Goal: Transaction & Acquisition: Purchase product/service

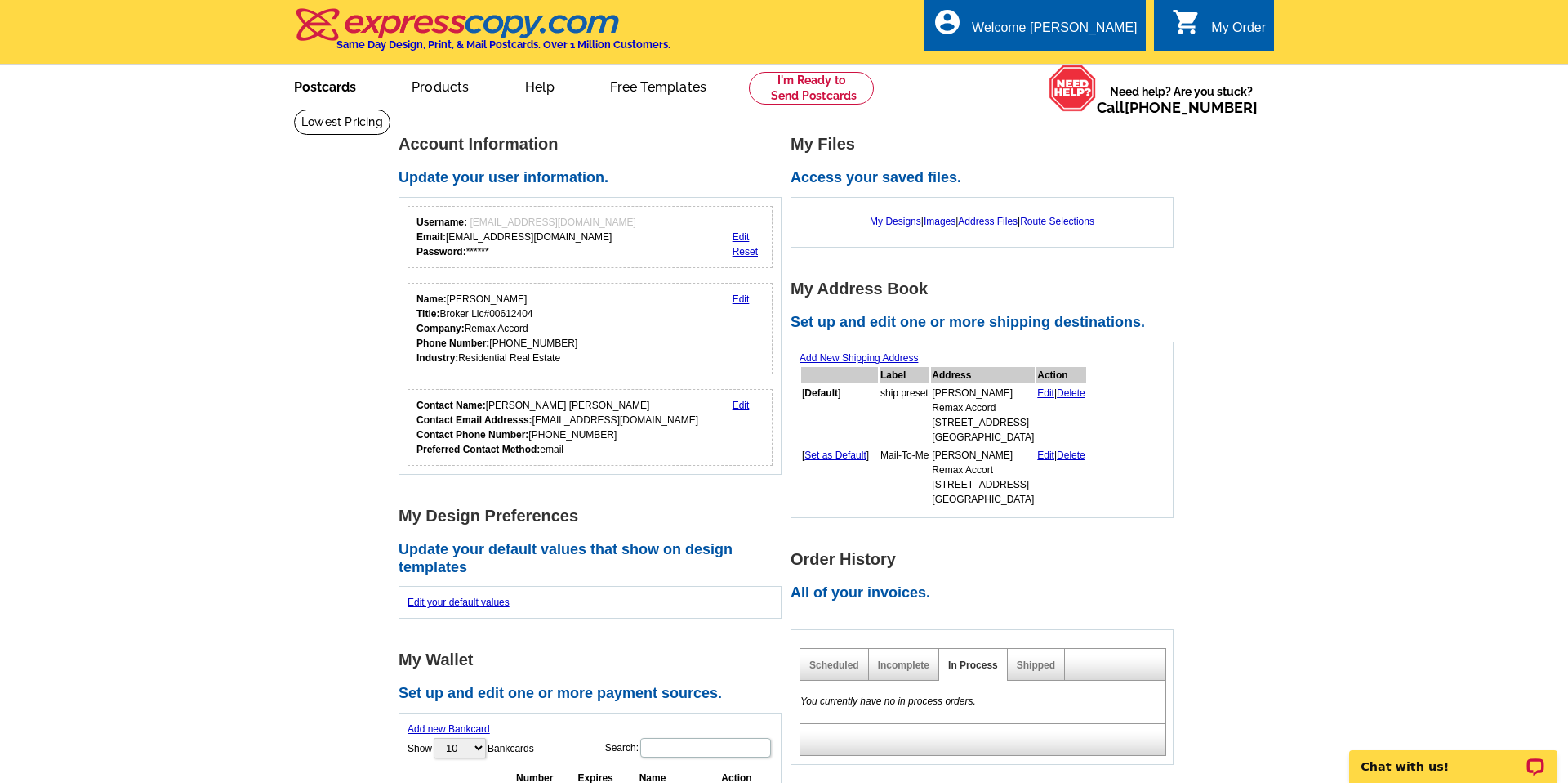
click at [329, 82] on link "Postcards" at bounding box center [325, 85] width 114 height 38
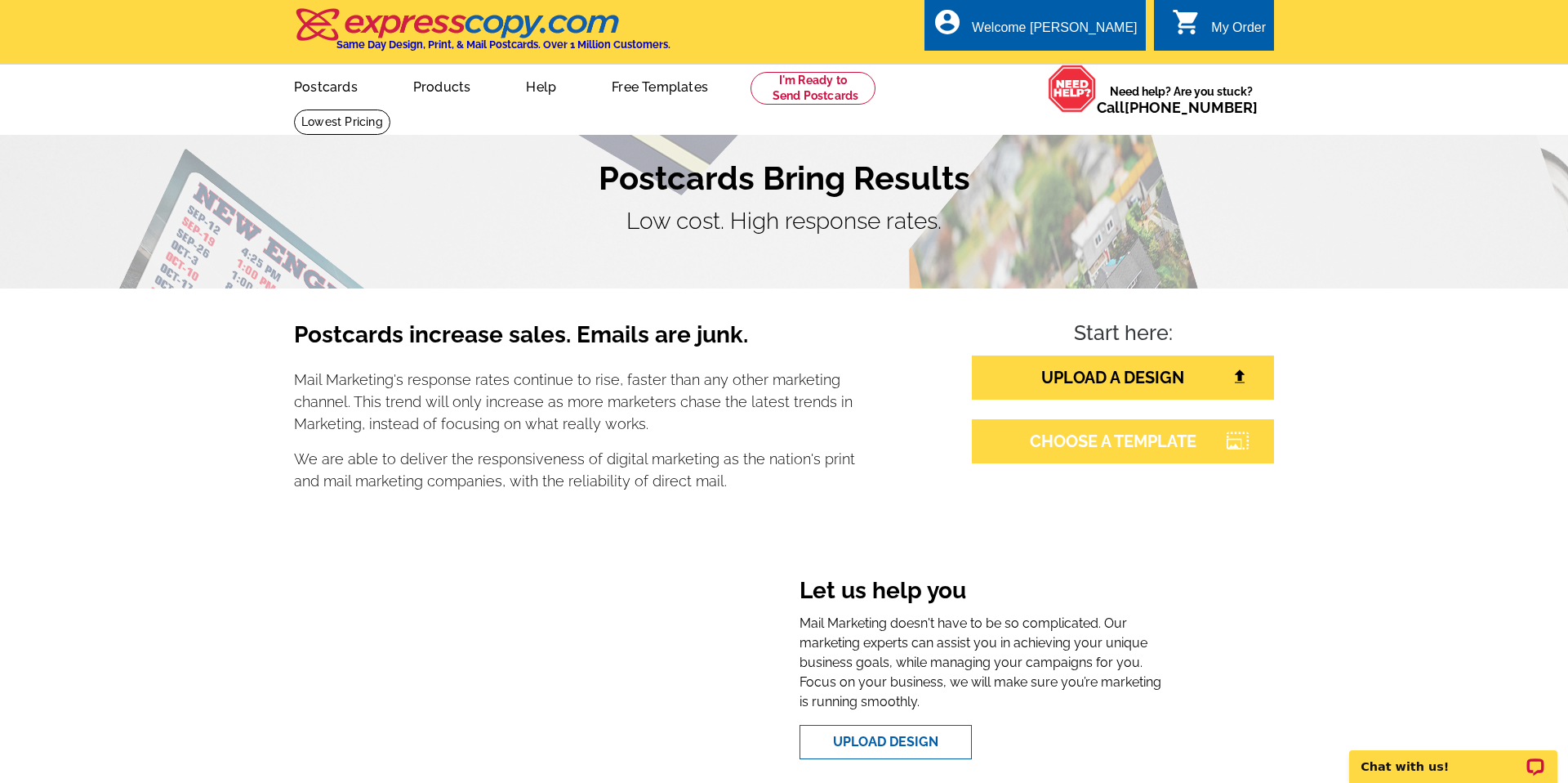
click at [1059, 439] on link "CHOOSE A TEMPLATE" at bounding box center [1123, 441] width 303 height 44
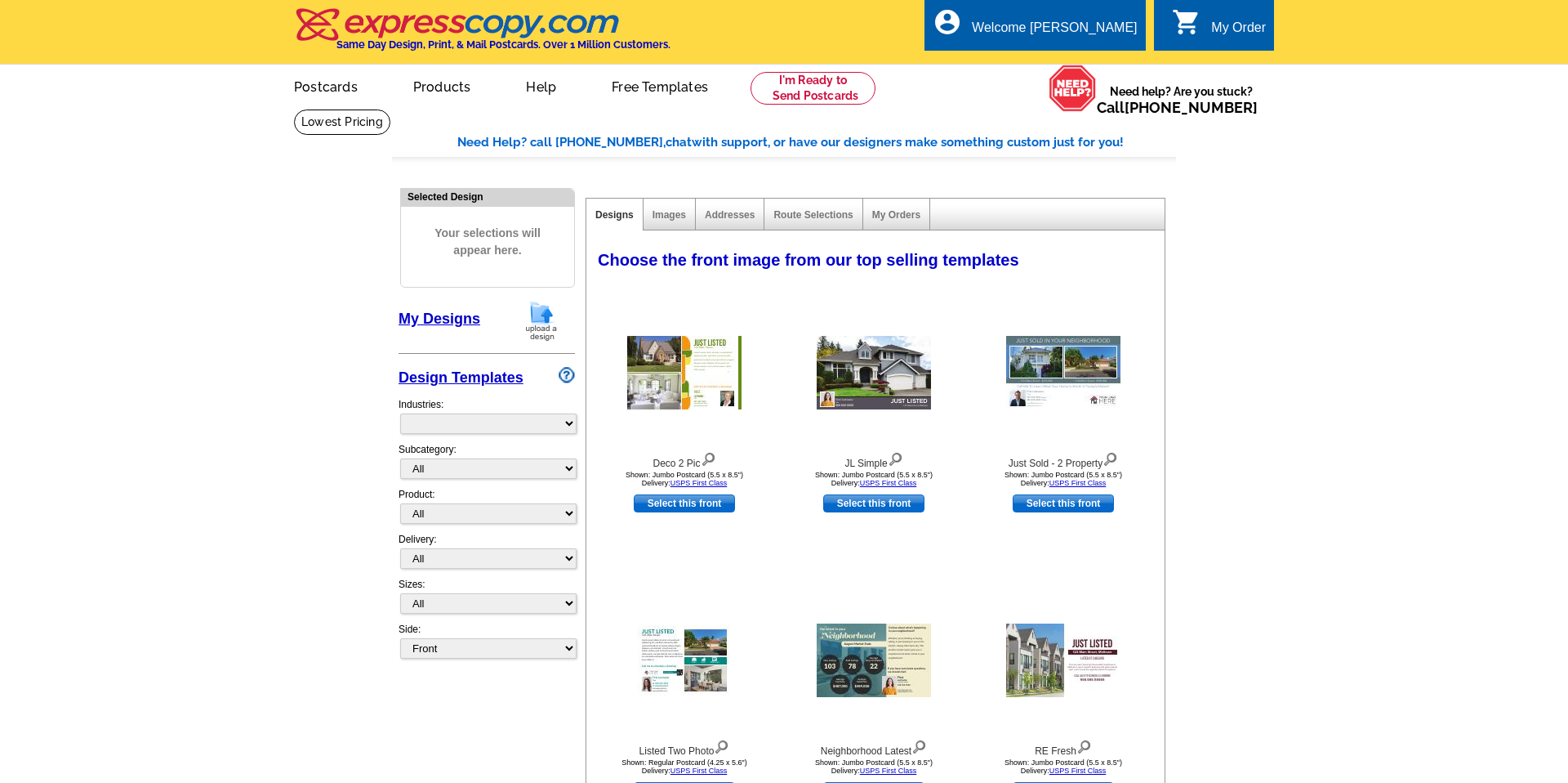
select select "785"
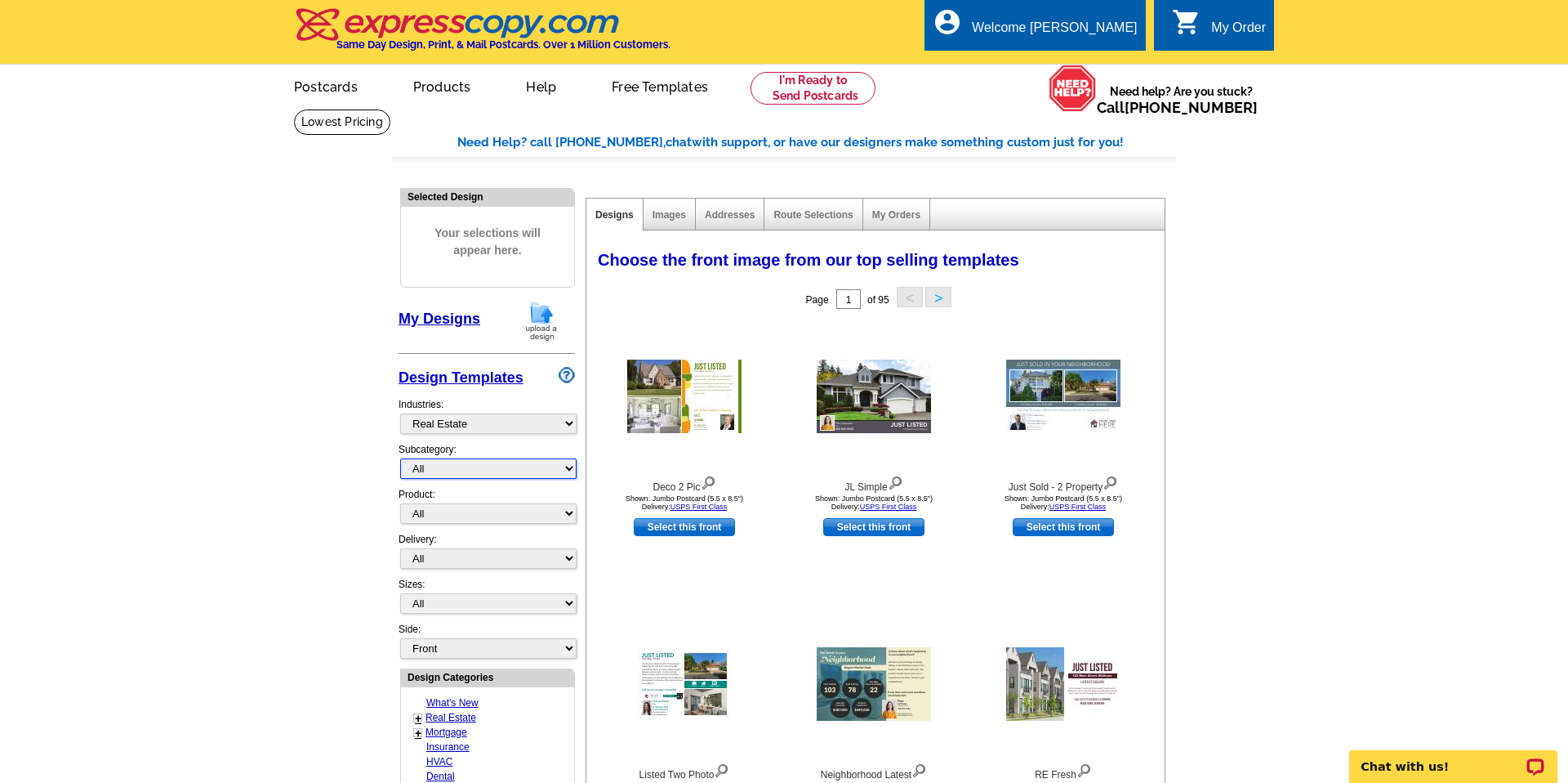
click at [573, 468] on select "All RE/MAX® Referrals Keller Williams® Berkshire Hathaway Home Services Century…" at bounding box center [488, 468] width 176 height 21
select select "807"
click at [400, 459] on select "All RE/MAX® Referrals Keller Williams® Berkshire Hathaway Home Services Century…" at bounding box center [488, 468] width 176 height 21
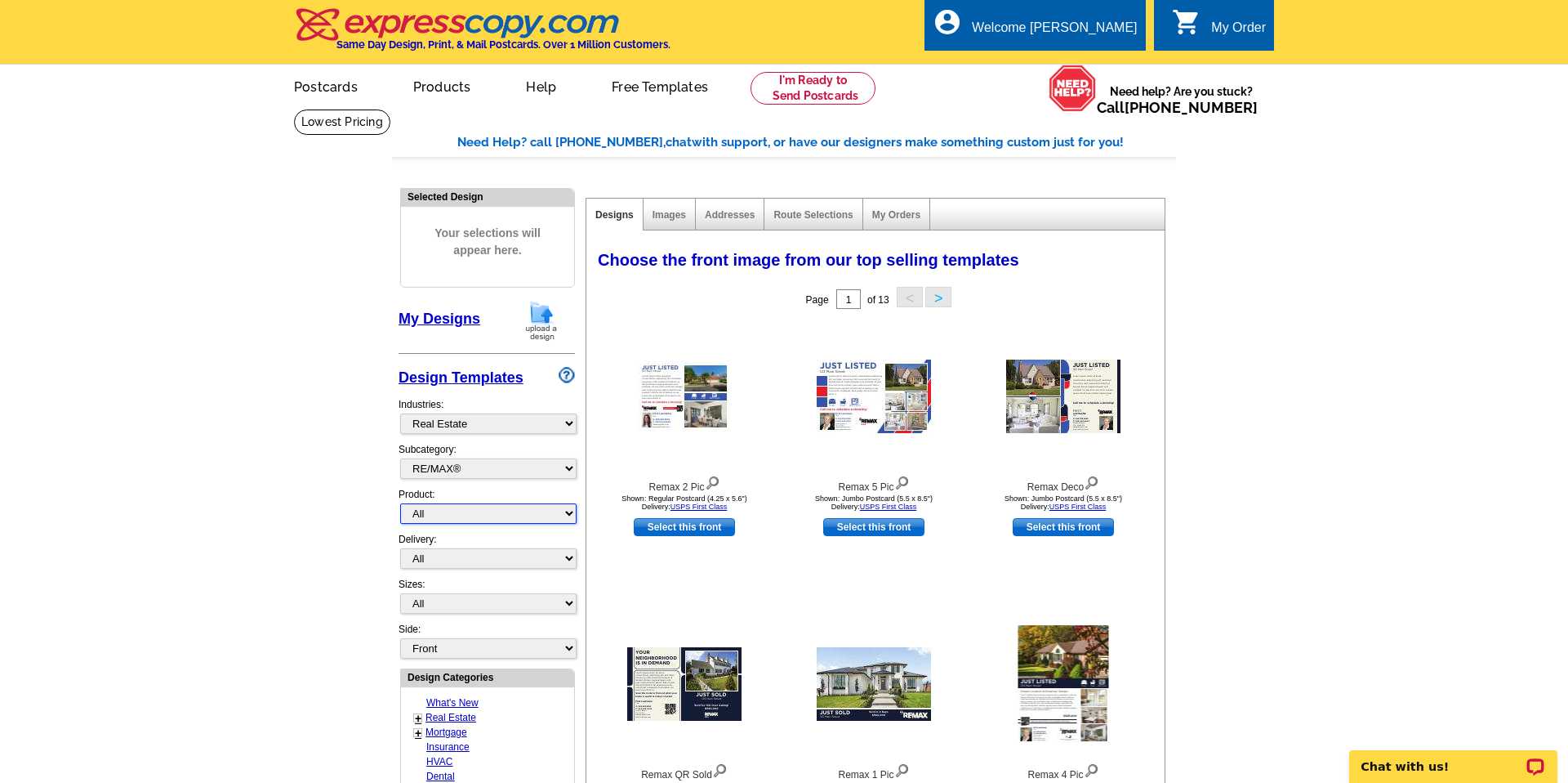
click at [566, 514] on select "All Postcards Letters and flyers Business Cards Door Hangers Greeting Cards" at bounding box center [488, 514] width 176 height 21
select select "1"
click at [400, 504] on select "All Postcards Letters and flyers Business Cards Door Hangers Greeting Cards" at bounding box center [488, 514] width 176 height 21
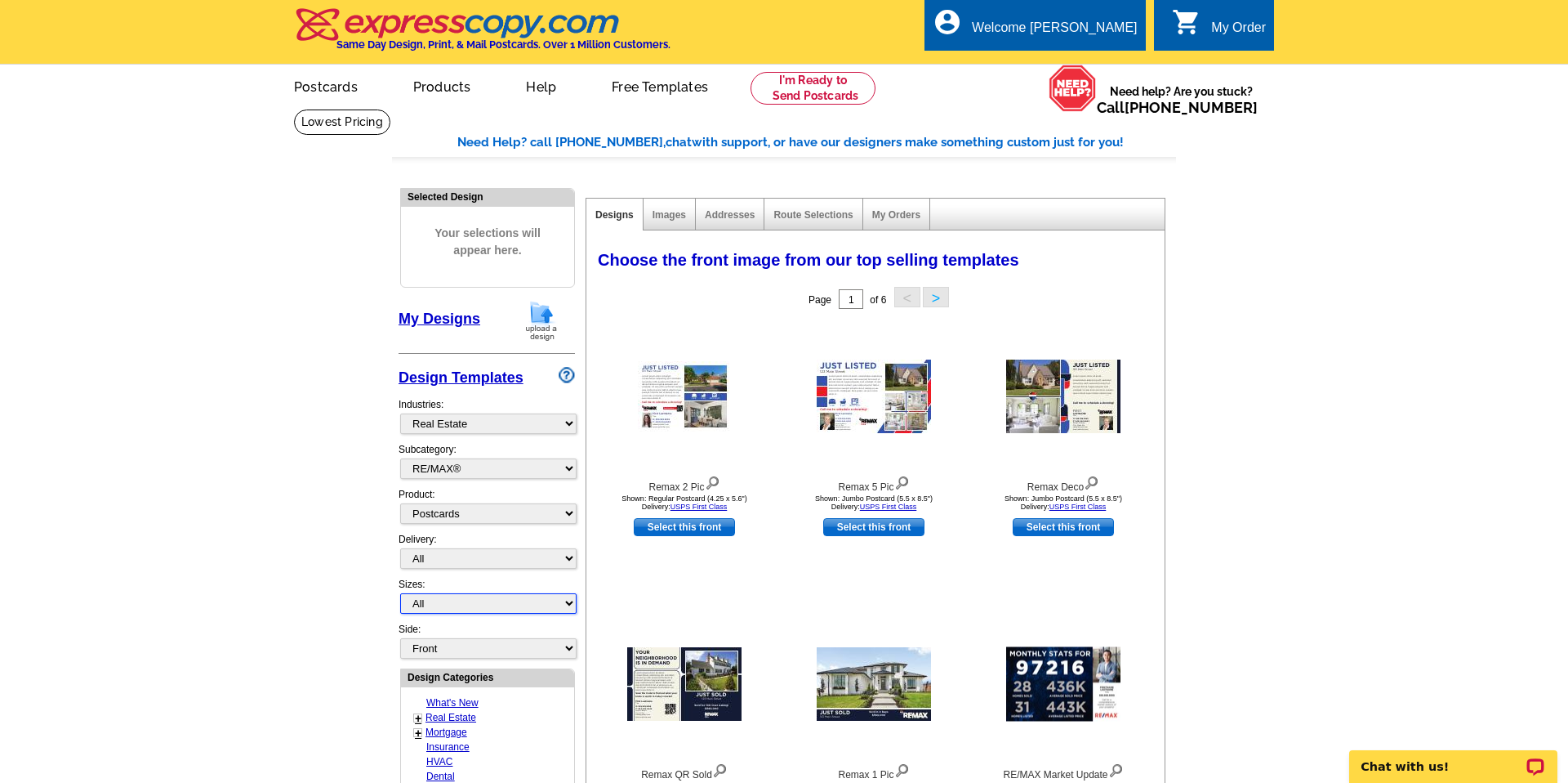
click at [573, 602] on select "All Jumbo Postcard (5.5" x 8.5") Regular Postcard (4.25" x 5.6") Panoramic Post…" at bounding box center [488, 604] width 176 height 21
select select "2"
click at [400, 594] on select "All Jumbo Postcard (5.5" x 8.5") Regular Postcard (4.25" x 5.6") Panoramic Post…" at bounding box center [488, 604] width 176 height 21
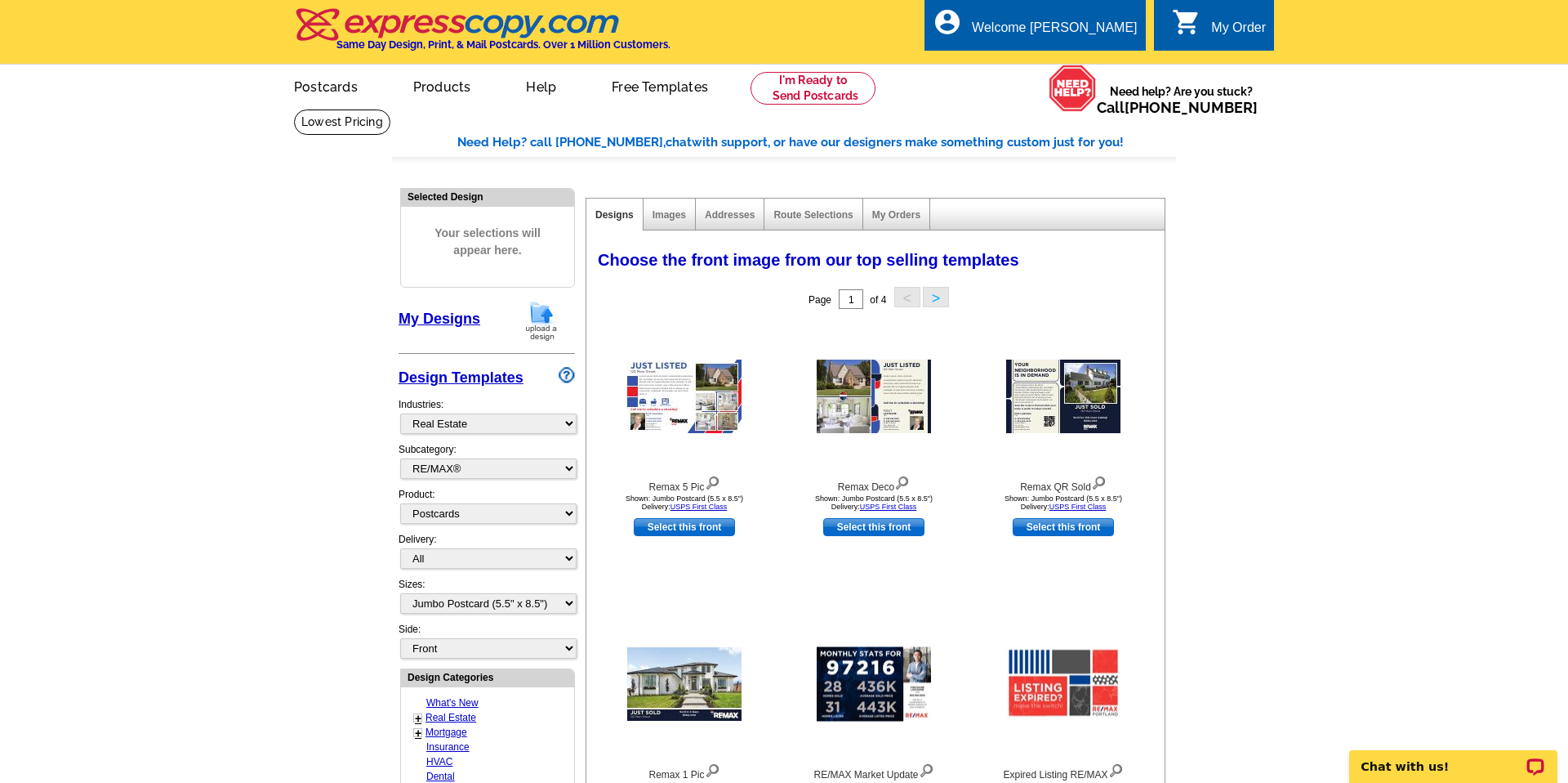
click at [937, 299] on button ">" at bounding box center [936, 297] width 27 height 21
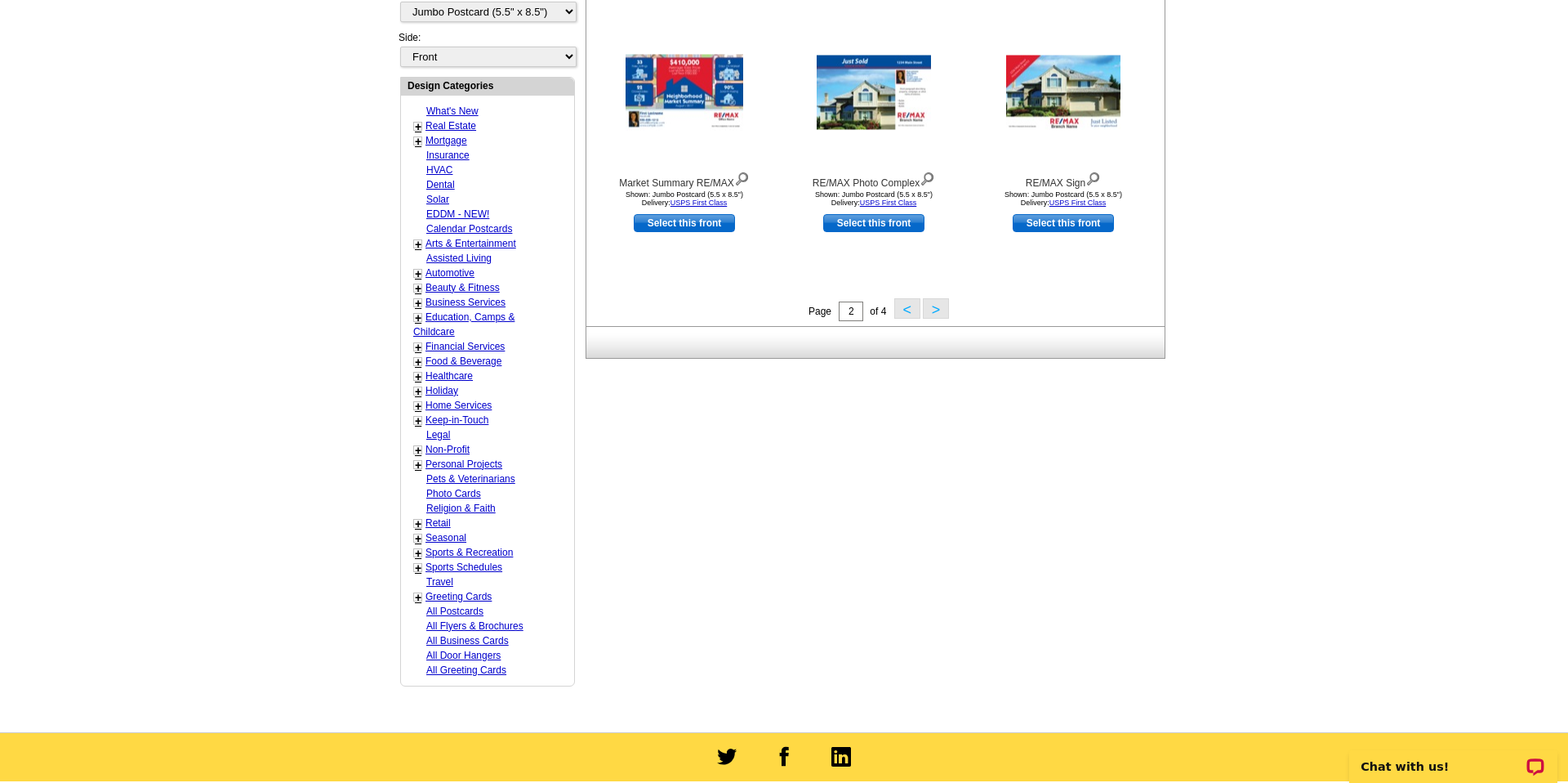
scroll to position [602, 0]
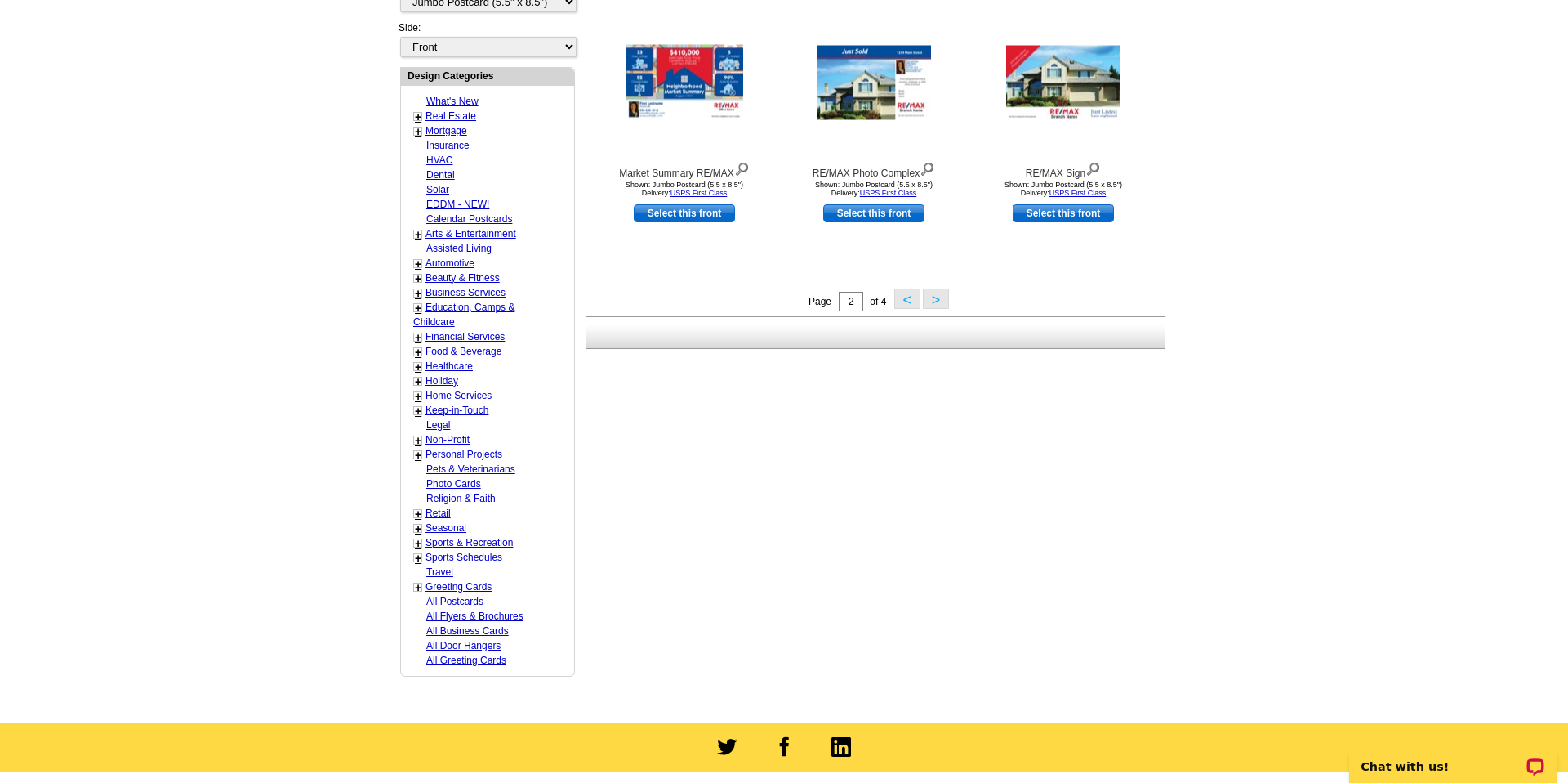
click at [937, 299] on button ">" at bounding box center [936, 299] width 27 height 21
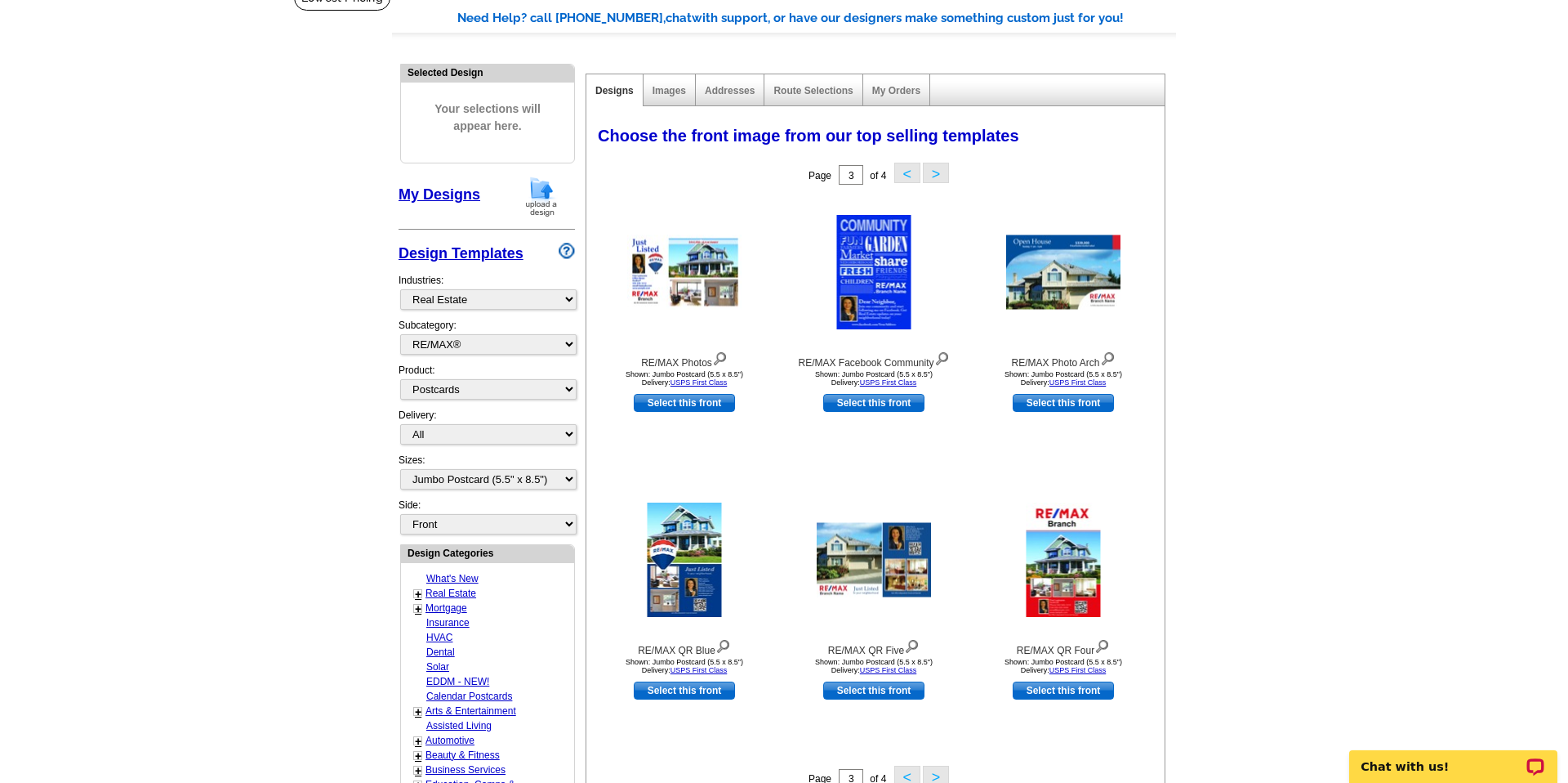
scroll to position [118, 0]
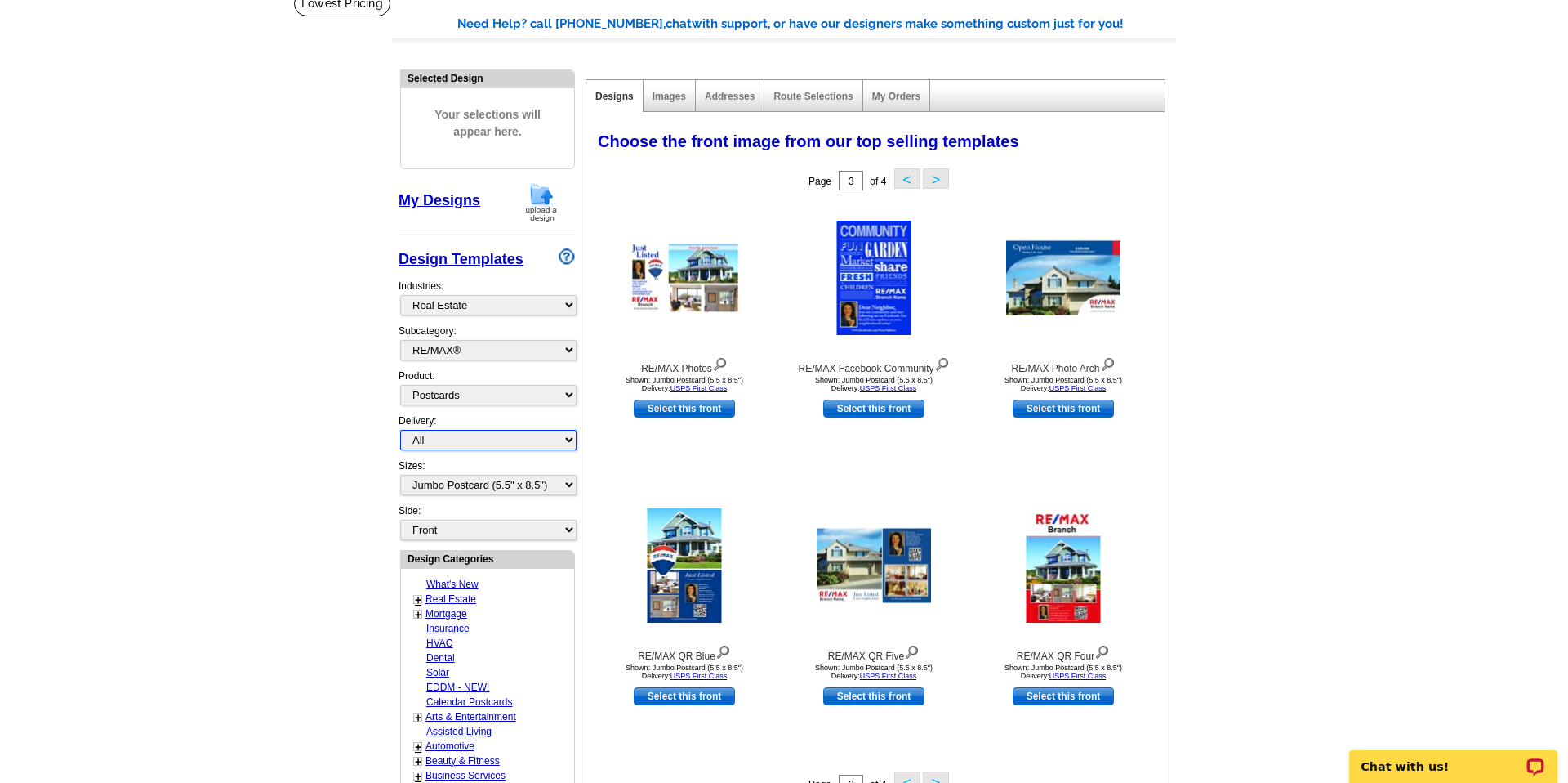
click at [571, 438] on select "All First Class Mail Shipped to Me EDDM Save 66% on Postage" at bounding box center [488, 440] width 176 height 21
click at [400, 430] on select "All First Class Mail Shipped to Me EDDM Save 66% on Postage" at bounding box center [488, 440] width 176 height 21
click at [567, 305] on select "What's New Real Estate Mortgage Insurance HVAC Dental Solar EDDM - NEW! Calenda…" at bounding box center [488, 305] width 176 height 21
click at [400, 295] on select "What's New Real Estate Mortgage Insurance HVAC Dental Solar EDDM - NEW! Calenda…" at bounding box center [488, 305] width 176 height 21
click at [576, 346] on select "All RE/MAX® Referrals Keller Williams® Berkshire Hathaway Home Services Century…" at bounding box center [488, 350] width 176 height 21
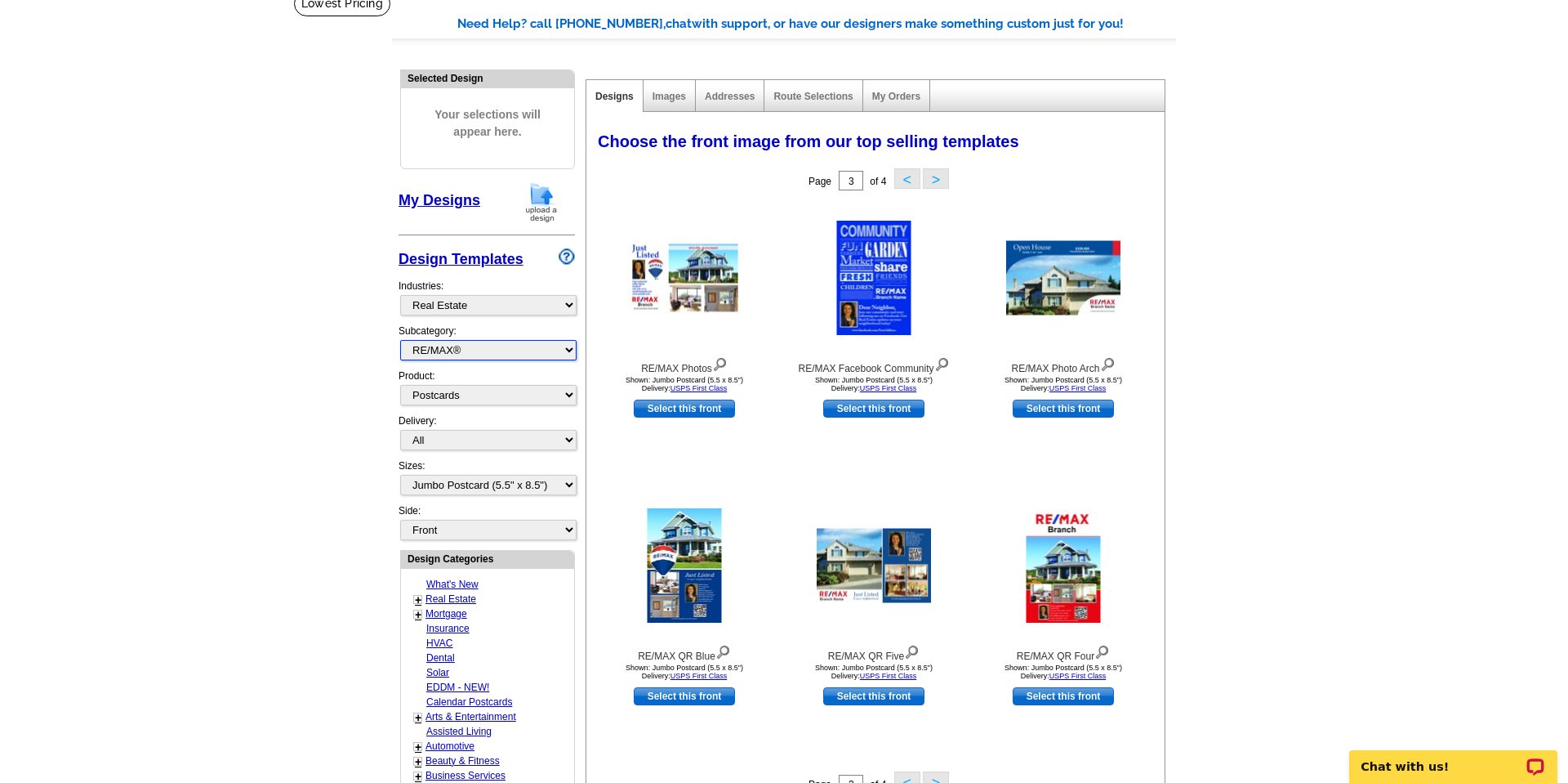
select select "788"
click at [400, 340] on select "All RE/MAX® Referrals [PERSON_NAME]® Berkshire Hathaway Home Services Century 2…" at bounding box center [488, 350] width 176 height 21
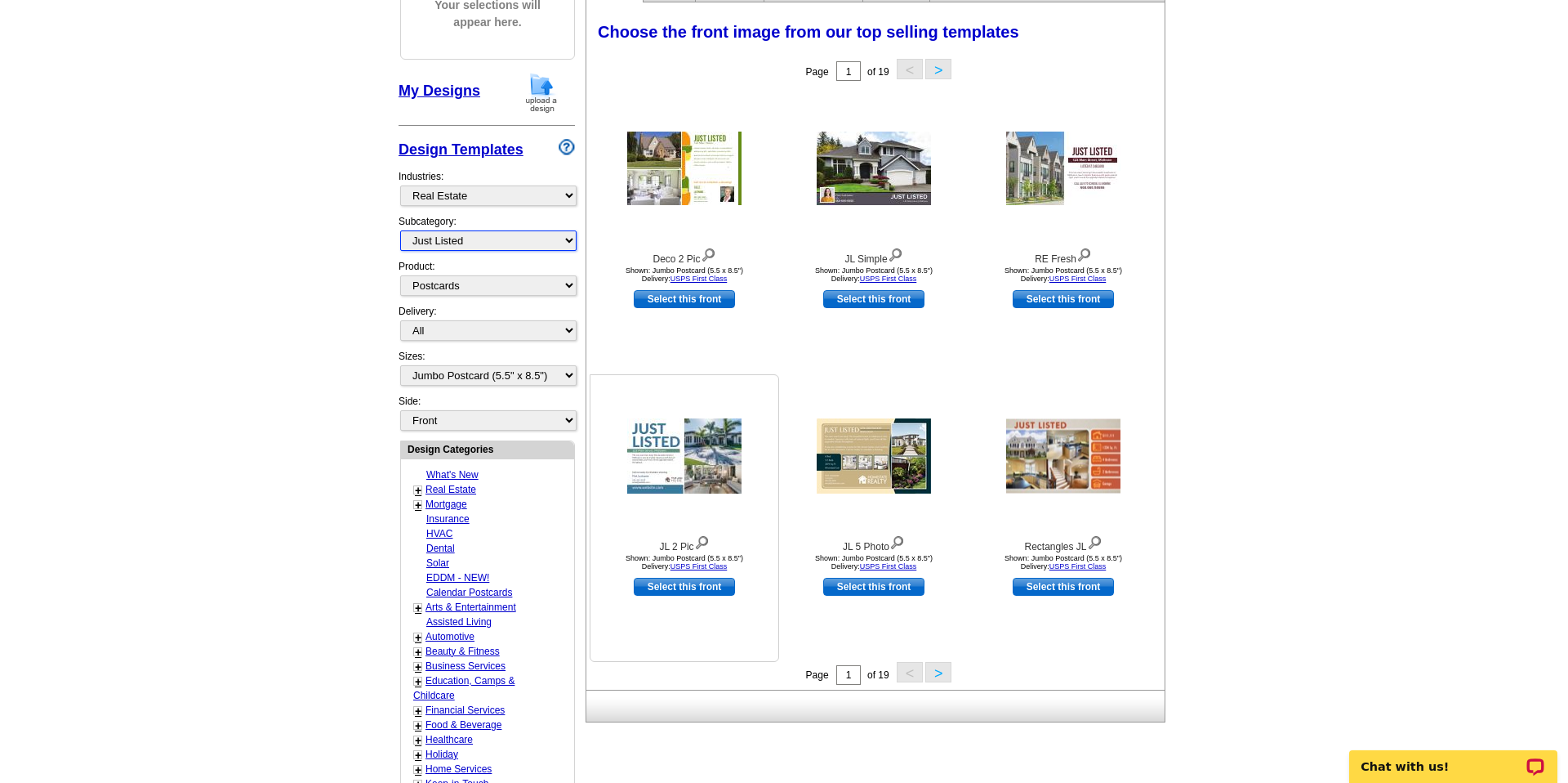
scroll to position [231, 0]
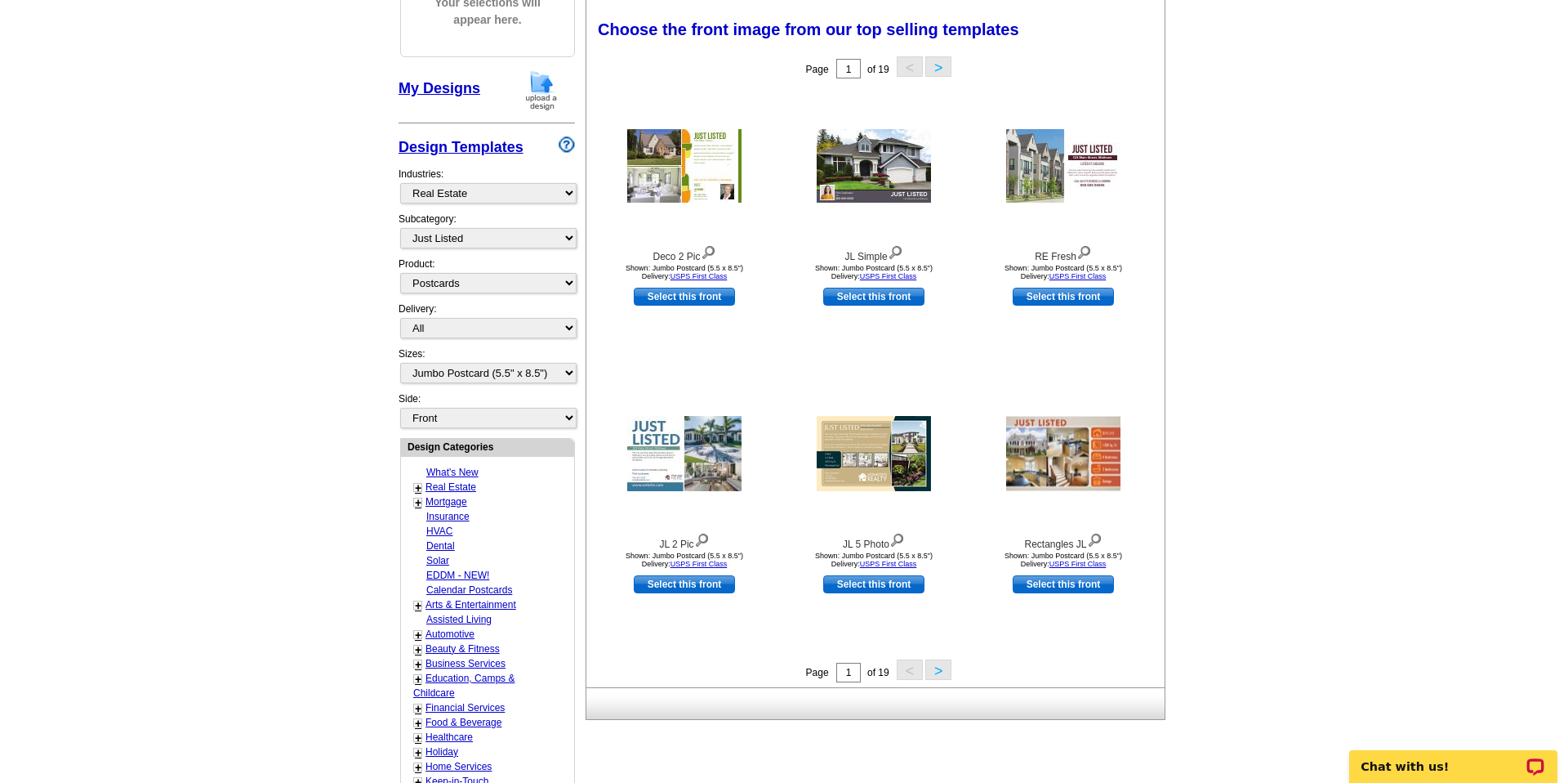
click at [945, 665] on button ">" at bounding box center [938, 670] width 27 height 21
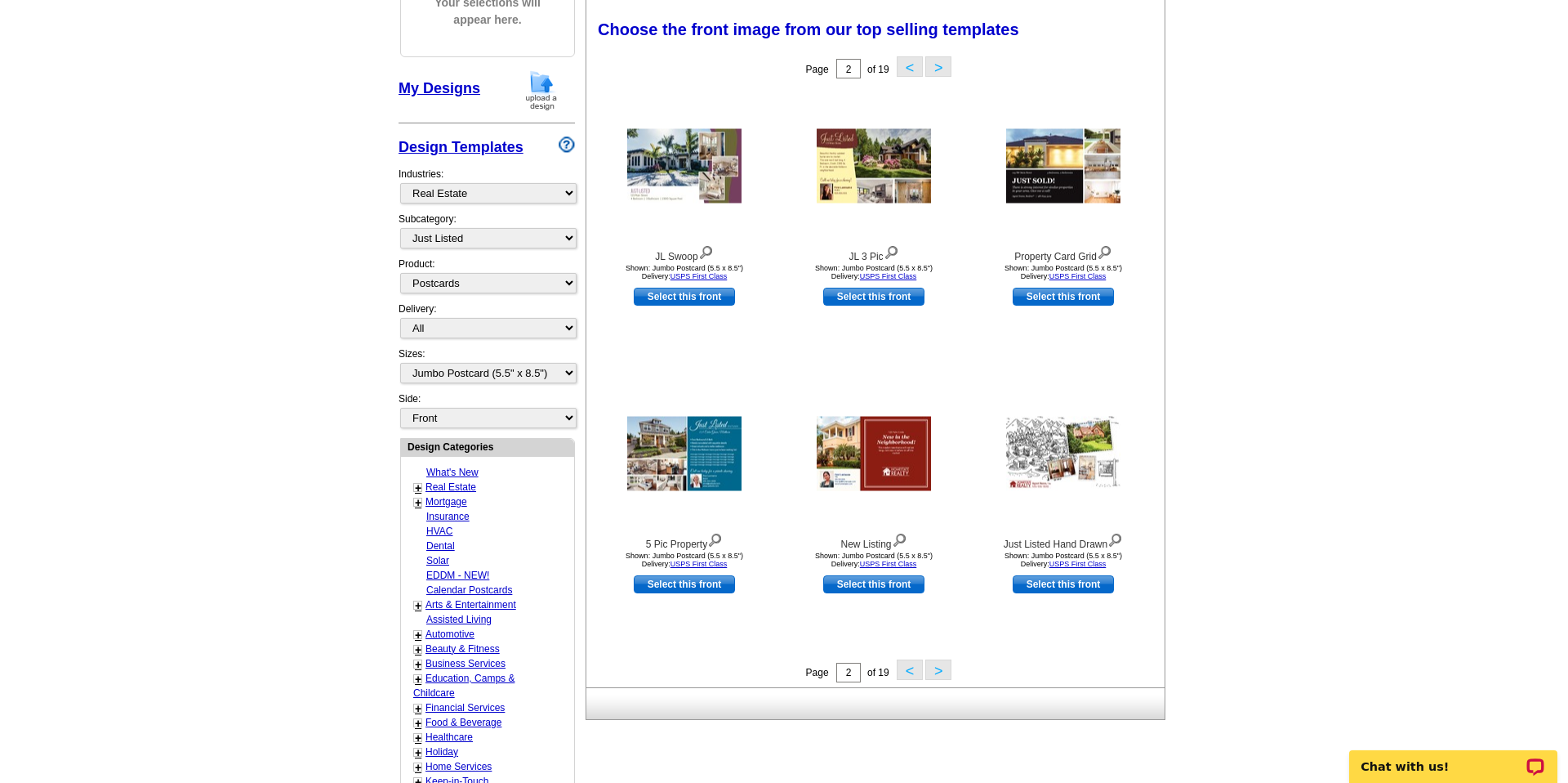
click at [943, 663] on button ">" at bounding box center [938, 670] width 27 height 21
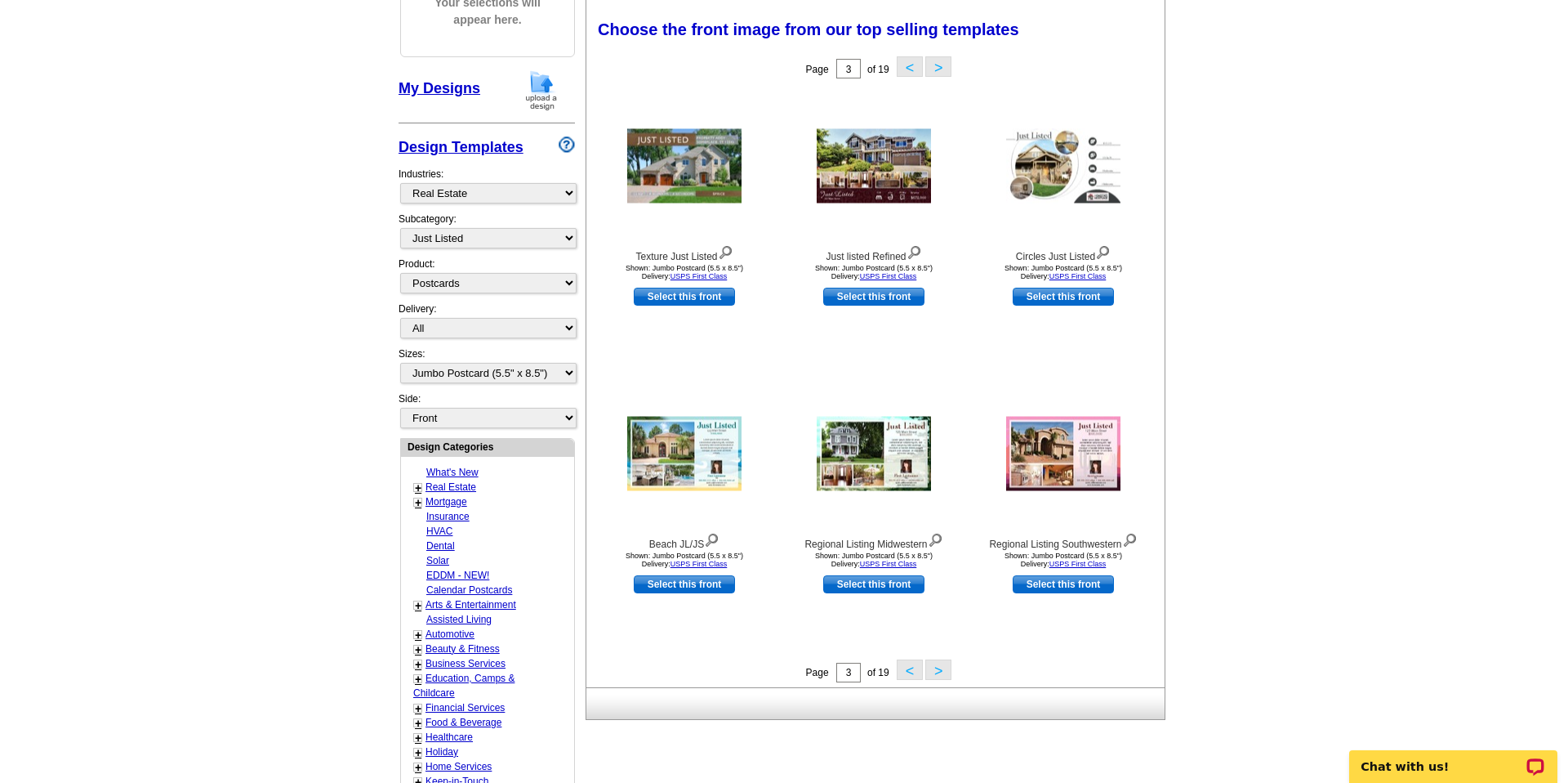
click at [943, 663] on button ">" at bounding box center [938, 670] width 27 height 21
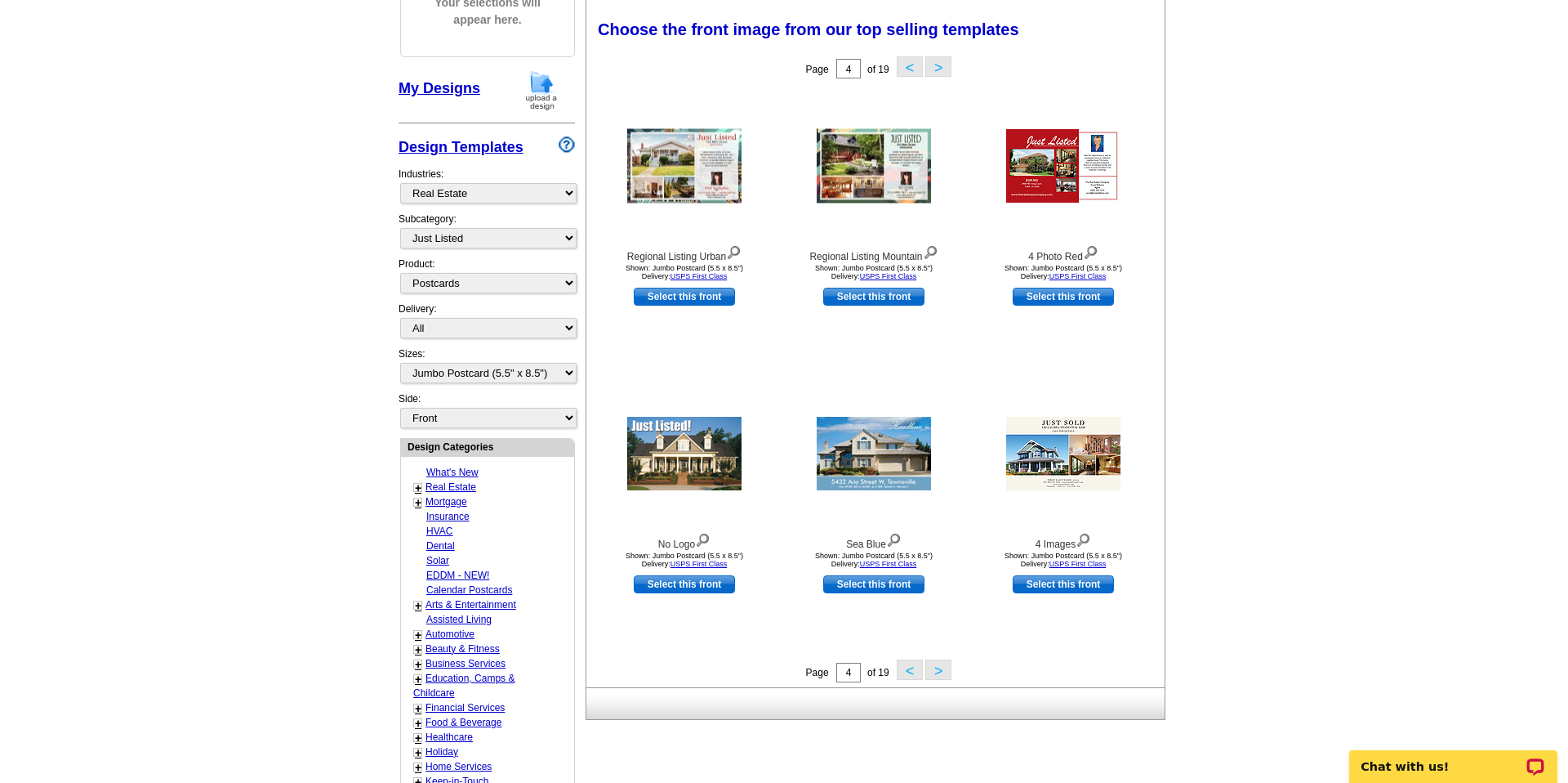
click at [909, 666] on button "<" at bounding box center [910, 670] width 27 height 21
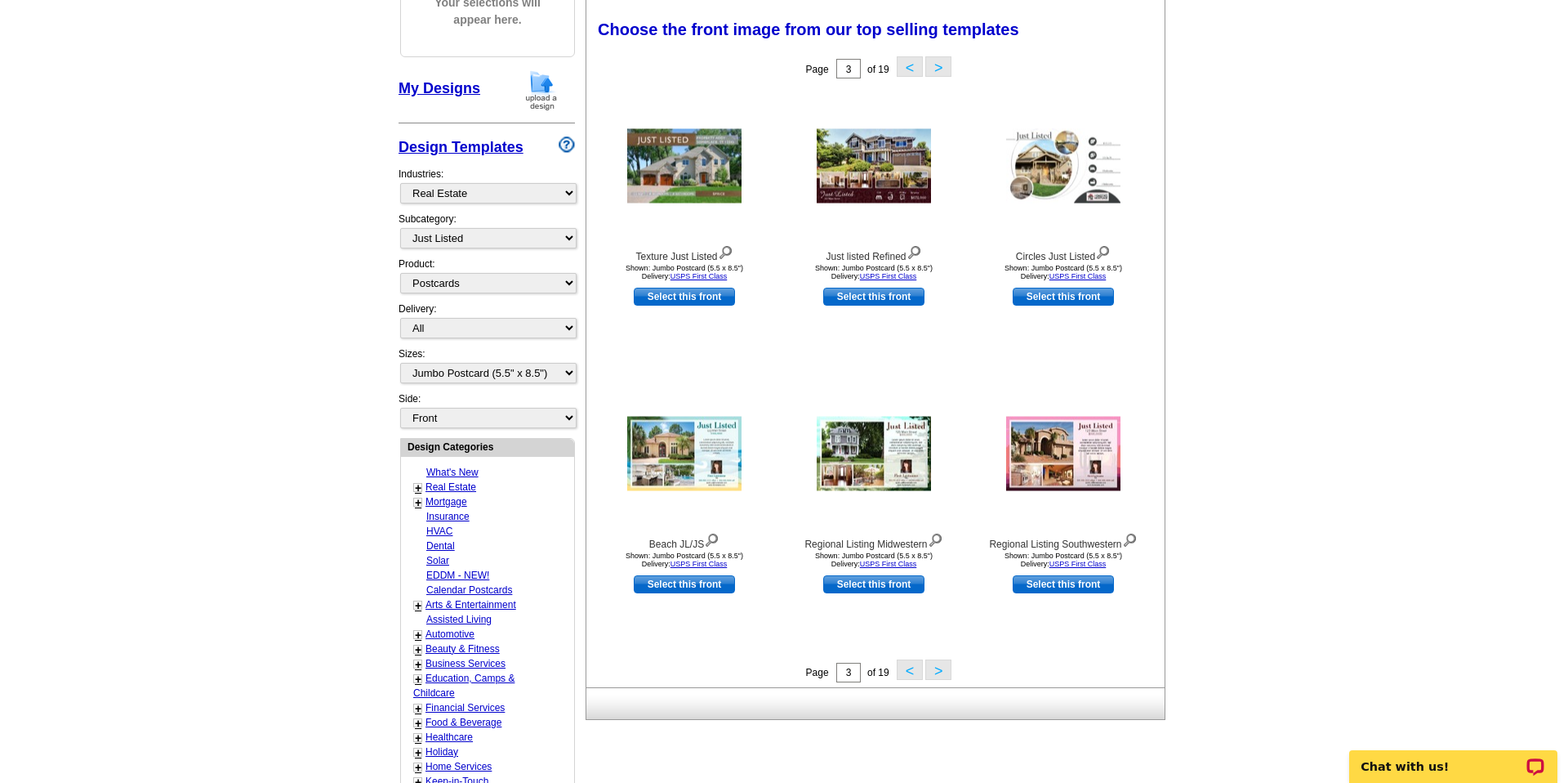
click at [909, 666] on button "<" at bounding box center [910, 670] width 27 height 21
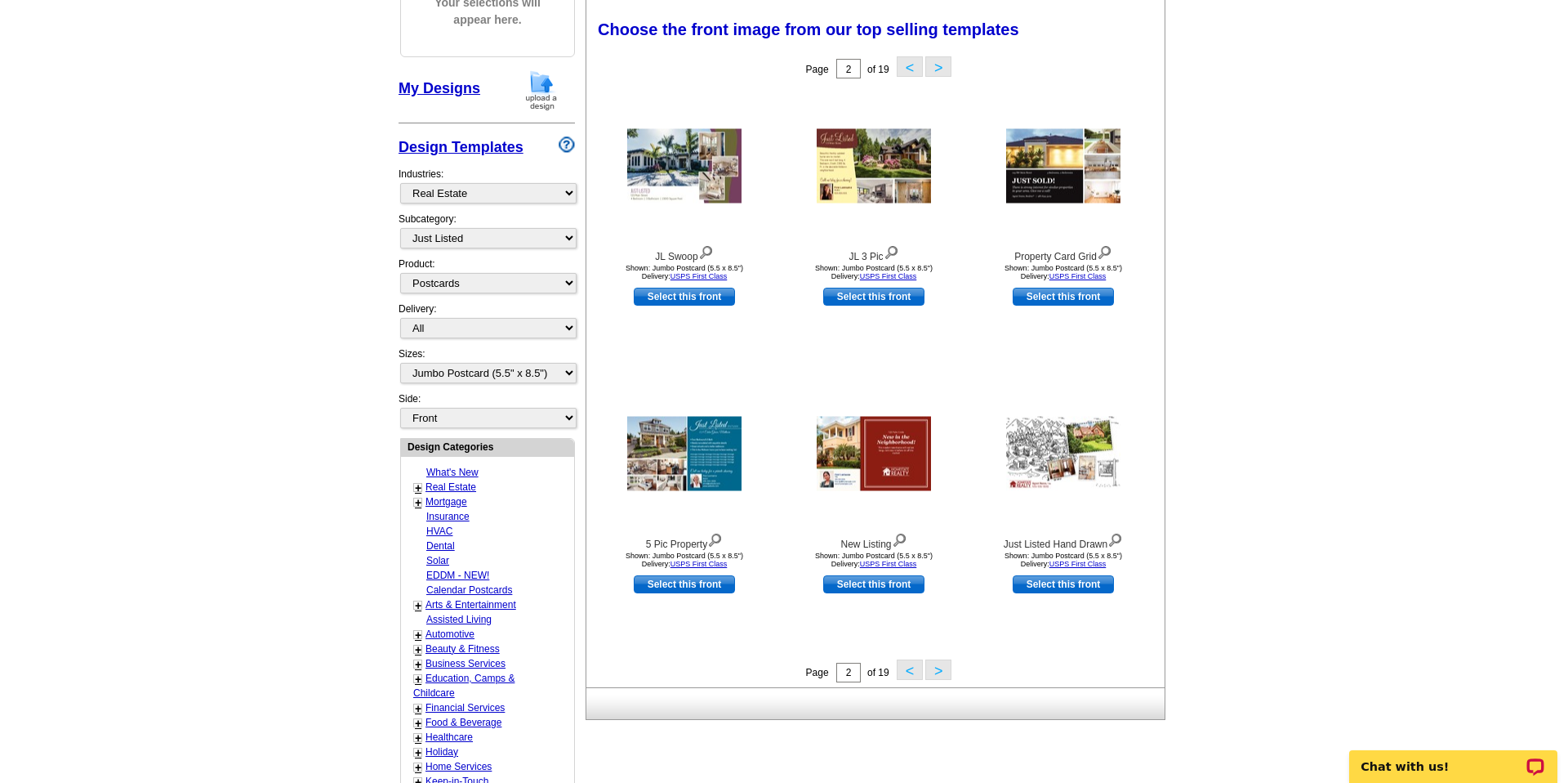
click at [909, 666] on button "<" at bounding box center [910, 670] width 27 height 21
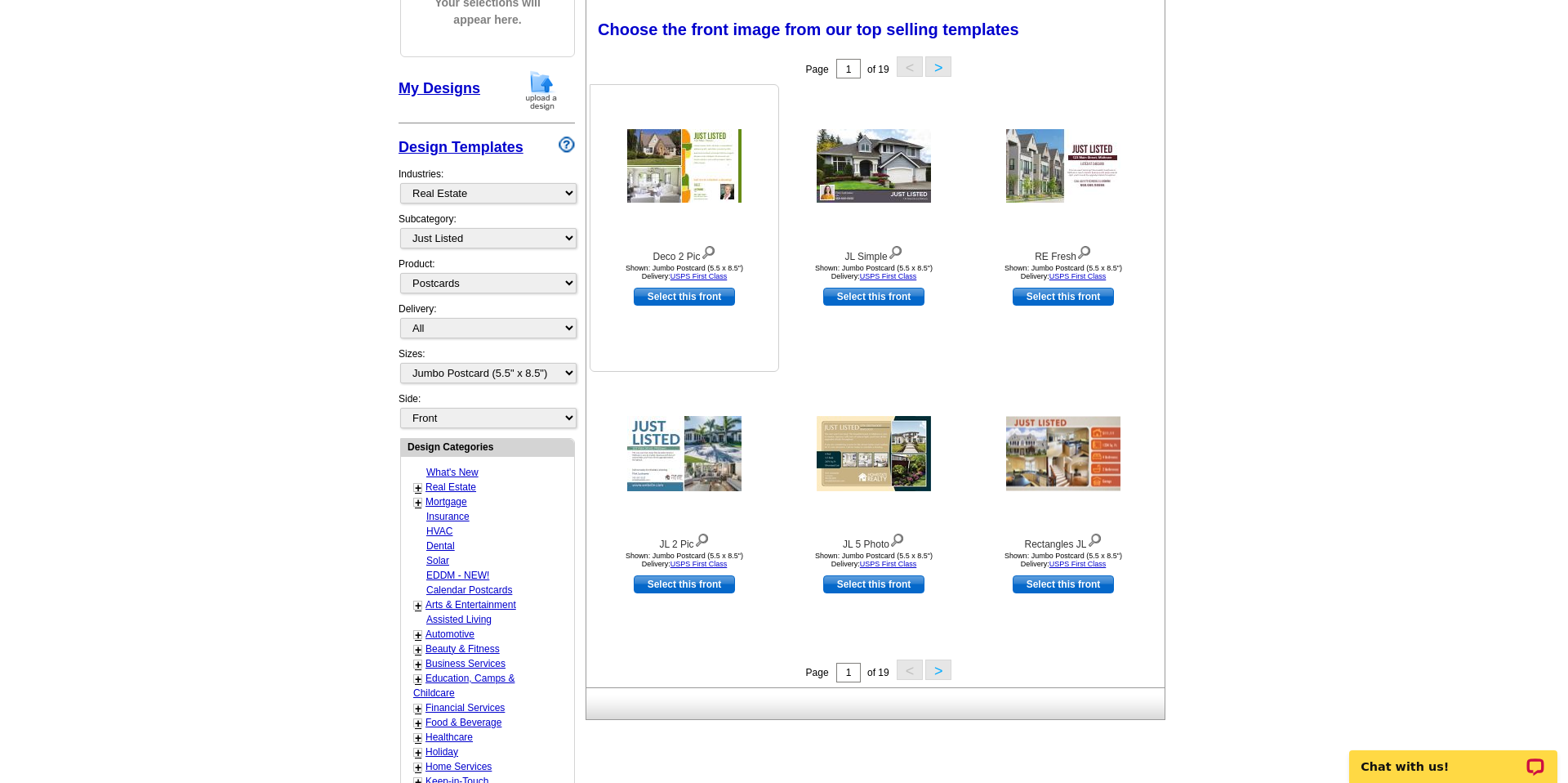
click at [709, 158] on img at bounding box center [685, 166] width 114 height 74
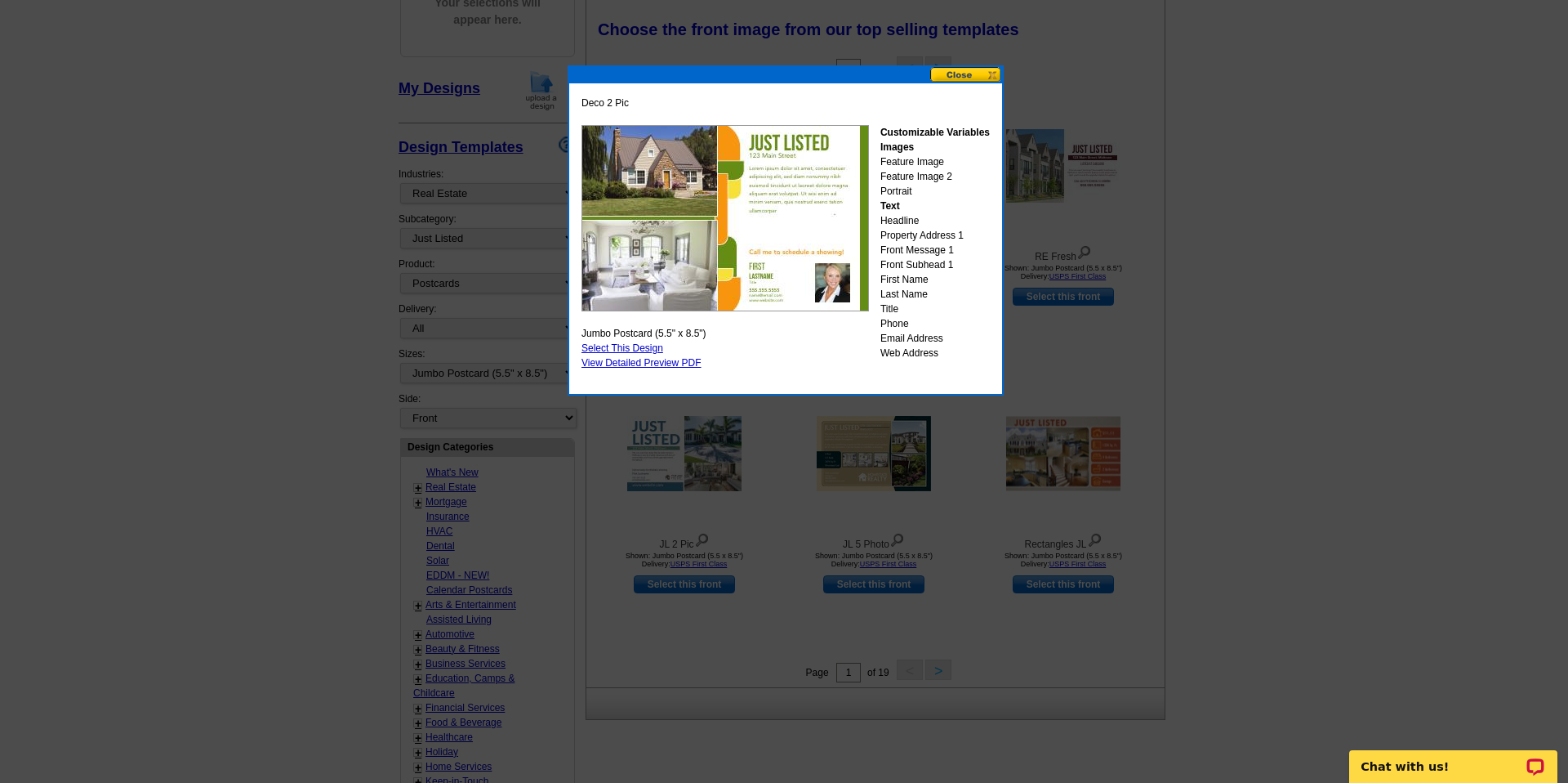
click at [938, 77] on button at bounding box center [966, 75] width 72 height 16
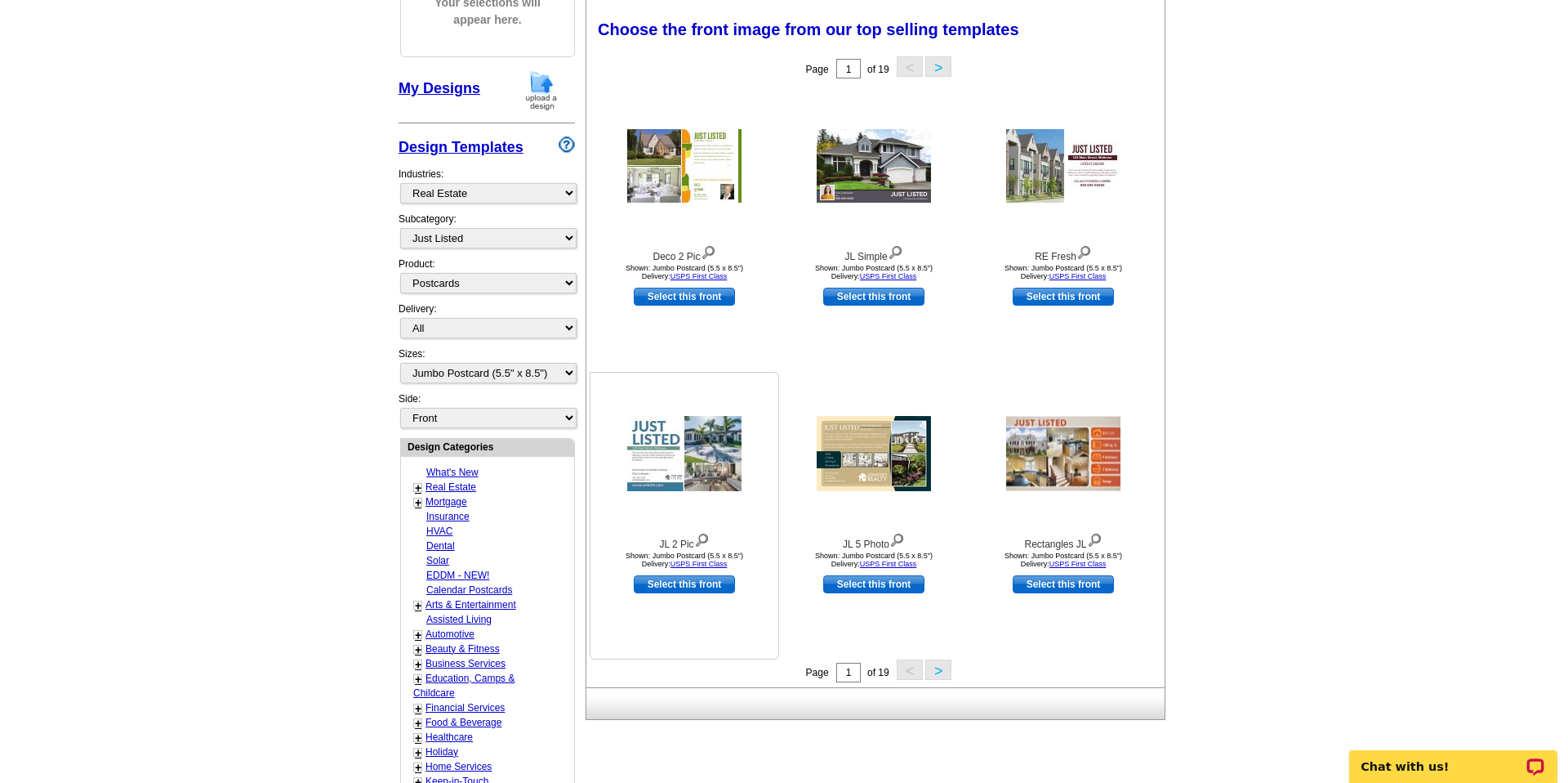
click at [716, 470] on img at bounding box center [685, 454] width 114 height 75
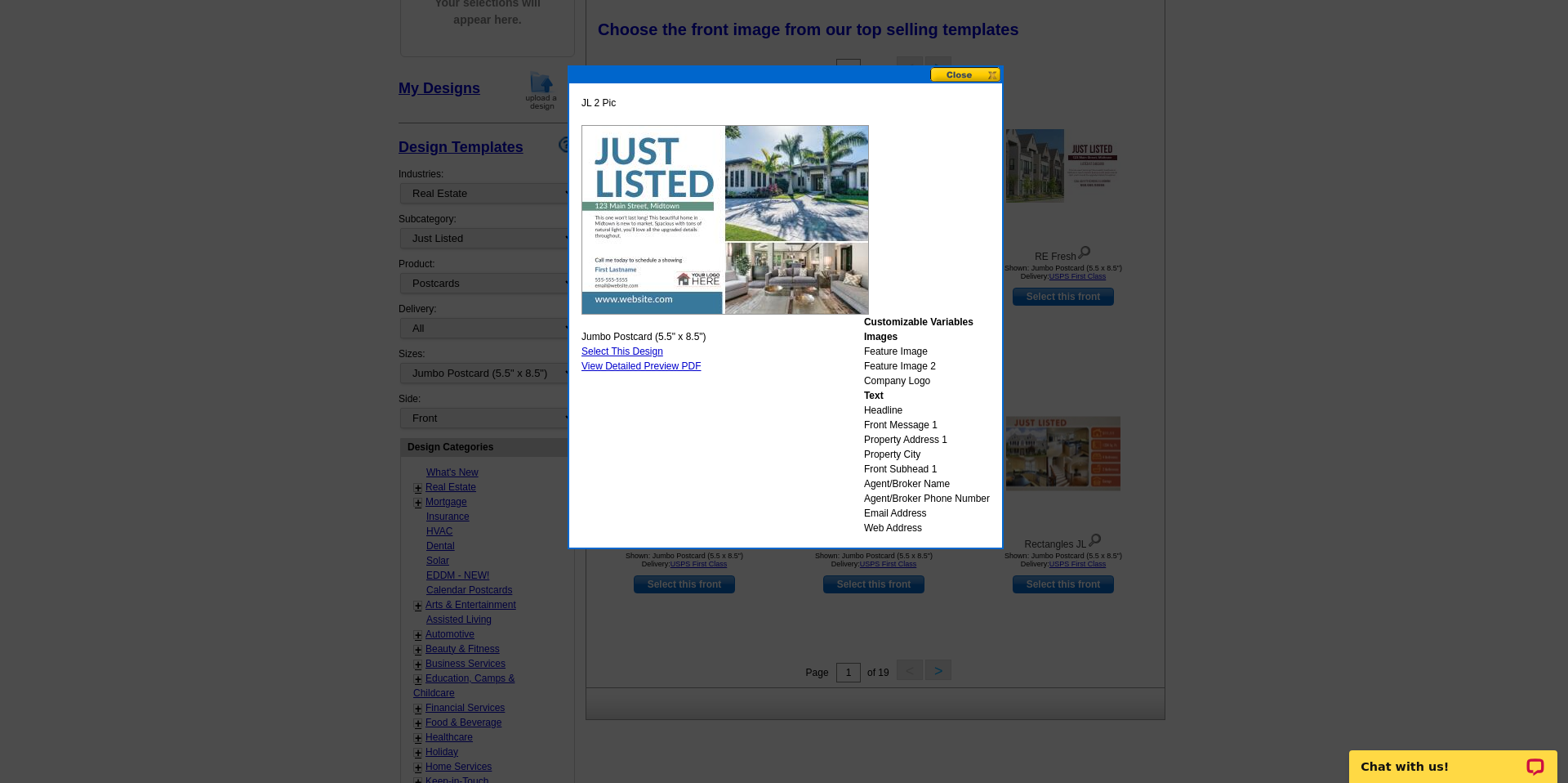
click at [649, 351] on link "Select This Design" at bounding box center [622, 352] width 82 height 12
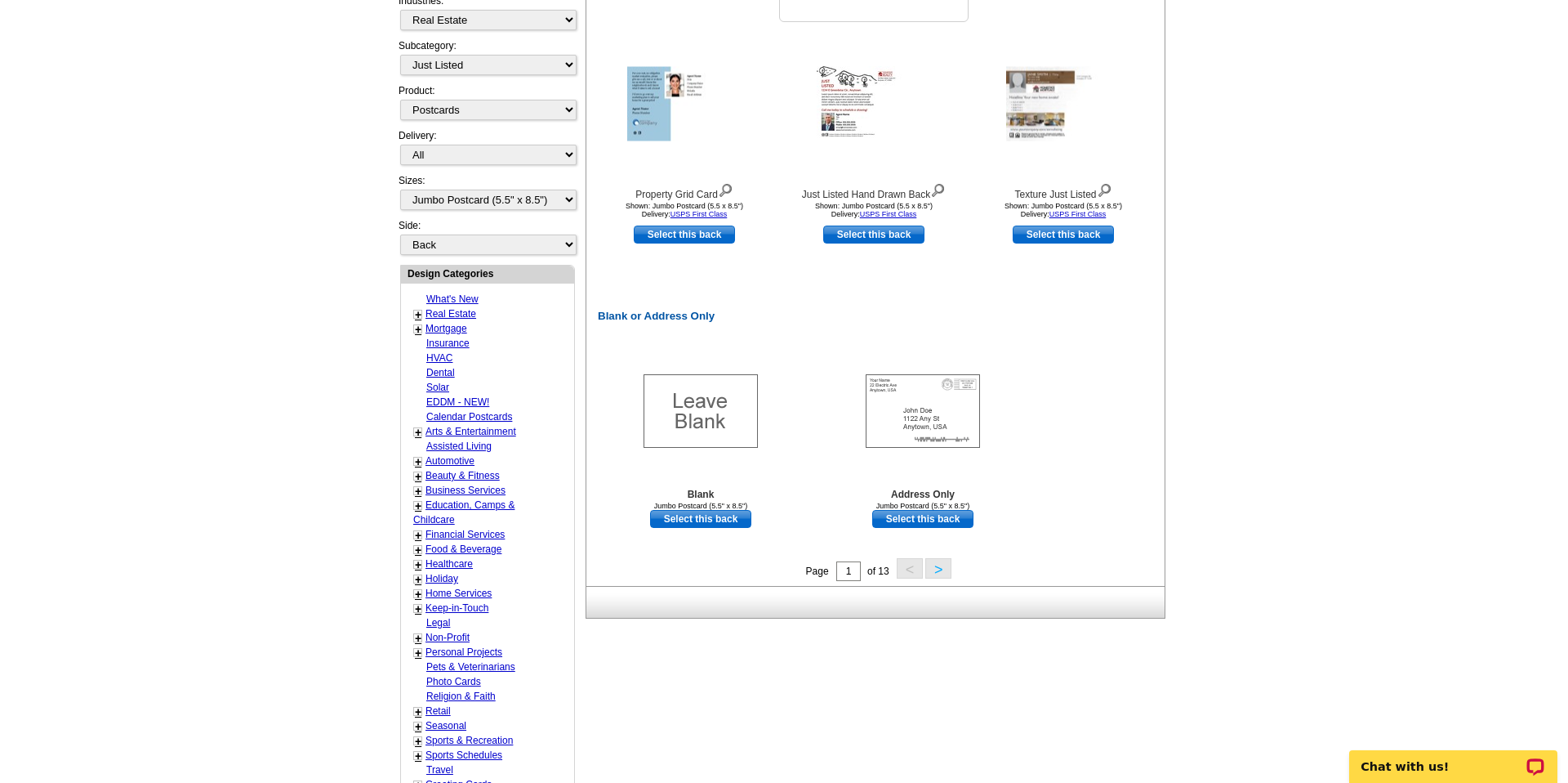
scroll to position [615, 0]
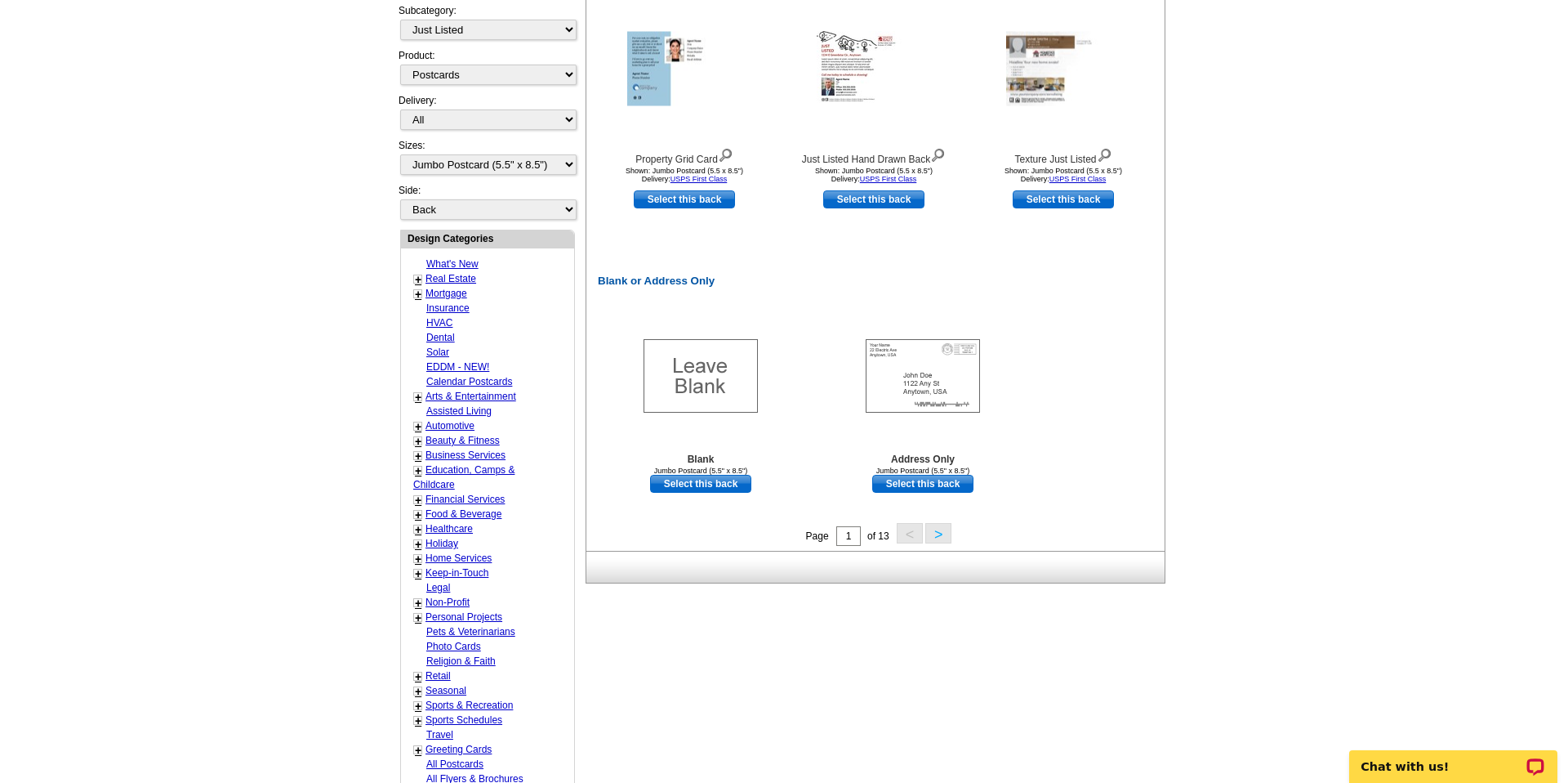
click at [937, 529] on button ">" at bounding box center [938, 533] width 27 height 21
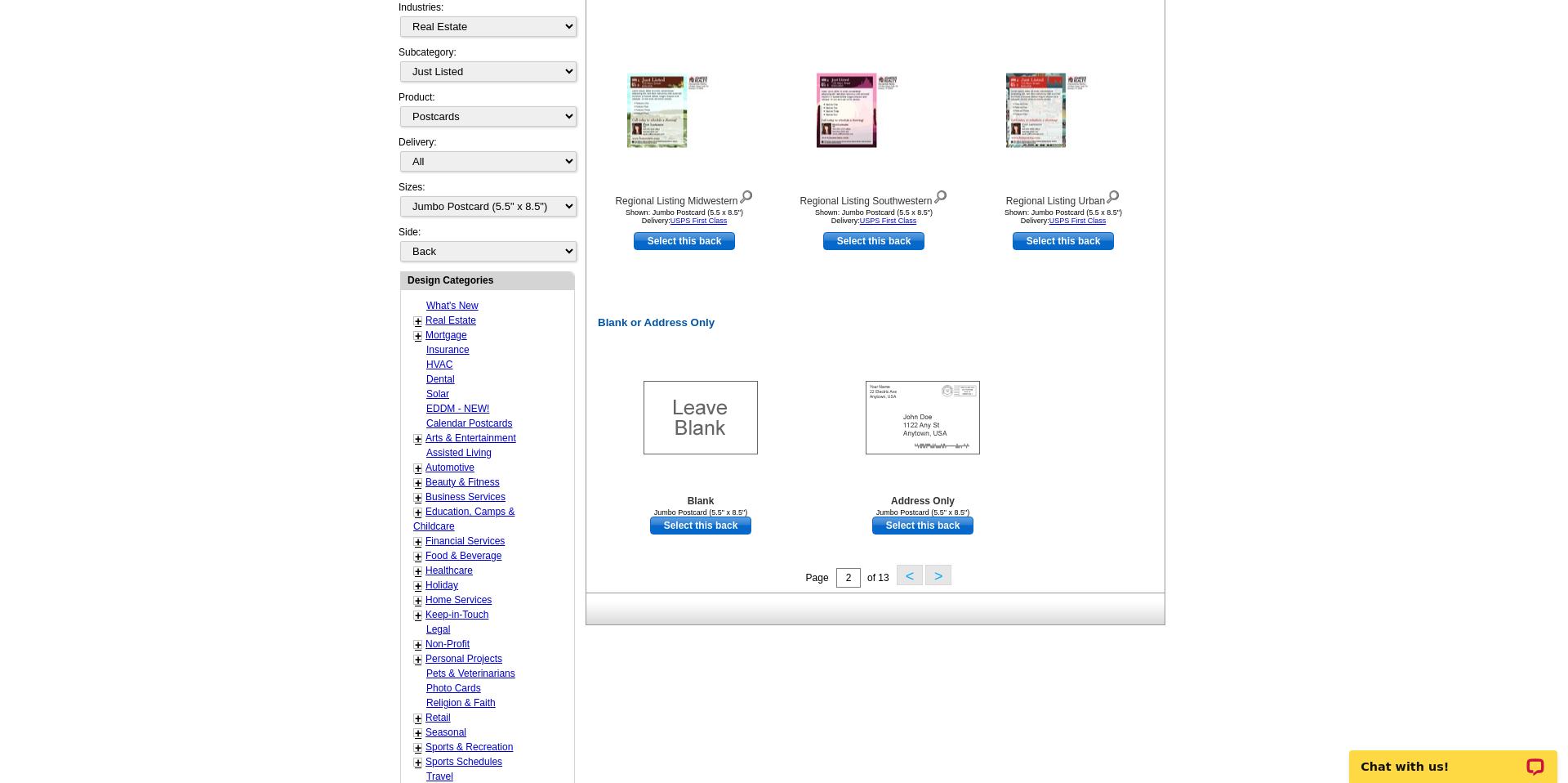
scroll to position [676, 0]
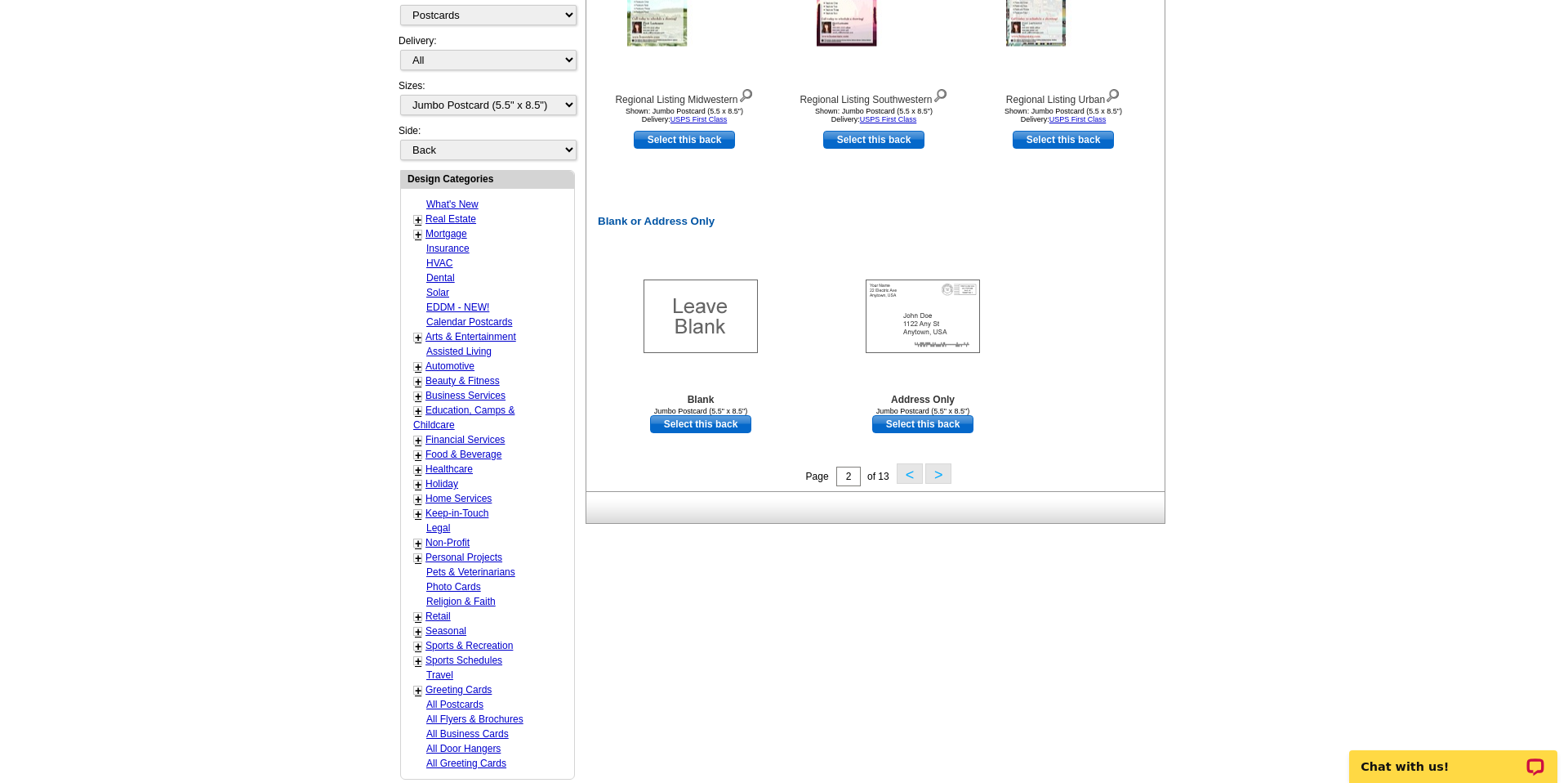
click at [938, 480] on button ">" at bounding box center [938, 473] width 27 height 21
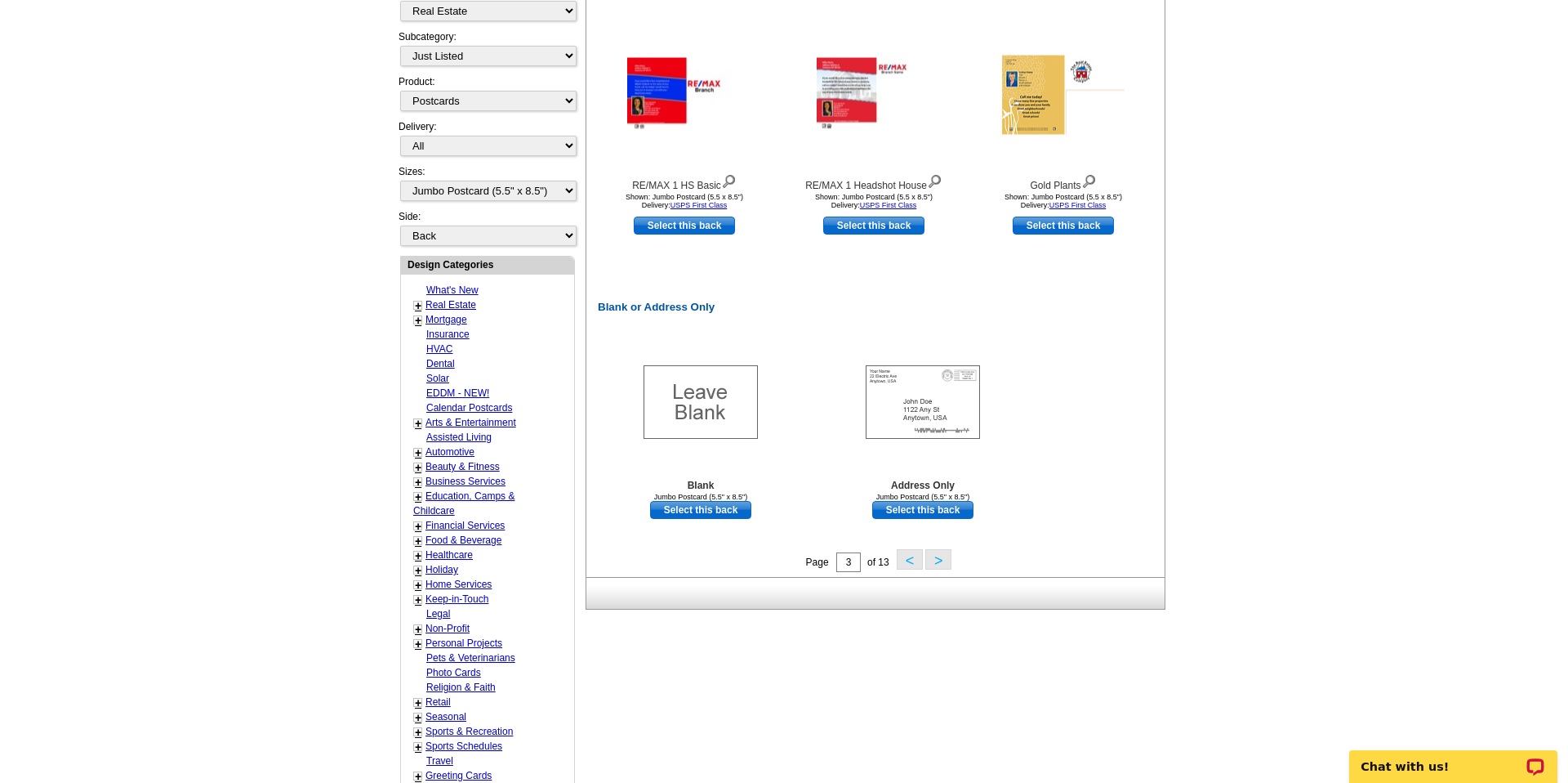
scroll to position [635, 0]
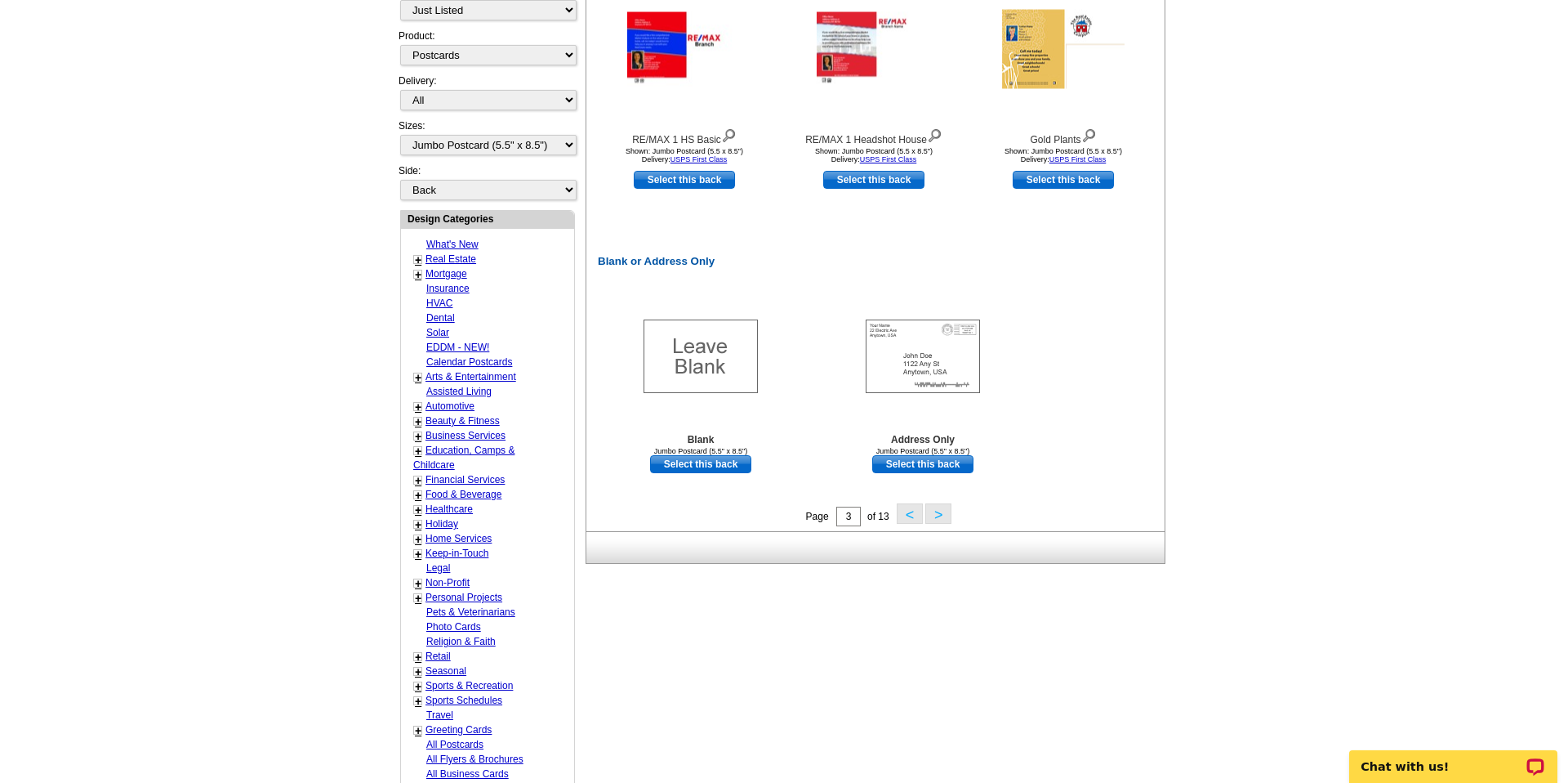
click at [938, 509] on button ">" at bounding box center [938, 514] width 27 height 21
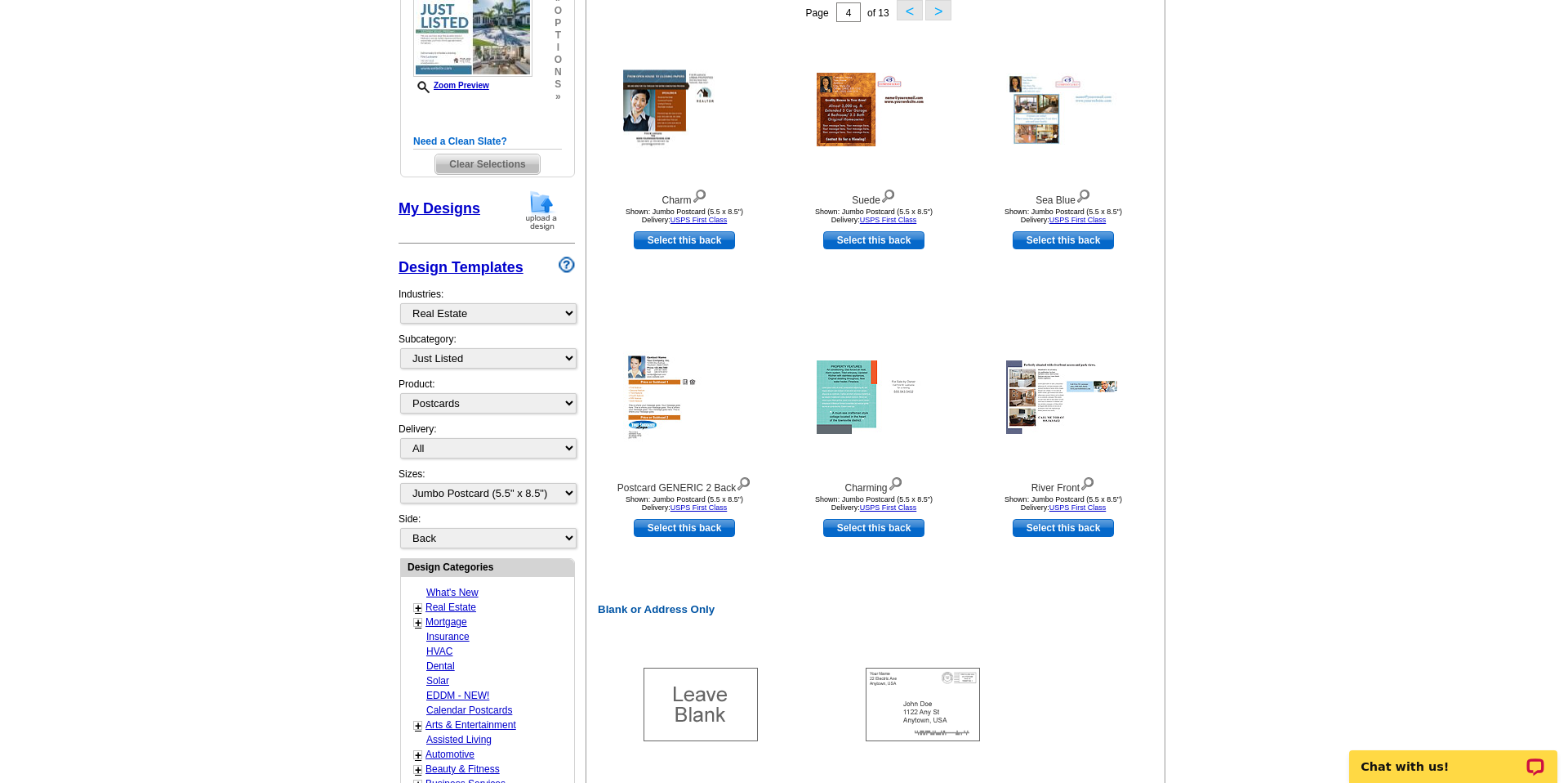
scroll to position [289, 0]
click at [1057, 416] on img at bounding box center [1063, 395] width 114 height 74
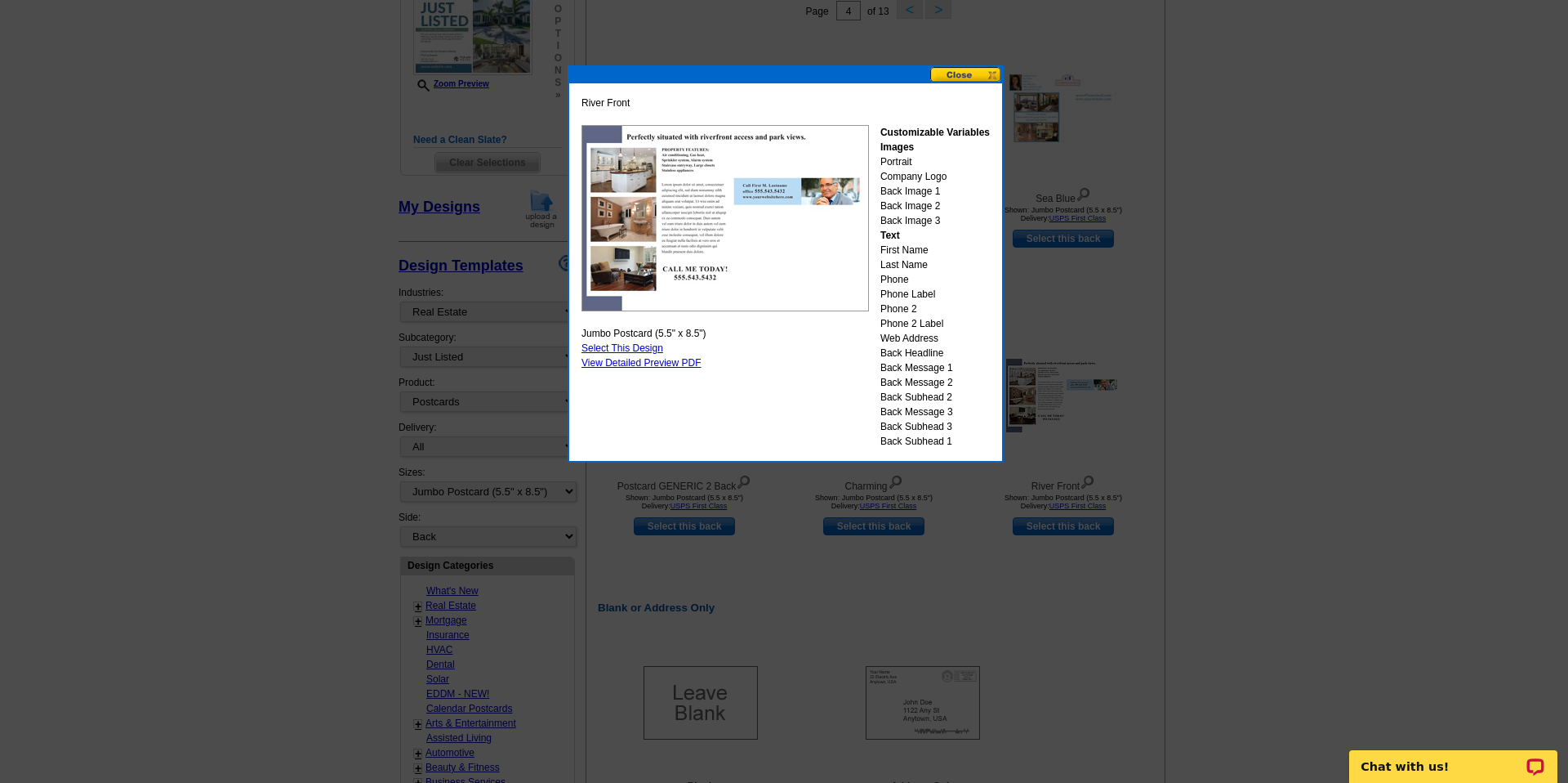
click at [972, 72] on button at bounding box center [966, 75] width 72 height 16
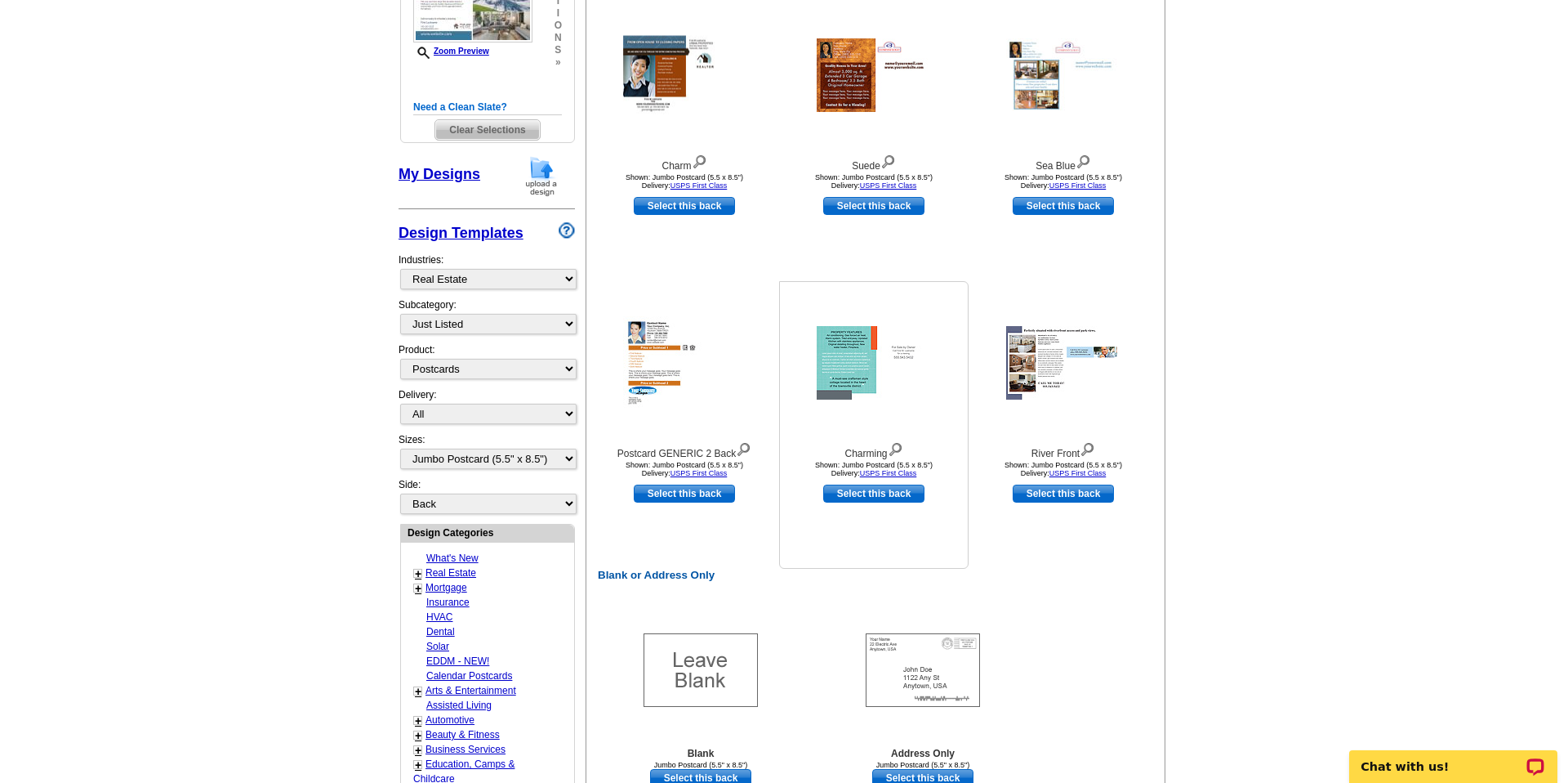
scroll to position [315, 0]
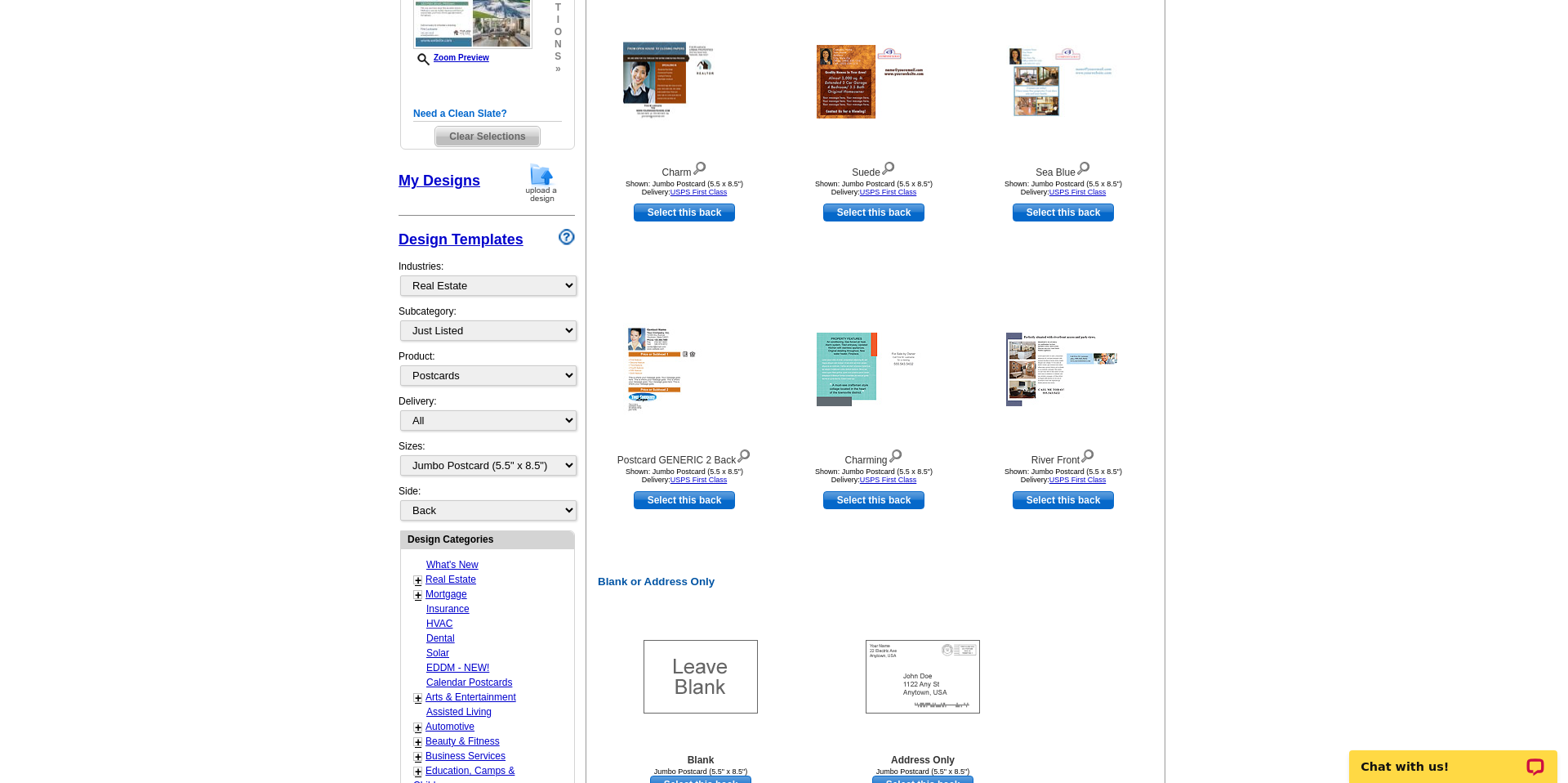
click at [1403, 461] on main "Need Help? call 800-260-5887, chat with support, or have our designers make som…" at bounding box center [784, 489] width 1568 height 1391
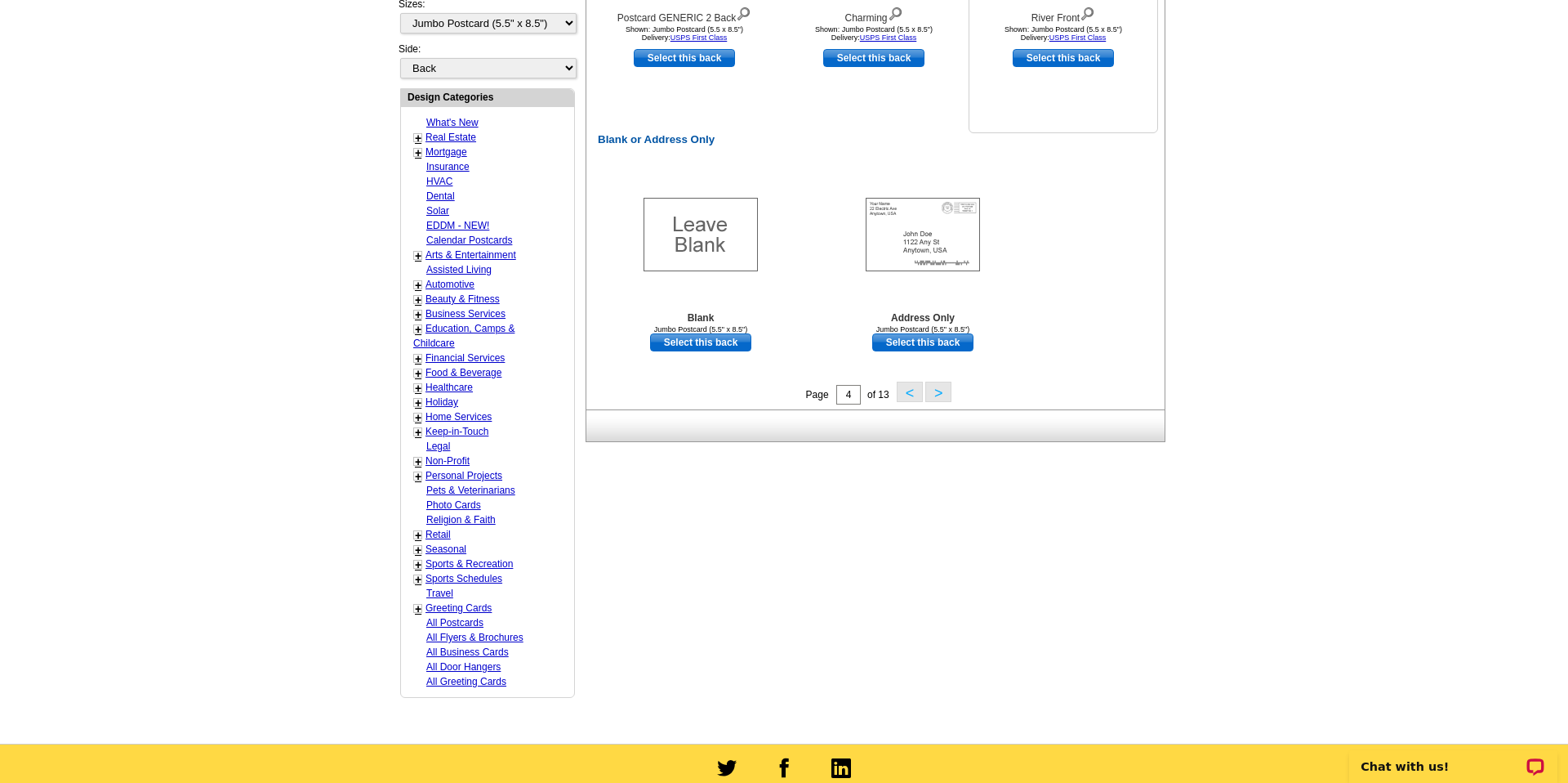
scroll to position [793, 0]
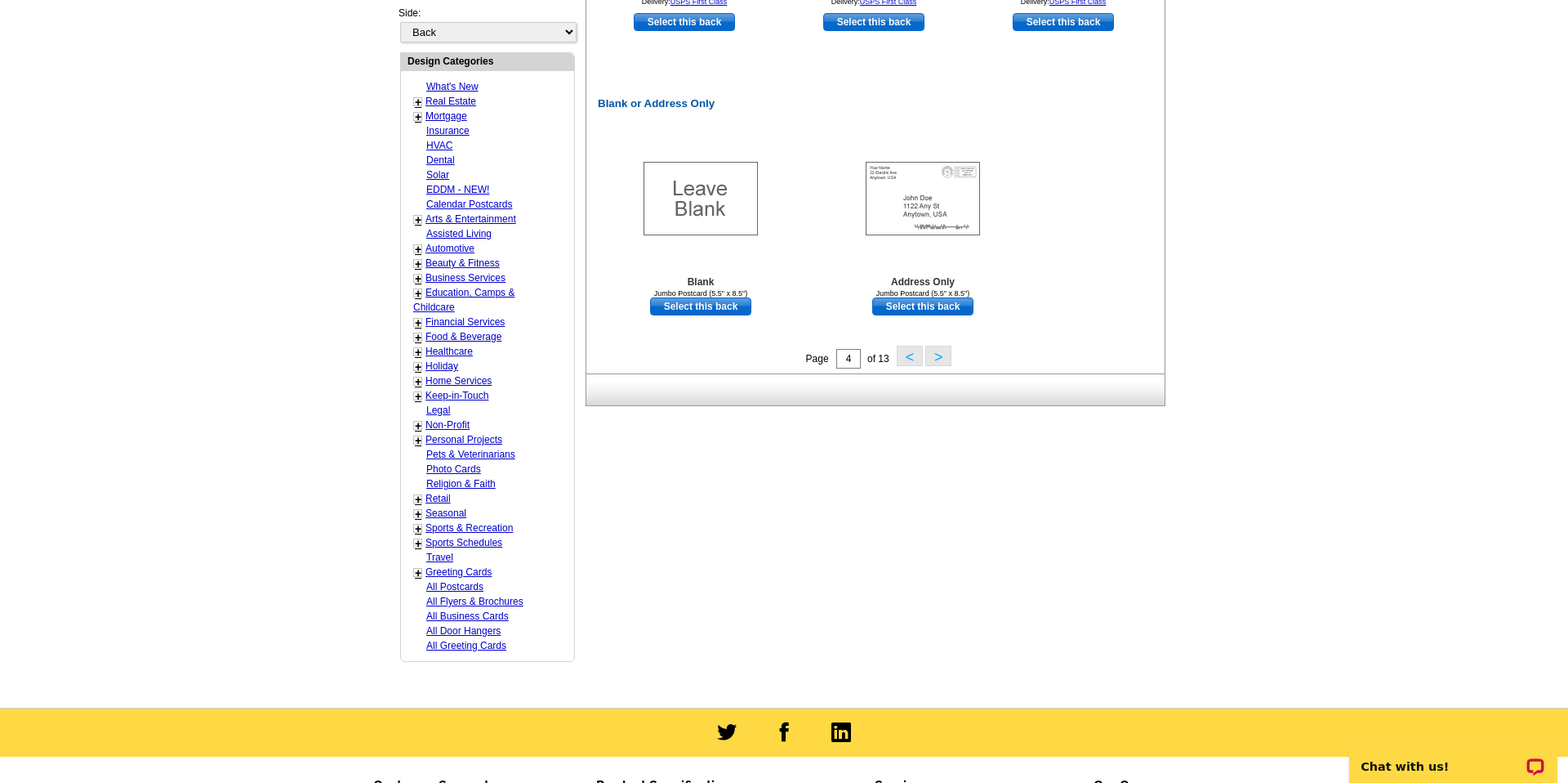
click at [935, 359] on button ">" at bounding box center [938, 356] width 27 height 21
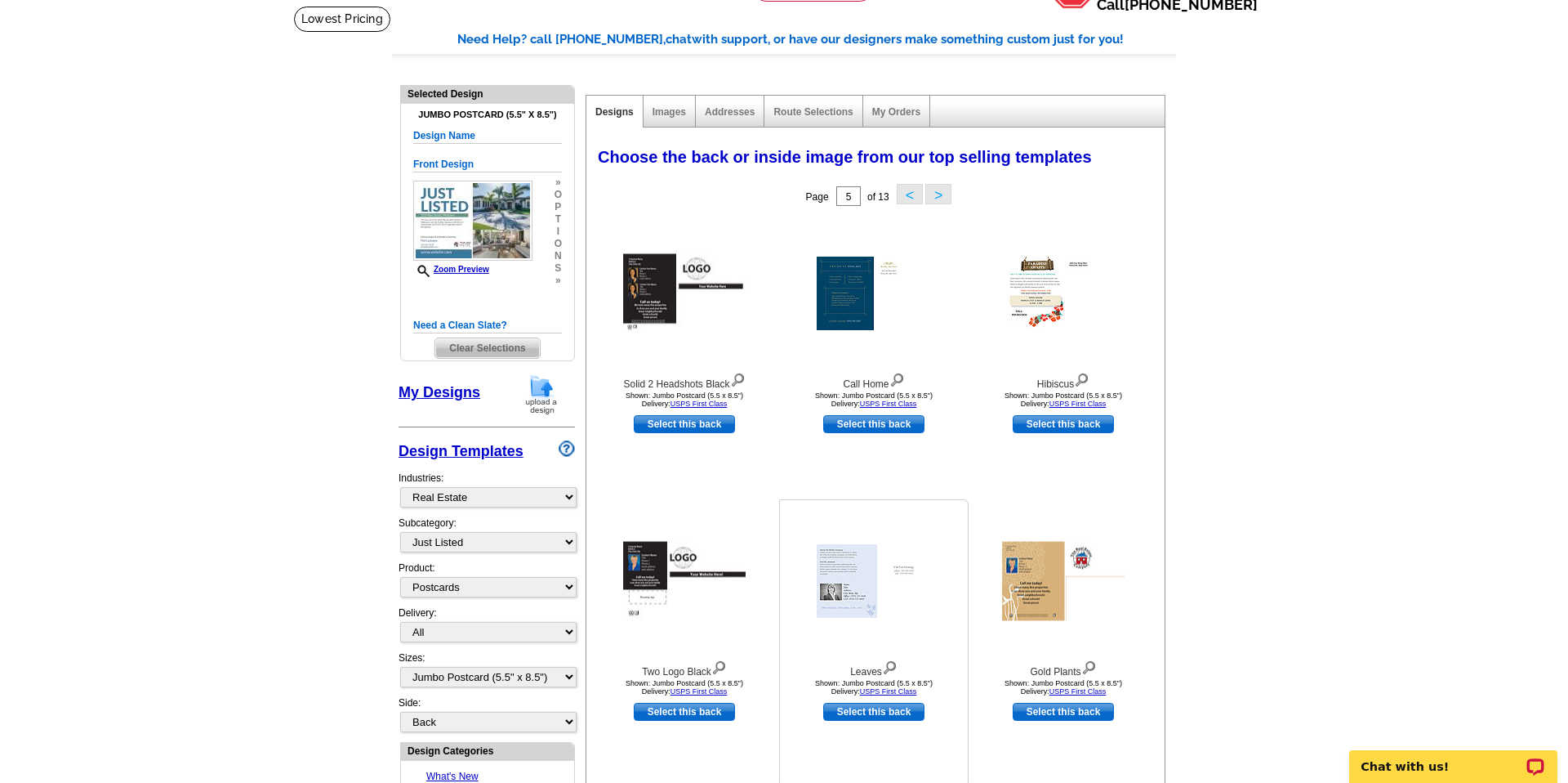
scroll to position [99, 0]
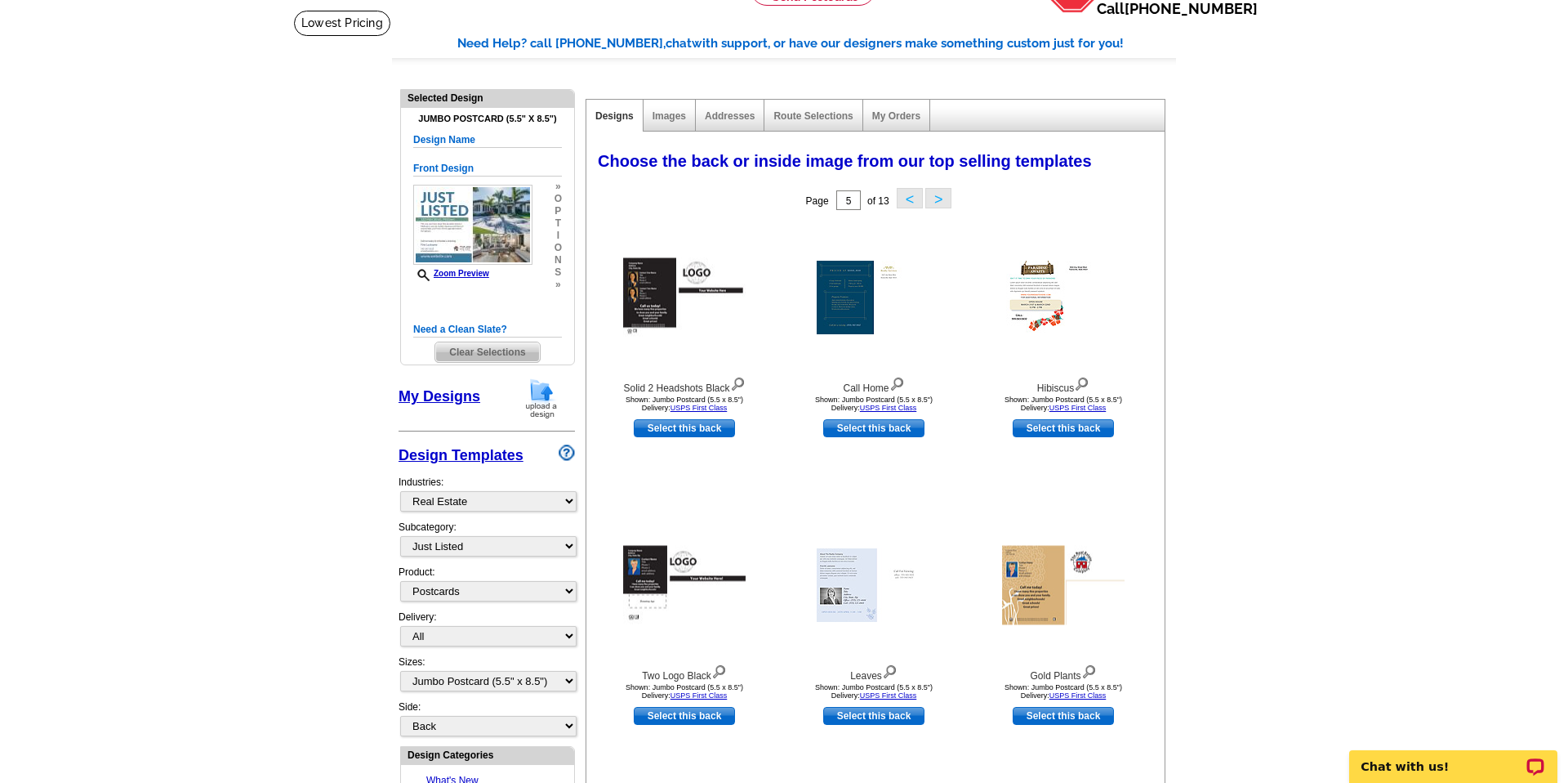
click at [941, 188] on button ">" at bounding box center [938, 198] width 27 height 21
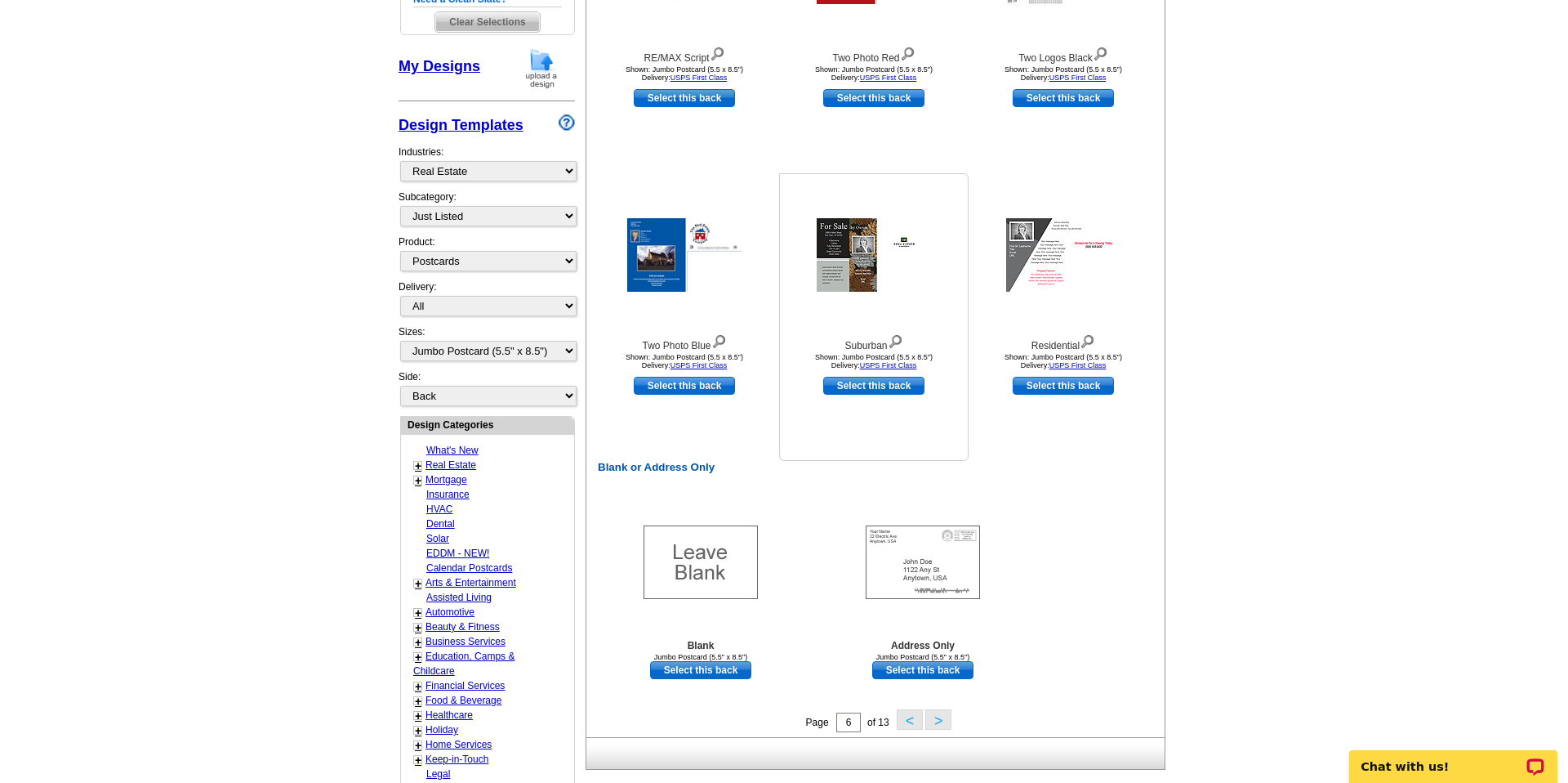
scroll to position [430, 0]
click at [939, 723] on button ">" at bounding box center [938, 719] width 27 height 21
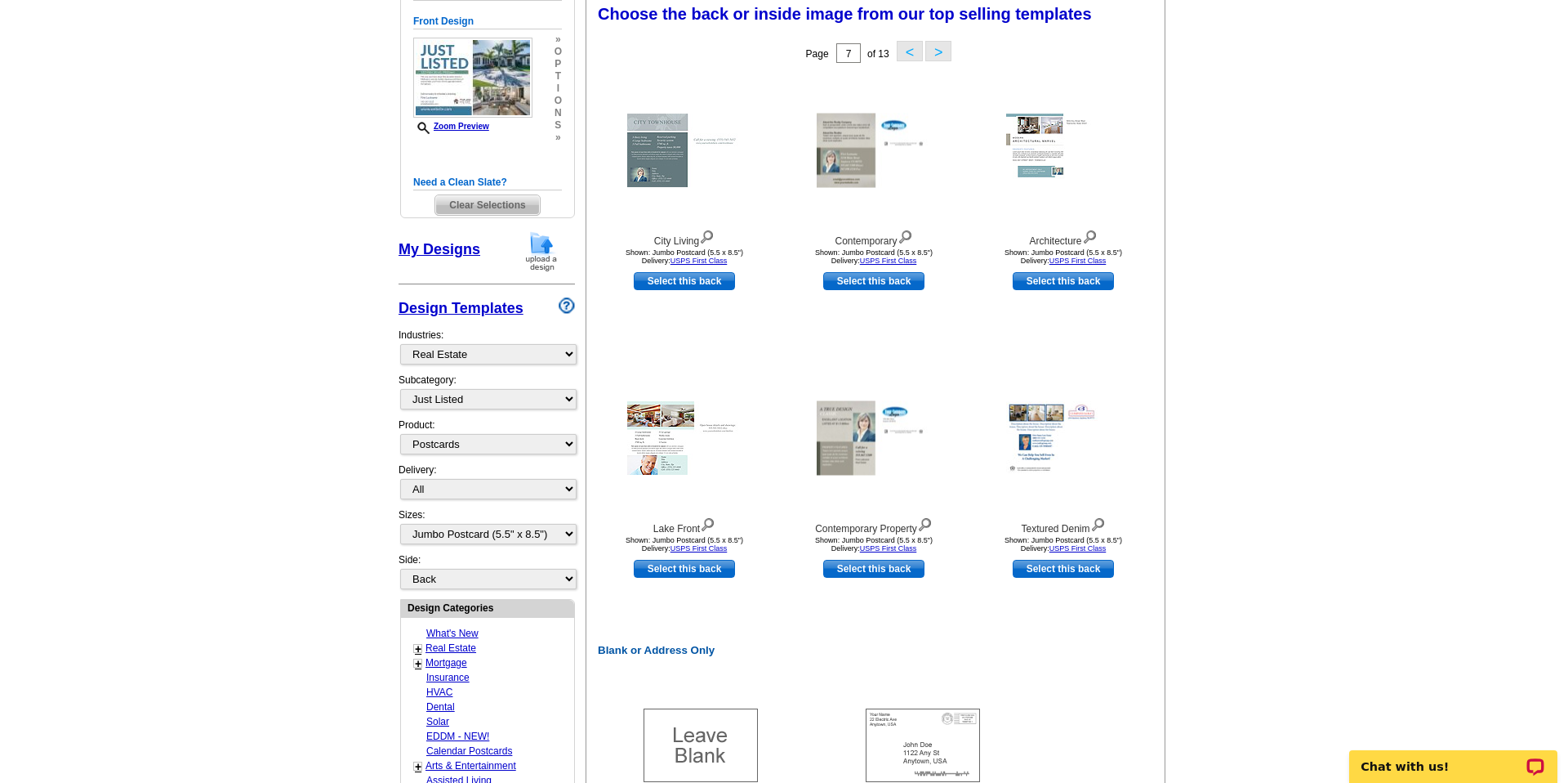
scroll to position [241, 0]
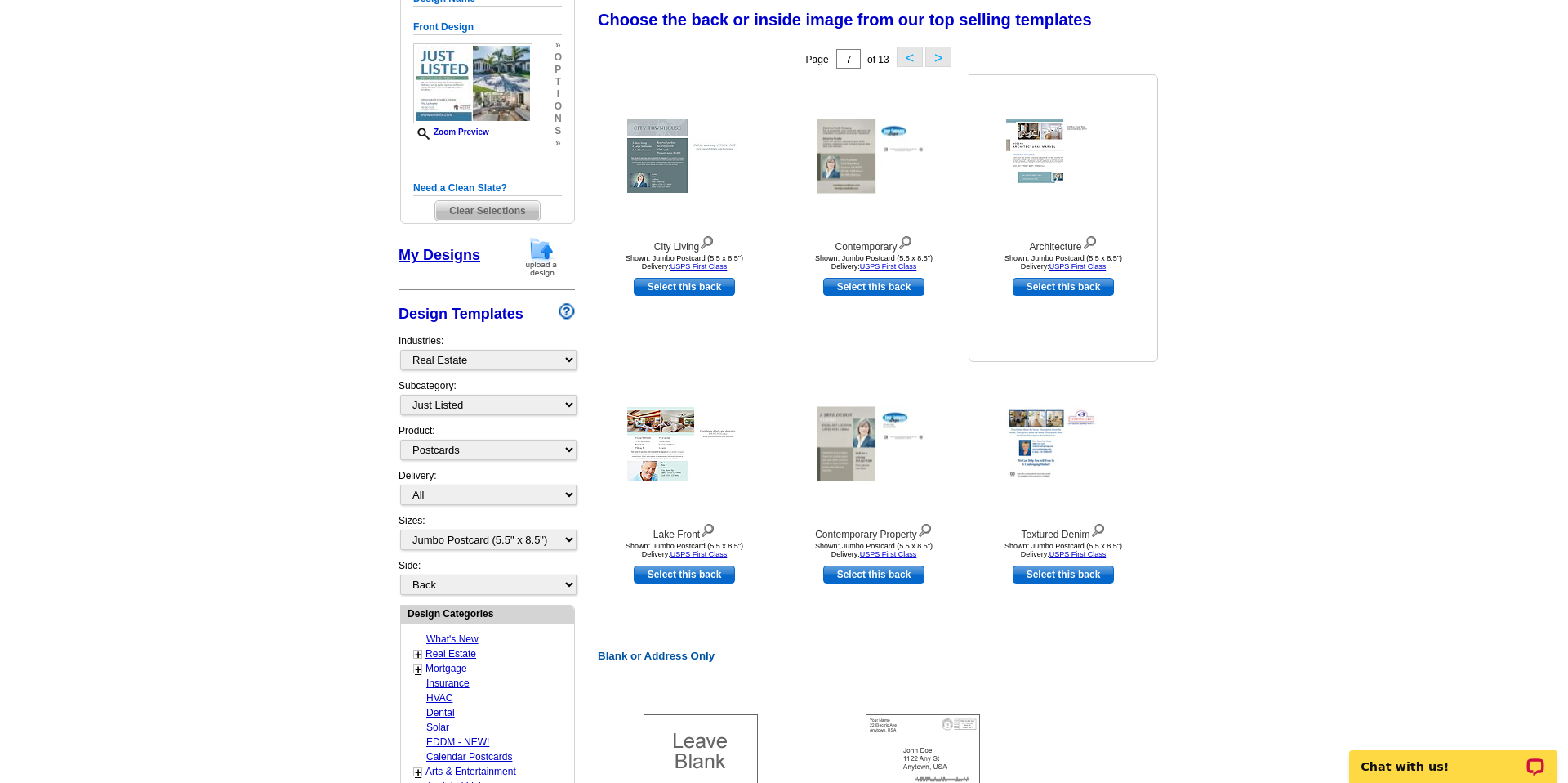
click at [1054, 148] on img at bounding box center [1063, 156] width 114 height 74
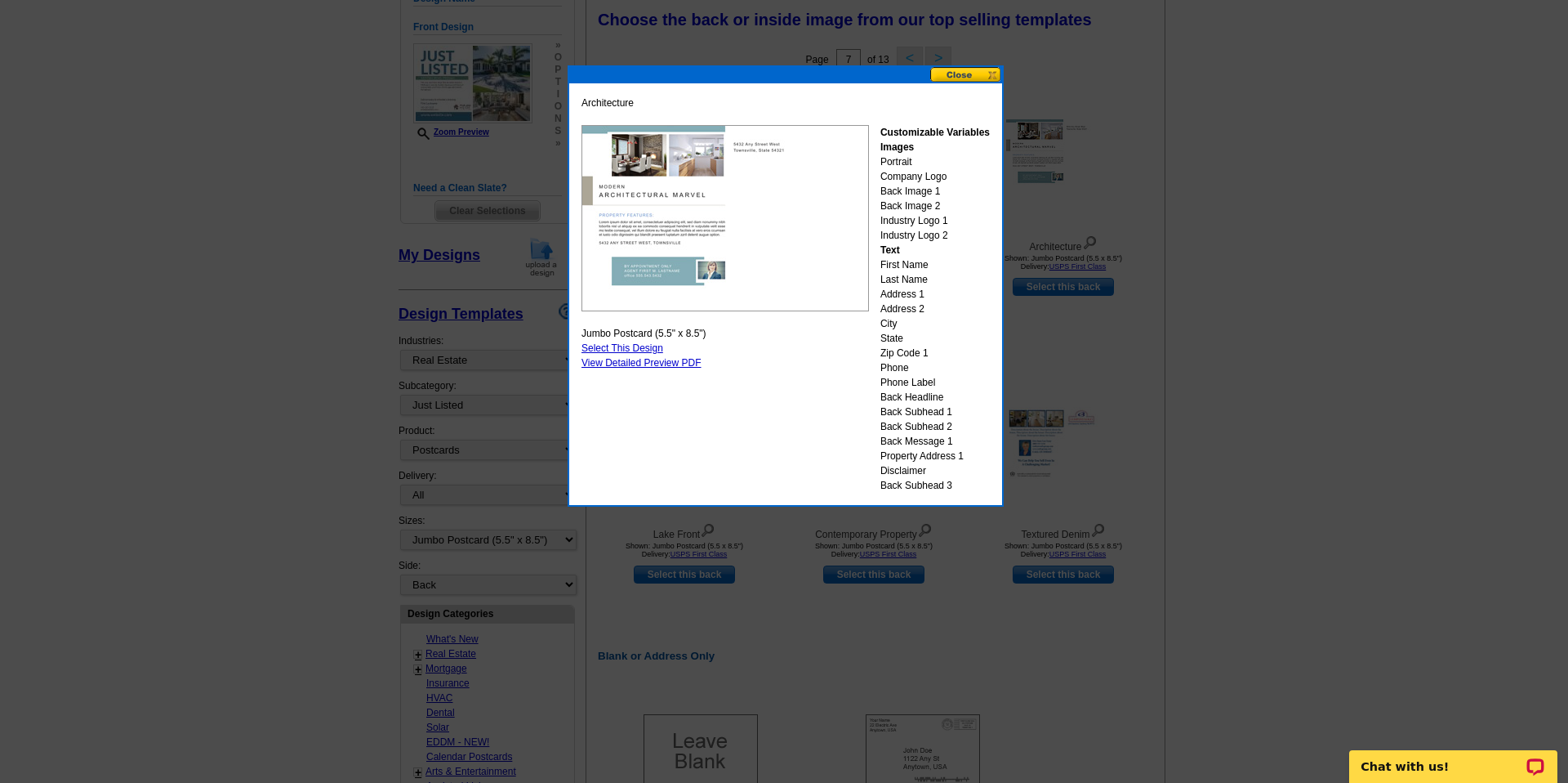
click at [650, 345] on link "Select This Design" at bounding box center [622, 348] width 82 height 12
select select "front"
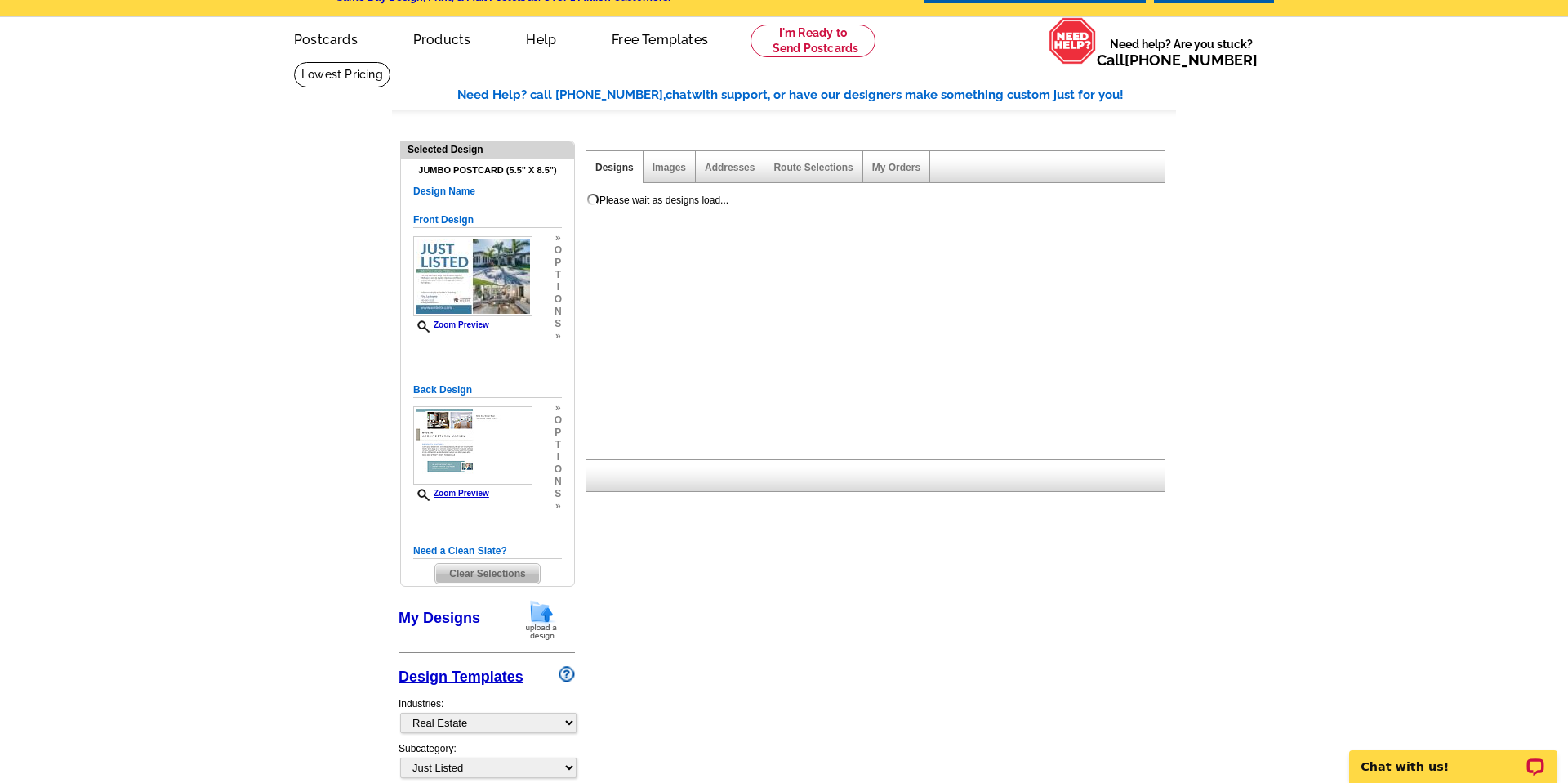
scroll to position [0, 0]
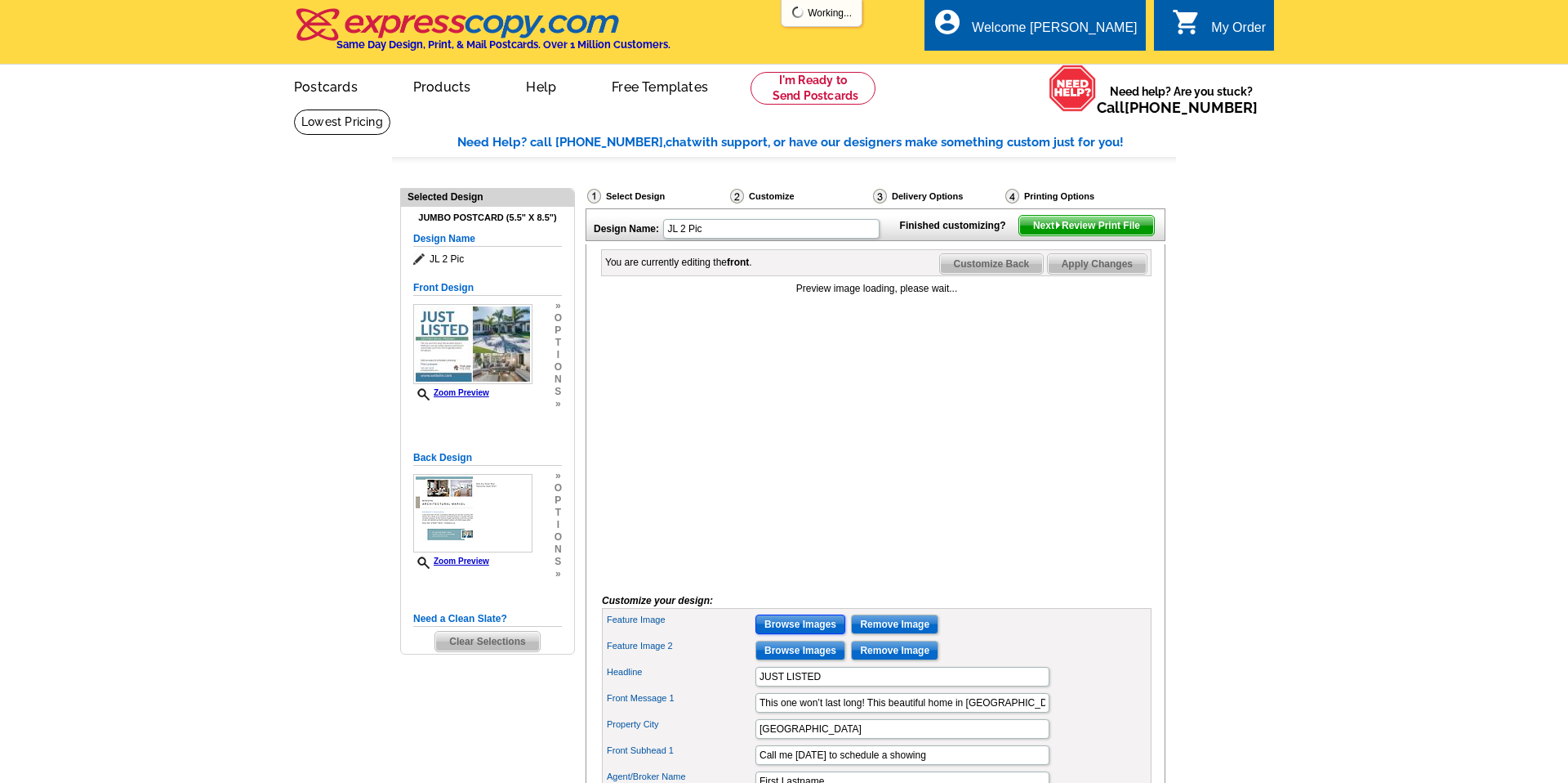
click at [798, 634] on input "Browse Images" at bounding box center [800, 624] width 90 height 20
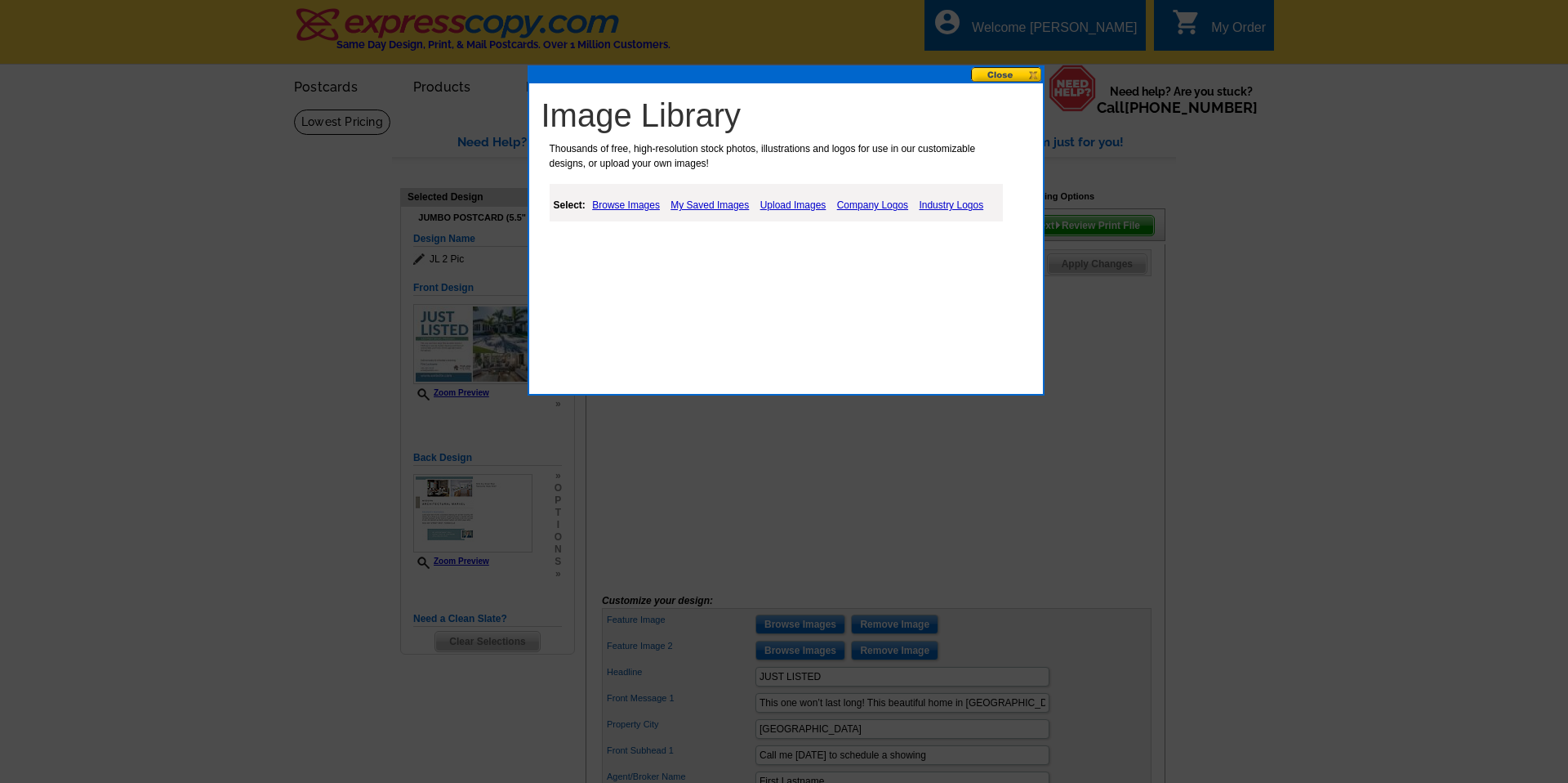
click at [784, 208] on link "Upload Images" at bounding box center [792, 205] width 74 height 20
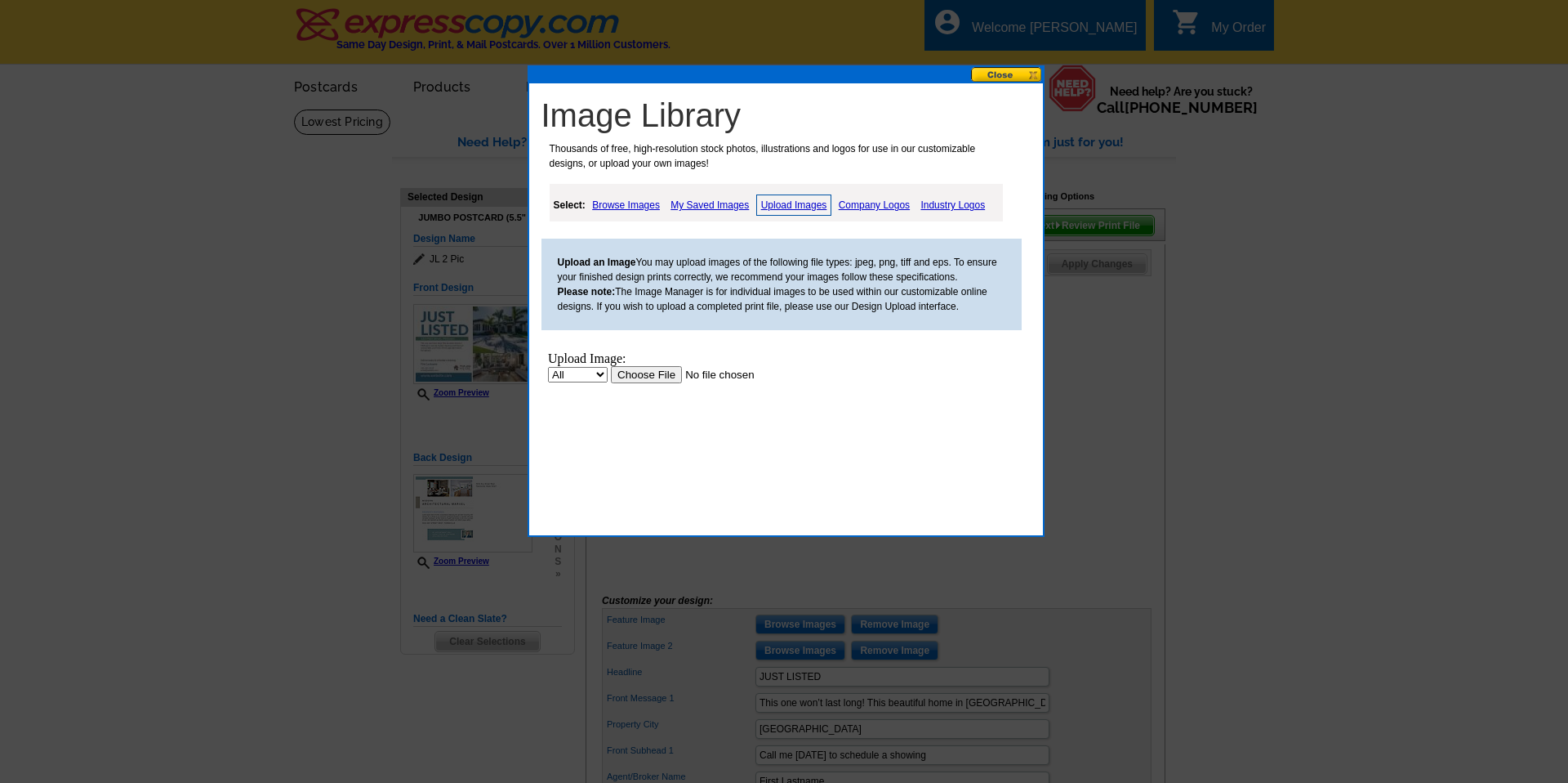
click at [648, 376] on input "file" at bounding box center [714, 374] width 207 height 17
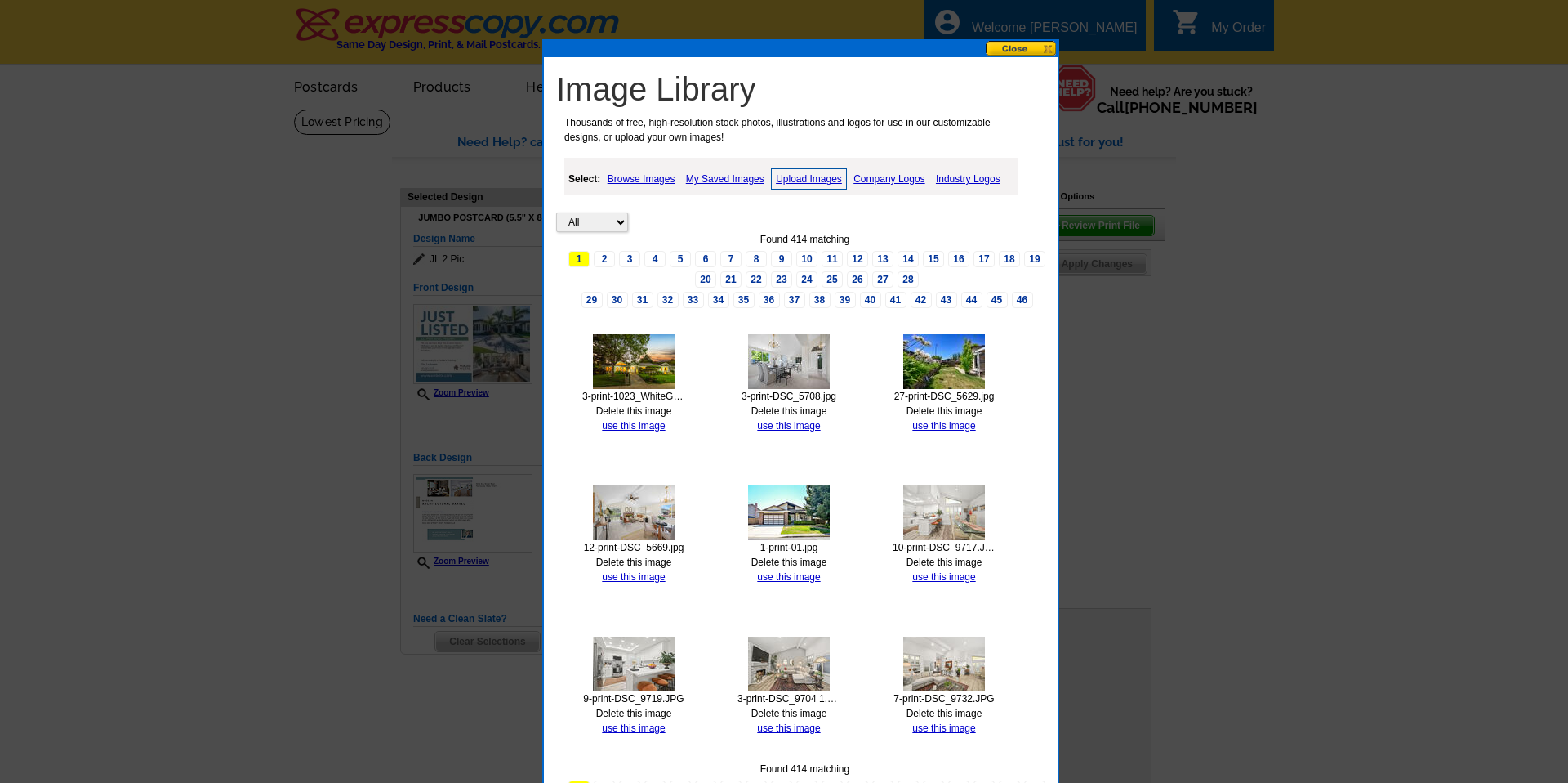
drag, startPoint x: 803, startPoint y: 78, endPoint x: 843, endPoint y: 45, distance: 51.9
click at [843, 45] on div at bounding box center [800, 48] width 513 height 17
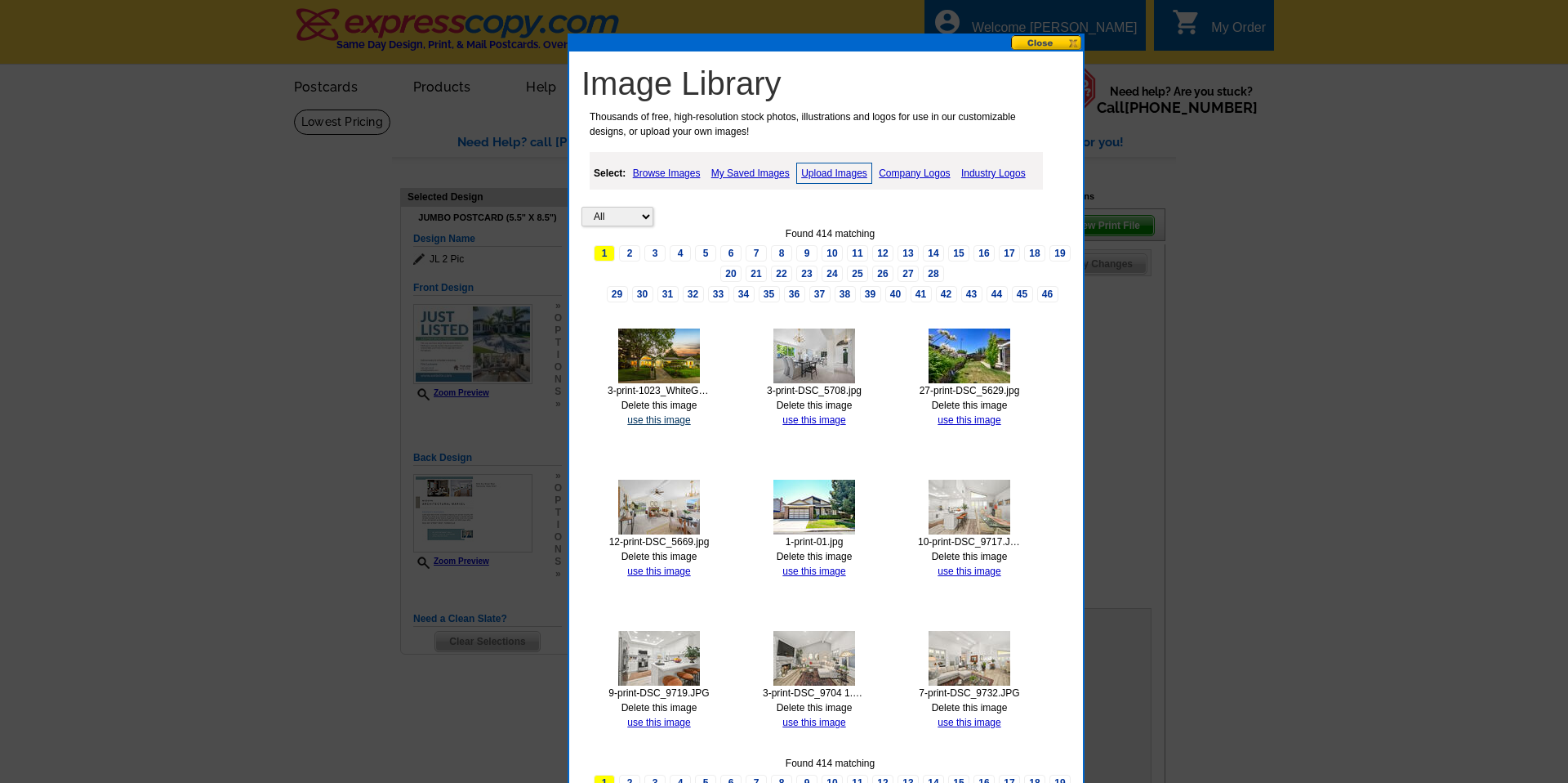
click at [663, 418] on link "use this image" at bounding box center [659, 420] width 63 height 12
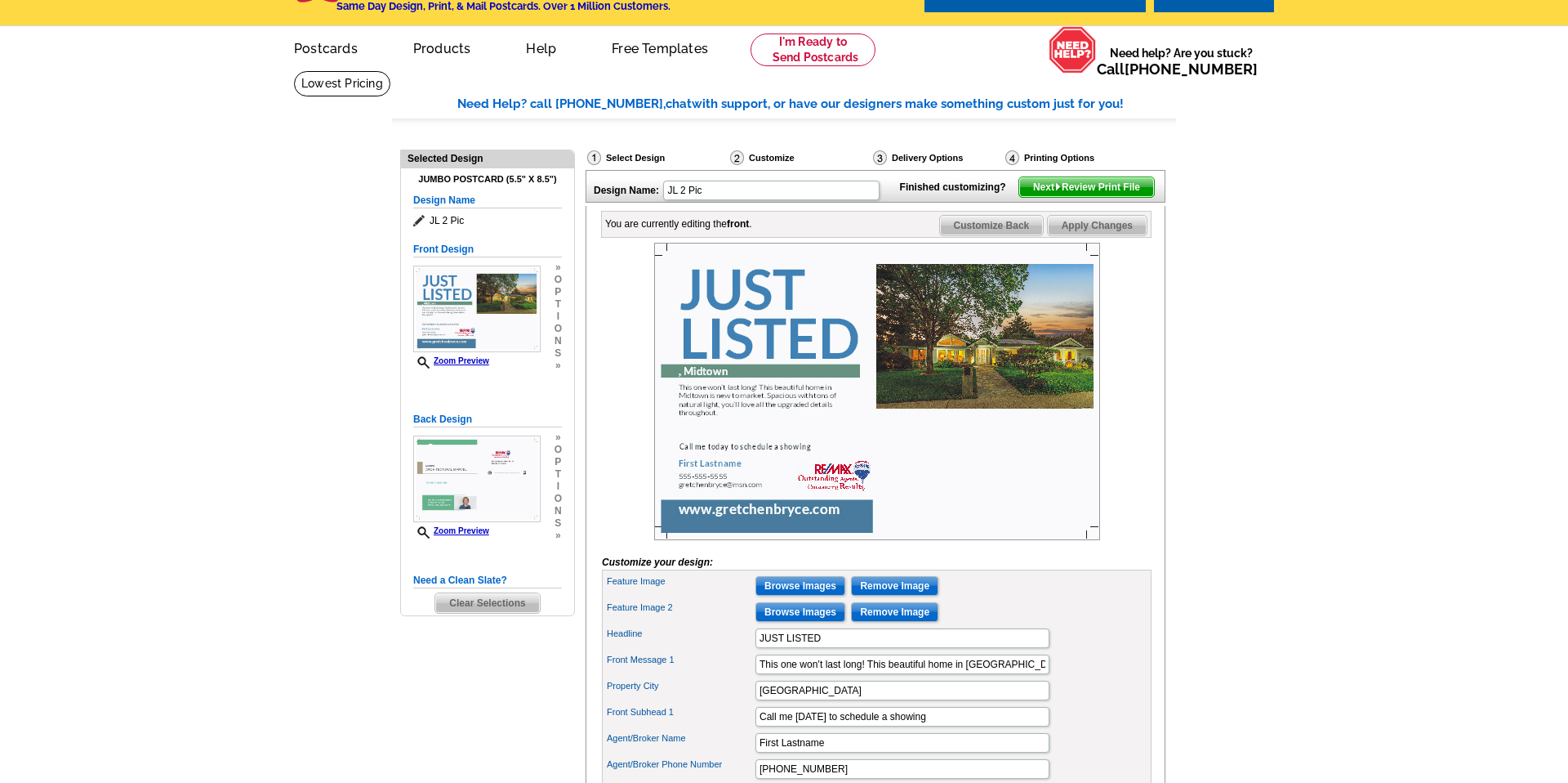
scroll to position [42, 0]
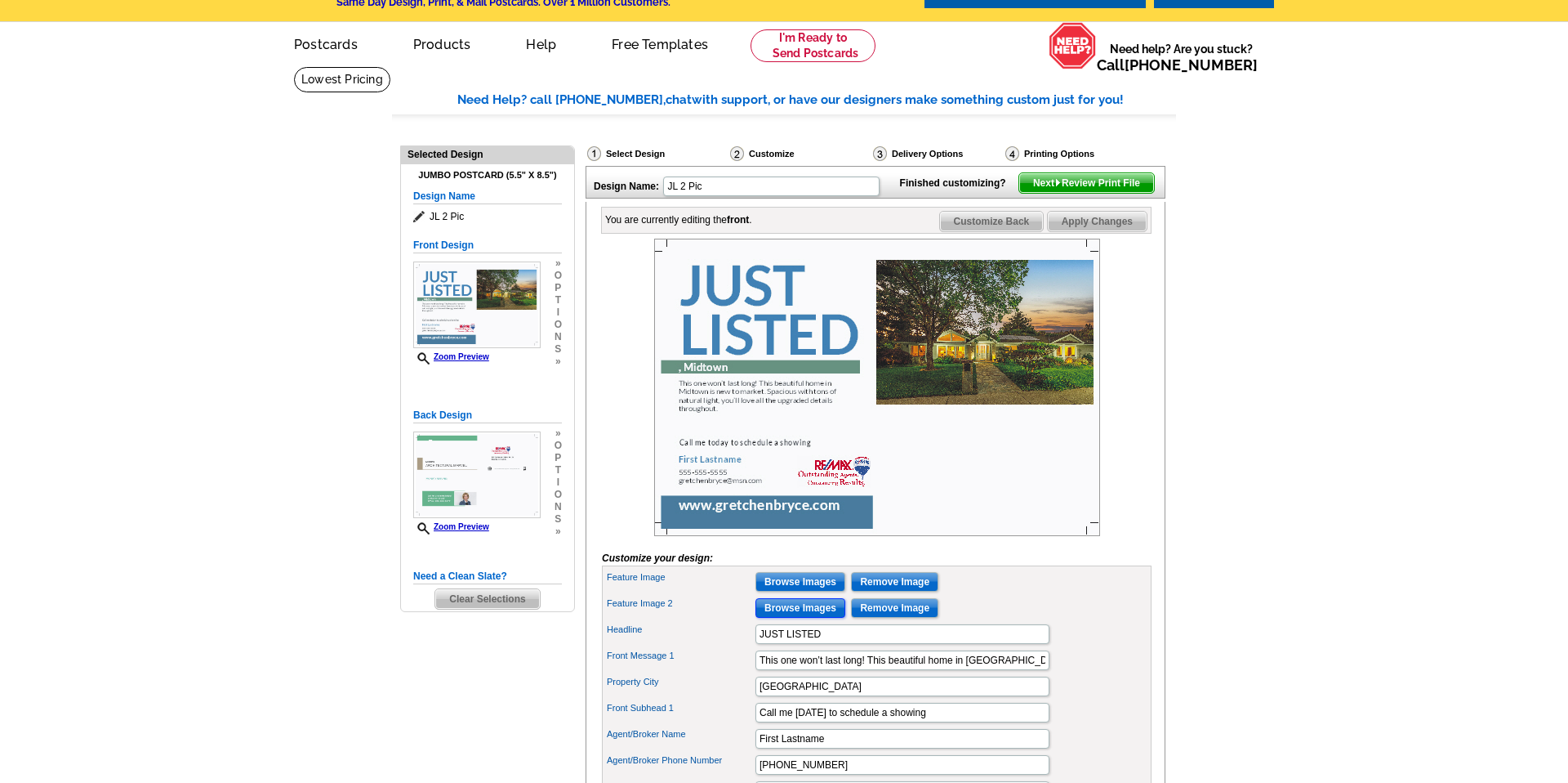
click at [792, 618] on input "Browse Images" at bounding box center [800, 608] width 90 height 20
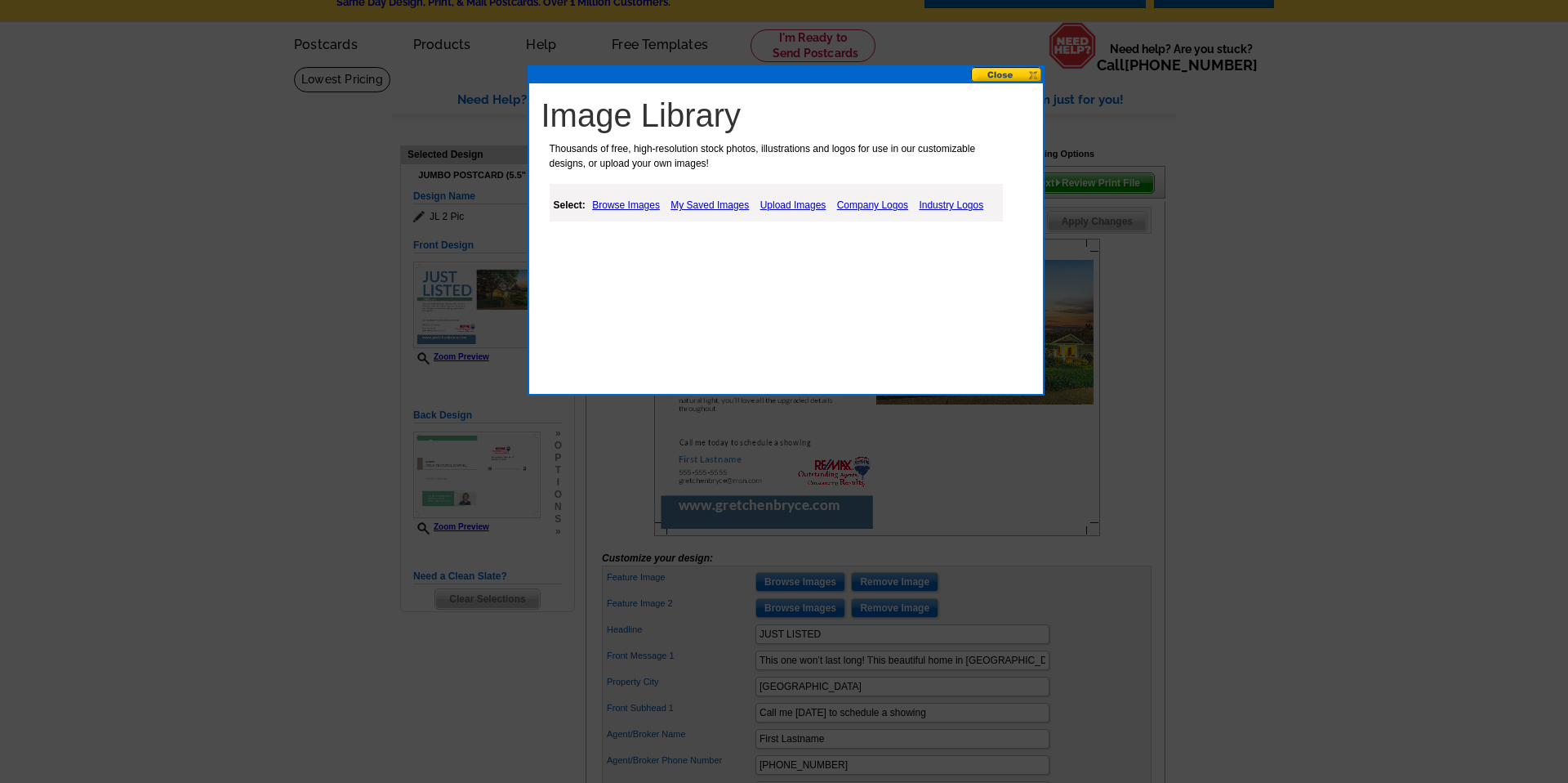
click at [780, 203] on link "Upload Images" at bounding box center [792, 205] width 74 height 20
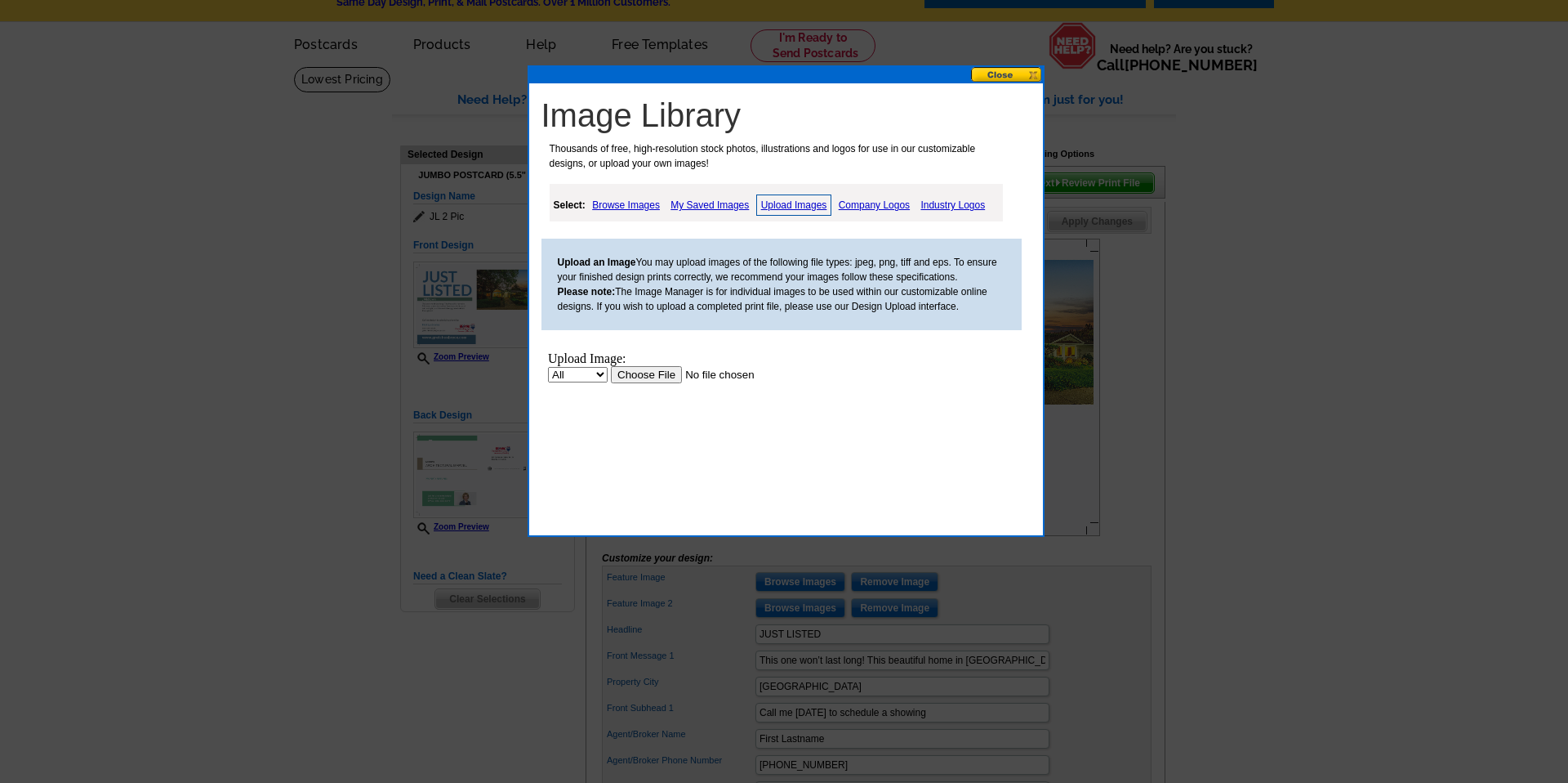
scroll to position [0, 0]
click at [660, 373] on input "file" at bounding box center [714, 374] width 207 height 17
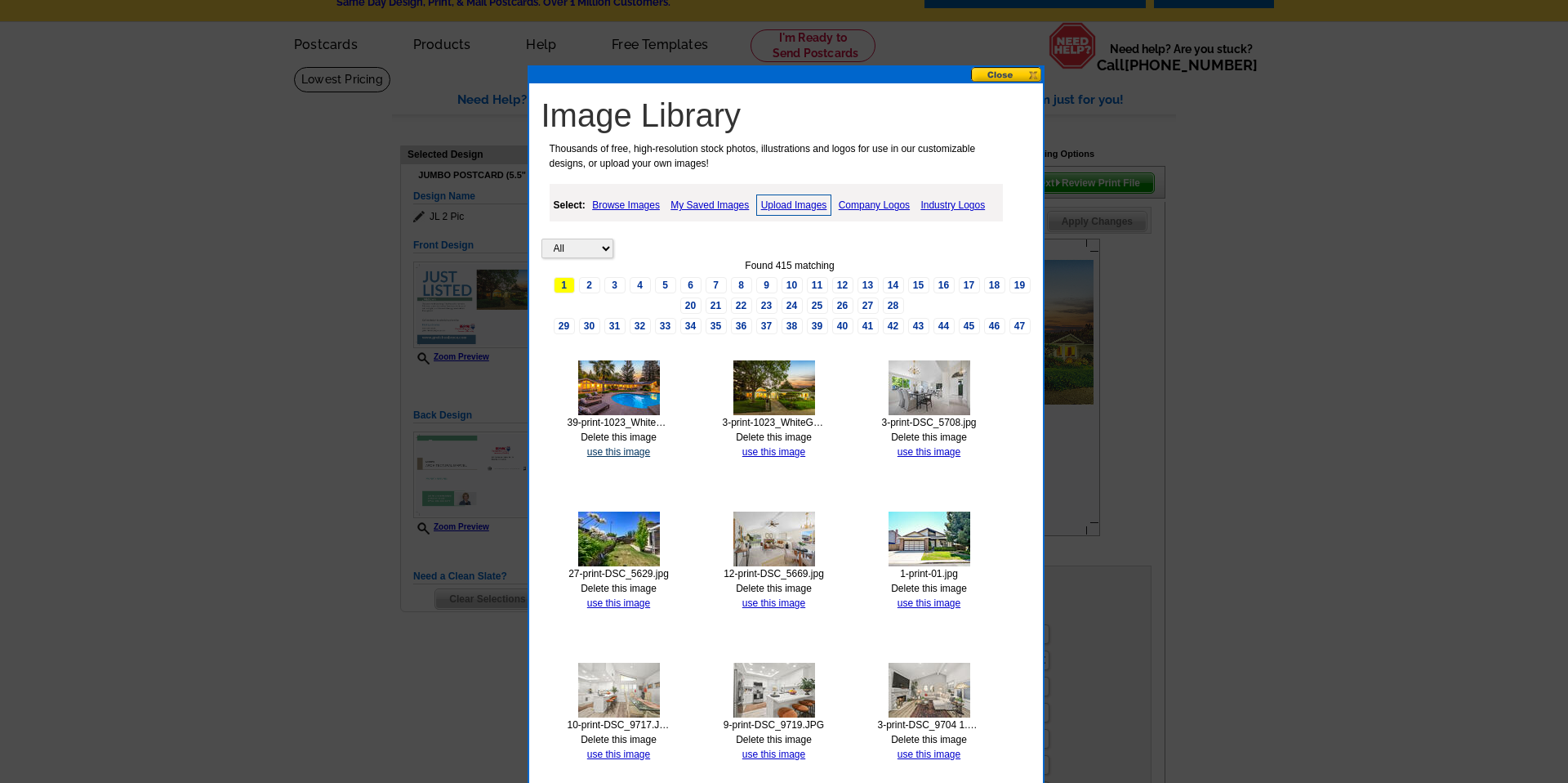
click at [632, 451] on link "use this image" at bounding box center [619, 453] width 63 height 12
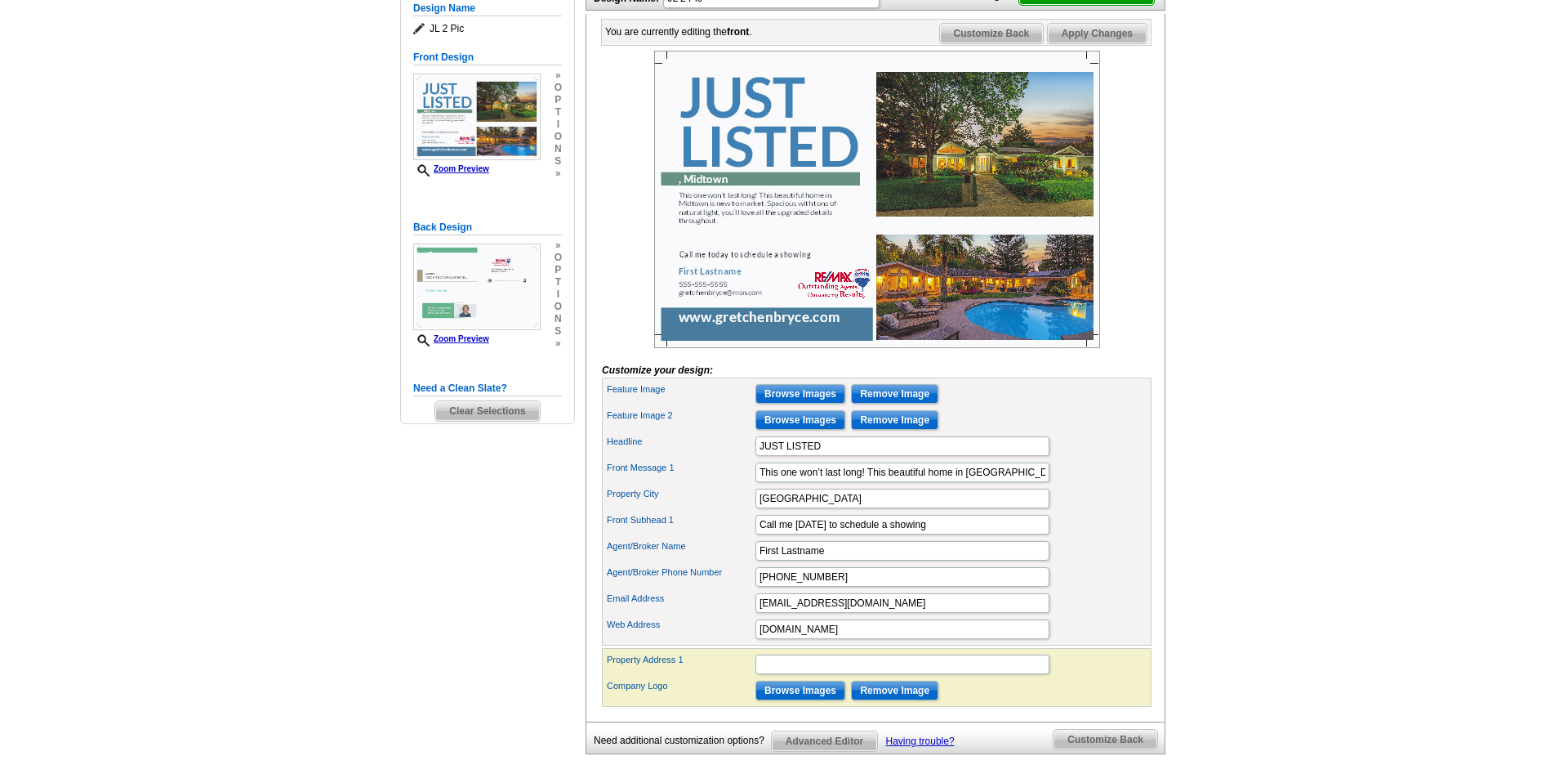
scroll to position [232, 0]
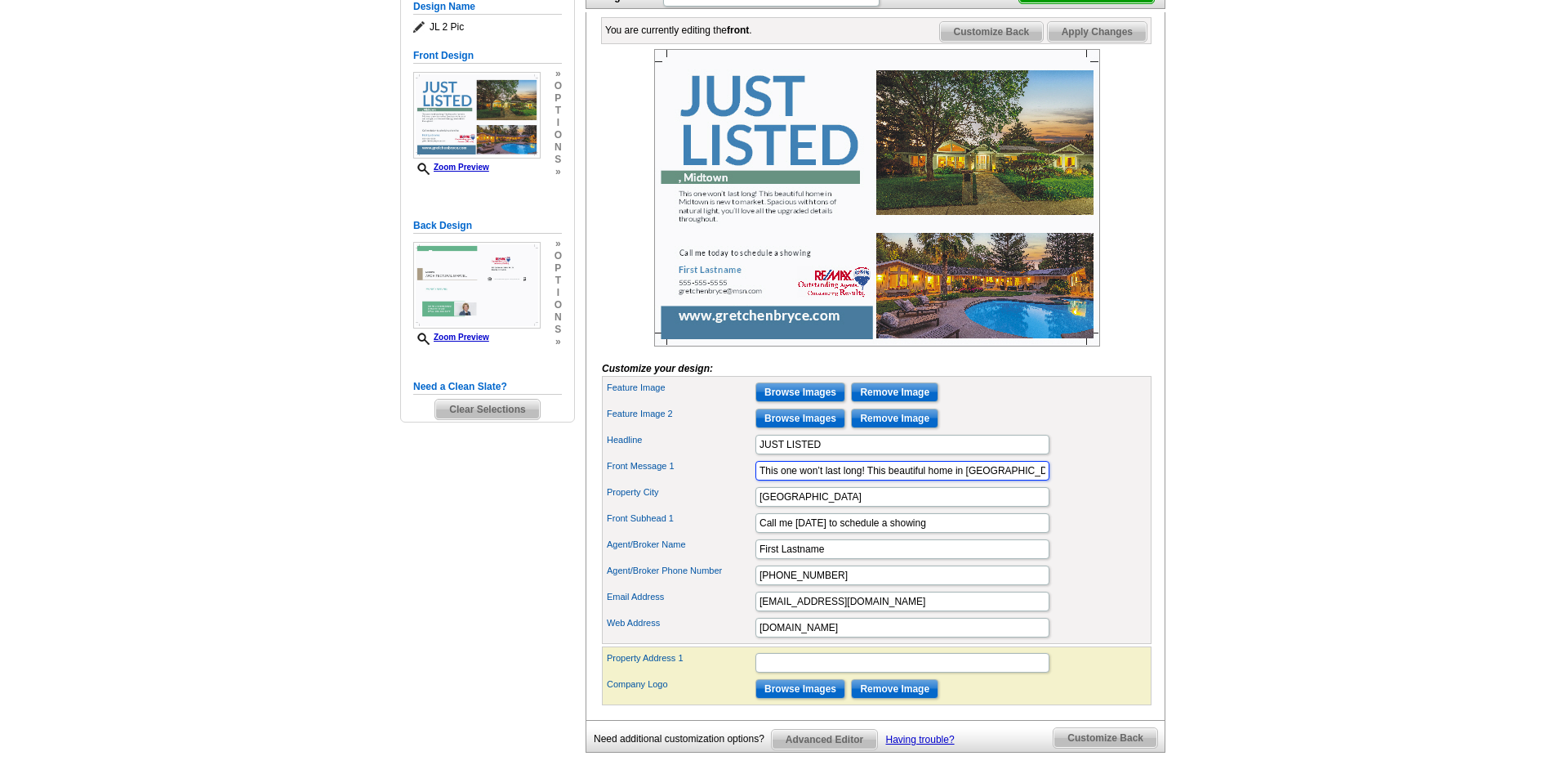
drag, startPoint x: 1002, startPoint y: 496, endPoint x: 966, endPoint y: 498, distance: 36.1
click at [966, 480] on input "This one won’t last long! This beautiful home in Midtown is new to market. Spac…" at bounding box center [903, 470] width 294 height 20
type input "This one won’t last long! This beautiful home in Whitegate is new to market. Sp…"
drag, startPoint x: 799, startPoint y: 526, endPoint x: 742, endPoint y: 522, distance: 57.1
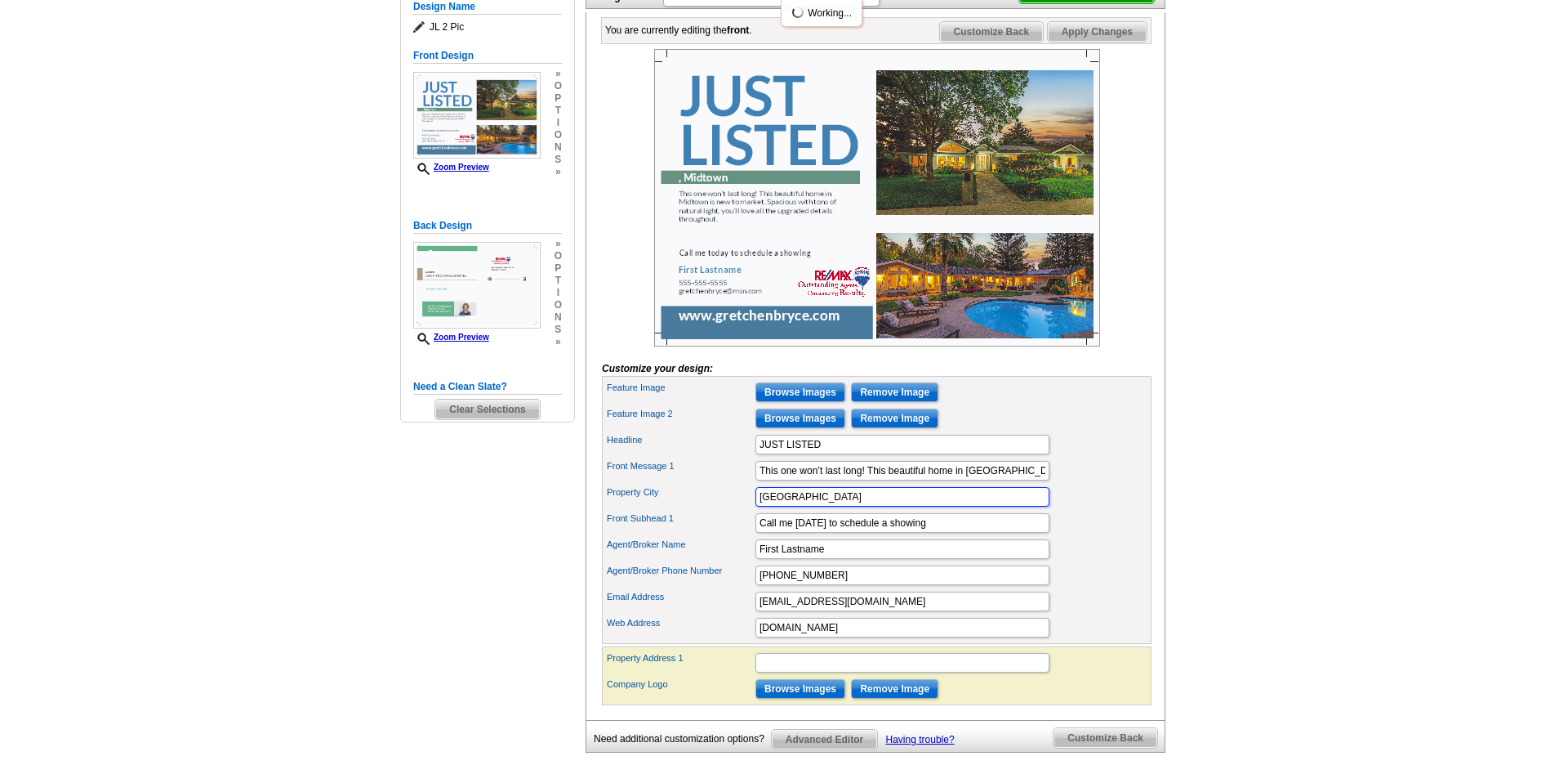
click at [742, 510] on div "Property City Midtown" at bounding box center [876, 497] width 543 height 27
type input "Danville"
click at [772, 533] on input "Call me today to schedule a showing" at bounding box center [903, 523] width 294 height 20
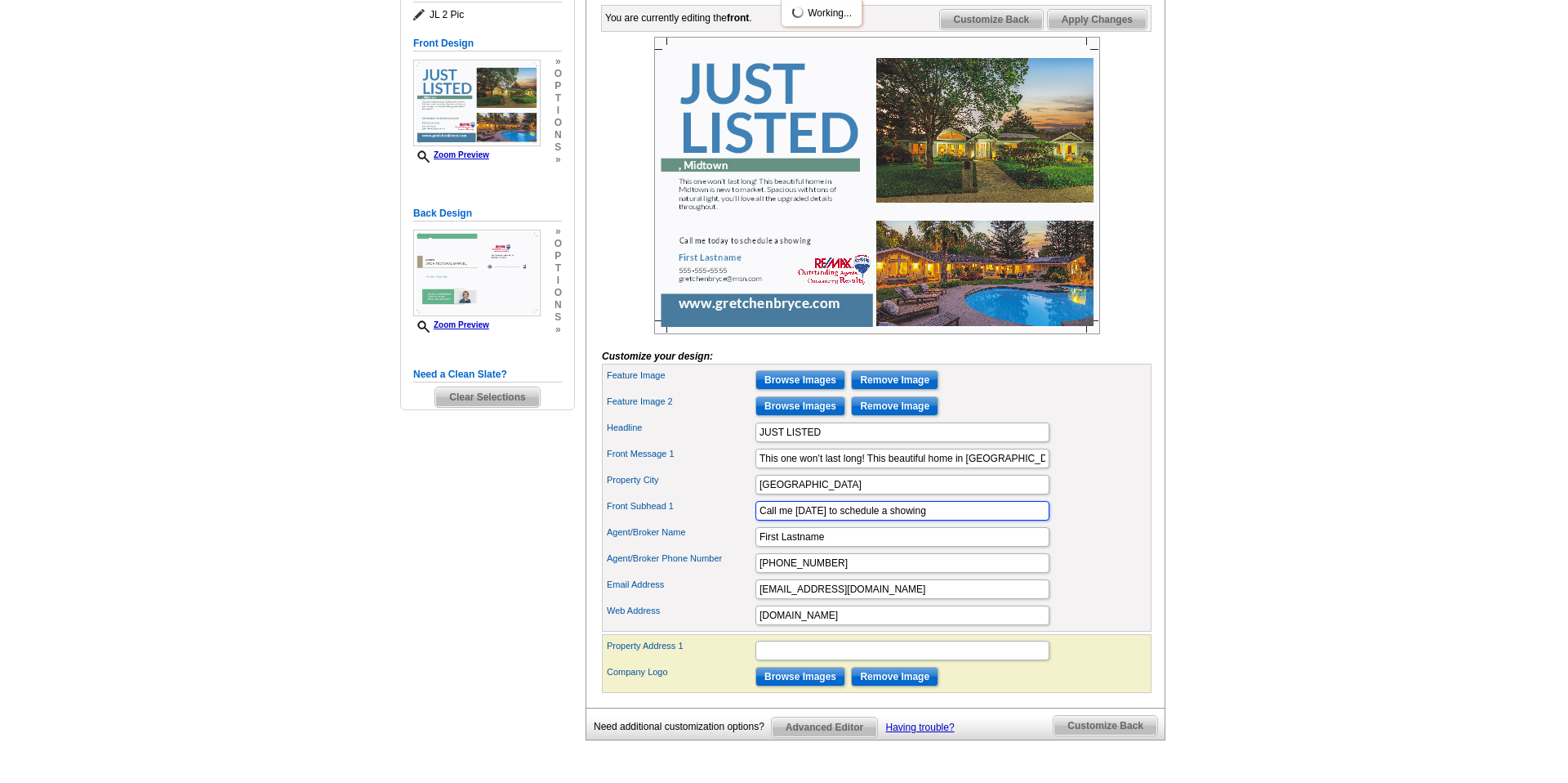
scroll to position [250, 0]
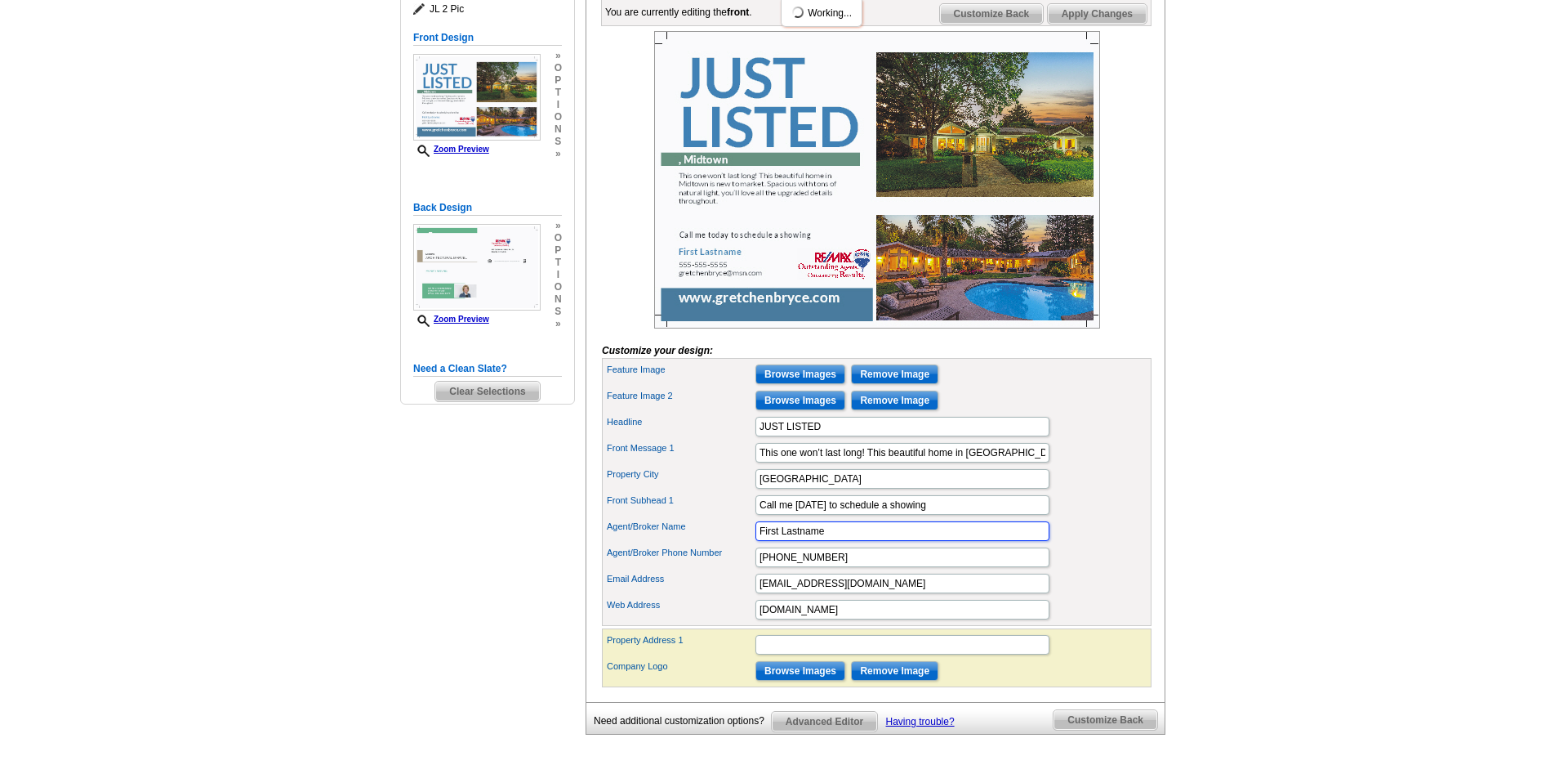
drag, startPoint x: 829, startPoint y: 557, endPoint x: 745, endPoint y: 558, distance: 84.0
click at [745, 544] on div "Agent/Broker Name First Lastname" at bounding box center [876, 531] width 543 height 27
type input "Gretchen Bryce, Broker Lic#00612404"
drag, startPoint x: 823, startPoint y: 584, endPoint x: 735, endPoint y: 584, distance: 88.0
click at [737, 571] on div "Agent/Broker Phone Number 555-555-5555" at bounding box center [876, 557] width 543 height 27
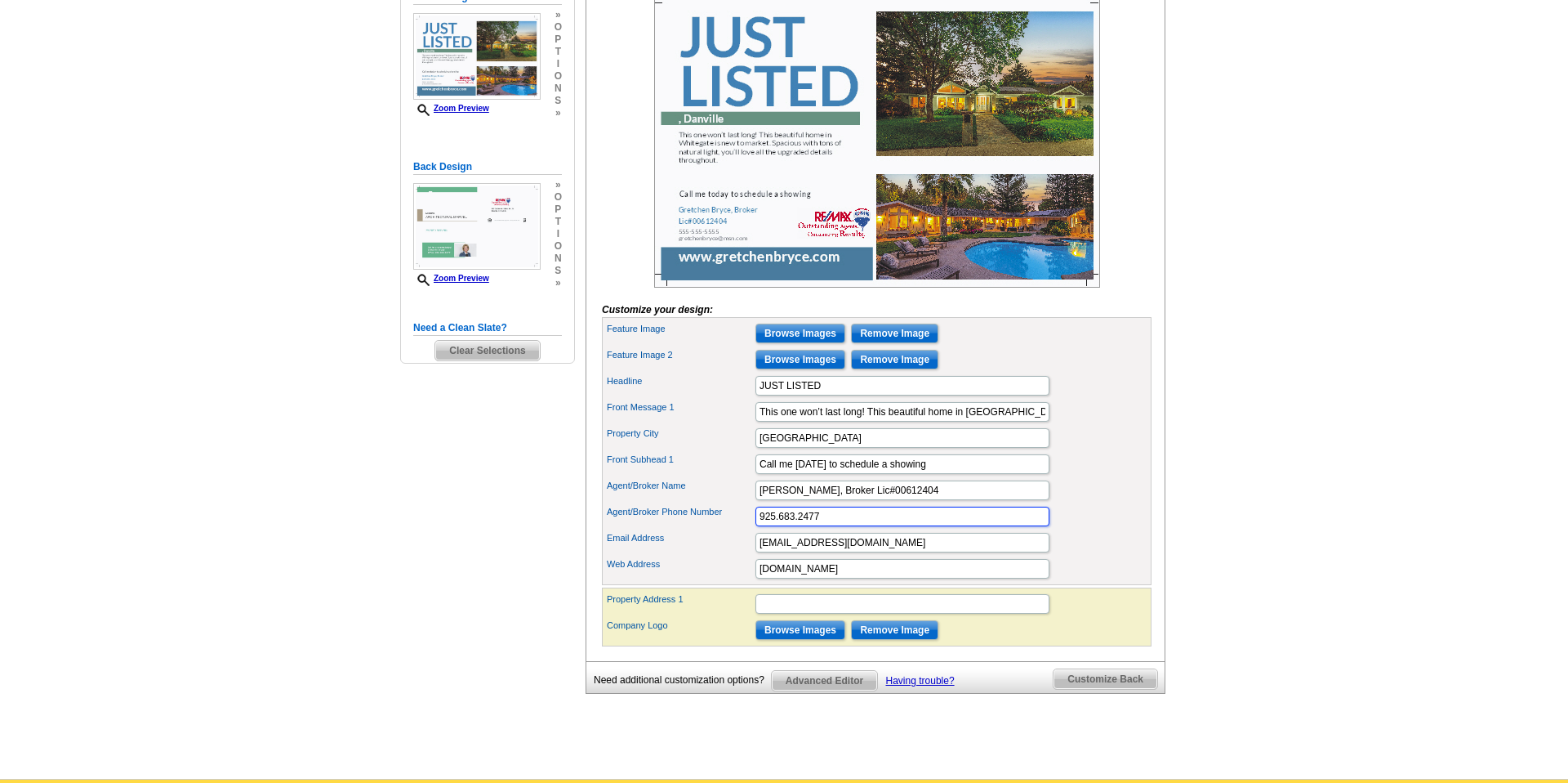
scroll to position [294, 0]
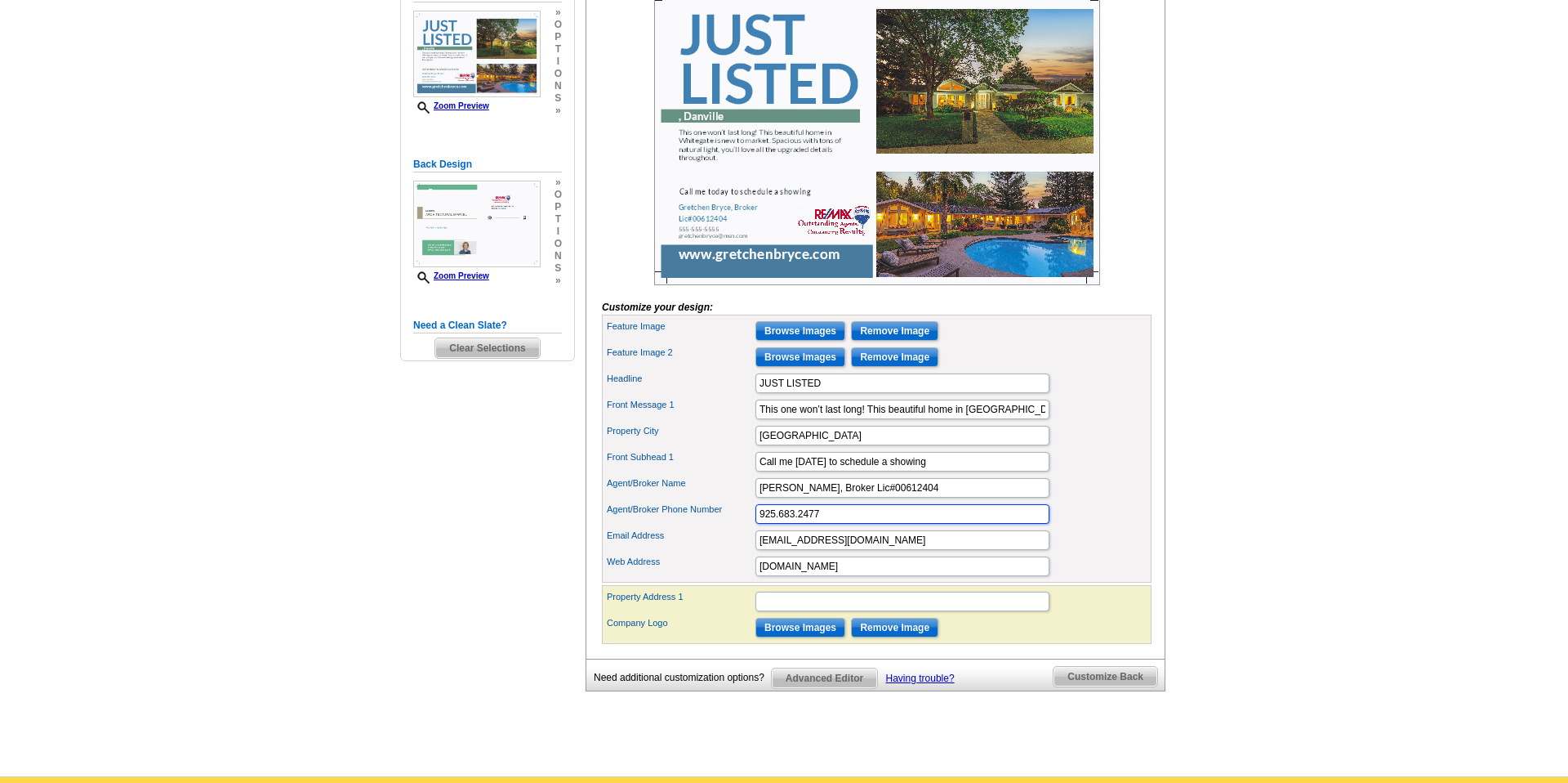
type input "925.683.2477"
click at [779, 611] on input "Property Address 1" at bounding box center [903, 602] width 294 height 20
type input "1023 Whitegate Road, Alamo"
drag, startPoint x: 800, startPoint y: 466, endPoint x: 735, endPoint y: 462, distance: 65.1
click at [735, 449] on div "Property City Danville" at bounding box center [876, 435] width 543 height 27
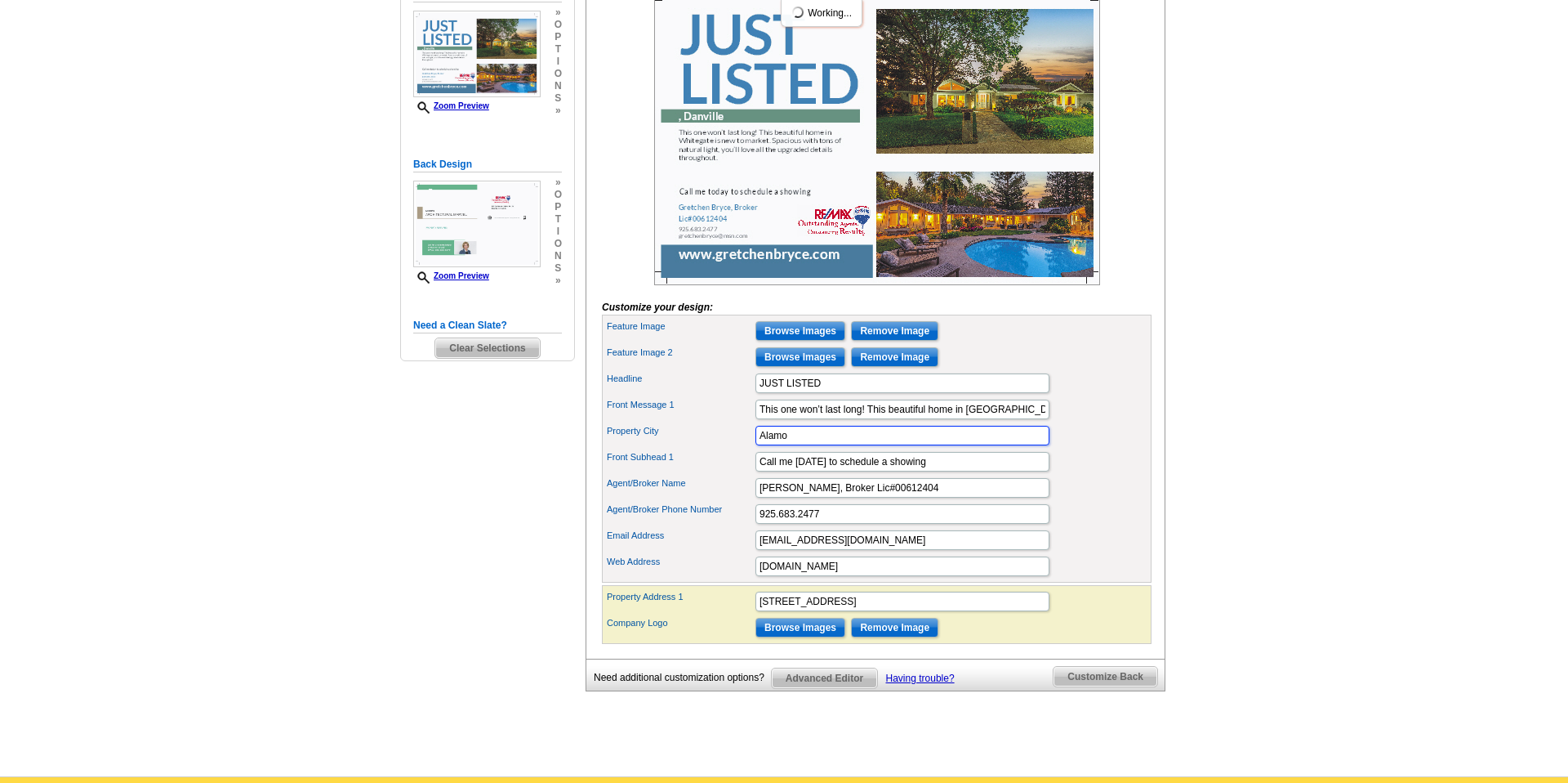
type input "Alamo"
click at [837, 393] on input "JUST LISTED" at bounding box center [903, 384] width 294 height 20
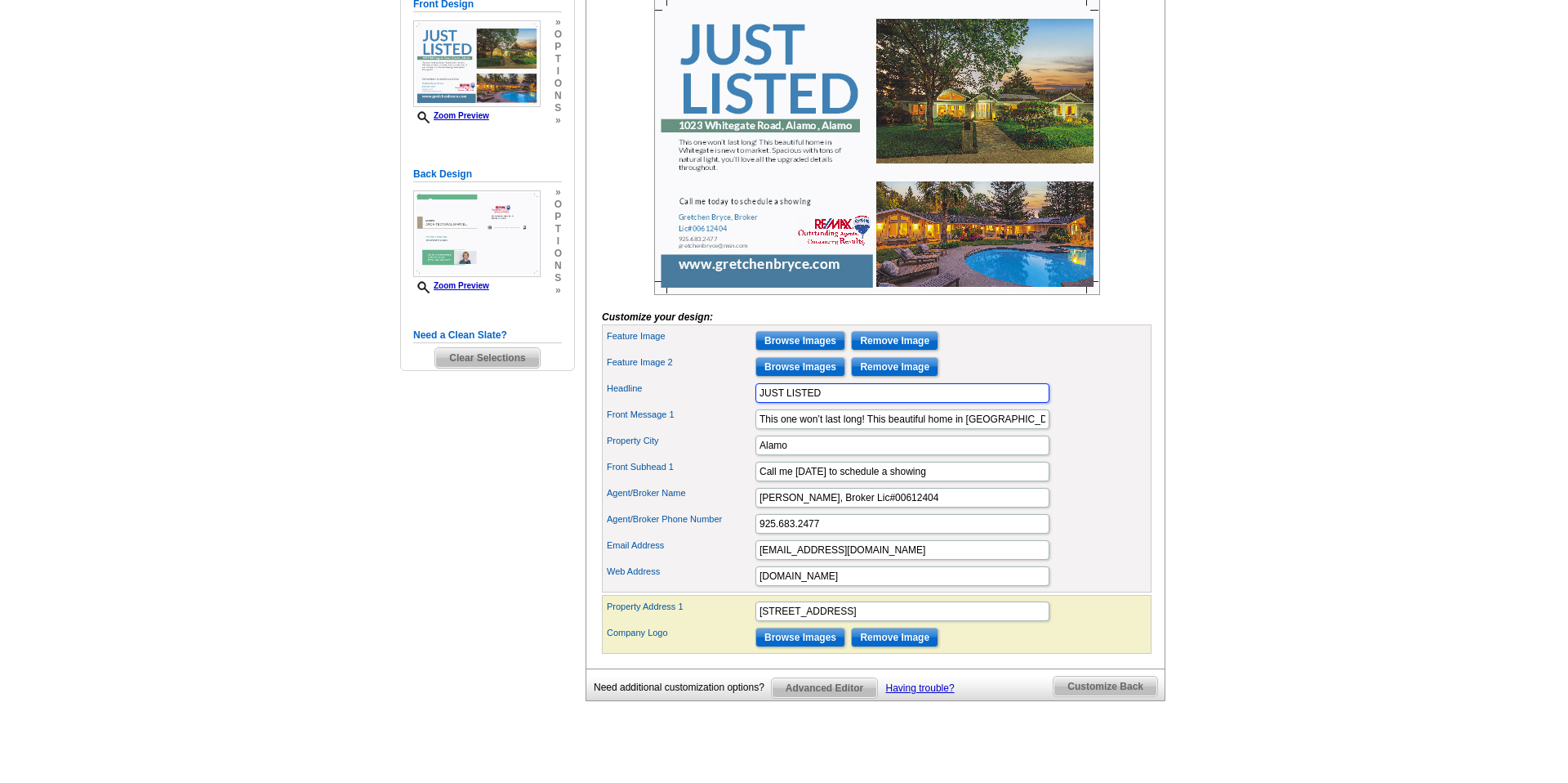
scroll to position [308, 0]
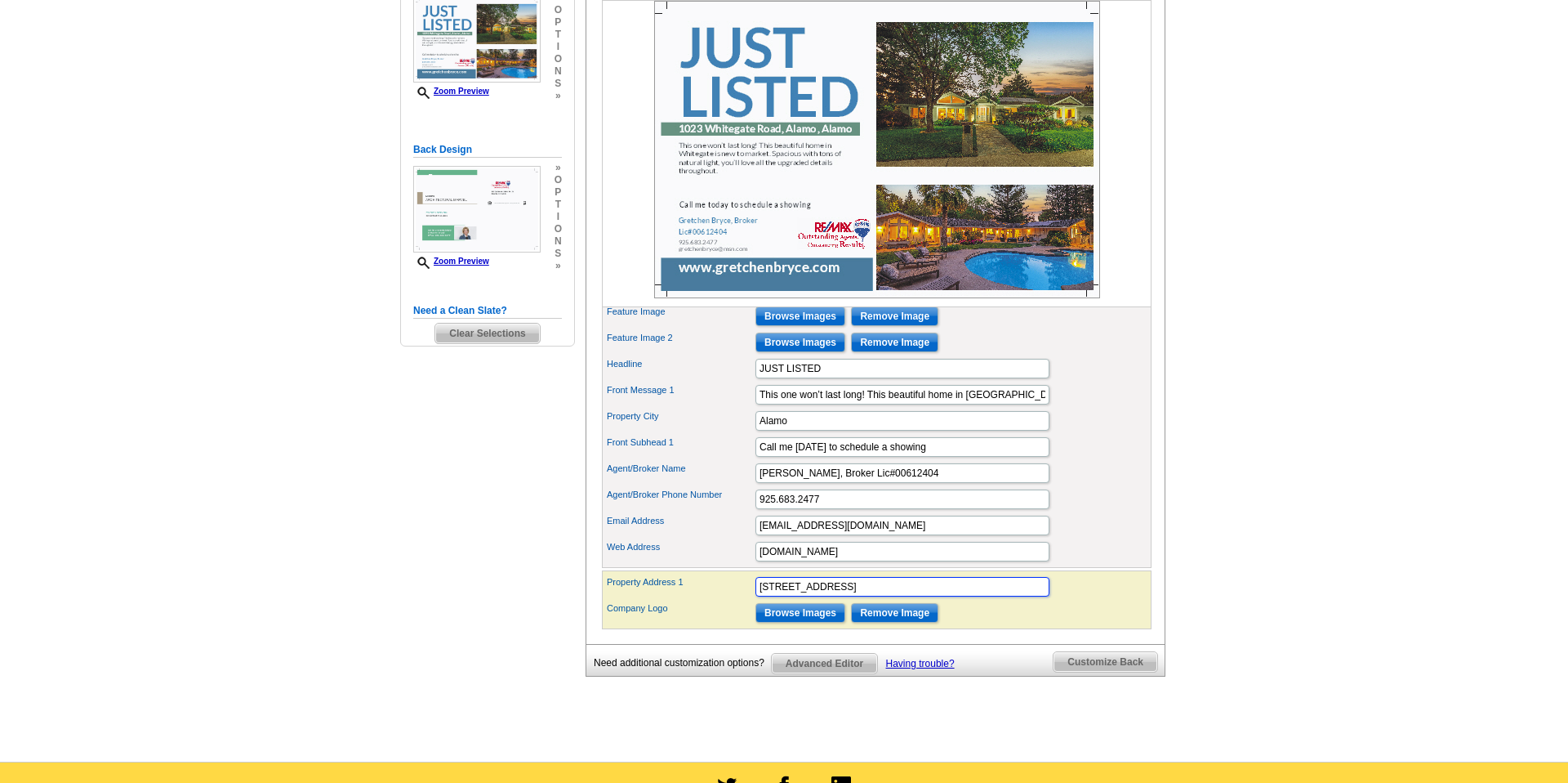
click at [885, 597] on input "1023 Whitegate Road, Alamo" at bounding box center [903, 587] width 294 height 20
type input "1023 Whitegate Road"
click at [908, 561] on input "www.gretchenbryce.com" at bounding box center [903, 551] width 294 height 20
click at [912, 535] on input "gretchenbryce@msn.com" at bounding box center [903, 526] width 294 height 20
click at [925, 513] on div "Agent/Broker Phone Number 925.683.2477" at bounding box center [876, 499] width 543 height 27
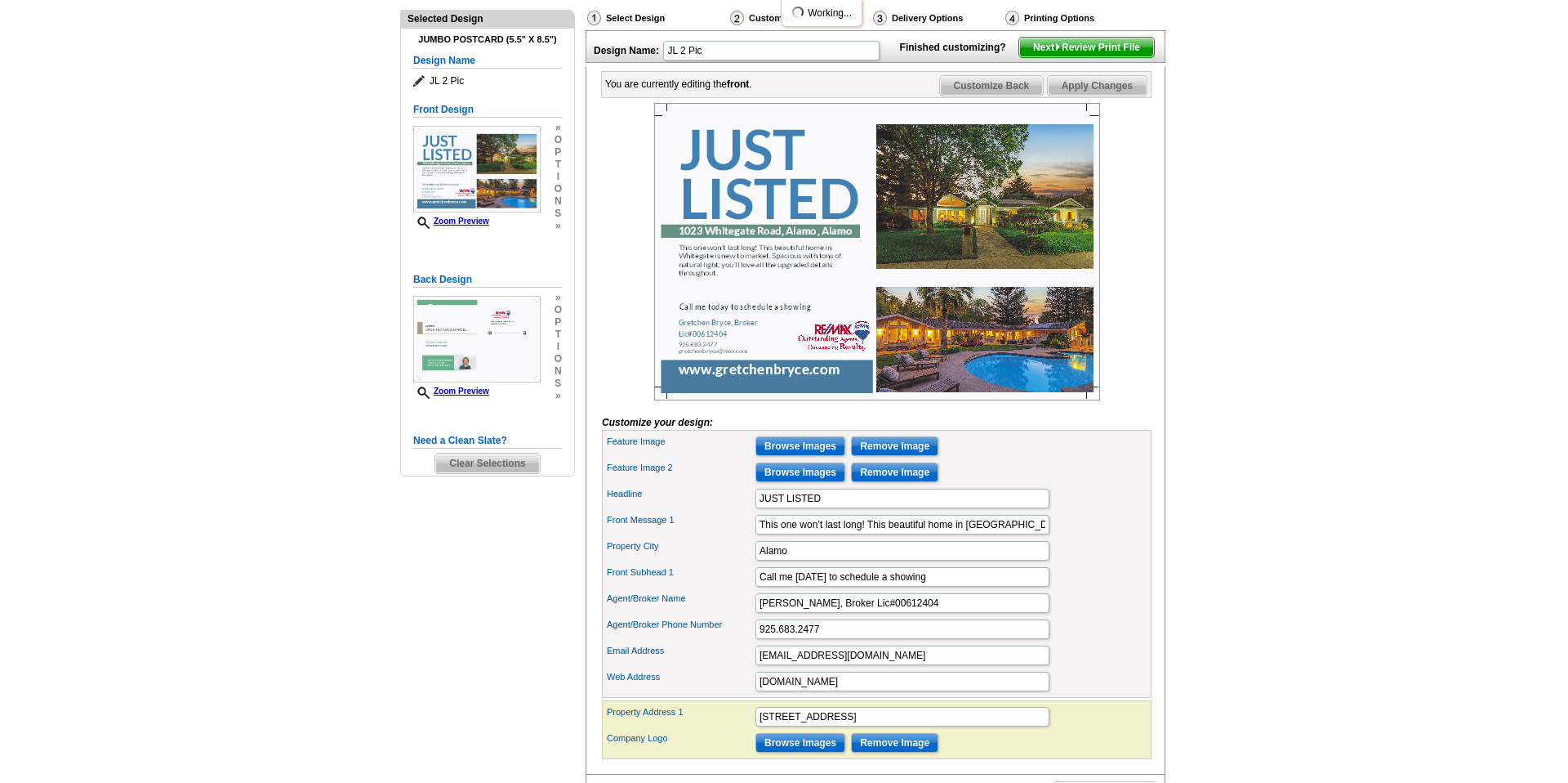
scroll to position [178, 0]
click at [1005, 97] on span "Customize Back" at bounding box center [991, 87] width 103 height 20
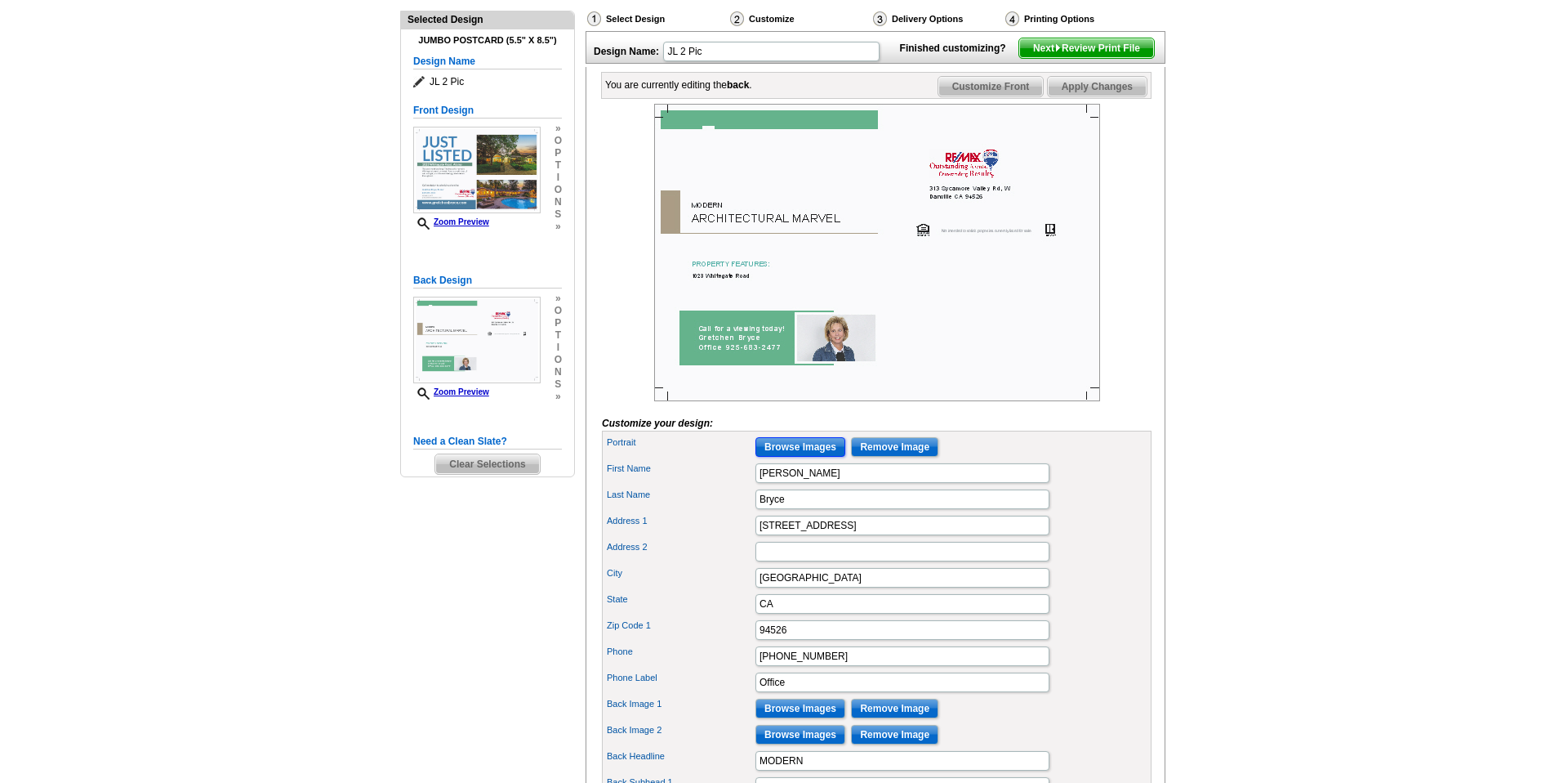
click at [799, 457] on input "Browse Images" at bounding box center [800, 447] width 90 height 20
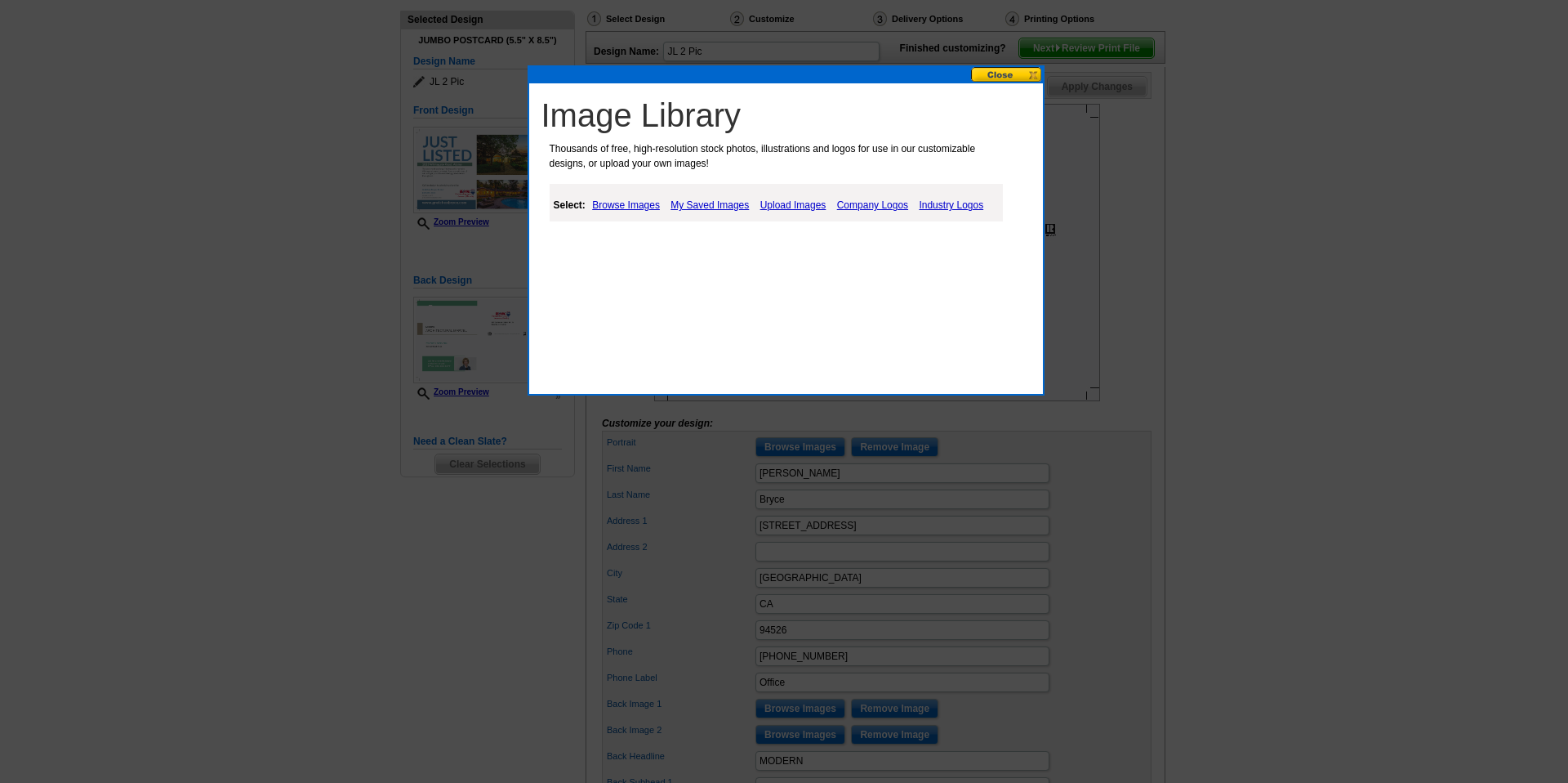
click at [705, 202] on link "My Saved Images" at bounding box center [710, 205] width 87 height 20
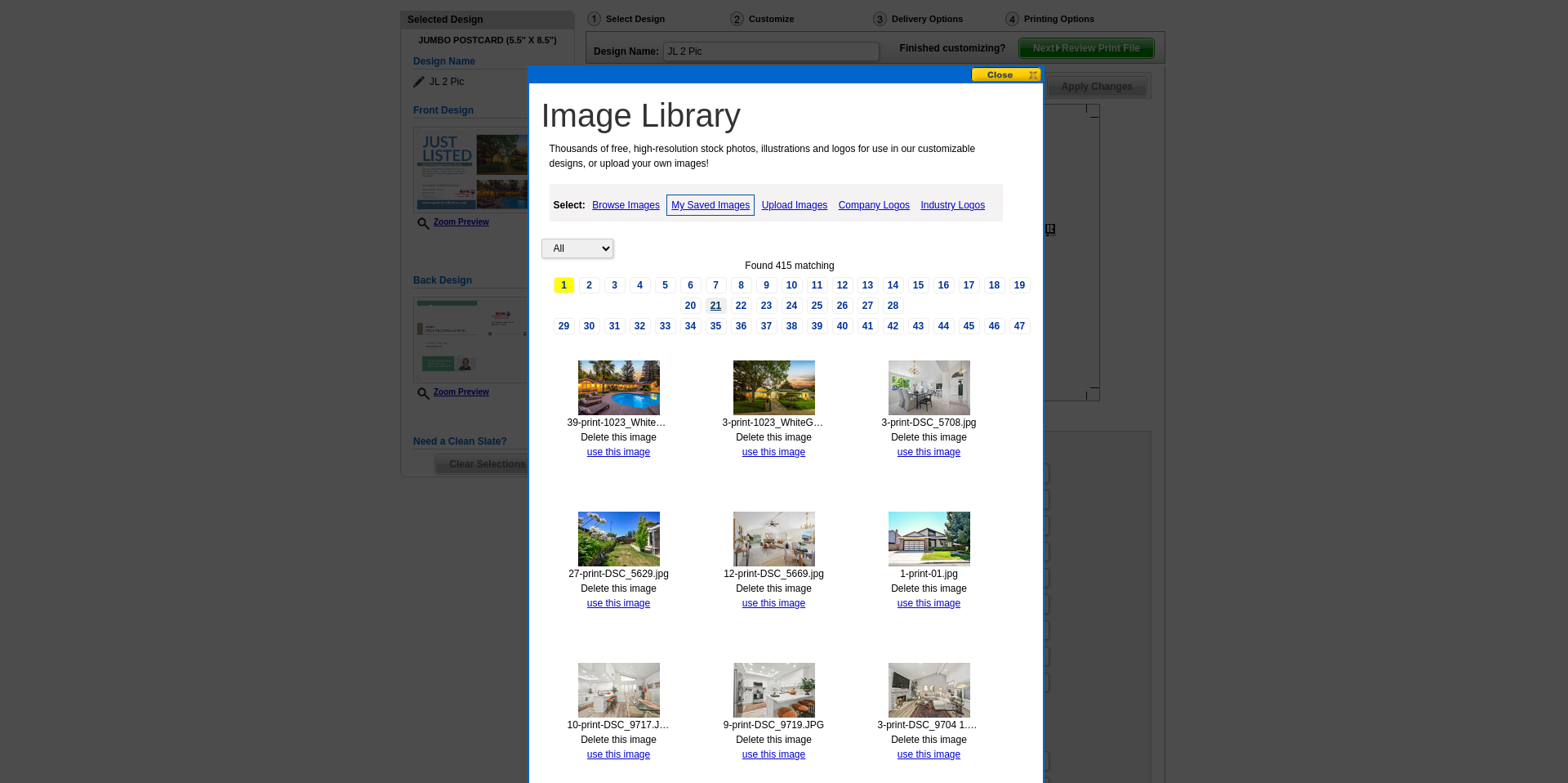
click at [714, 300] on link "21" at bounding box center [716, 306] width 22 height 17
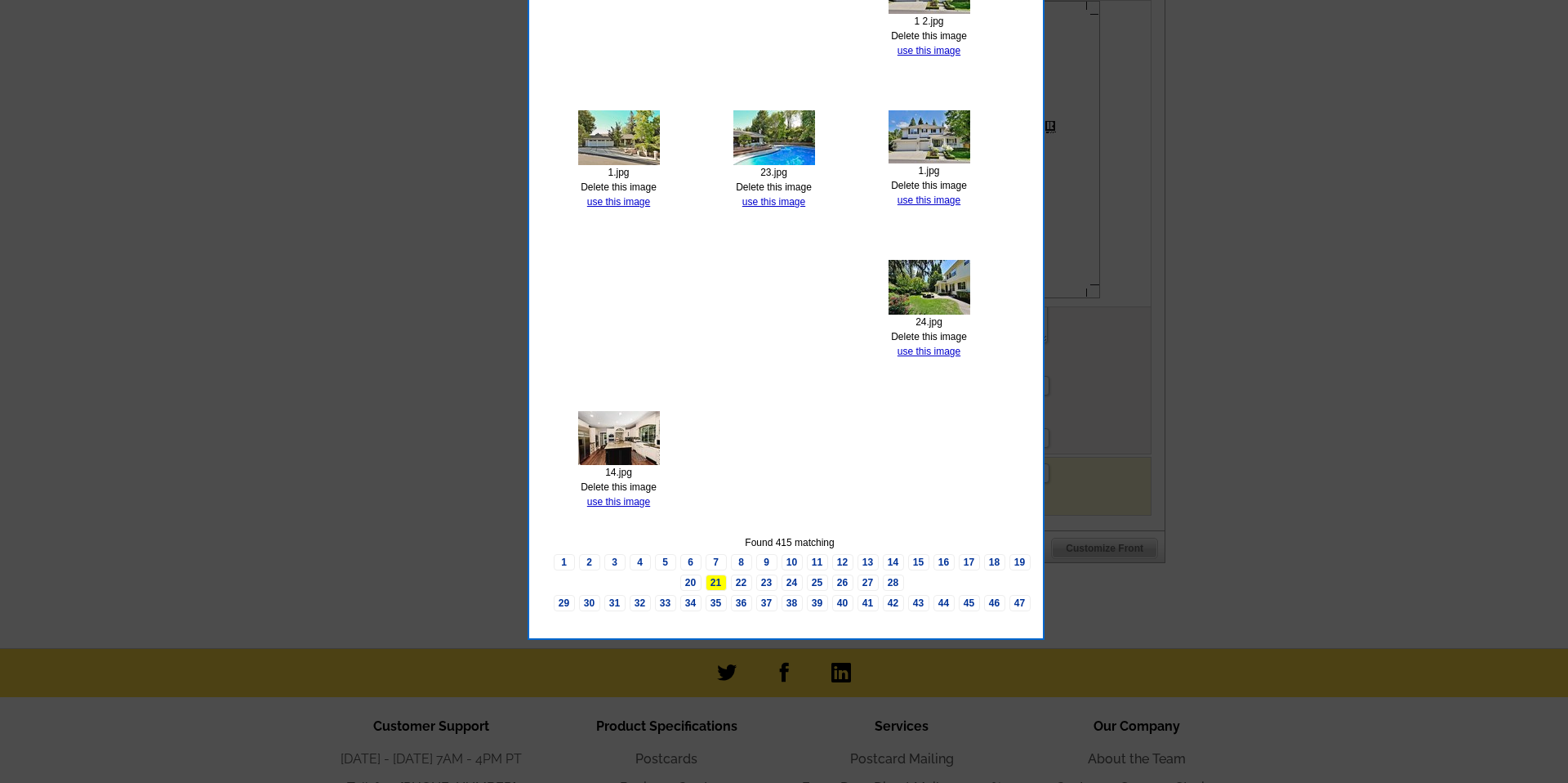
scroll to position [765, 0]
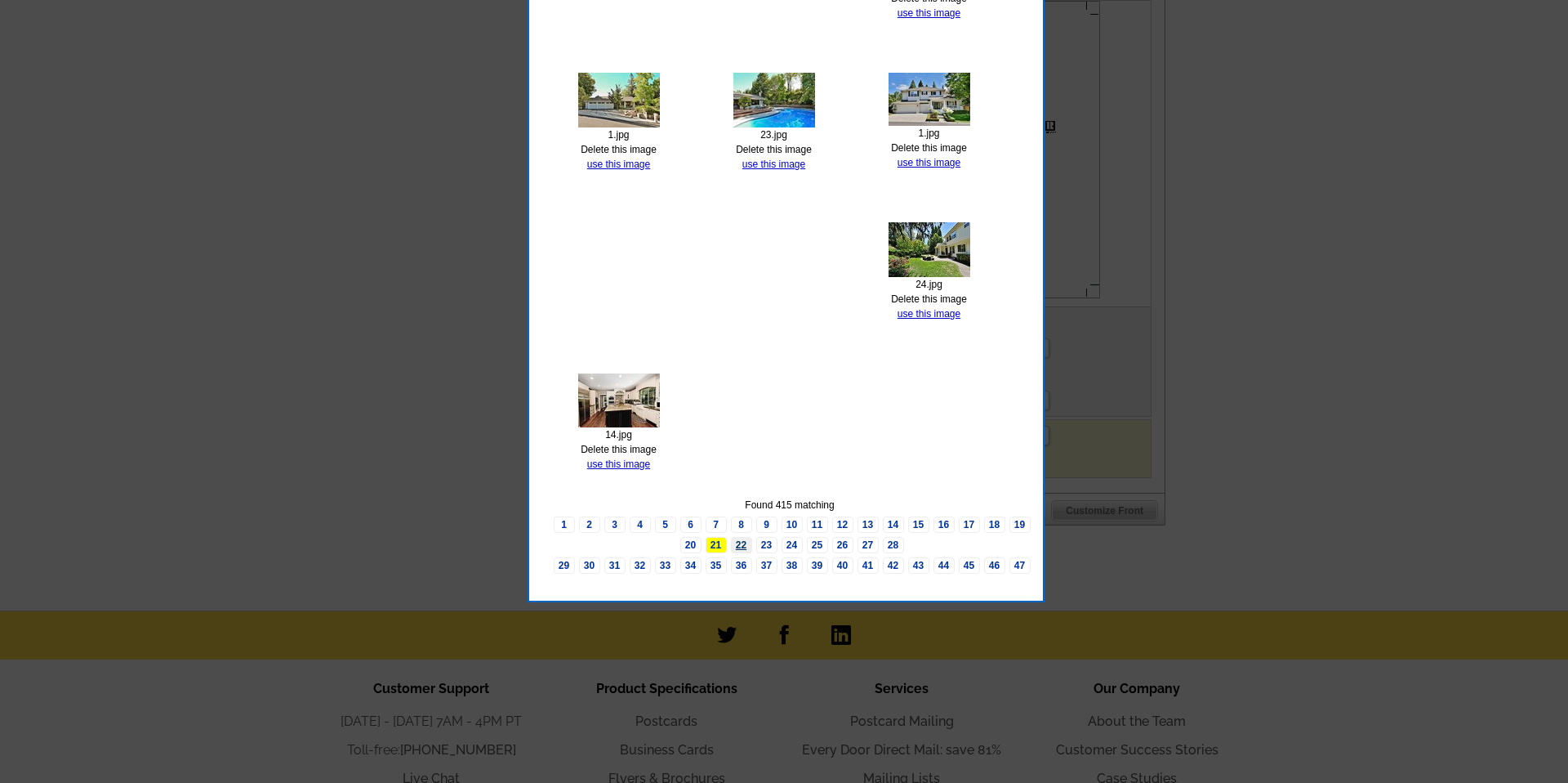
click at [743, 543] on link "22" at bounding box center [742, 545] width 22 height 17
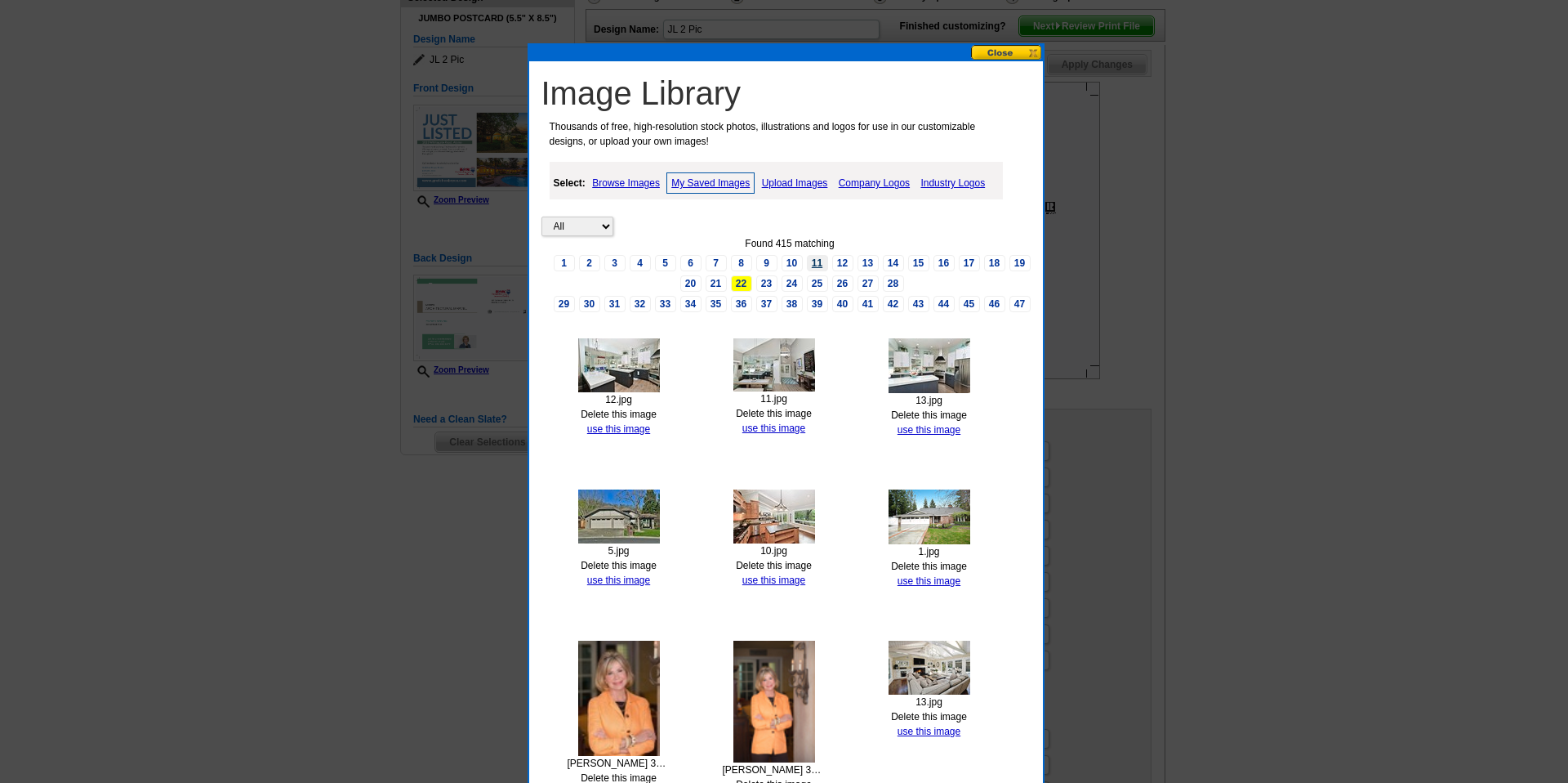
scroll to position [178, 0]
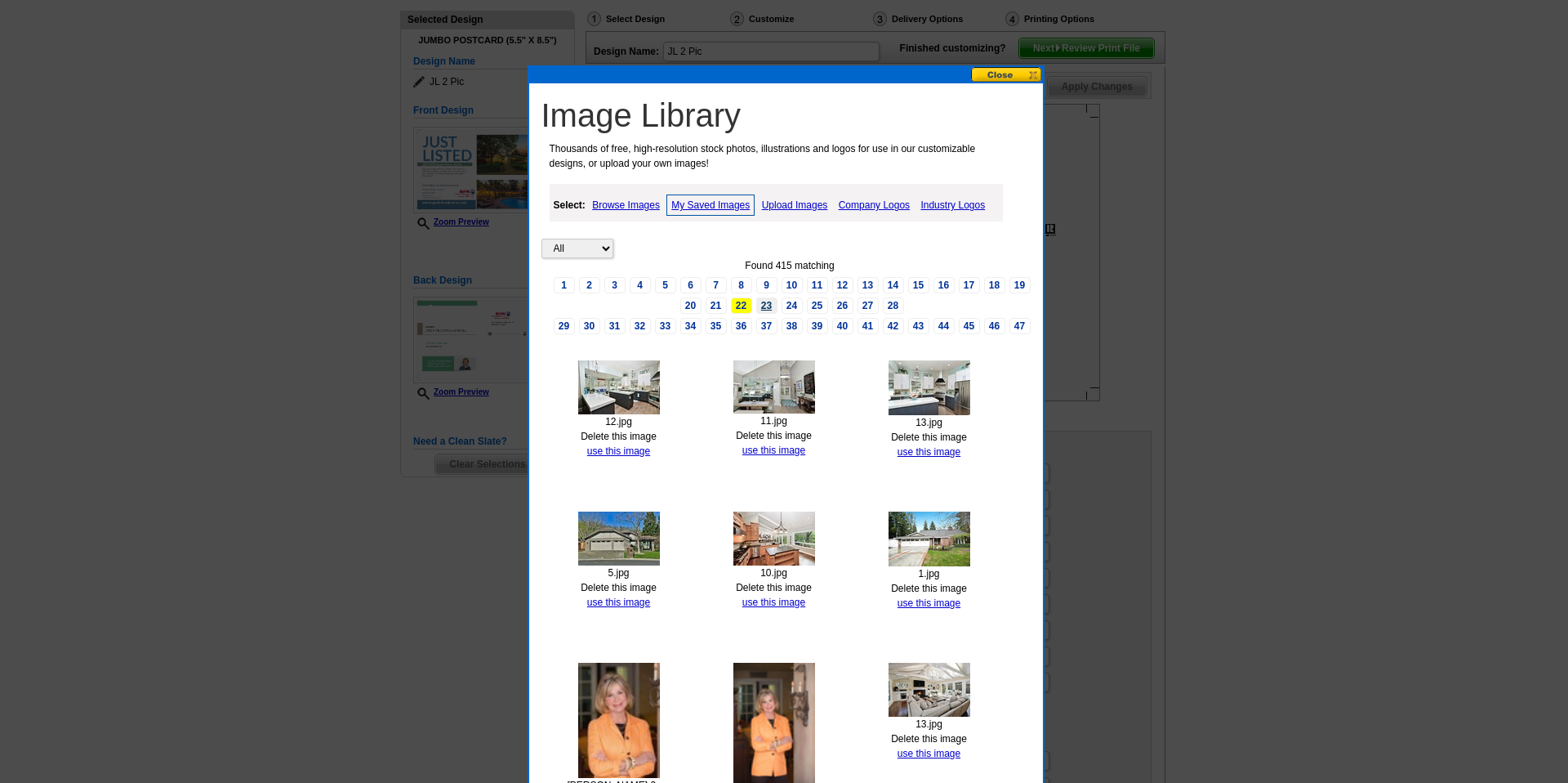
click at [766, 309] on link "23" at bounding box center [767, 306] width 22 height 17
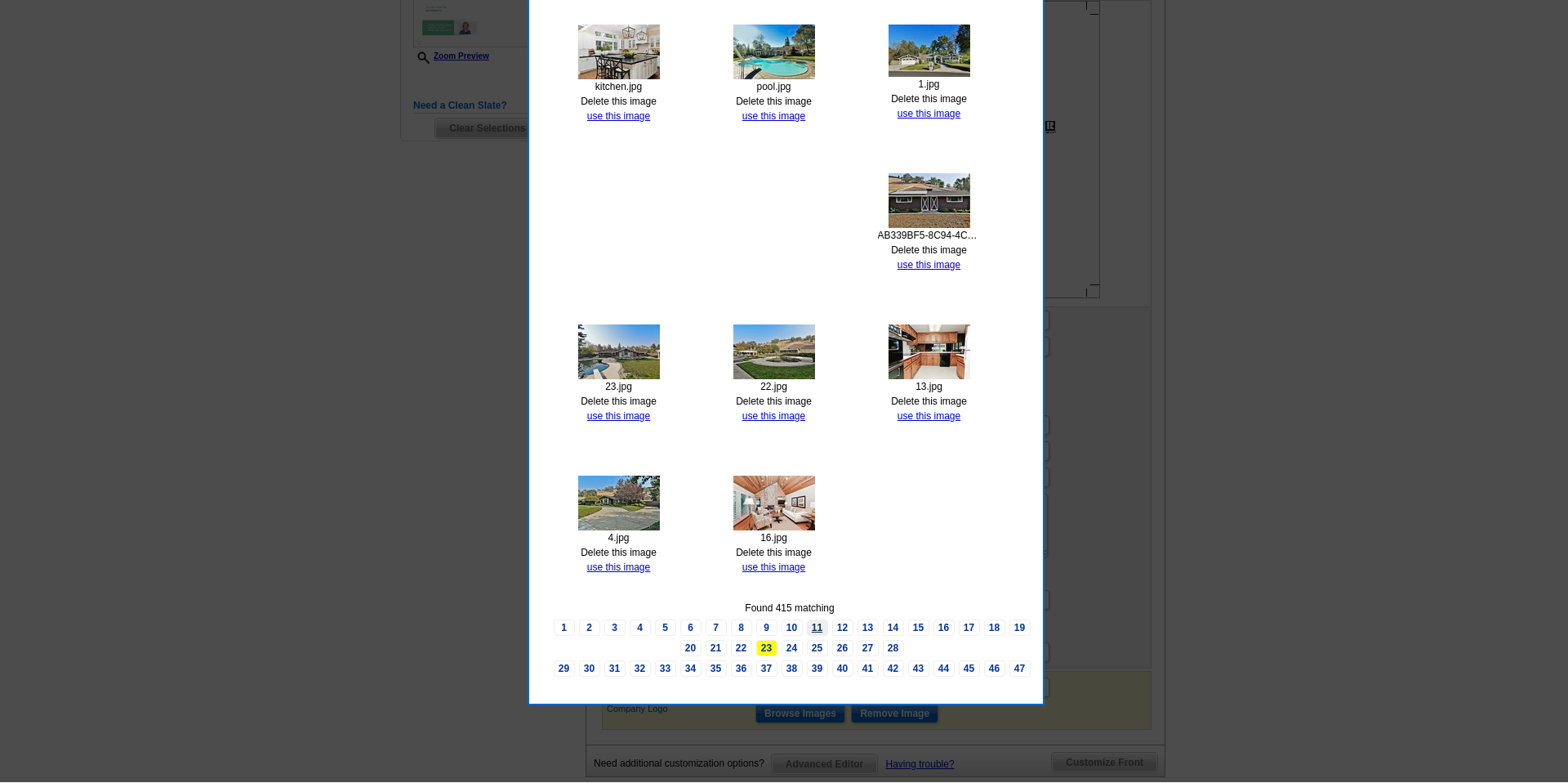
scroll to position [515, 0]
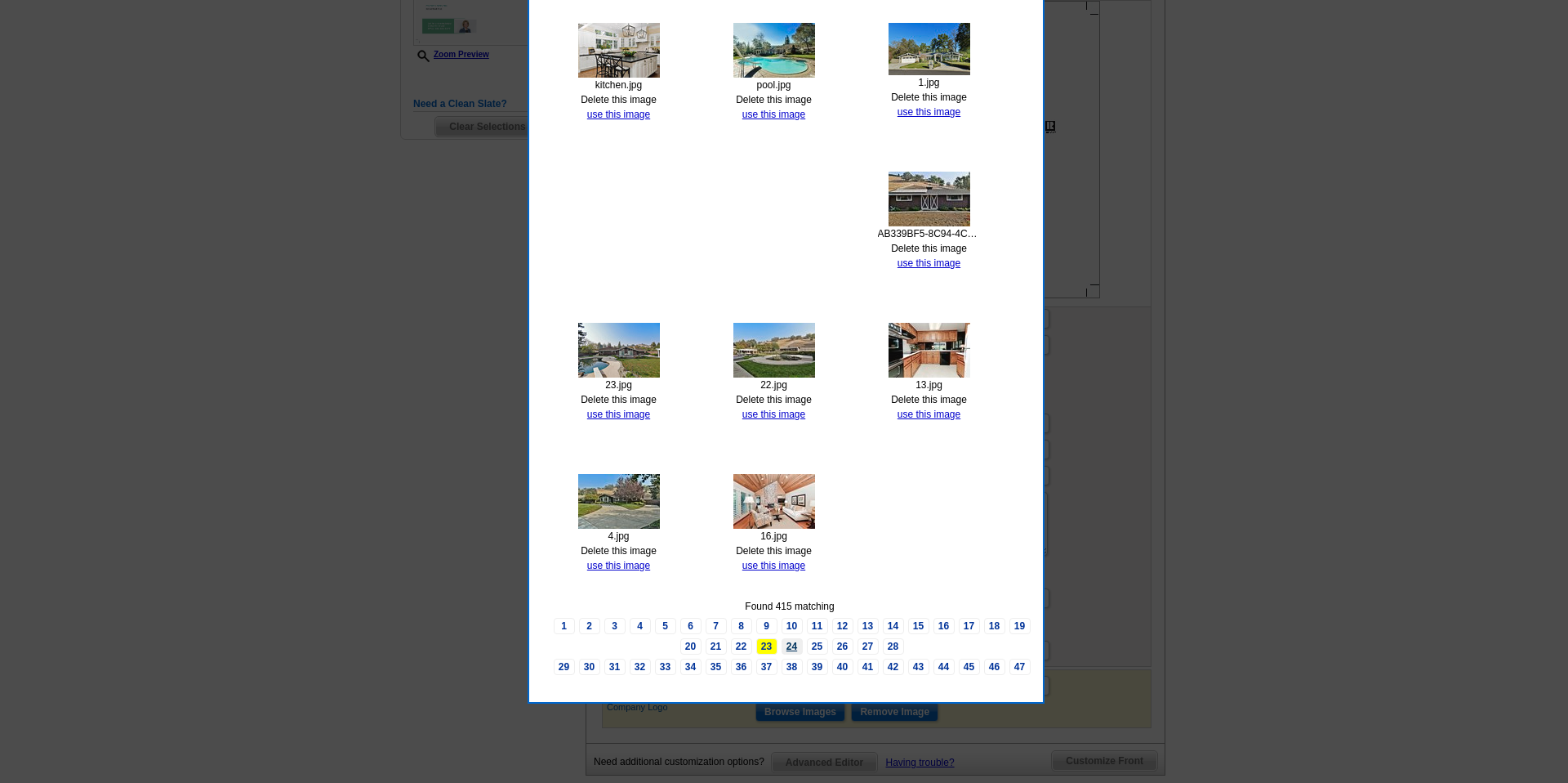
click at [792, 650] on link "24" at bounding box center [792, 646] width 22 height 17
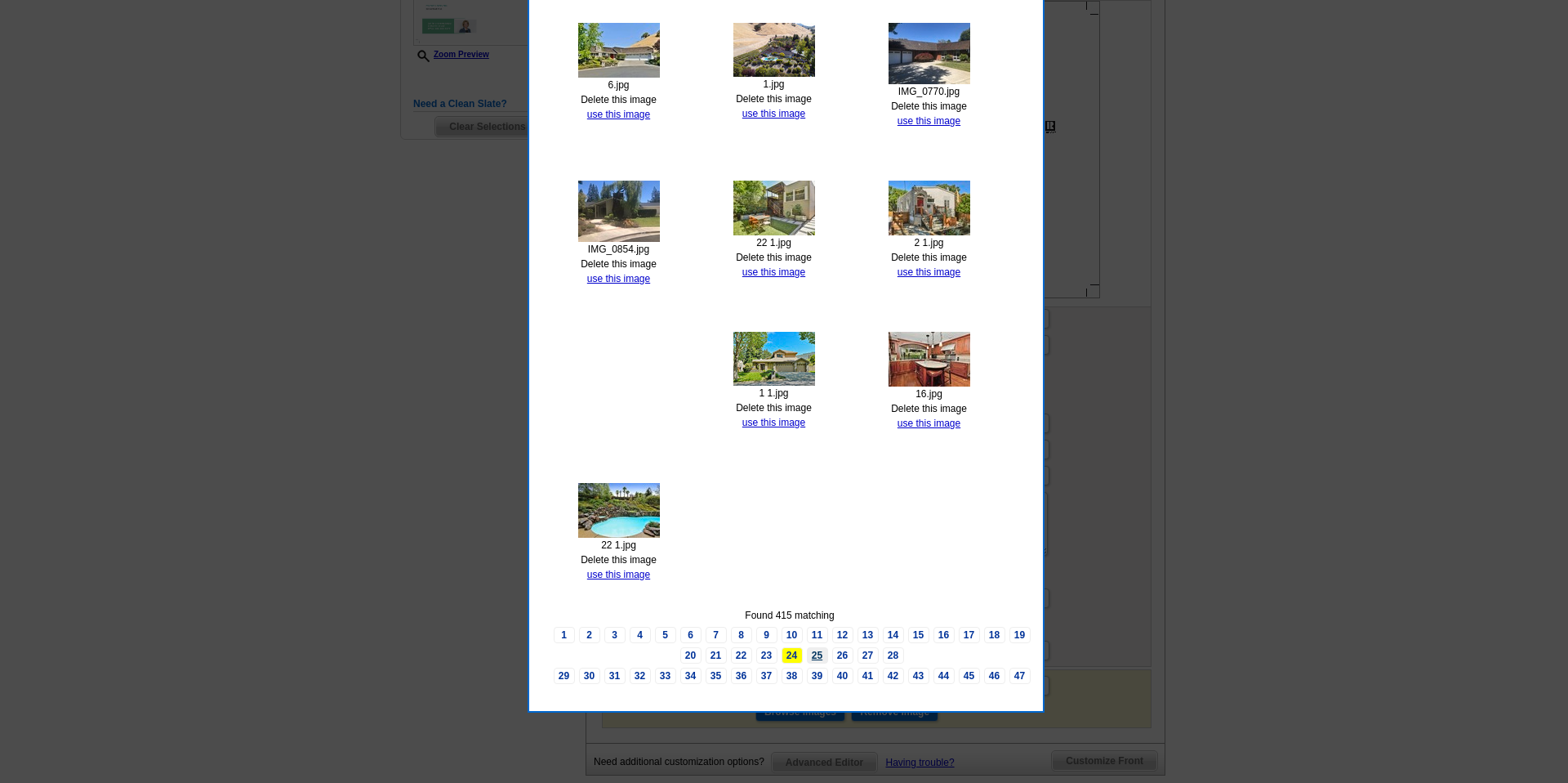
click at [815, 653] on link "25" at bounding box center [818, 655] width 22 height 17
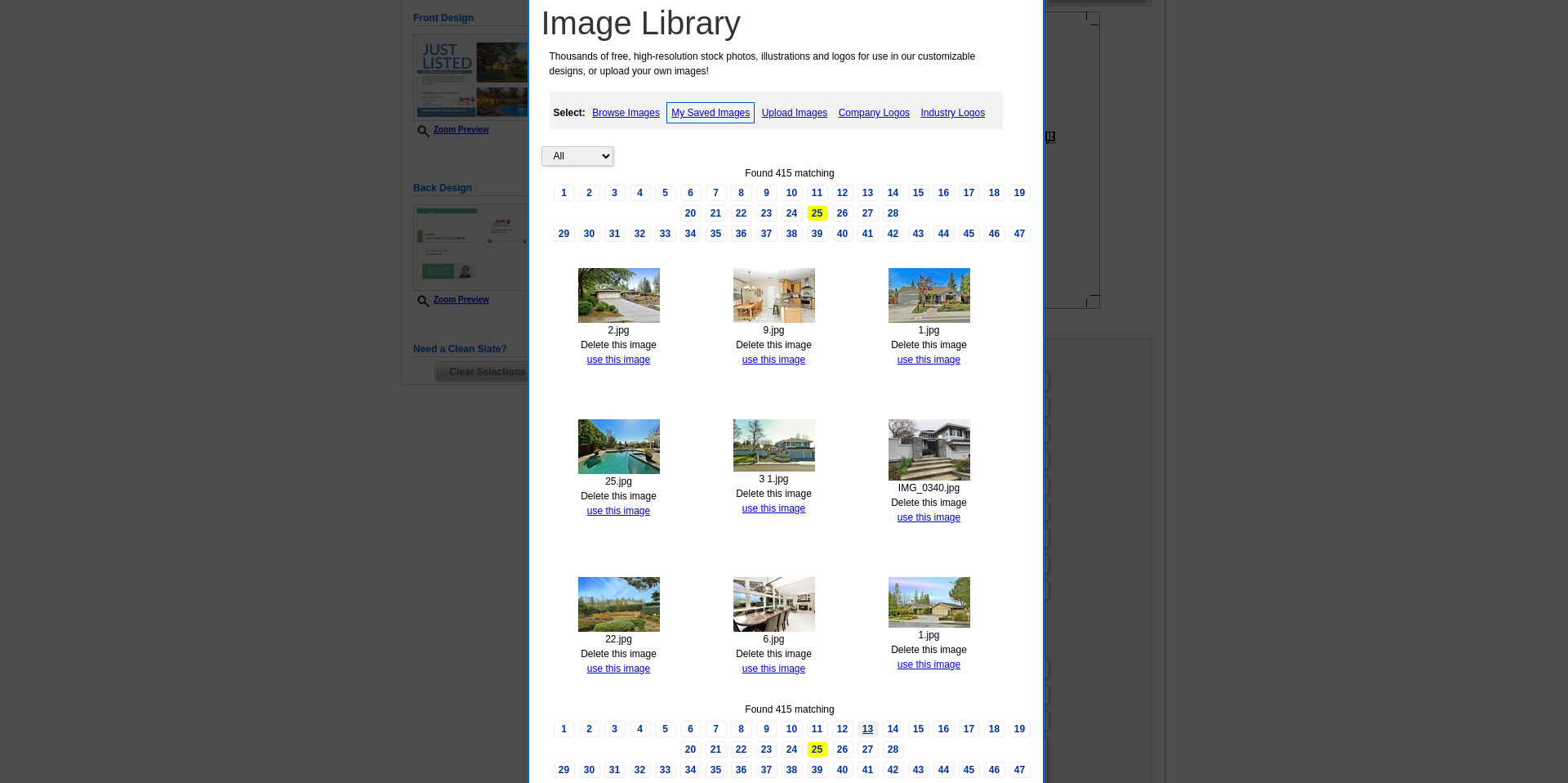
scroll to position [251, 0]
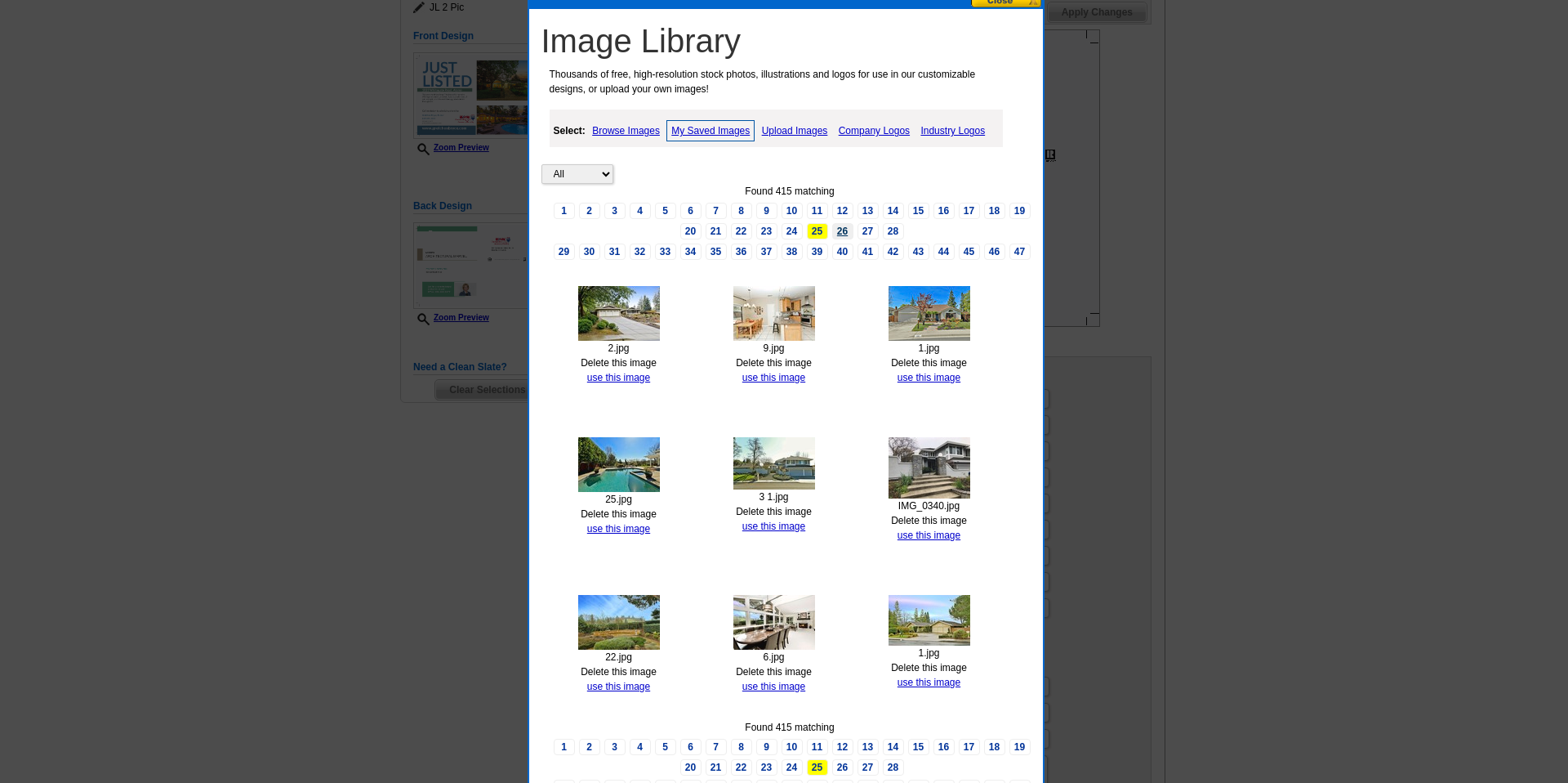
click at [843, 232] on link "26" at bounding box center [844, 231] width 22 height 17
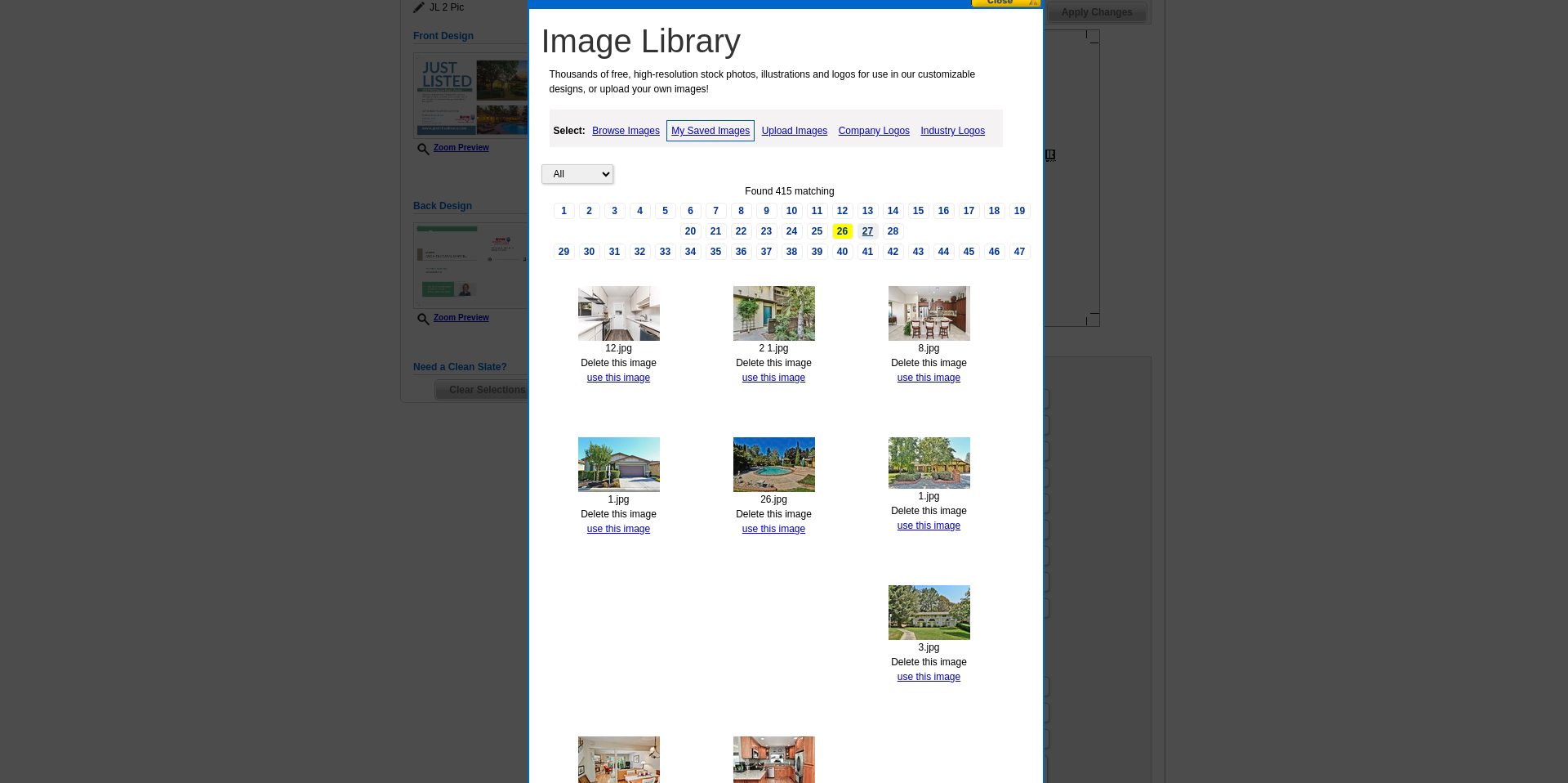
click at [868, 228] on link "27" at bounding box center [868, 231] width 22 height 17
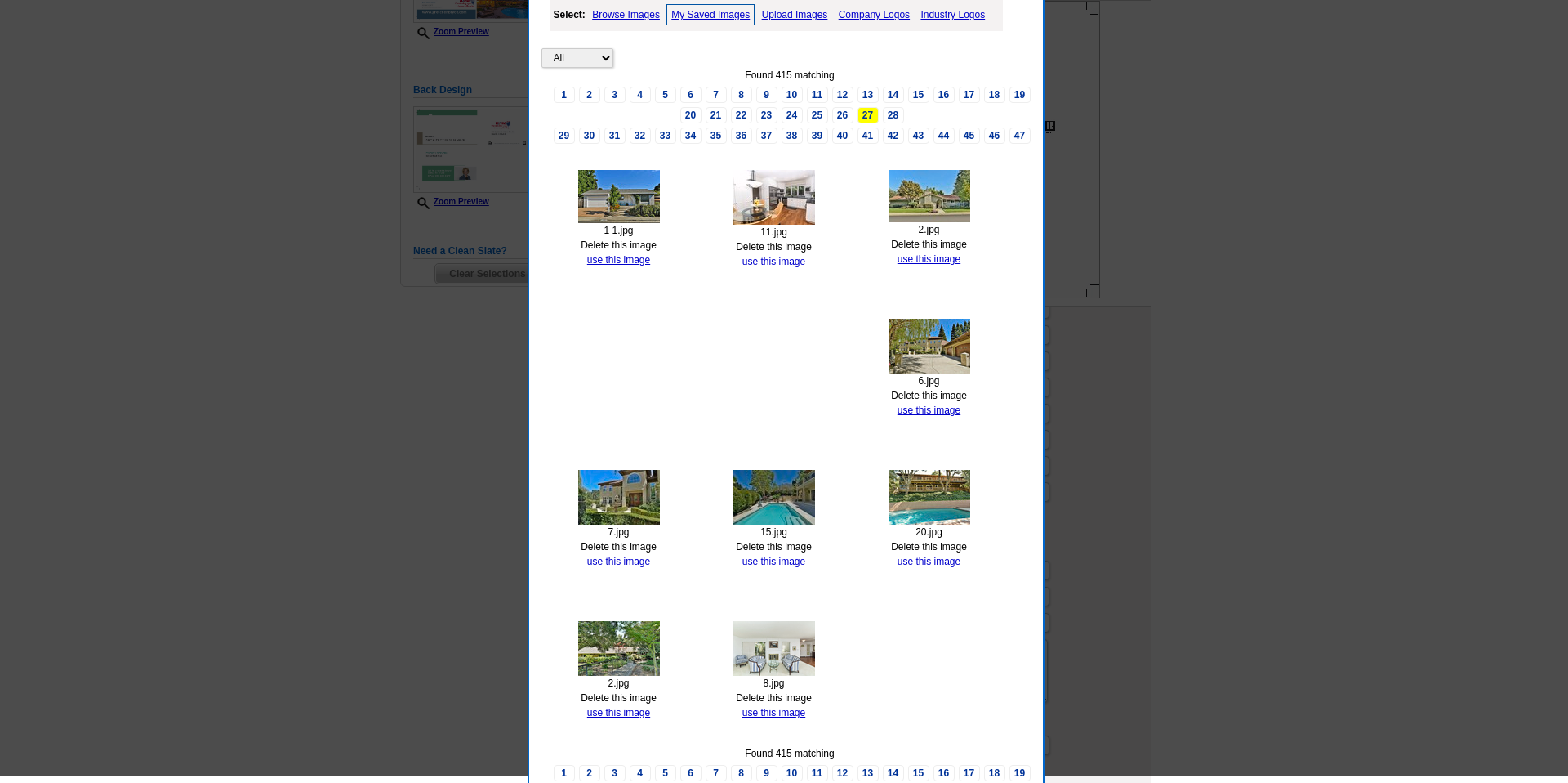
scroll to position [371, 0]
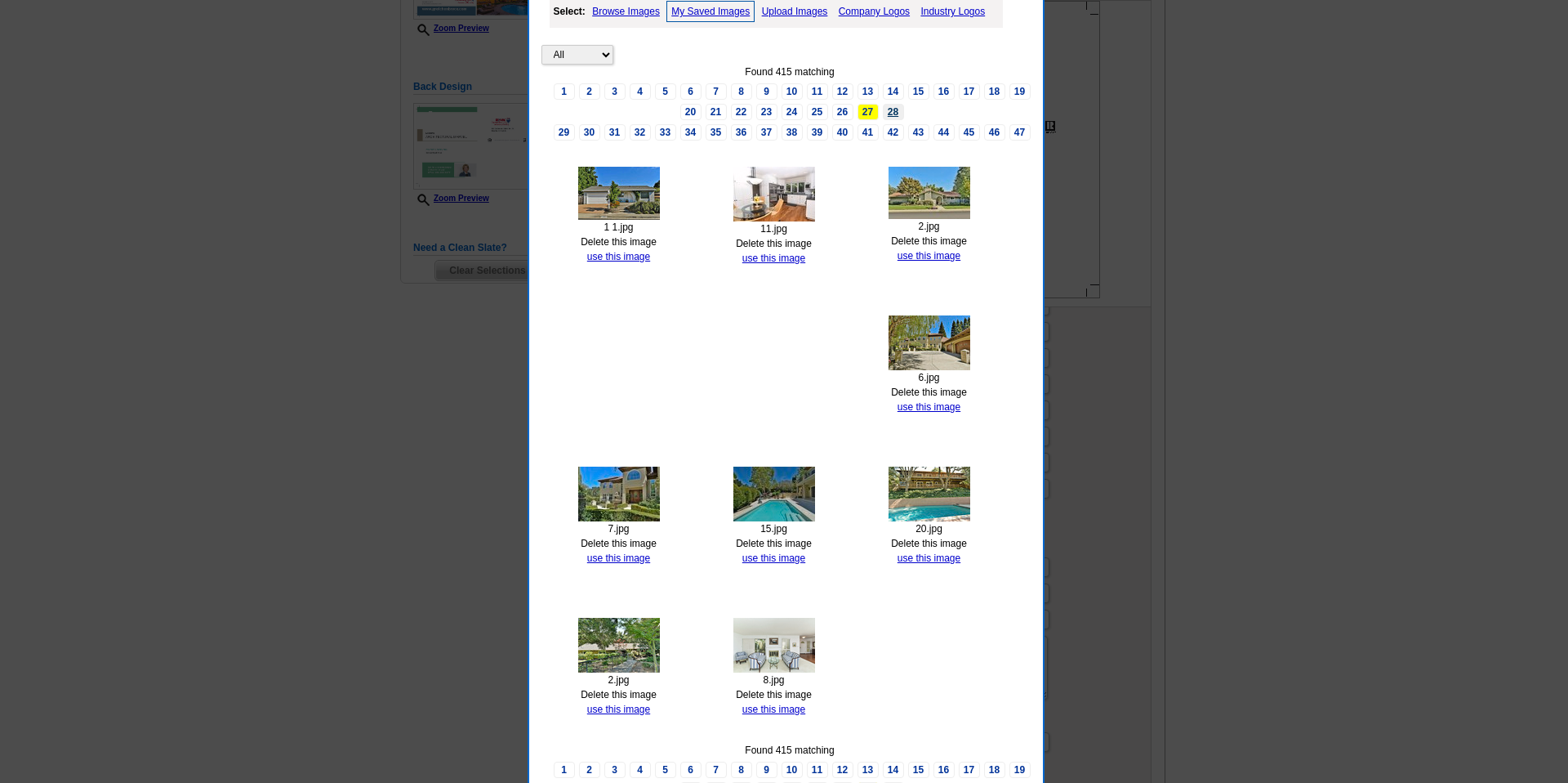
click at [890, 107] on link "28" at bounding box center [894, 111] width 22 height 17
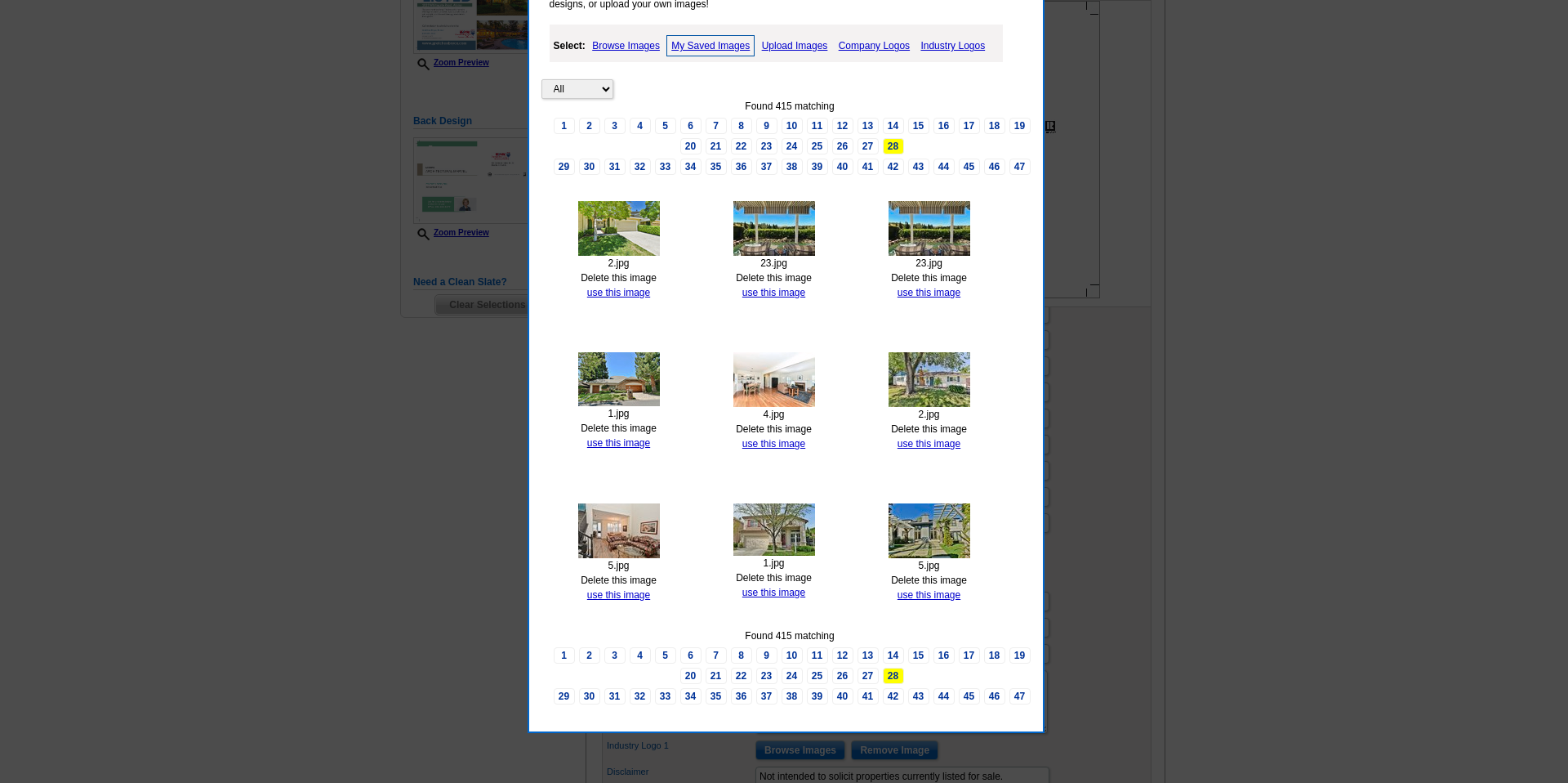
scroll to position [241, 0]
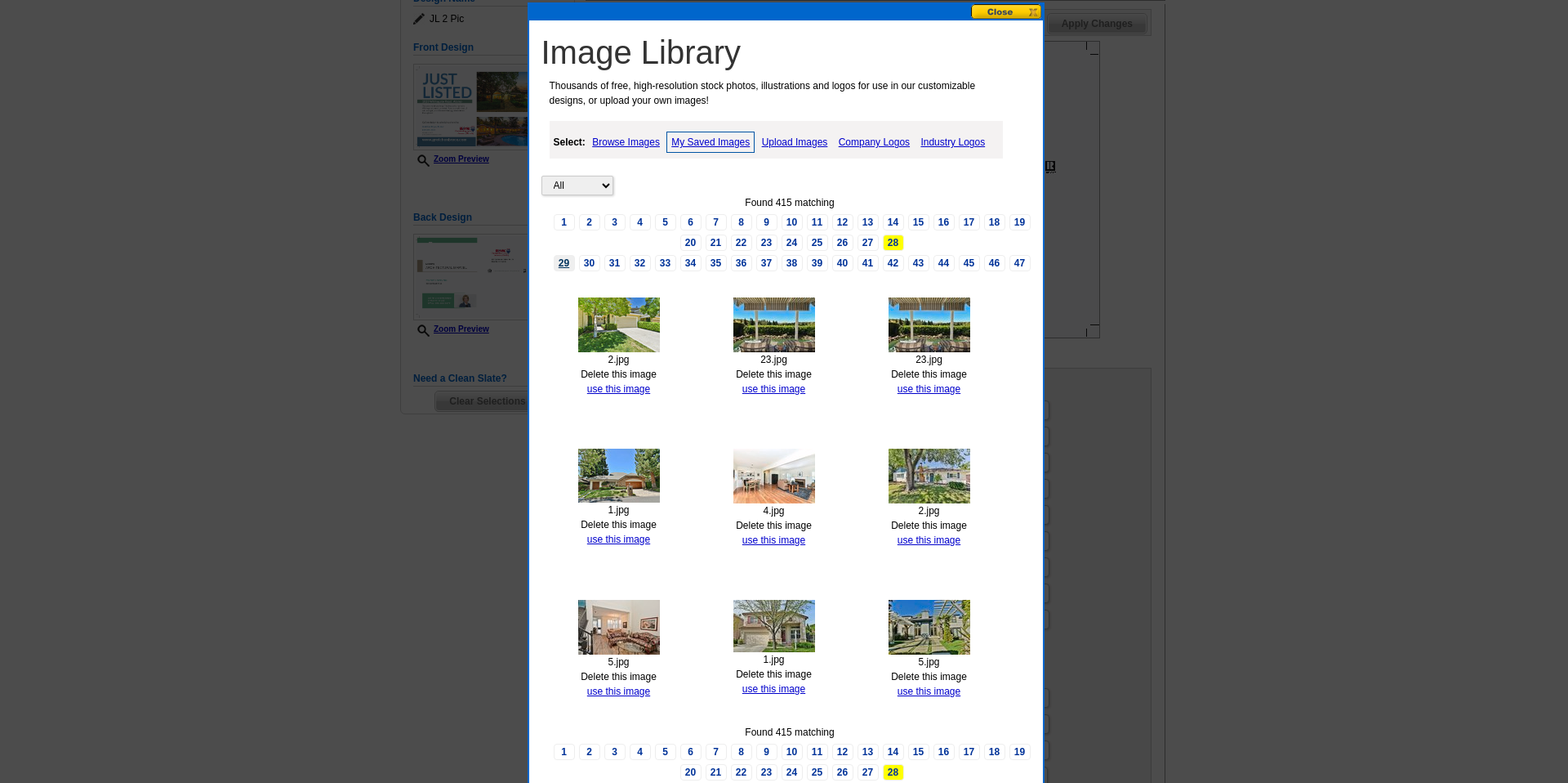
click at [562, 260] on link "29" at bounding box center [565, 263] width 22 height 17
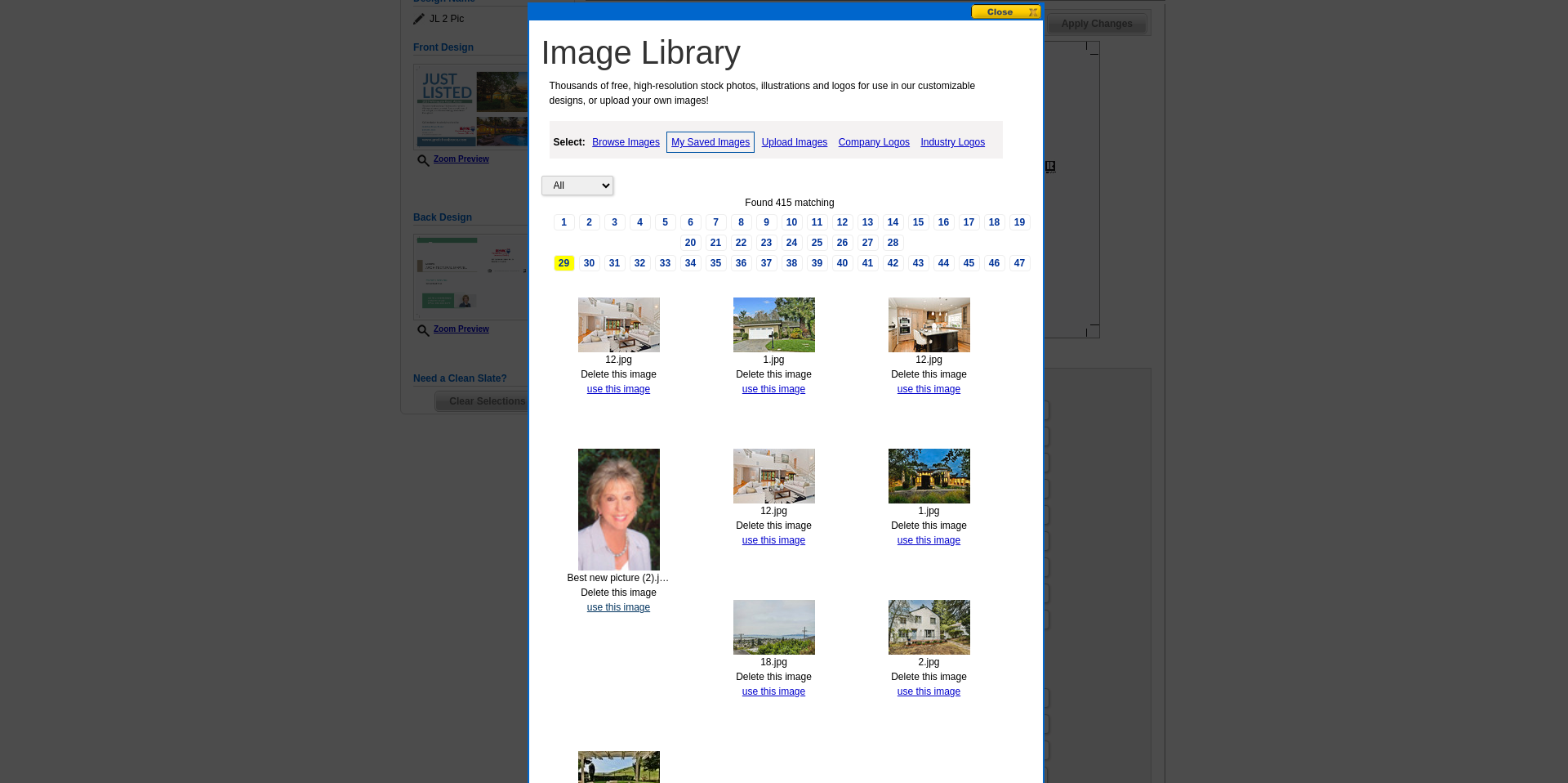
click at [607, 605] on link "use this image" at bounding box center [619, 607] width 63 height 12
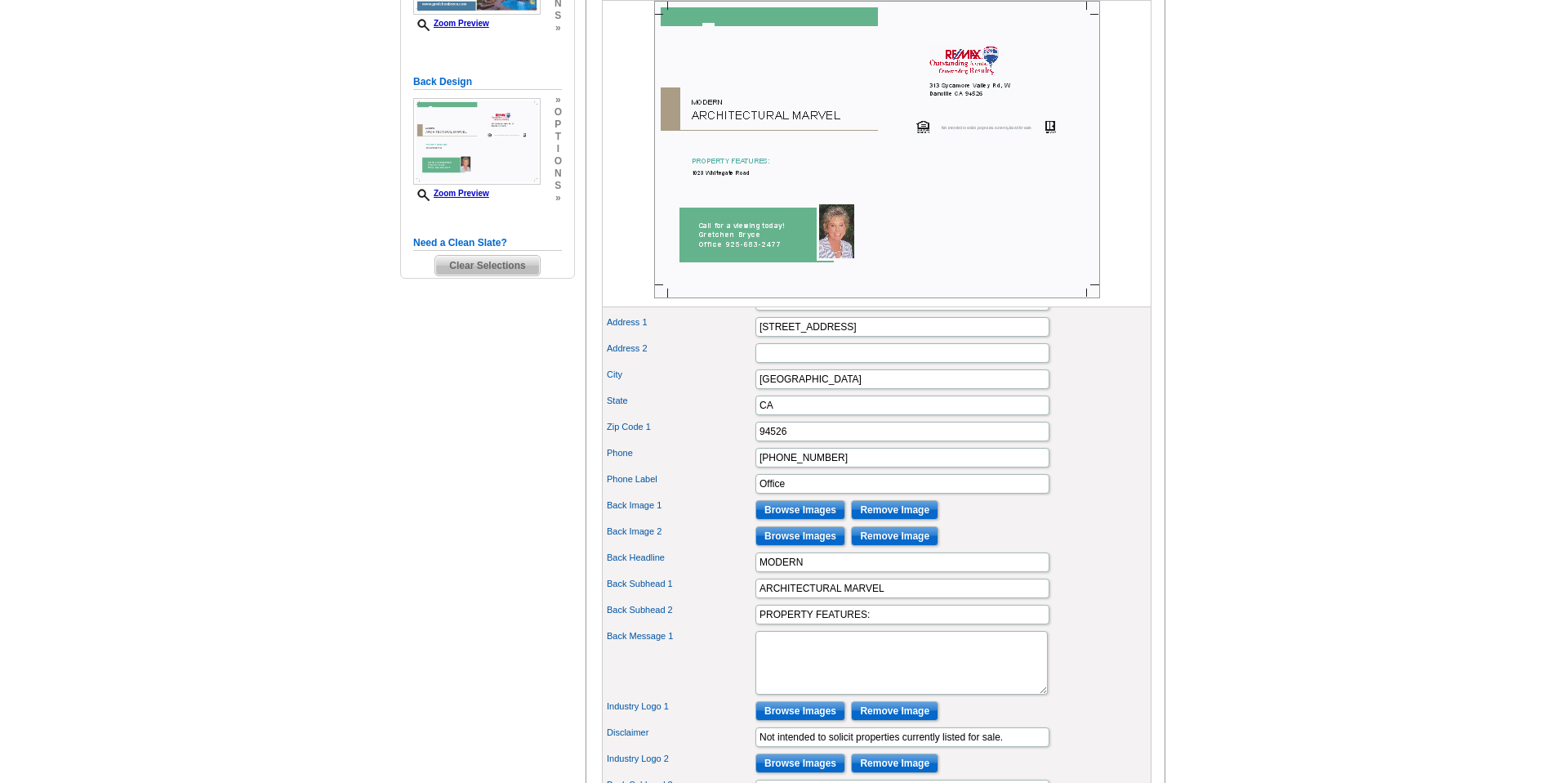
scroll to position [368, 0]
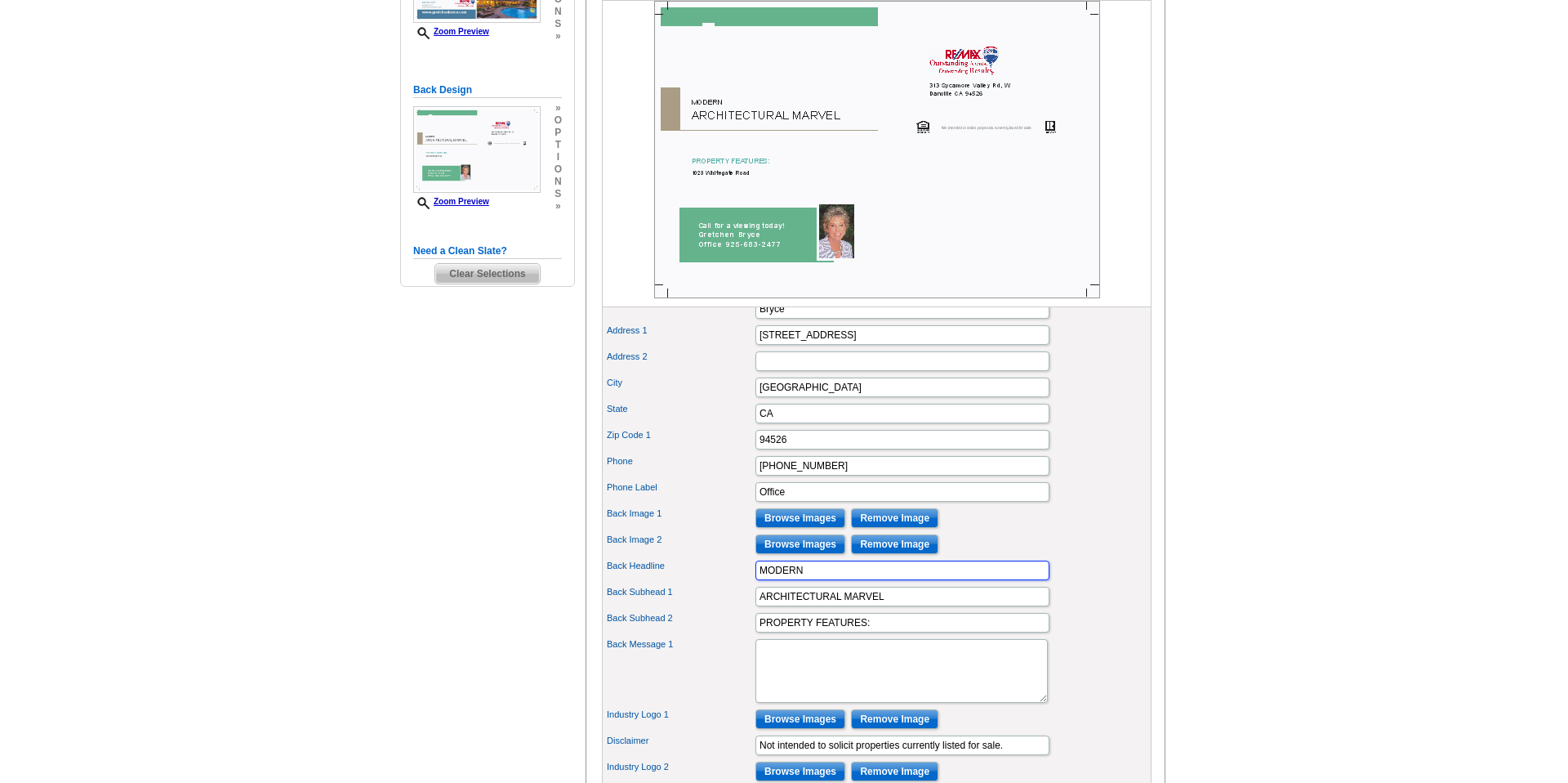
drag, startPoint x: 807, startPoint y: 600, endPoint x: 721, endPoint y: 598, distance: 86.0
click at [721, 584] on div "Back Headline MODERN" at bounding box center [876, 570] width 543 height 27
drag, startPoint x: 890, startPoint y: 623, endPoint x: 670, endPoint y: 630, distance: 220.1
click at [670, 609] on div "Back Subhead 1 ARCHITECTURAL MARVEL" at bounding box center [876, 597] width 543 height 27
type input "Listed at $2,875,000"
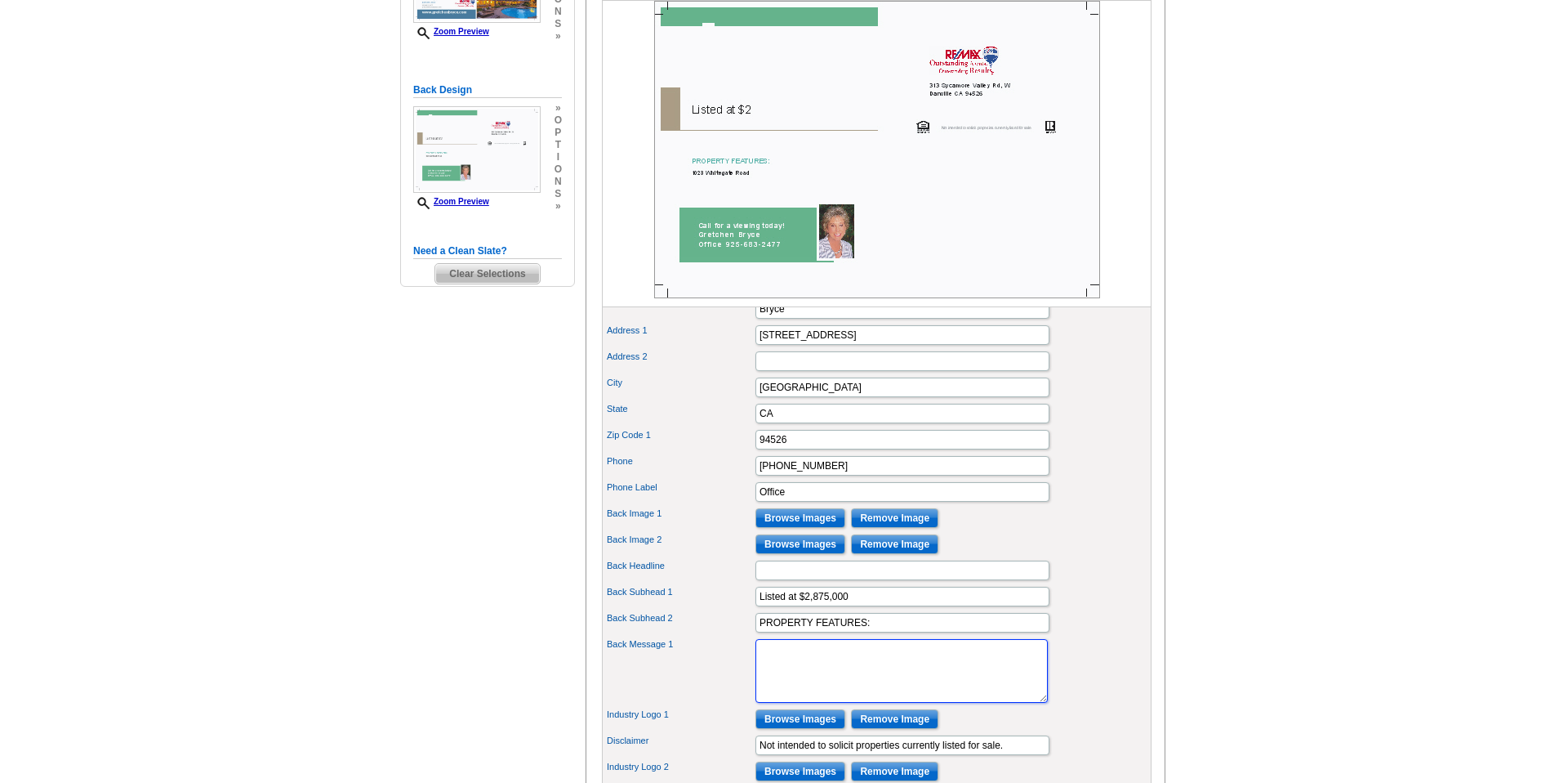
click at [788, 701] on textarea "Back Message 1" at bounding box center [902, 671] width 293 height 64
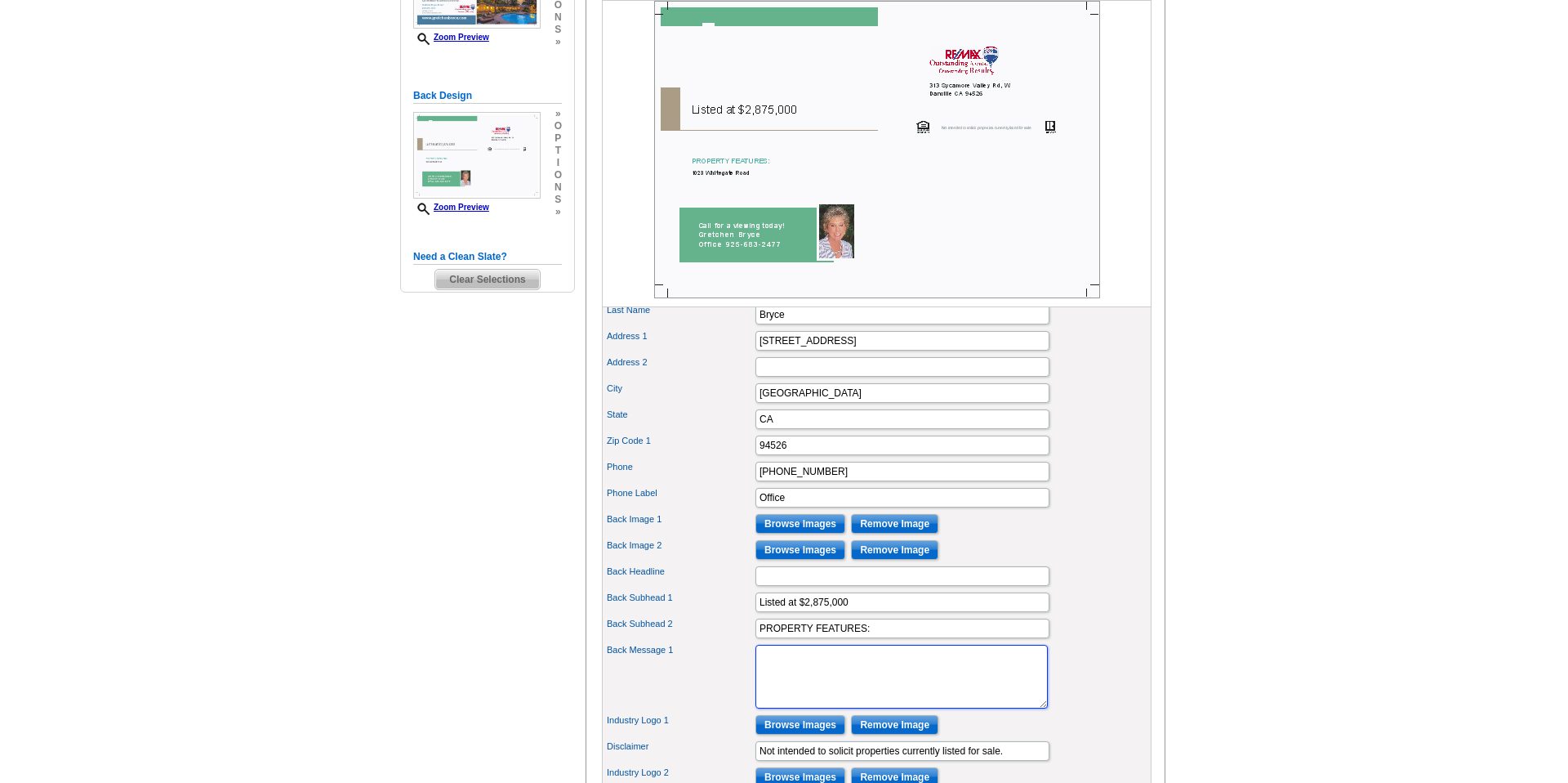
scroll to position [360, 0]
paste textarea "Single story with 2973 sq ft 4 bedrooms 3.5 baths. Home has been beautifully up…"
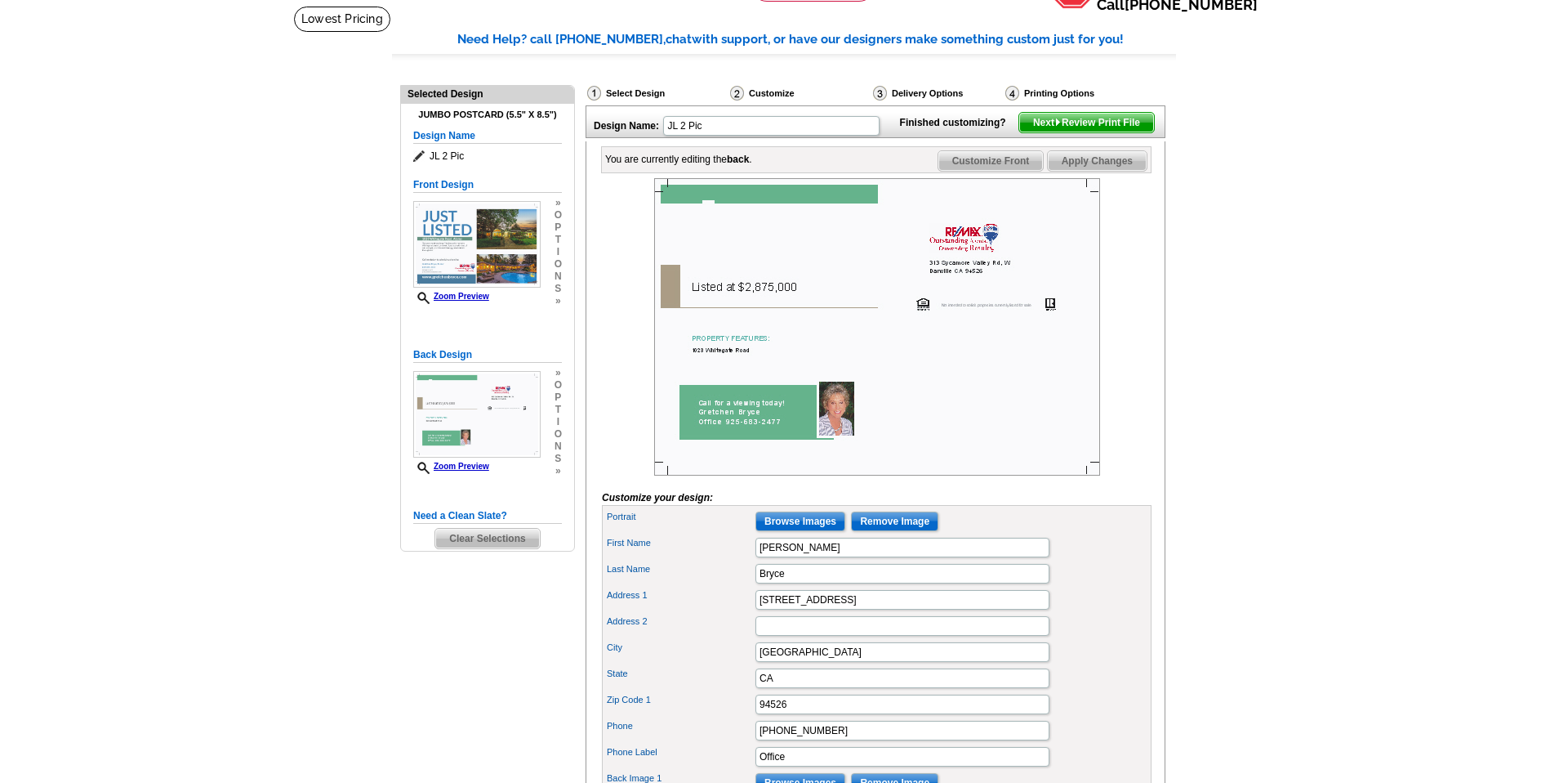
scroll to position [103, 0]
type textarea "Single story with 2973 sq ft 4 bedrooms 3.5 baths. Home has been beautifully up…"
click at [895, 558] on input "[PERSON_NAME]" at bounding box center [903, 548] width 294 height 20
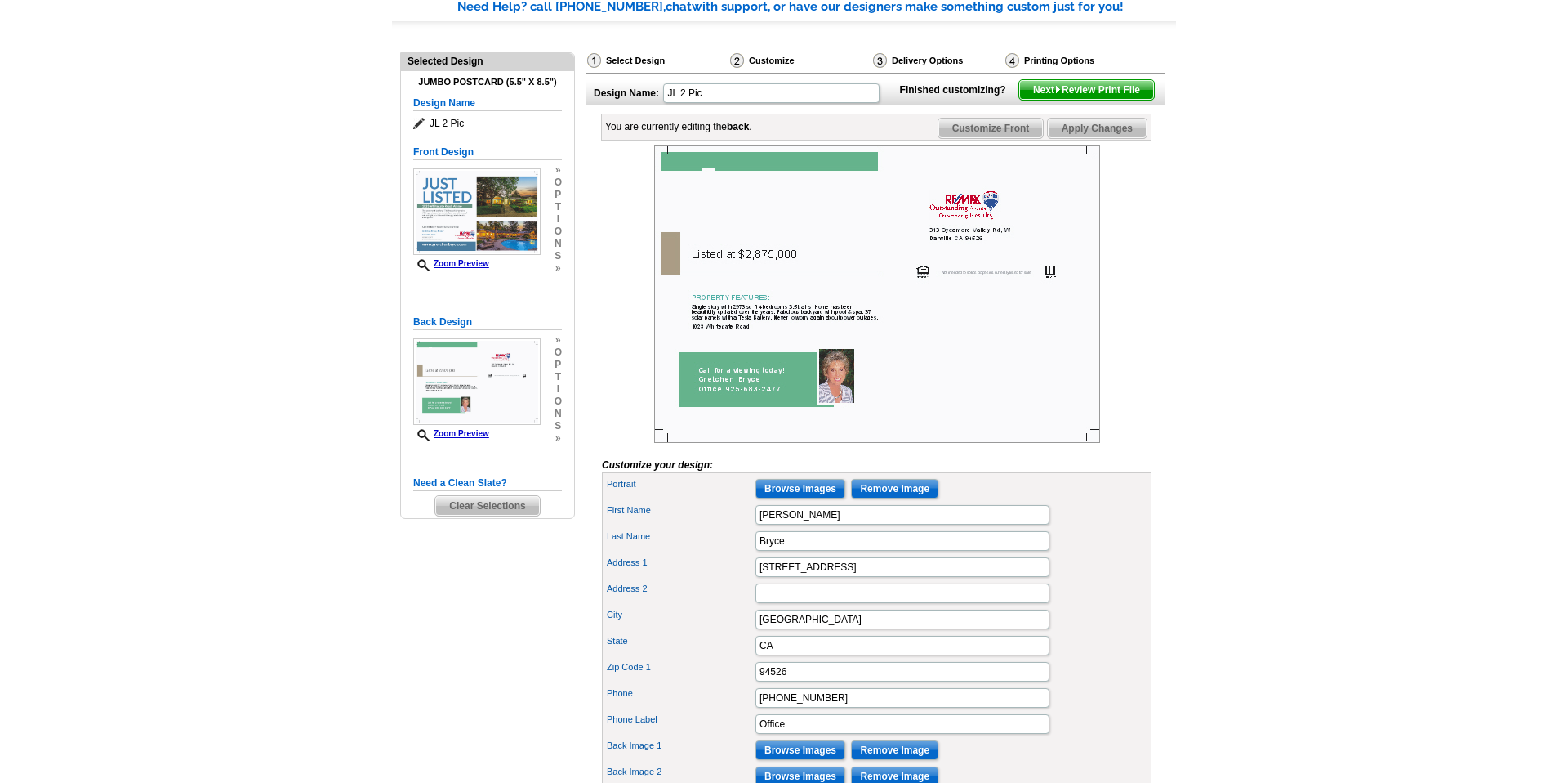
scroll to position [142, 0]
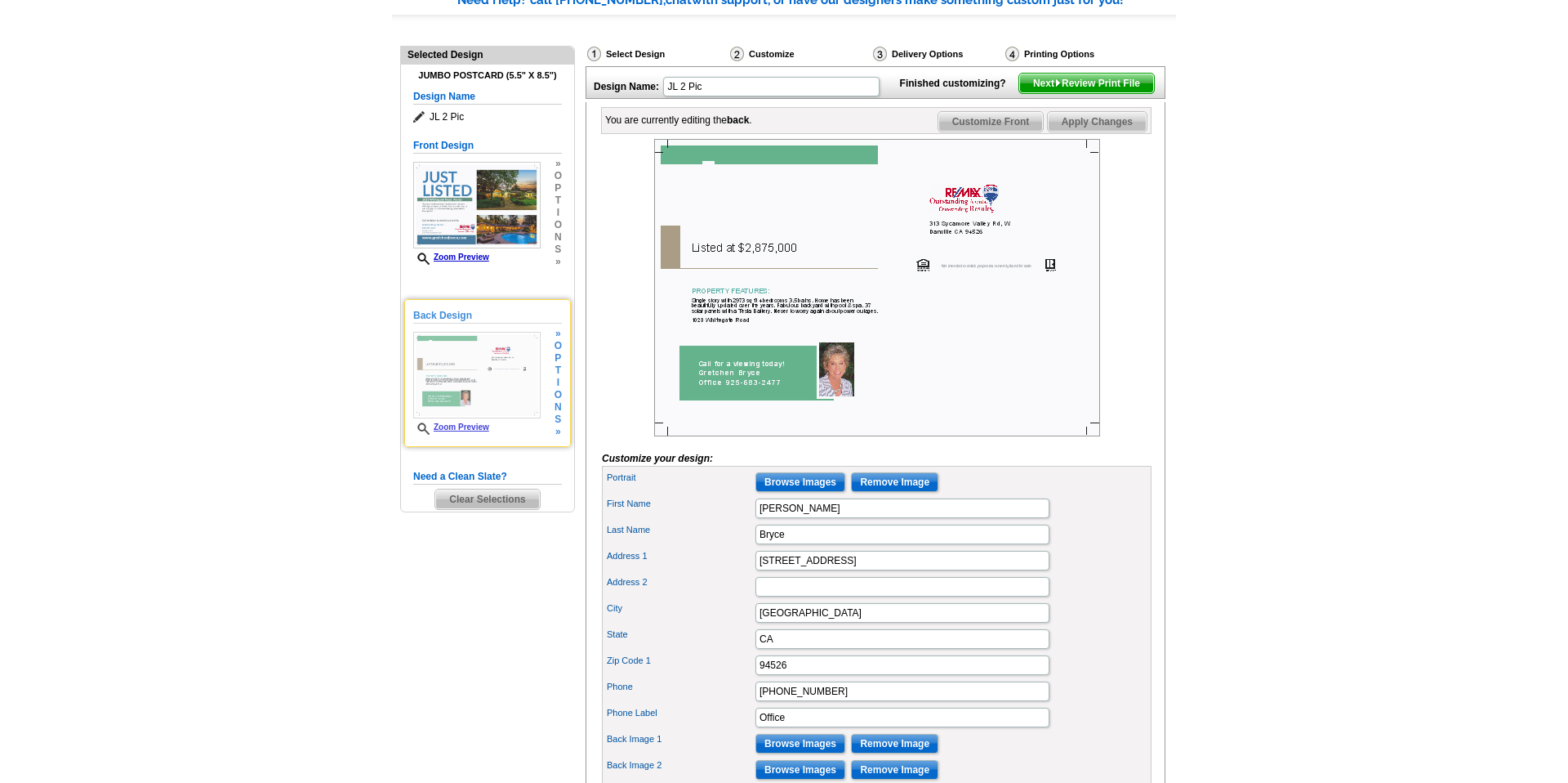
click at [552, 380] on div "» o p t i o n s »" at bounding box center [557, 383] width 12 height 110
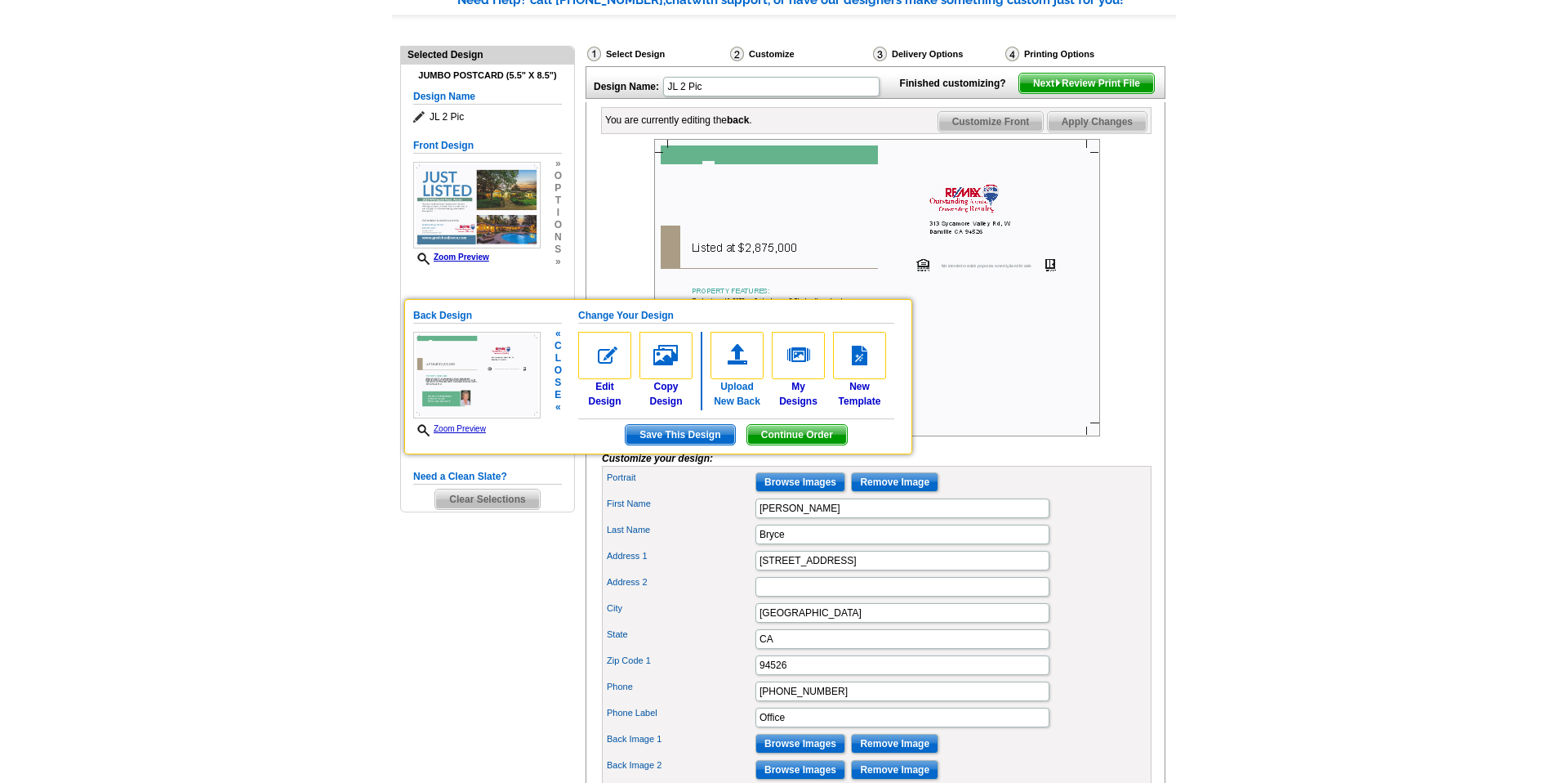
click at [734, 360] on img at bounding box center [737, 355] width 53 height 47
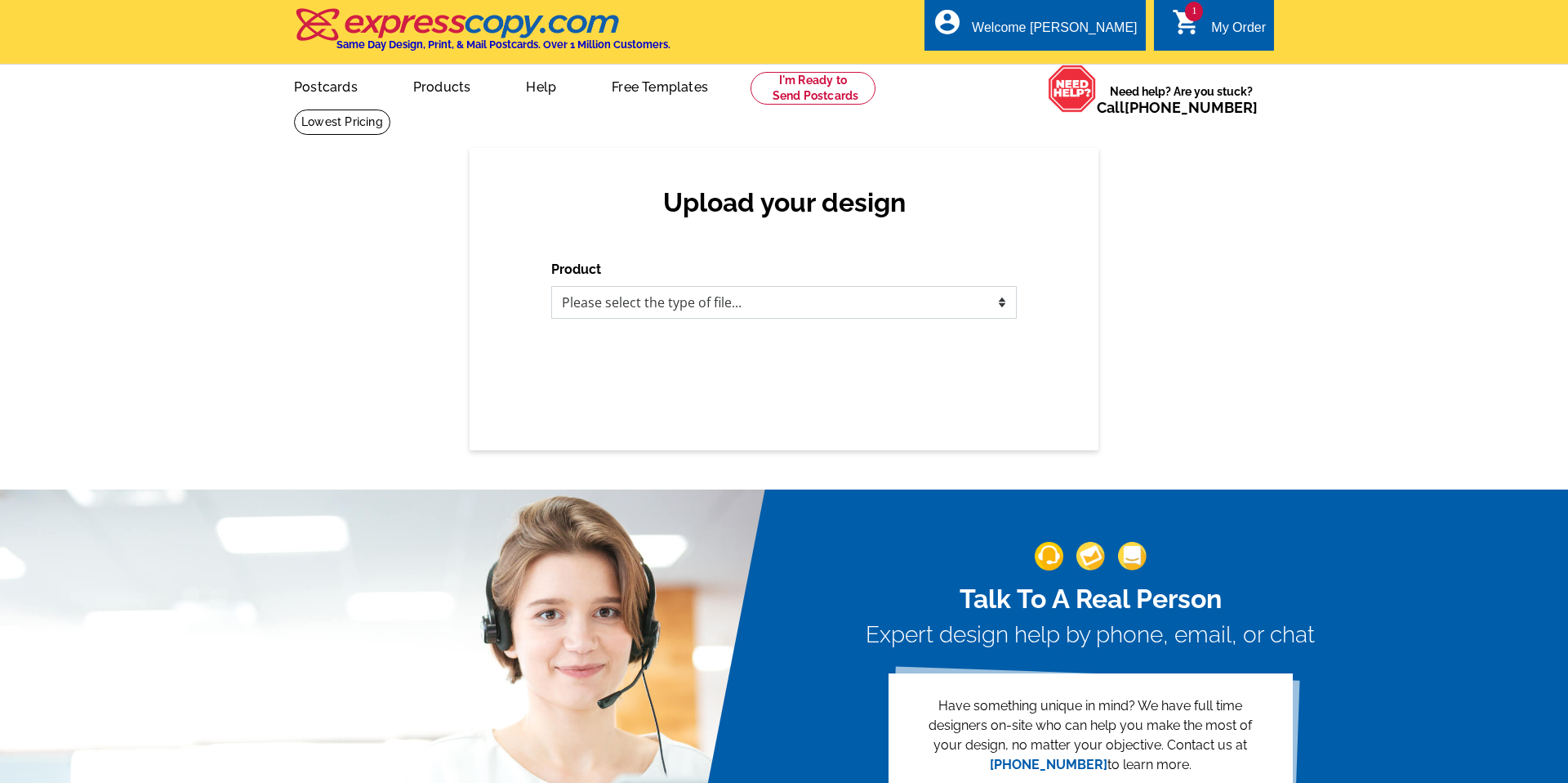
click at [714, 303] on select "Please select the type of file... Postcards Business Cards Letters and flyers G…" at bounding box center [784, 302] width 465 height 33
select select "1"
click at [551, 286] on select "Please select the type of file... Postcards Business Cards Letters and flyers G…" at bounding box center [784, 302] width 465 height 33
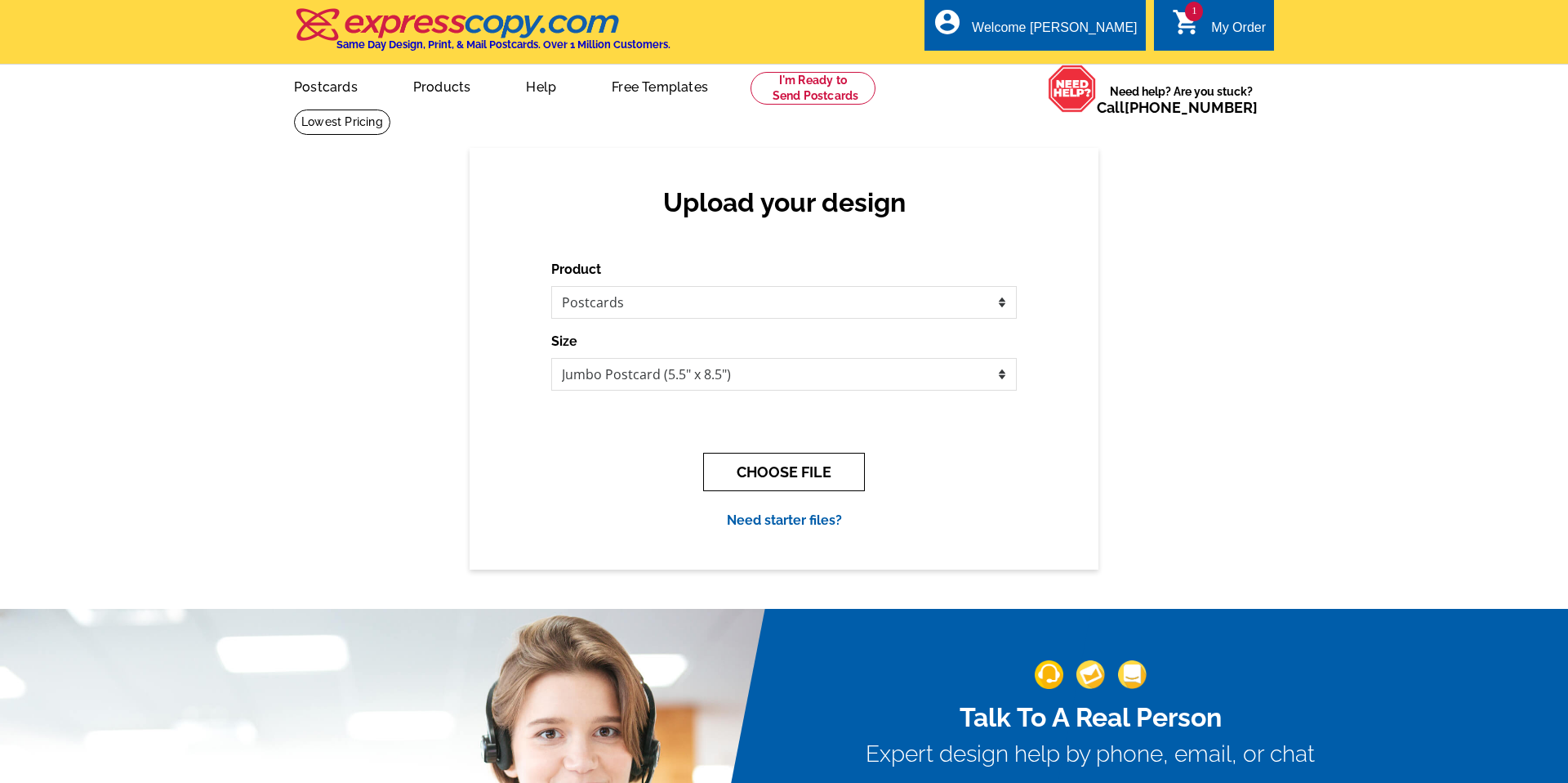
click at [805, 470] on button "CHOOSE FILE" at bounding box center [784, 471] width 162 height 38
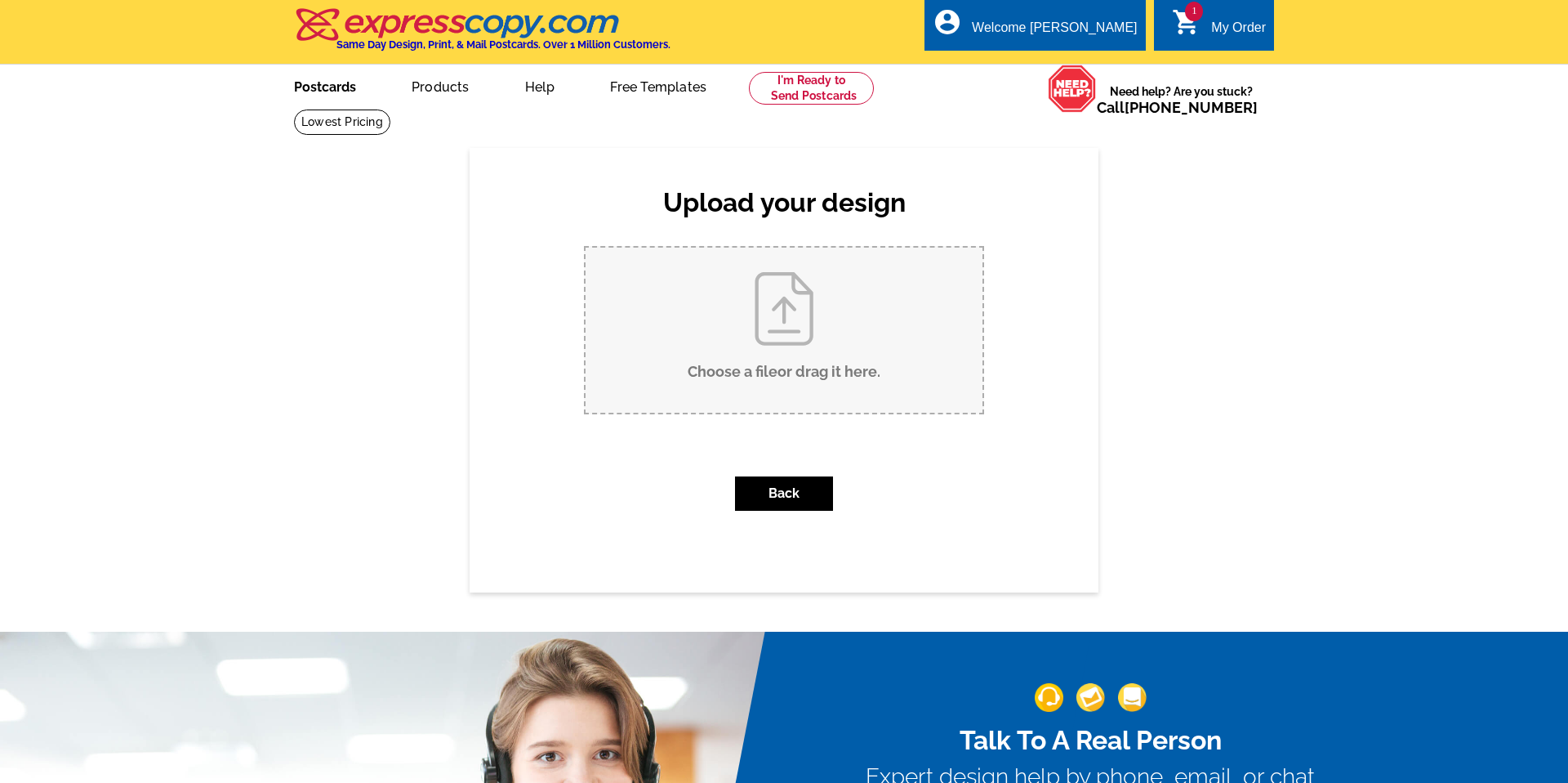
click at [316, 86] on link "Postcards" at bounding box center [325, 85] width 114 height 38
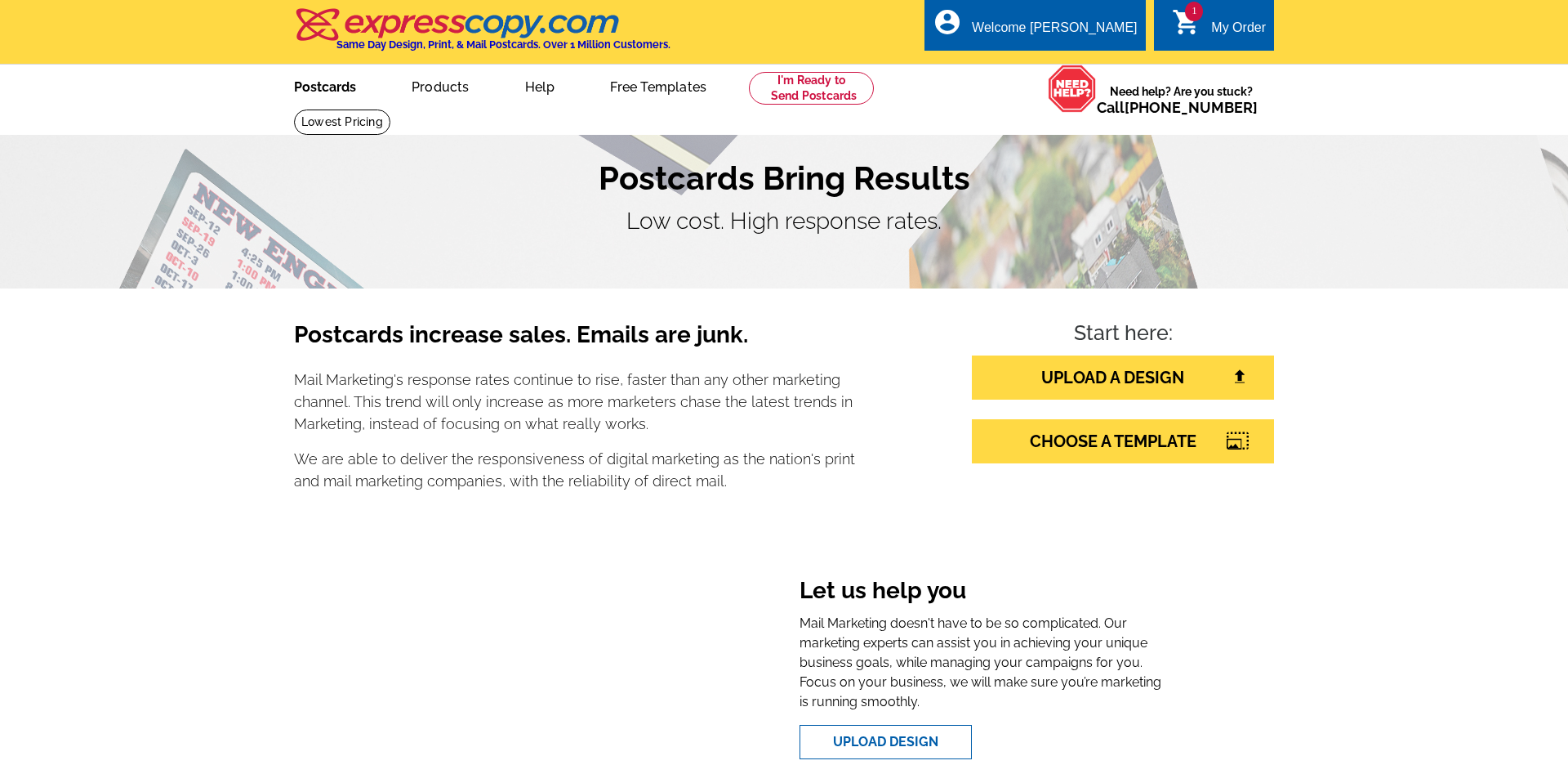
click at [326, 82] on link "Postcards" at bounding box center [325, 85] width 114 height 38
click at [1044, 442] on link "CHOOSE A TEMPLATE" at bounding box center [1123, 441] width 303 height 44
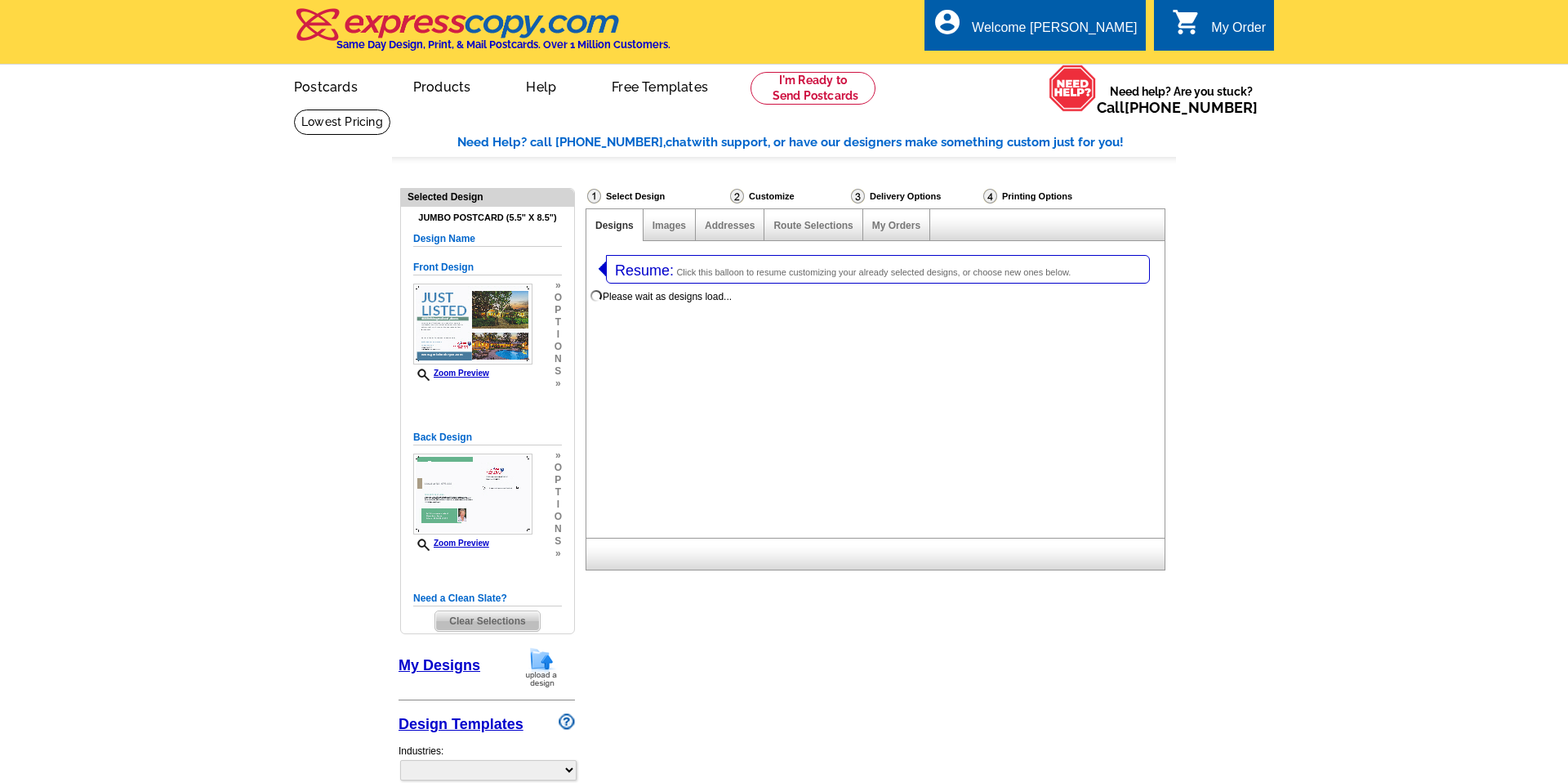
select select "1"
select select "2"
select select "785"
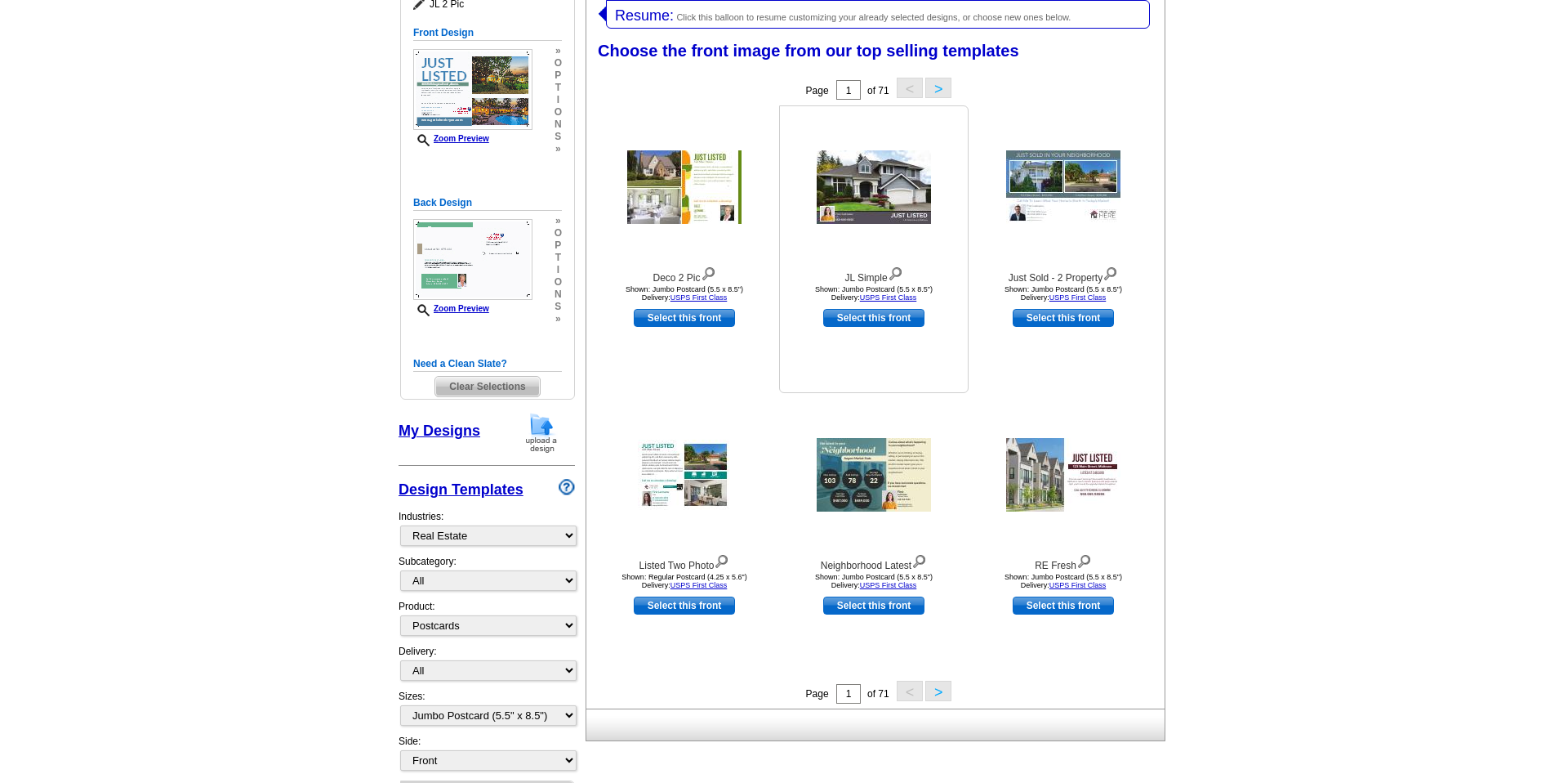
scroll to position [255, 0]
click at [784, 467] on div at bounding box center [874, 473] width 179 height 147
click at [935, 686] on button ">" at bounding box center [938, 690] width 27 height 21
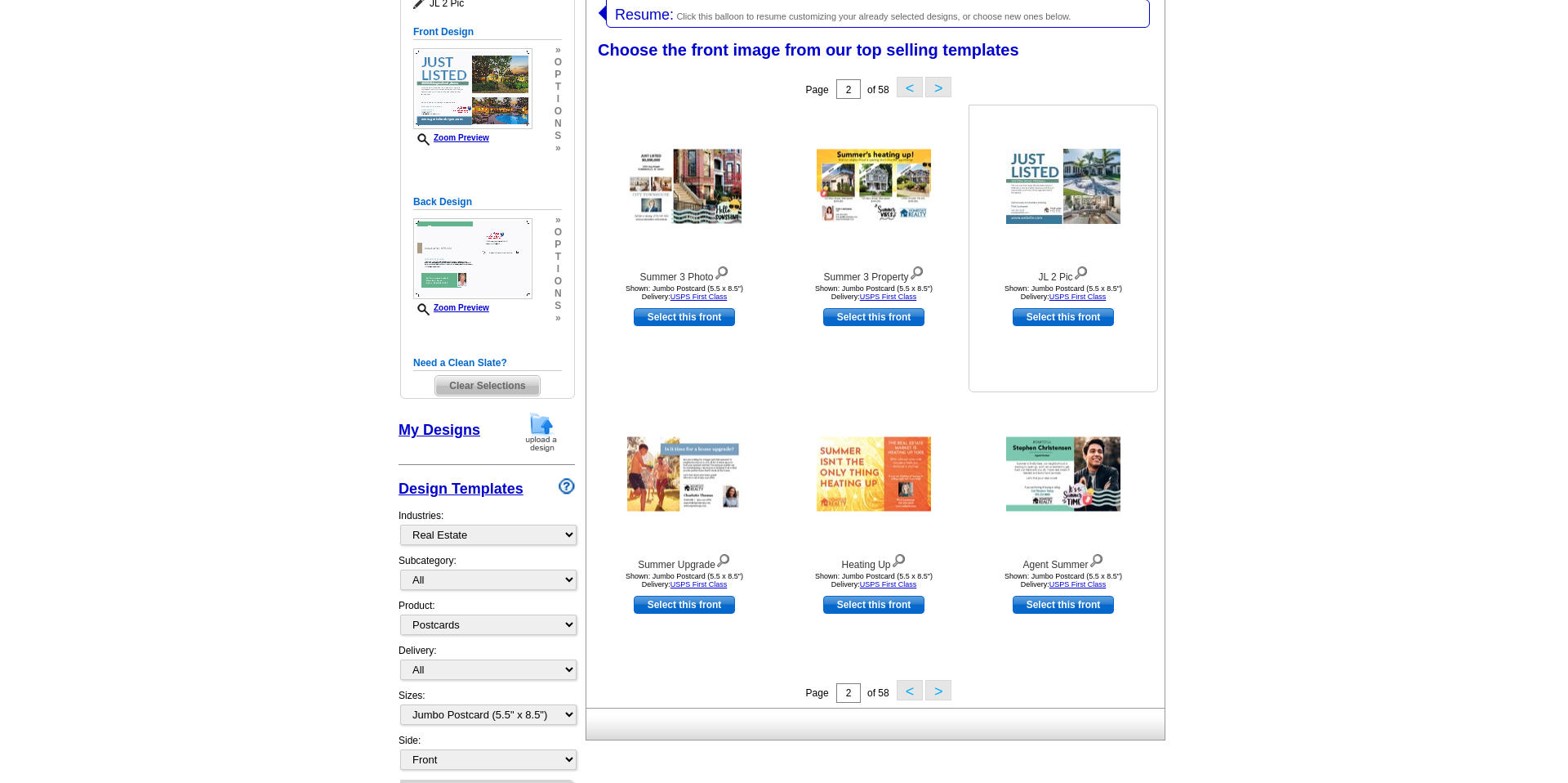
click at [1066, 199] on img at bounding box center [1063, 186] width 114 height 75
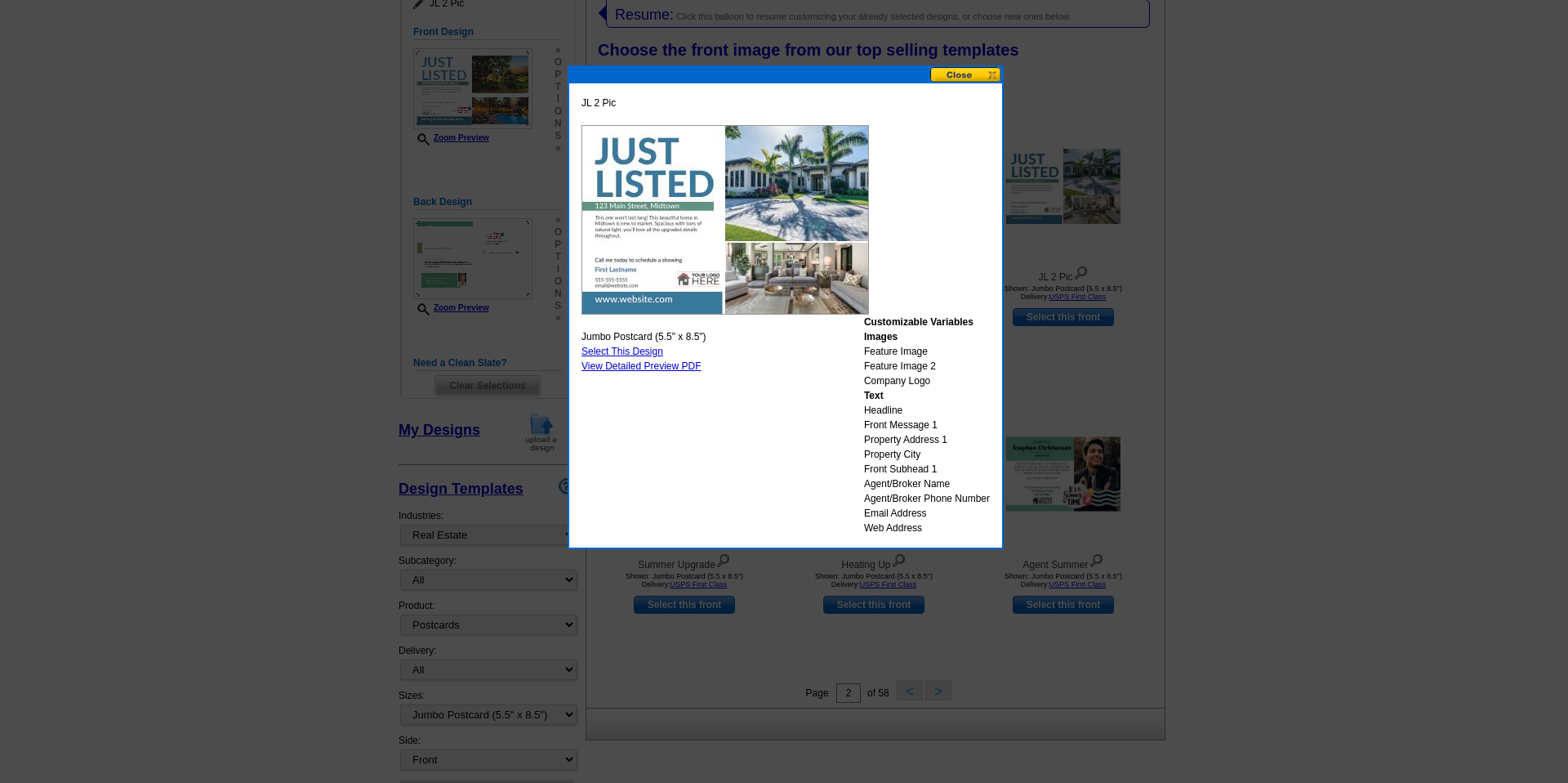
click at [616, 349] on link "Select This Design" at bounding box center [622, 352] width 82 height 12
select select "back"
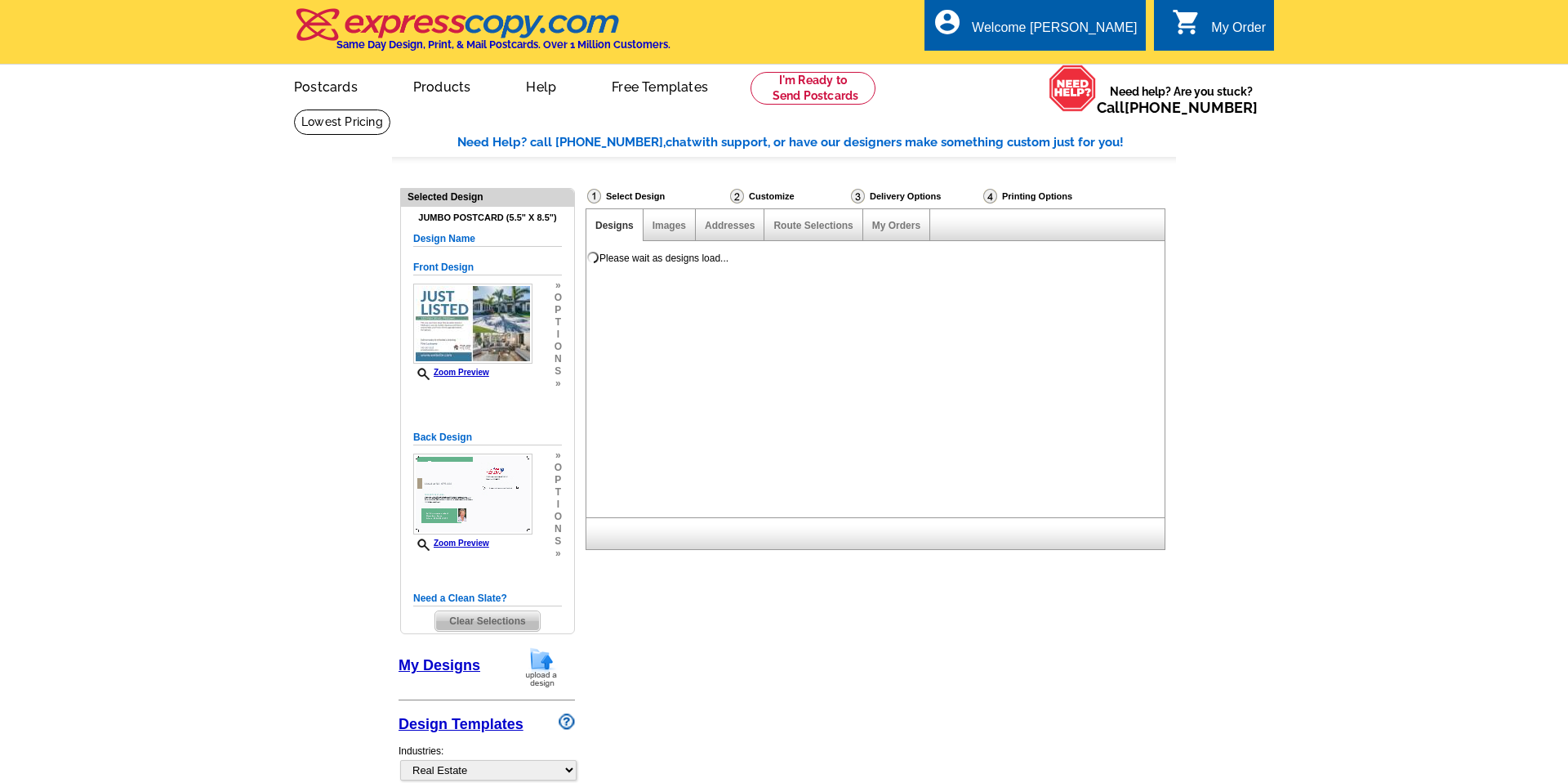
scroll to position [0, 0]
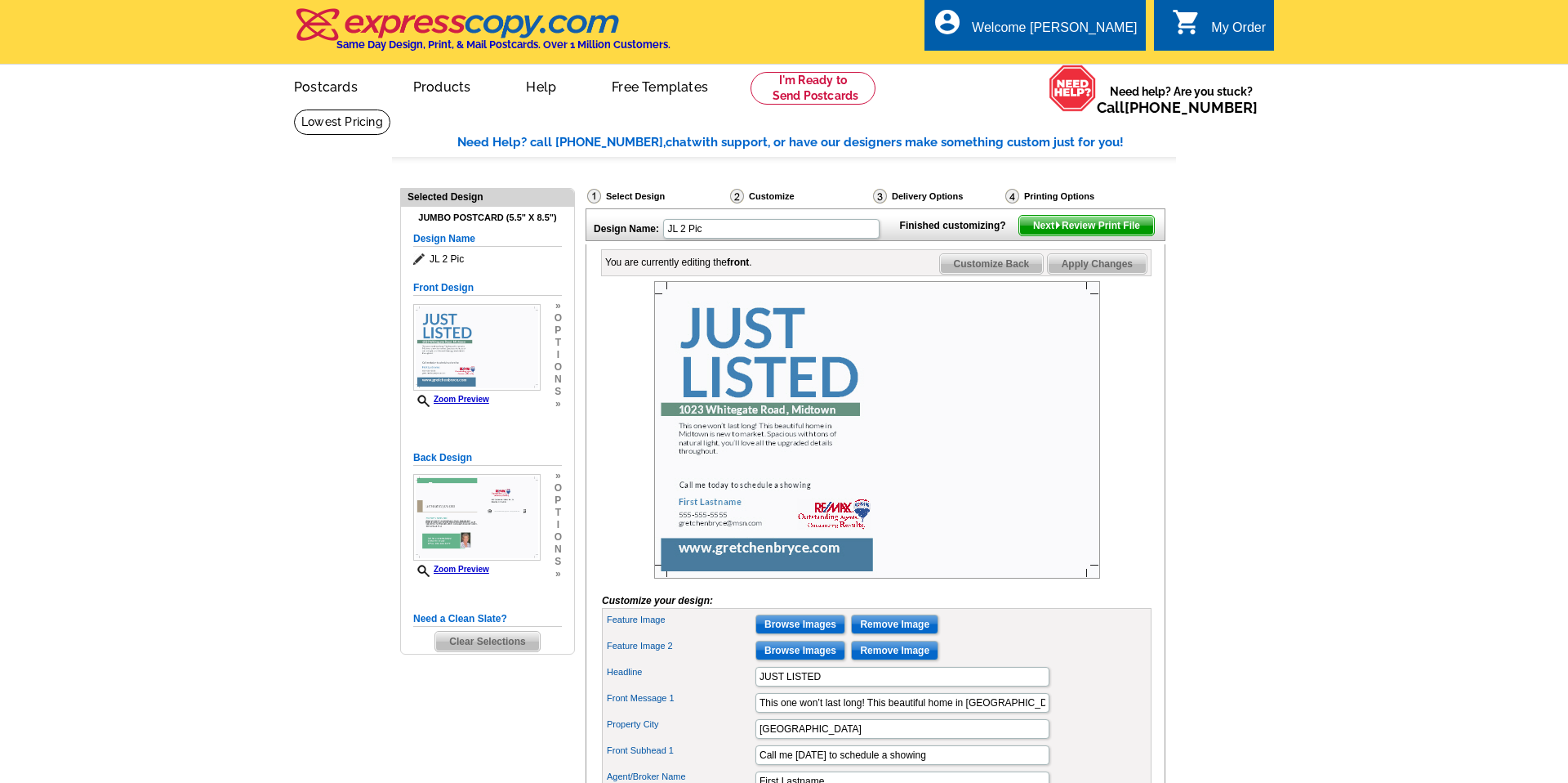
click at [480, 637] on span "Clear Selections" at bounding box center [487, 642] width 103 height 20
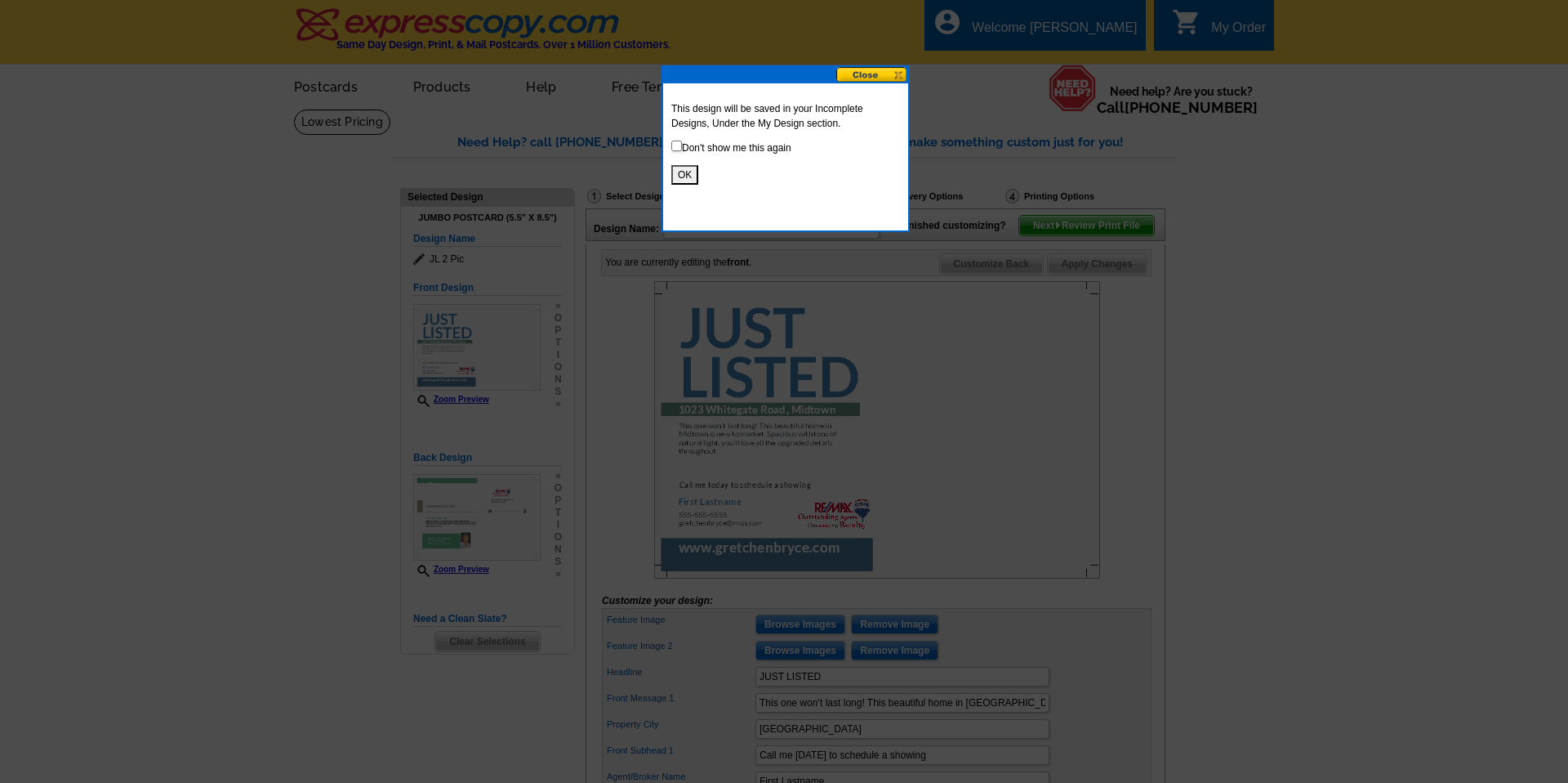
click at [856, 72] on button at bounding box center [872, 75] width 72 height 16
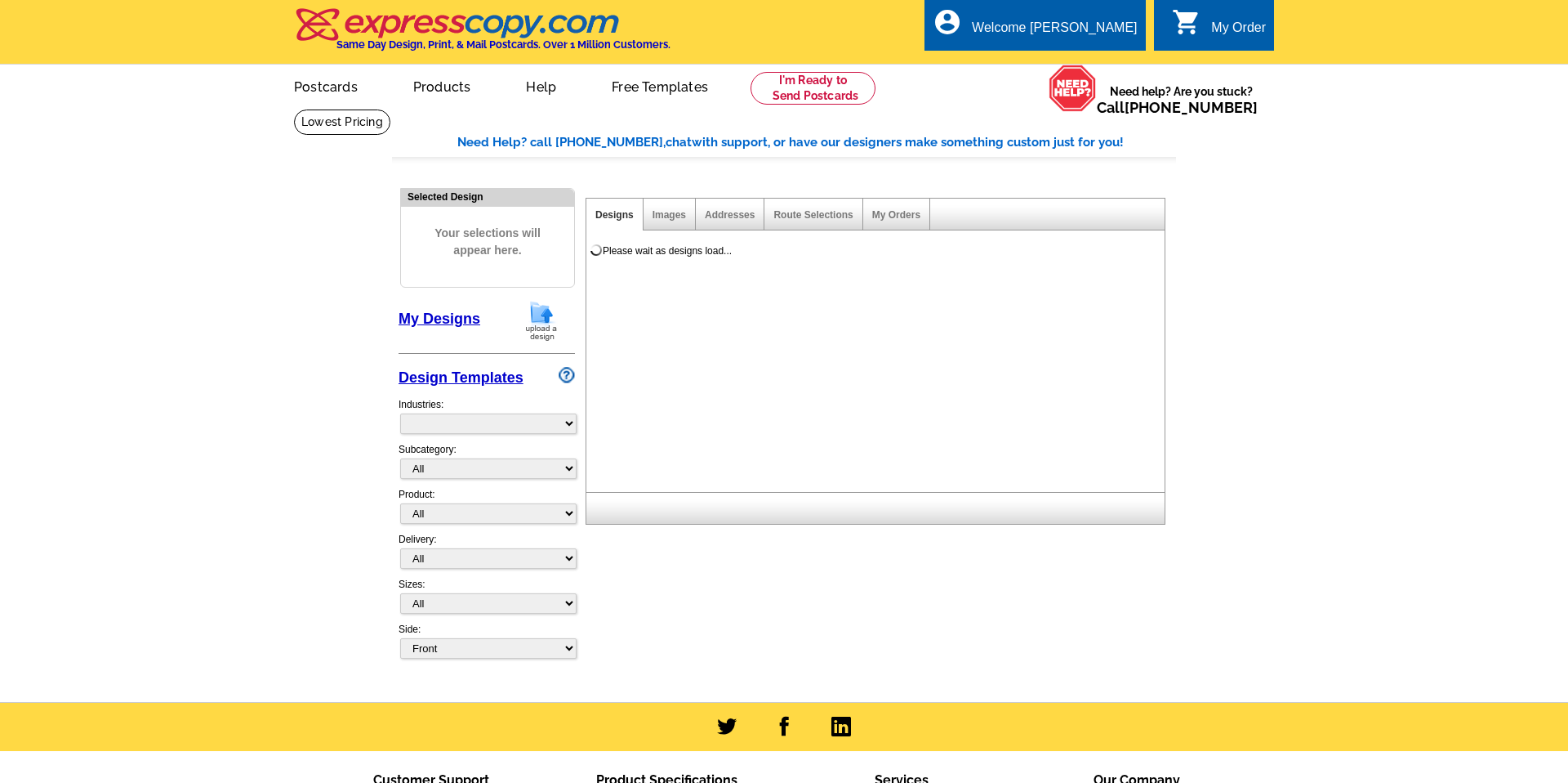
select select "785"
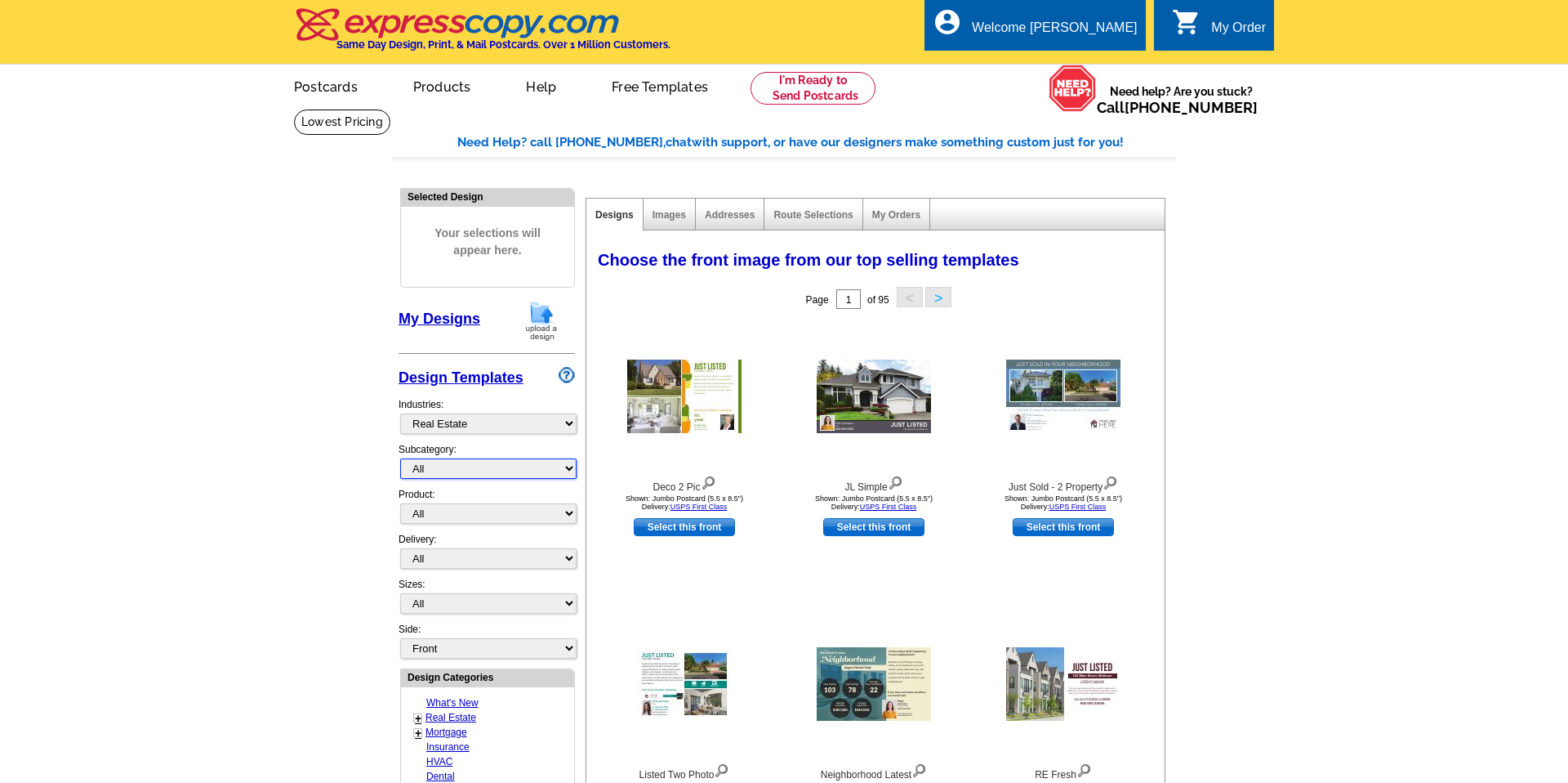
click at [563, 465] on select "All RE/MAX® Referrals [PERSON_NAME]® Berkshire Hathaway Home Services Century 2…" at bounding box center [488, 468] width 176 height 21
click at [567, 466] on select "All RE/MAX® Referrals [PERSON_NAME]® Berkshire Hathaway Home Services Century 2…" at bounding box center [488, 468] width 176 height 21
select select "788"
click at [400, 459] on select "All RE/MAX® Referrals [PERSON_NAME]® Berkshire Hathaway Home Services Century 2…" at bounding box center [488, 468] width 176 height 21
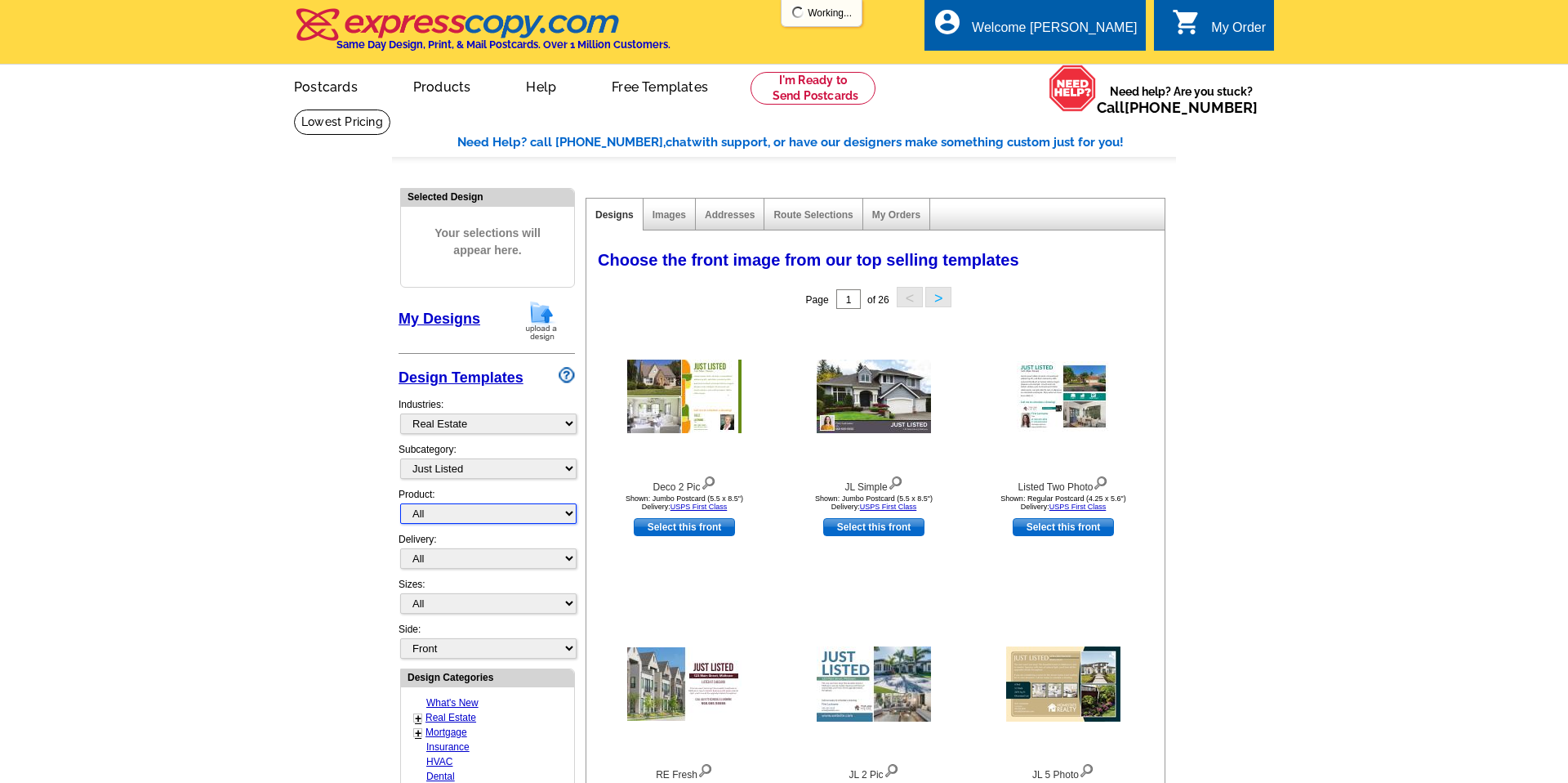
click at [568, 511] on select "All Postcards Letters and flyers Business Cards Door Hangers Greeting Cards" at bounding box center [488, 514] width 176 height 21
select select "1"
click at [400, 504] on select "All Postcards Letters and flyers Business Cards Door Hangers Greeting Cards" at bounding box center [488, 514] width 176 height 21
click at [571, 605] on select "All Jumbo Postcard (5.5" x 8.5") Regular Postcard (4.25" x 5.6") Panoramic Post…" at bounding box center [488, 604] width 176 height 21
select select "2"
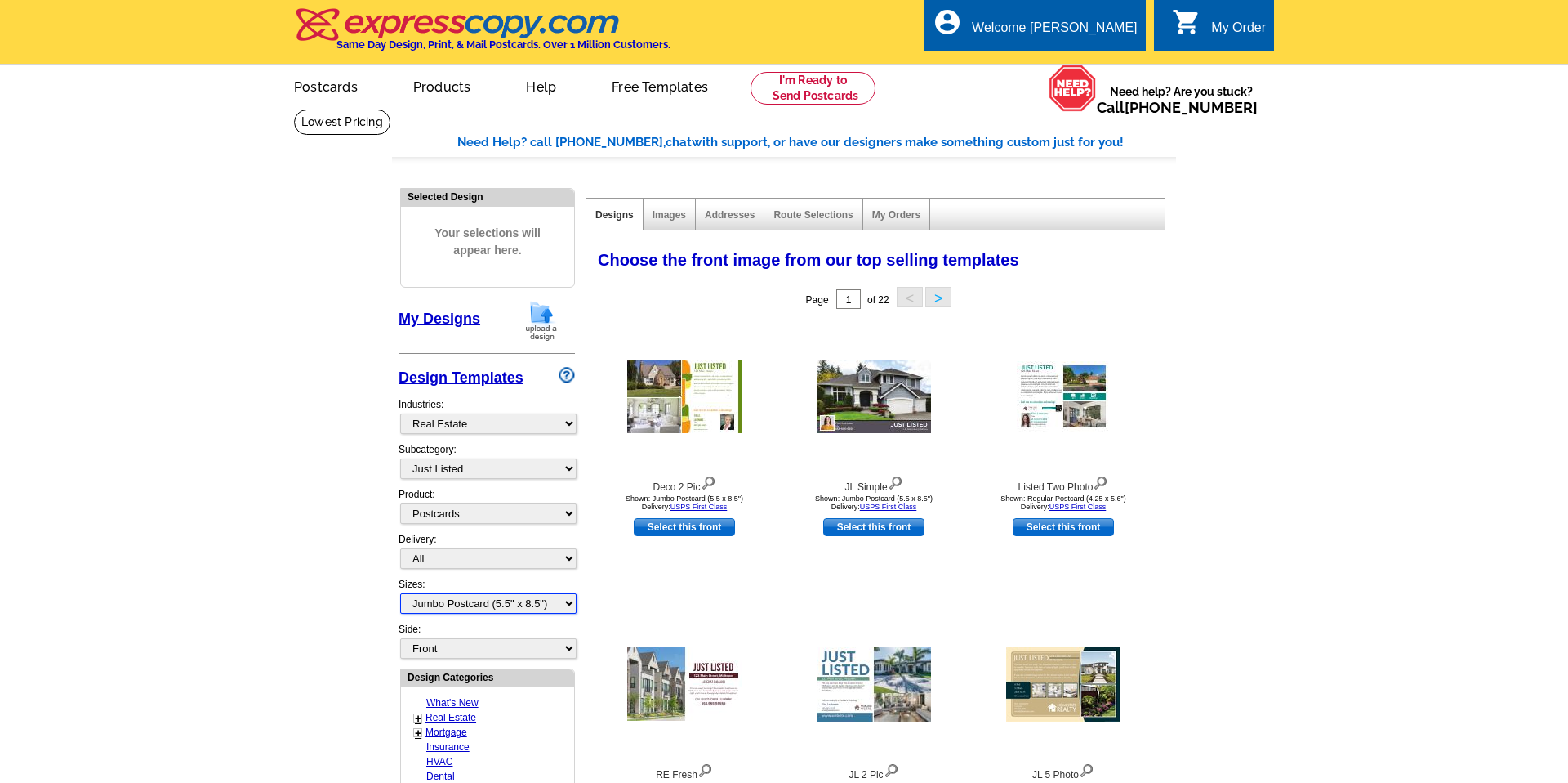
click at [400, 594] on select "All Jumbo Postcard (5.5" x 8.5") Regular Postcard (4.25" x 5.6") Panoramic Post…" at bounding box center [488, 604] width 176 height 21
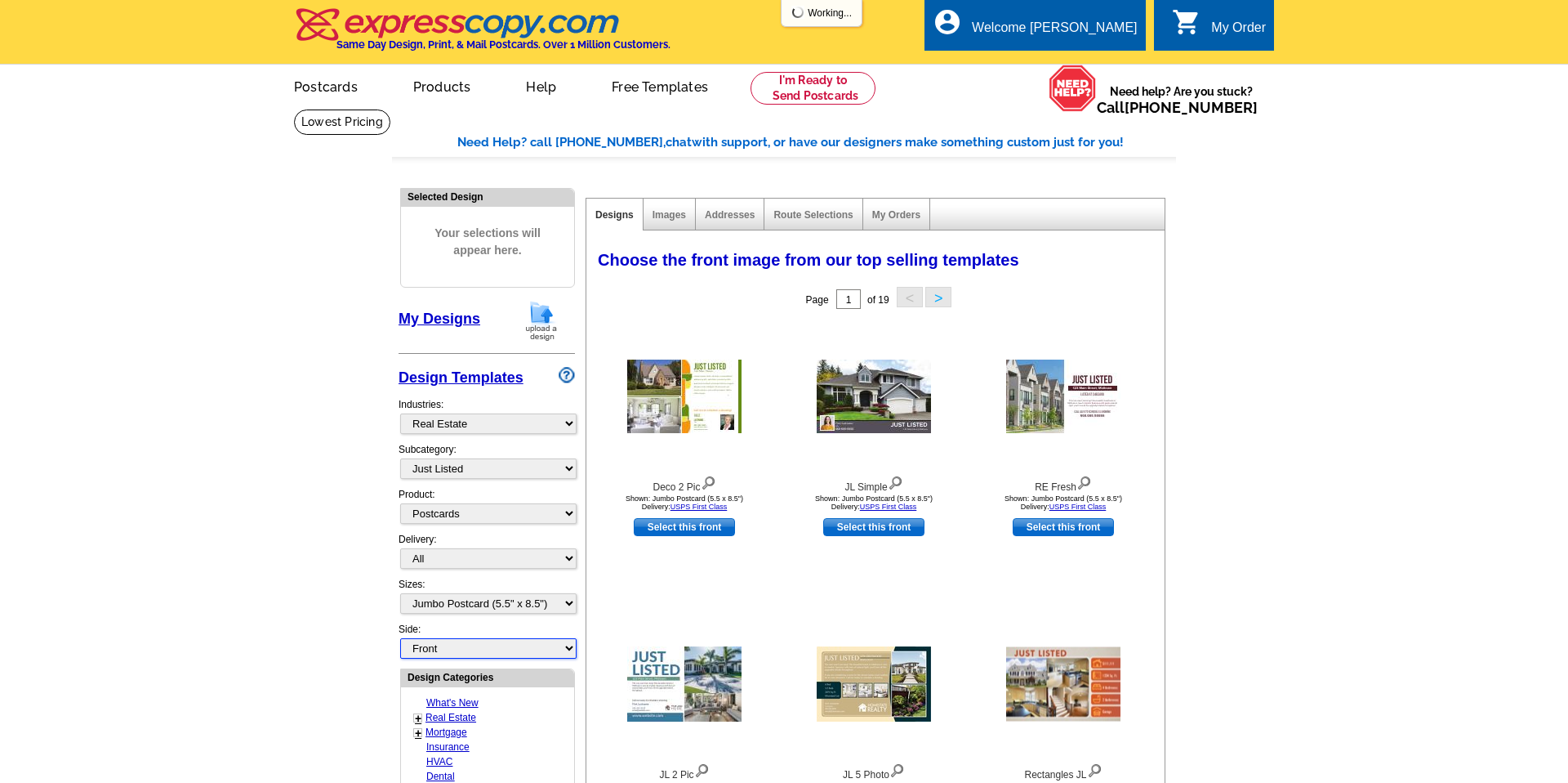
click at [571, 649] on select "Front Back" at bounding box center [488, 648] width 176 height 21
select select "front"
click at [940, 292] on button ">" at bounding box center [938, 297] width 27 height 21
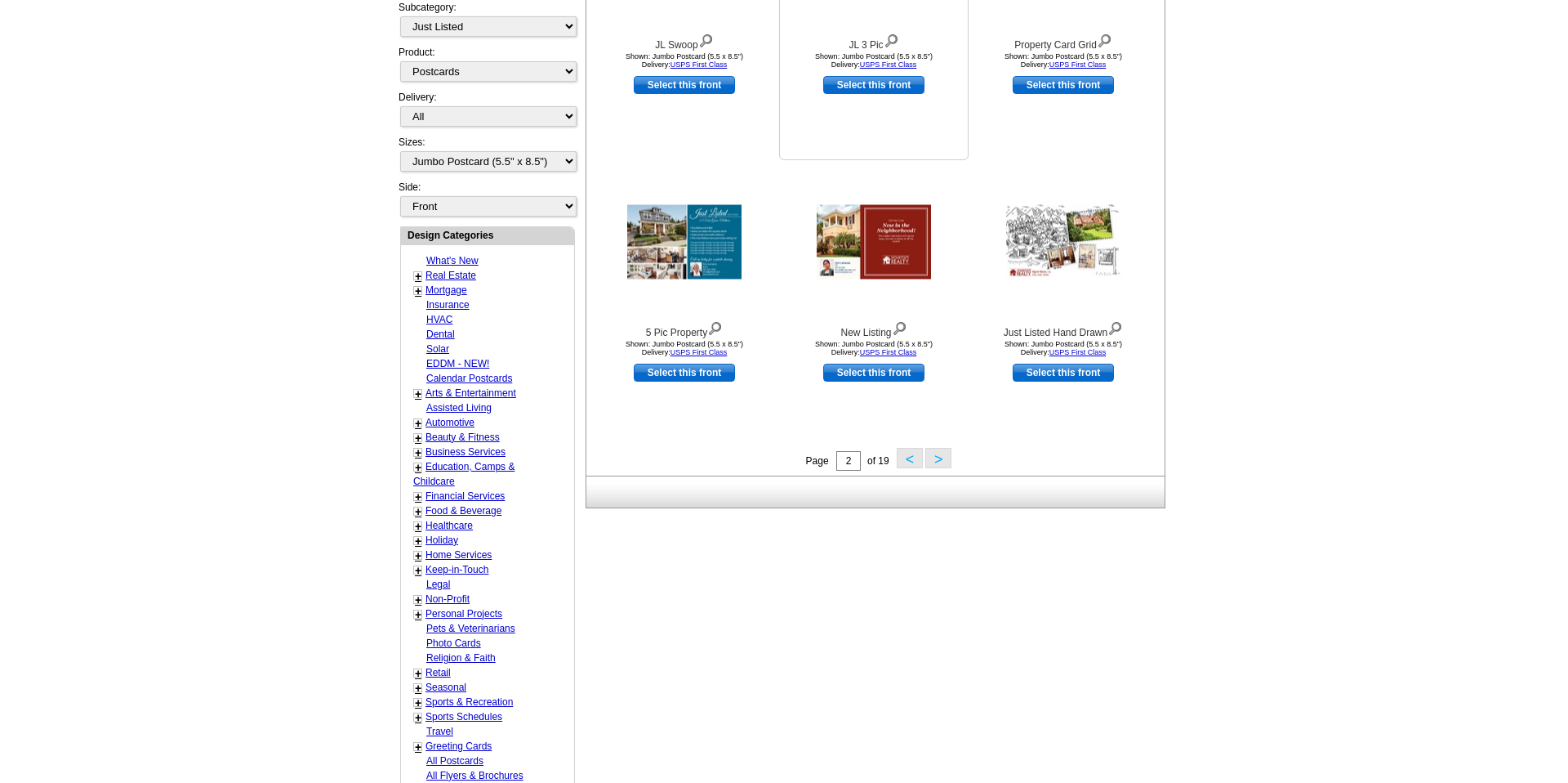
scroll to position [496, 0]
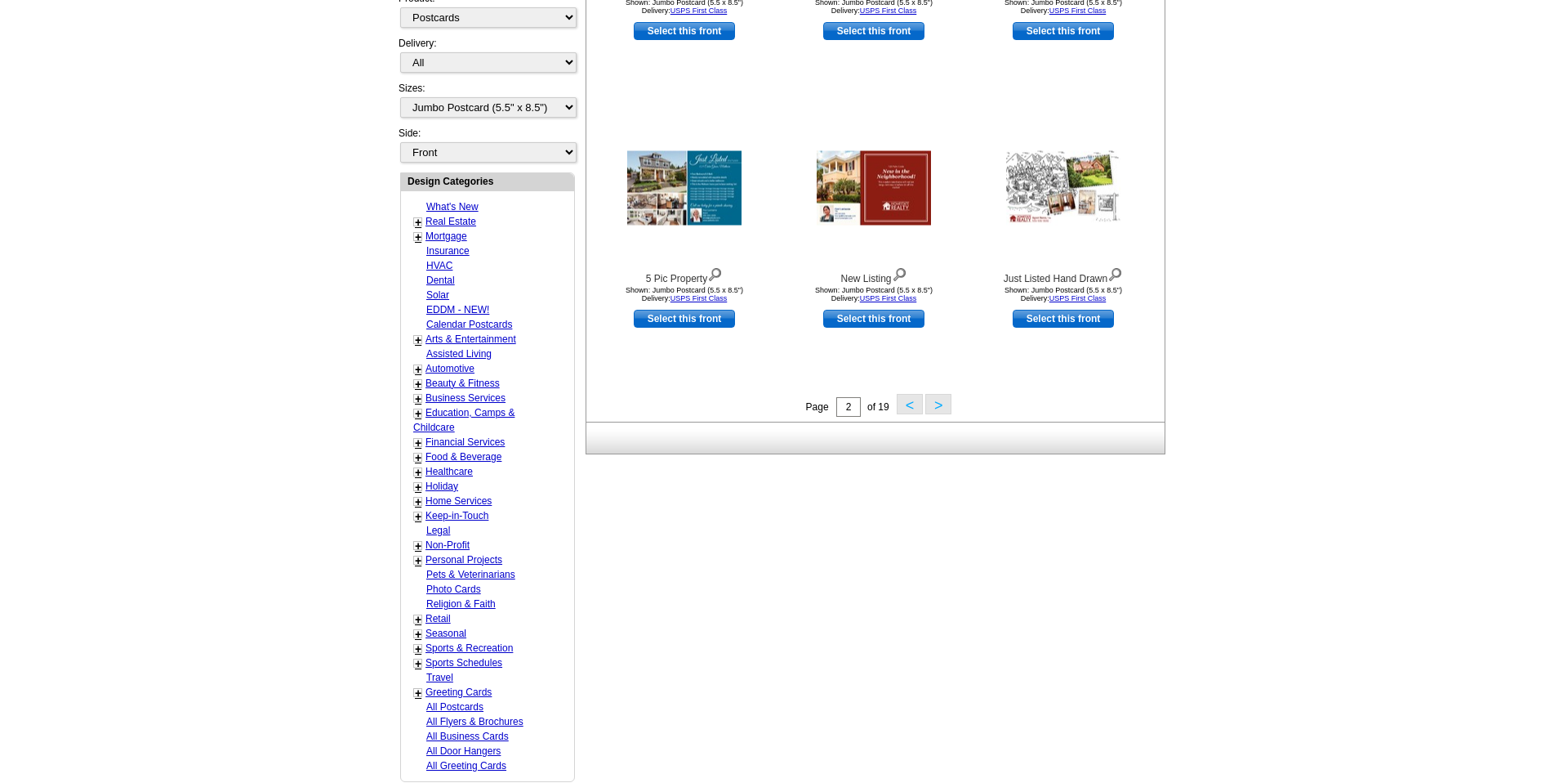
click at [936, 405] on button ">" at bounding box center [938, 403] width 27 height 21
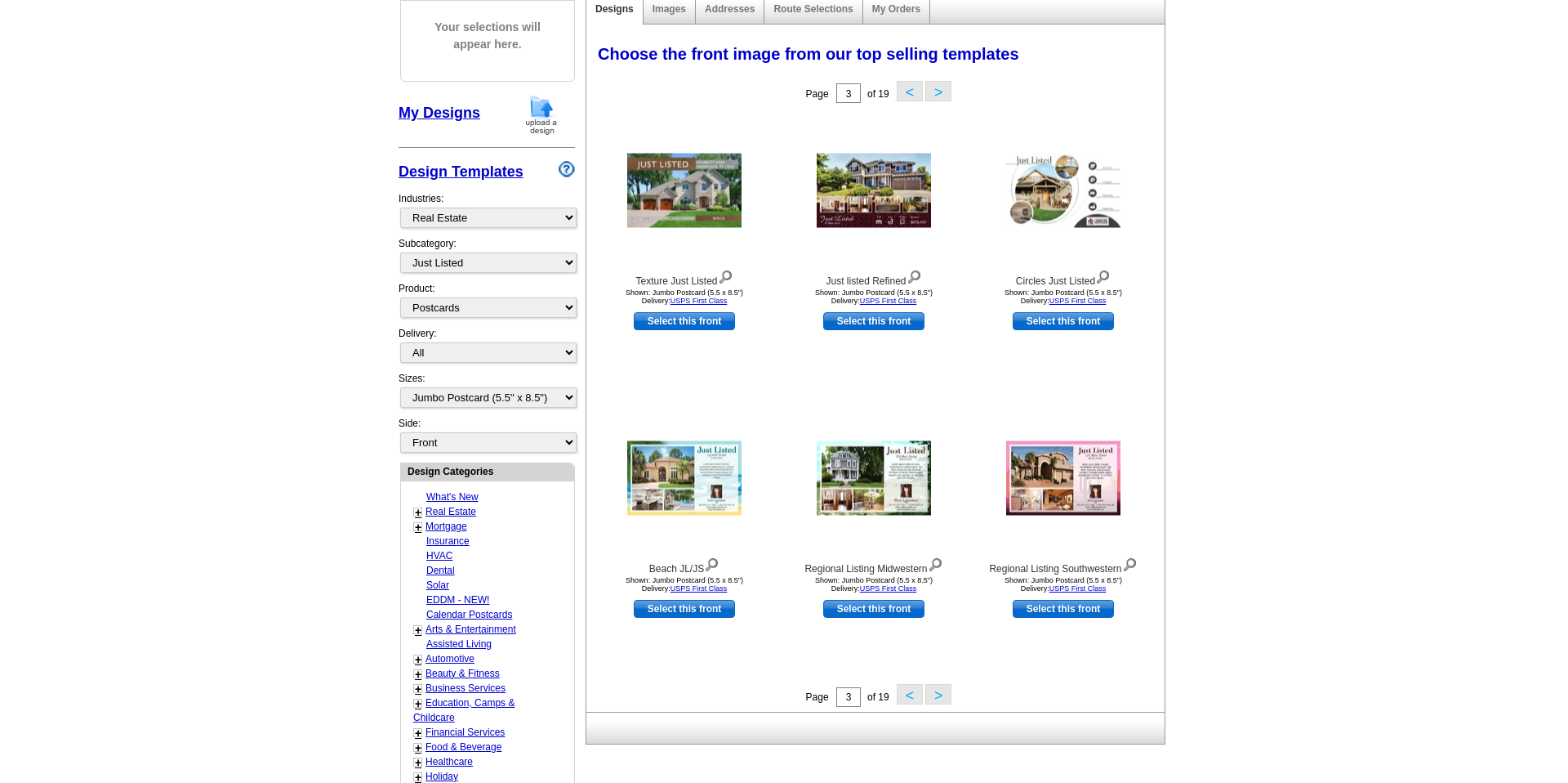
scroll to position [203, 0]
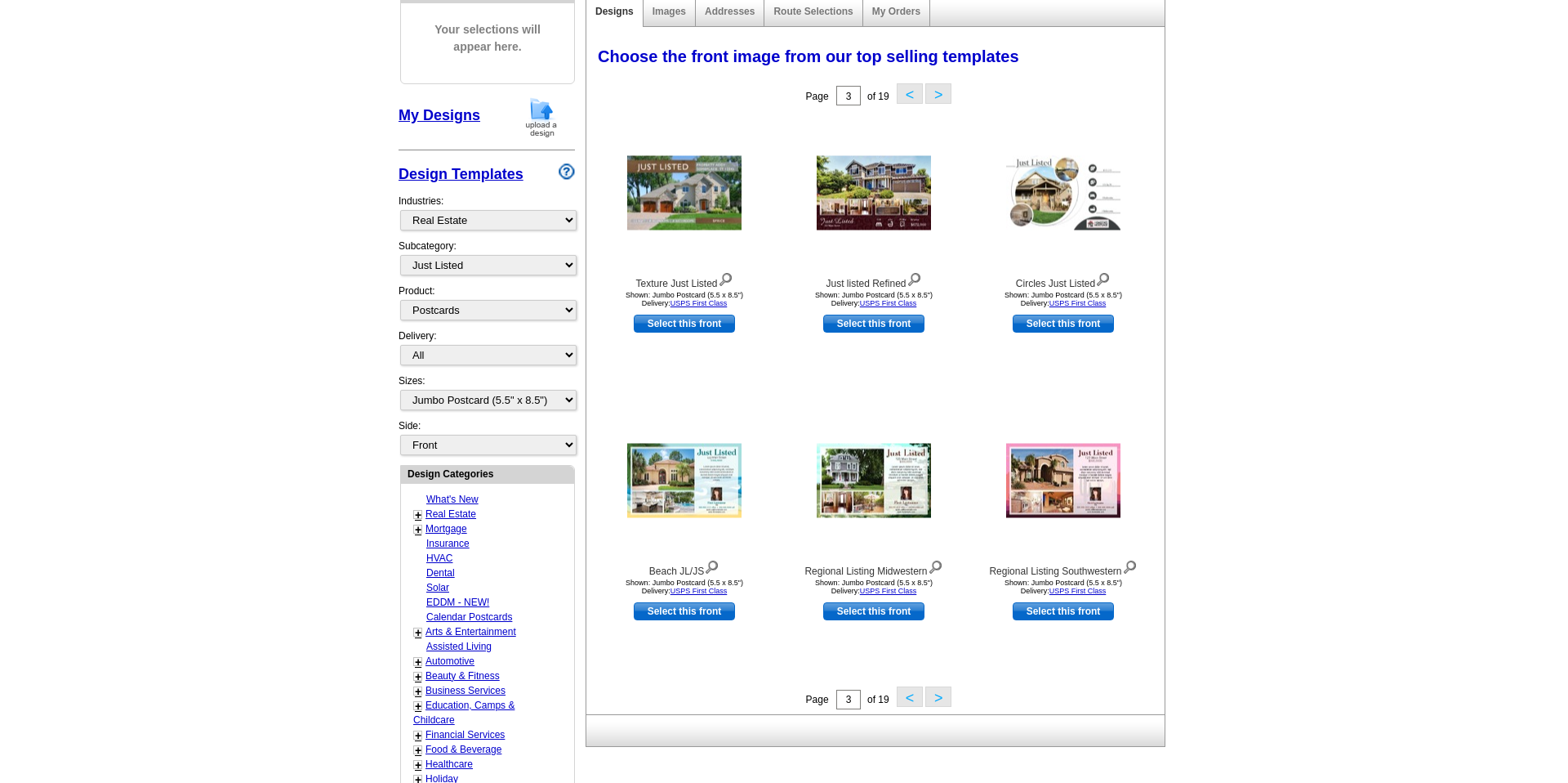
click at [937, 96] on button ">" at bounding box center [938, 94] width 27 height 21
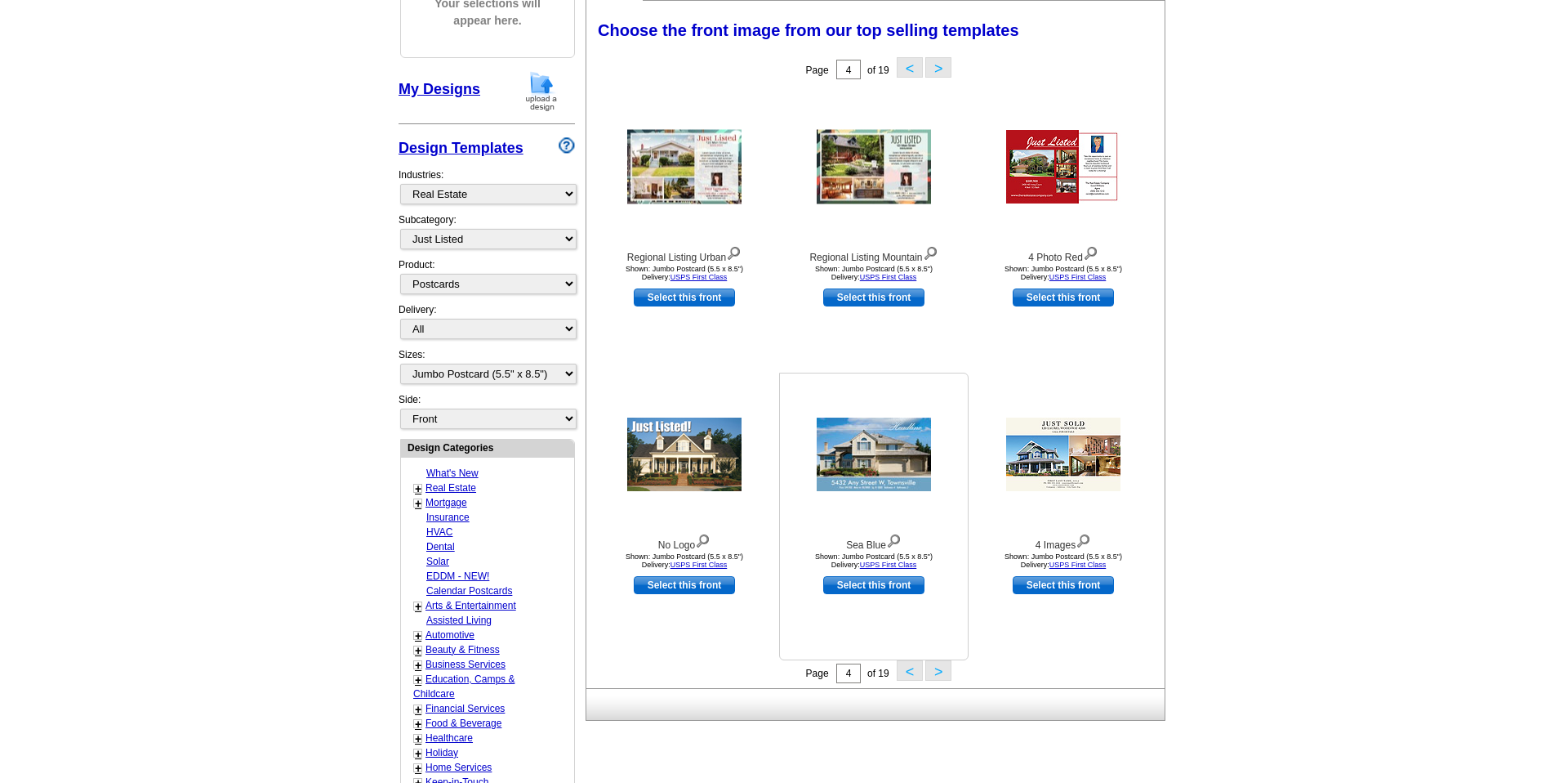
scroll to position [247, 0]
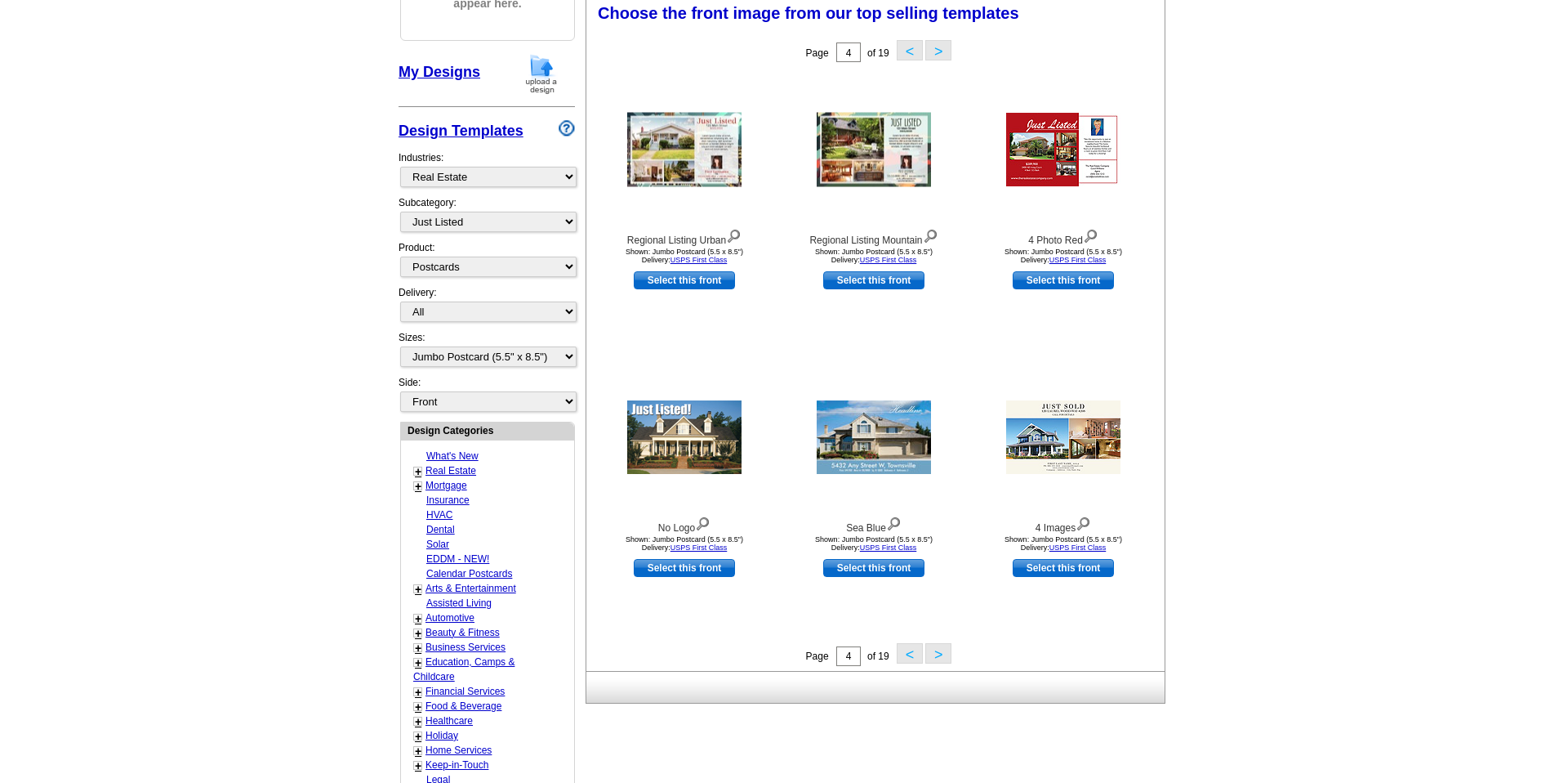
click at [938, 647] on button ">" at bounding box center [938, 653] width 27 height 21
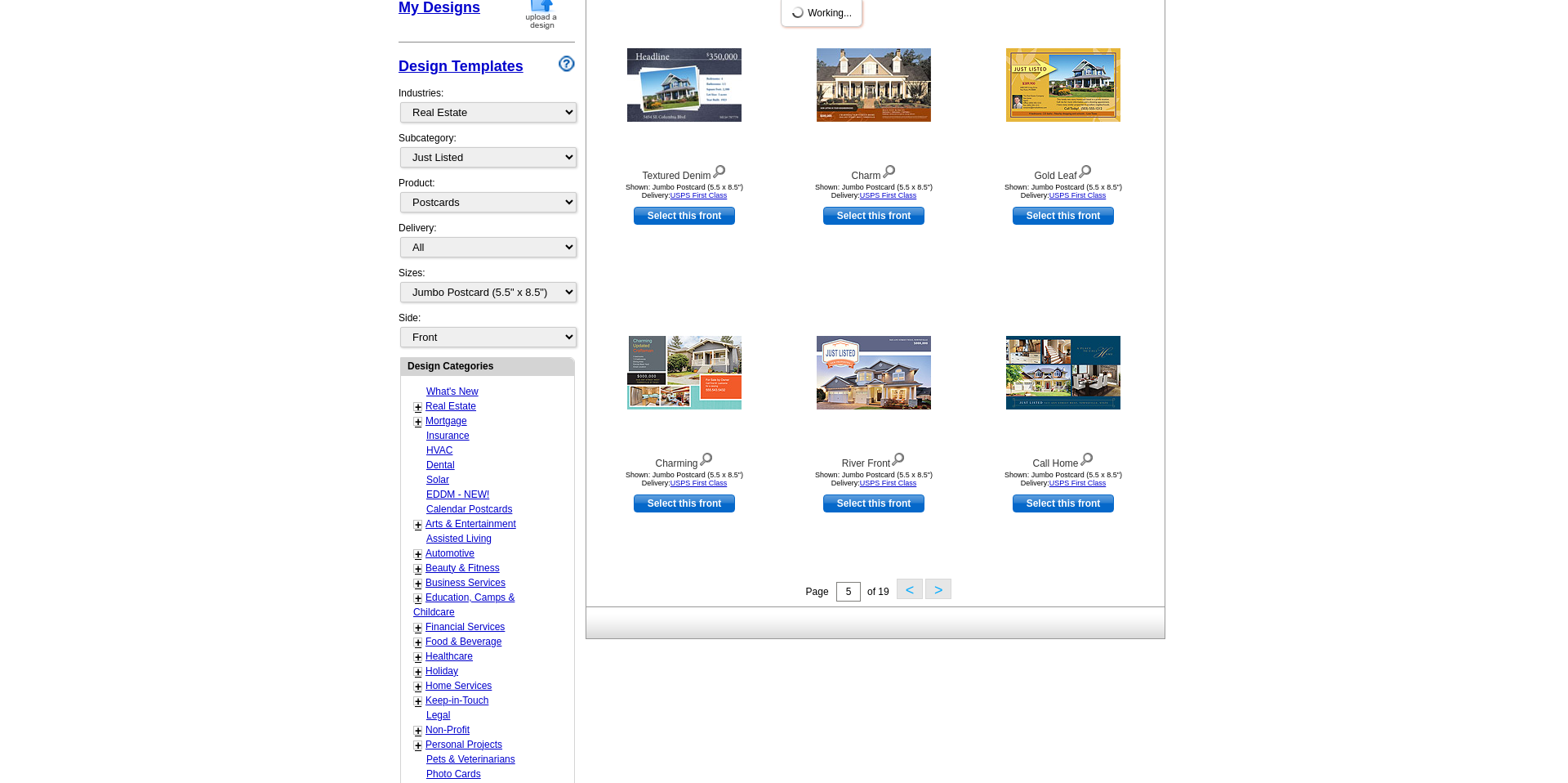
scroll to position [319, 0]
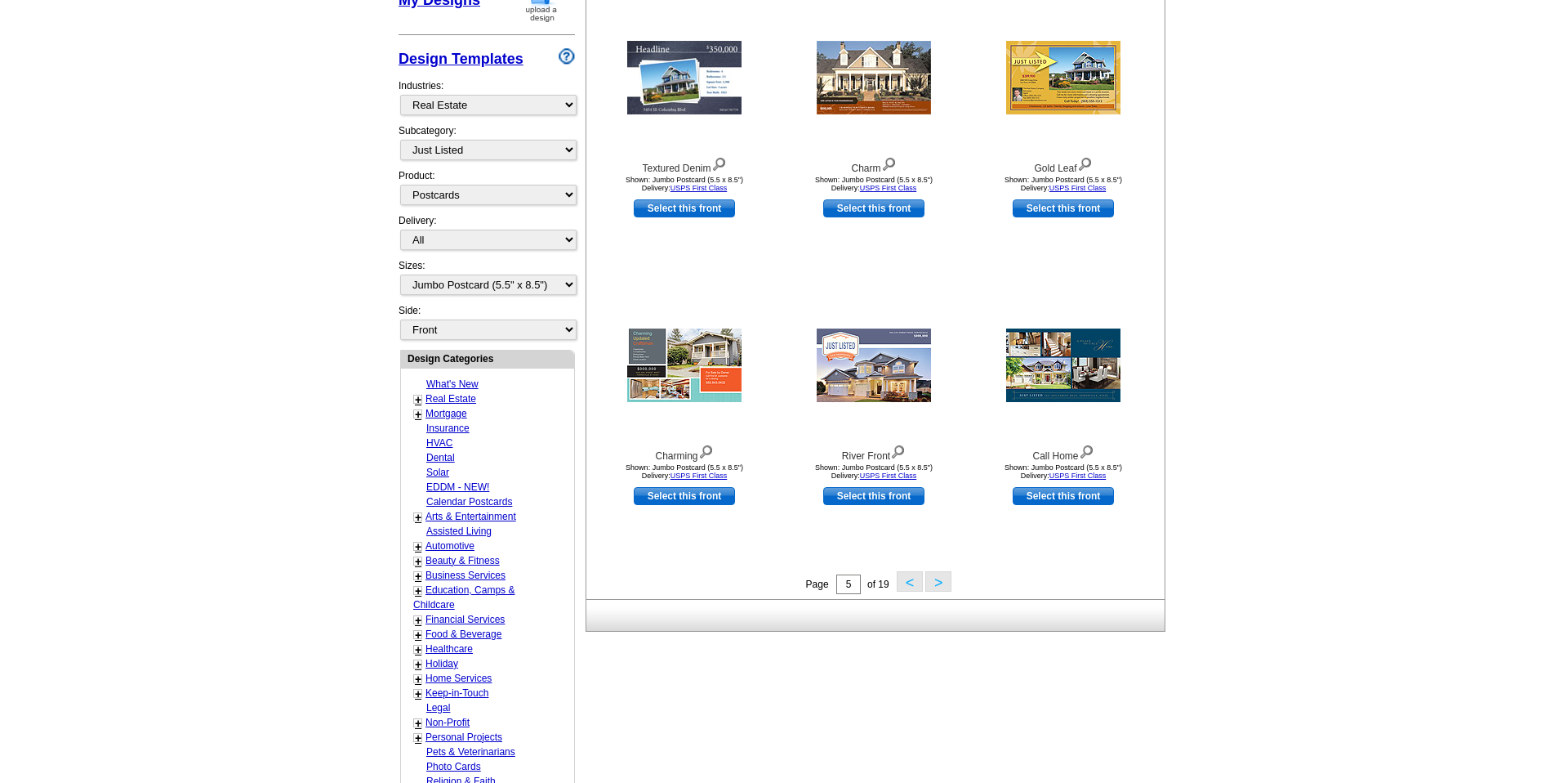
click at [936, 586] on button ">" at bounding box center [938, 581] width 27 height 21
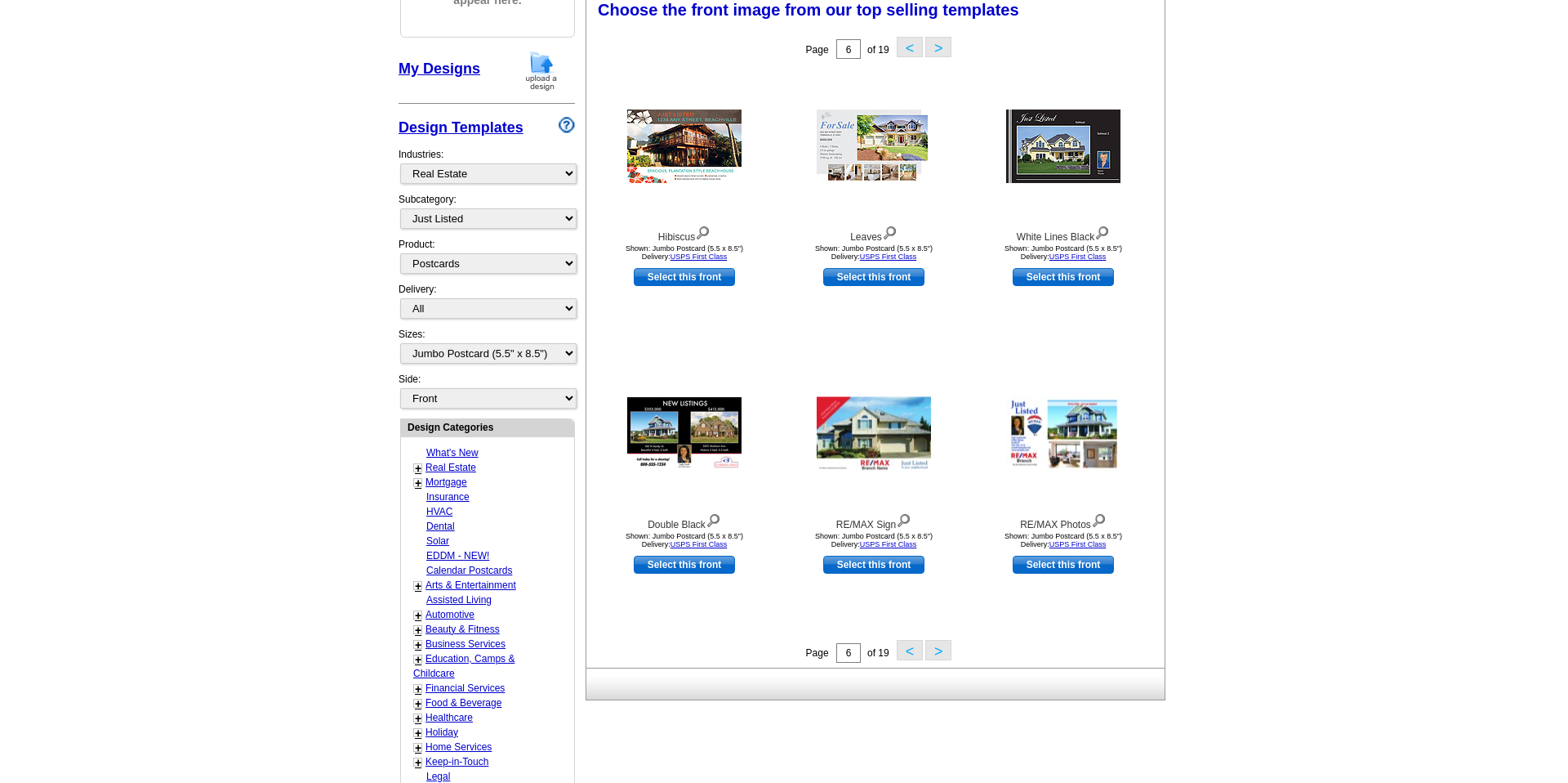
scroll to position [241, 0]
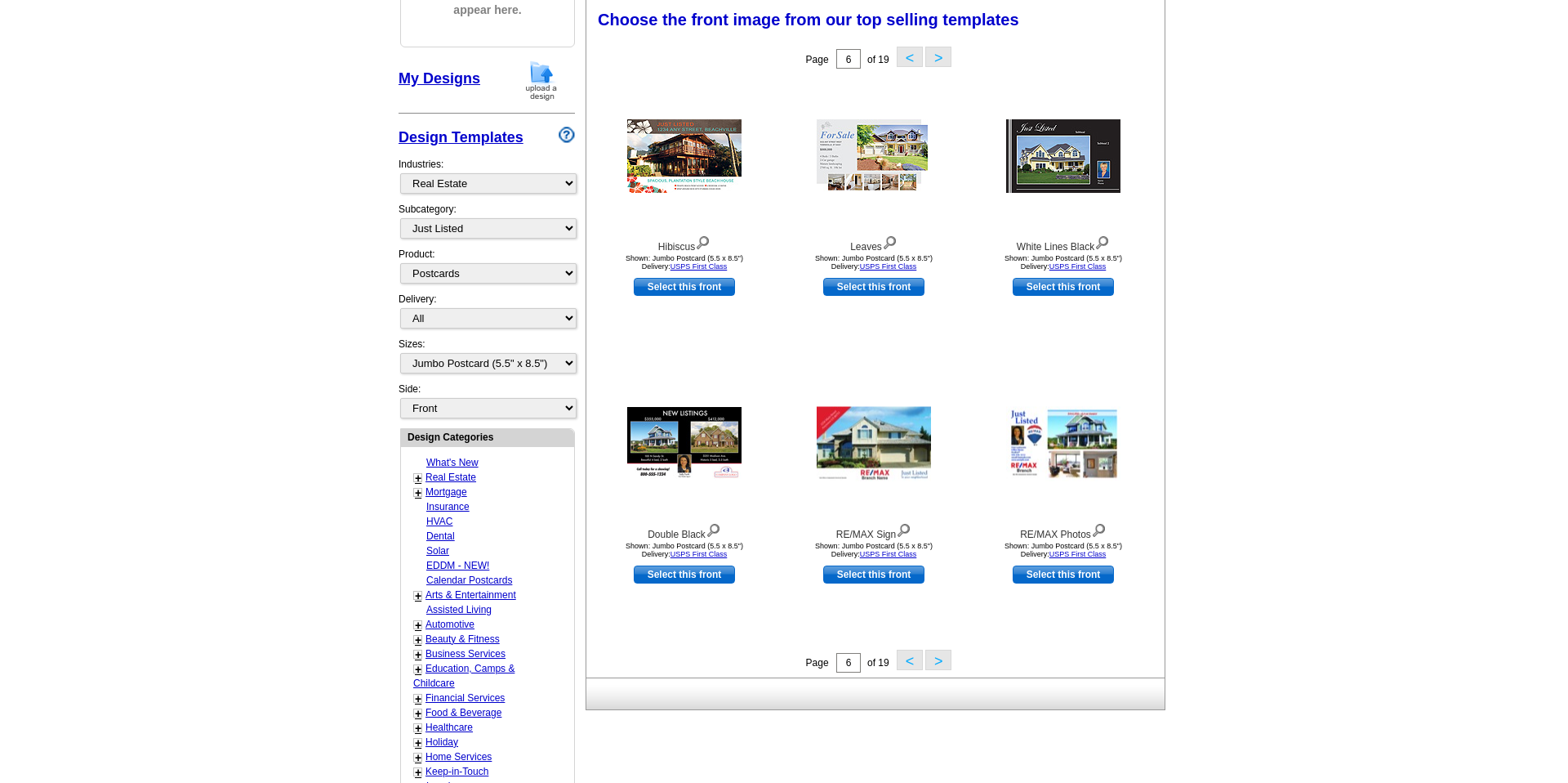
click at [945, 656] on button ">" at bounding box center [938, 660] width 27 height 21
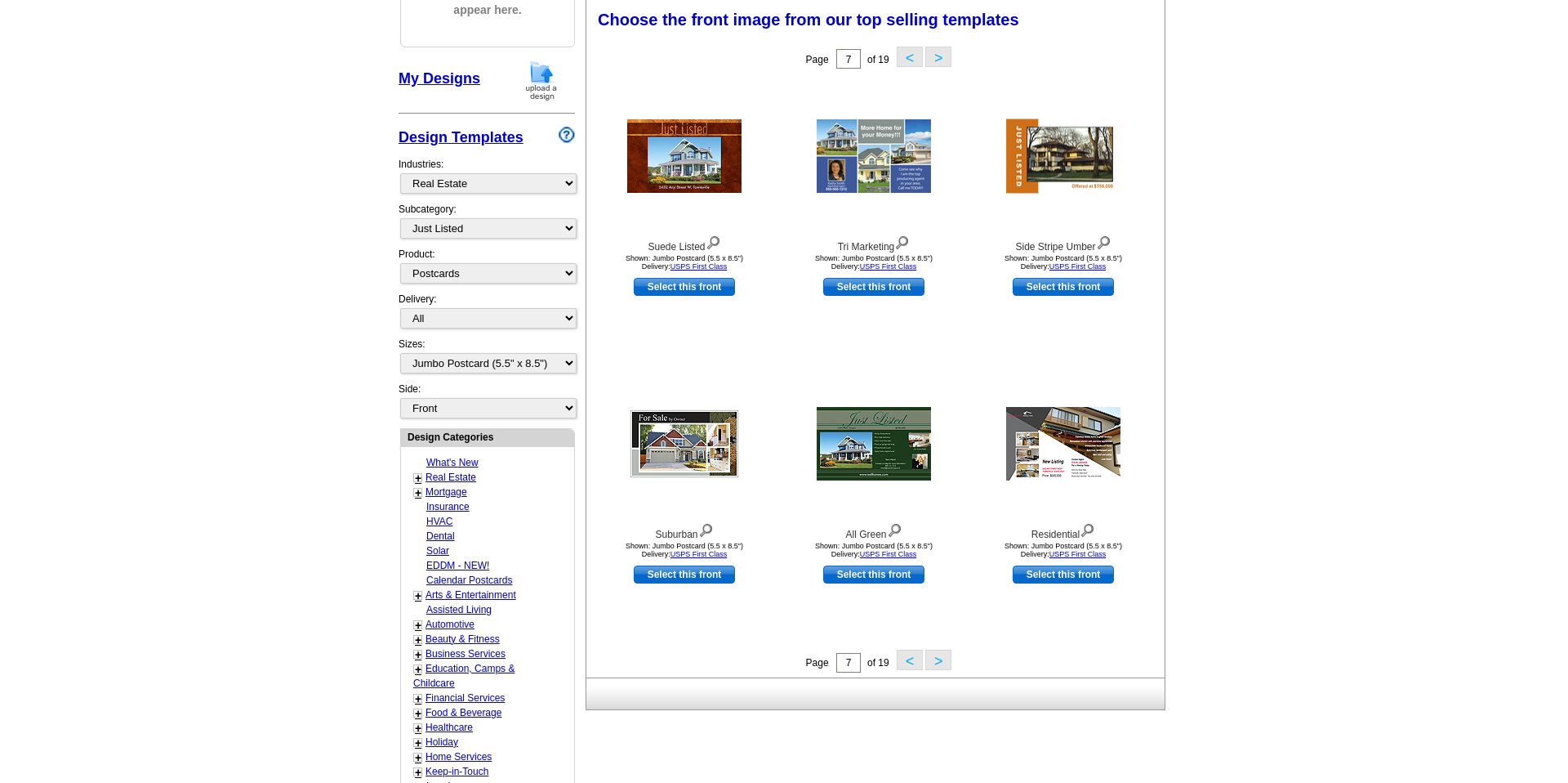
click at [937, 661] on button ">" at bounding box center [938, 660] width 27 height 21
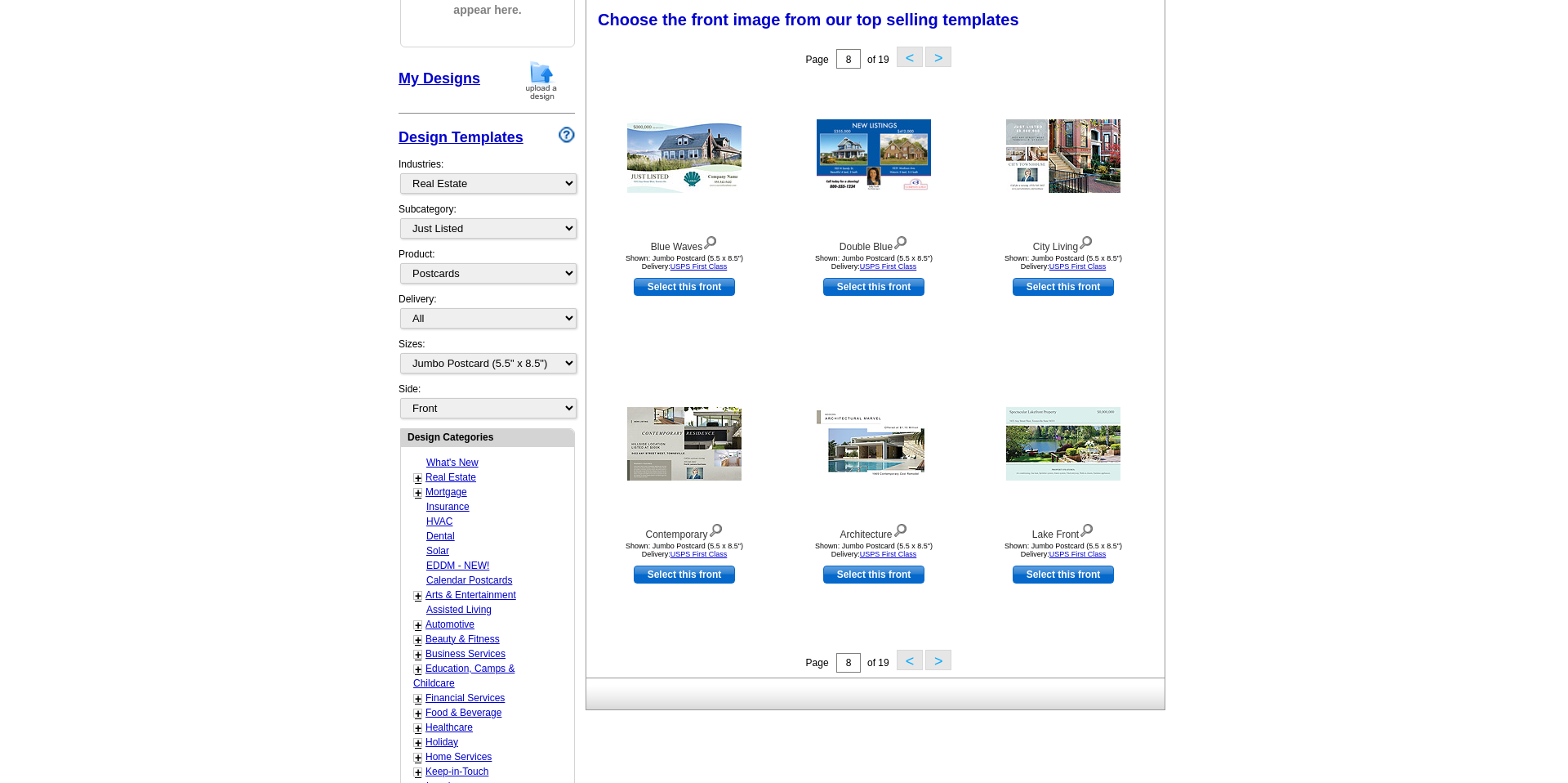
click at [937, 661] on button ">" at bounding box center [938, 660] width 27 height 21
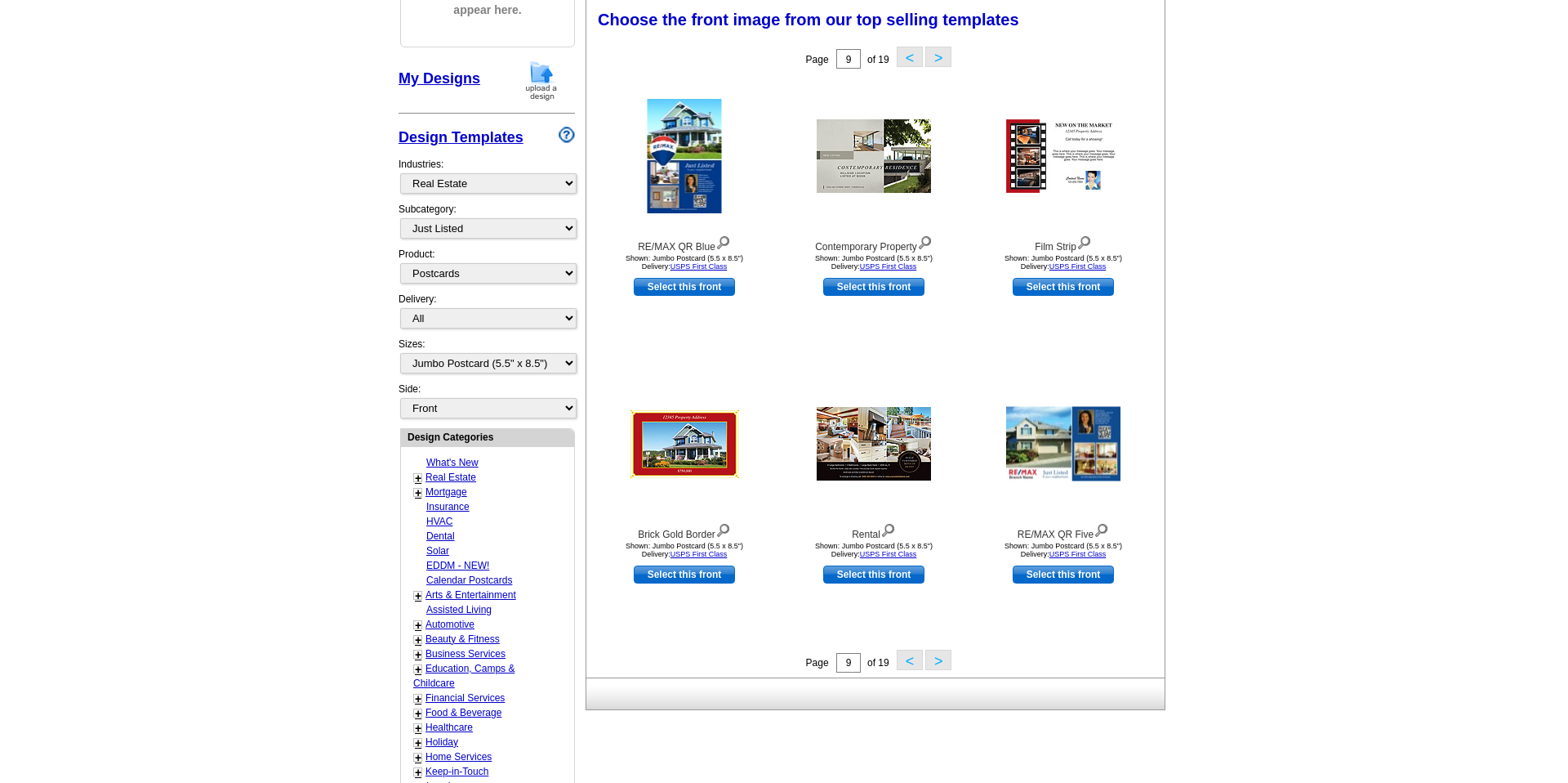
click at [937, 661] on button ">" at bounding box center [938, 660] width 27 height 21
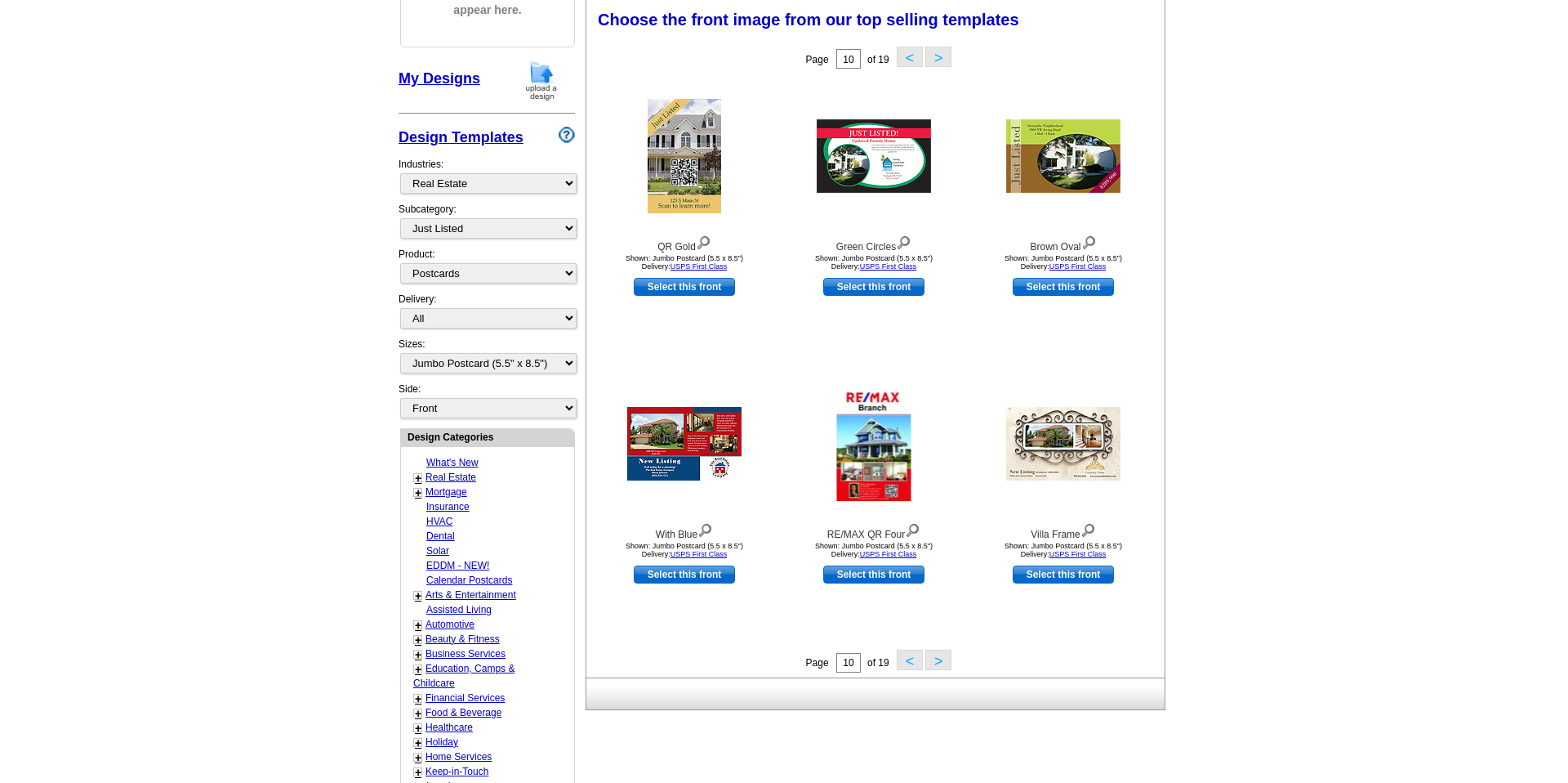
click at [937, 661] on button ">" at bounding box center [938, 660] width 27 height 21
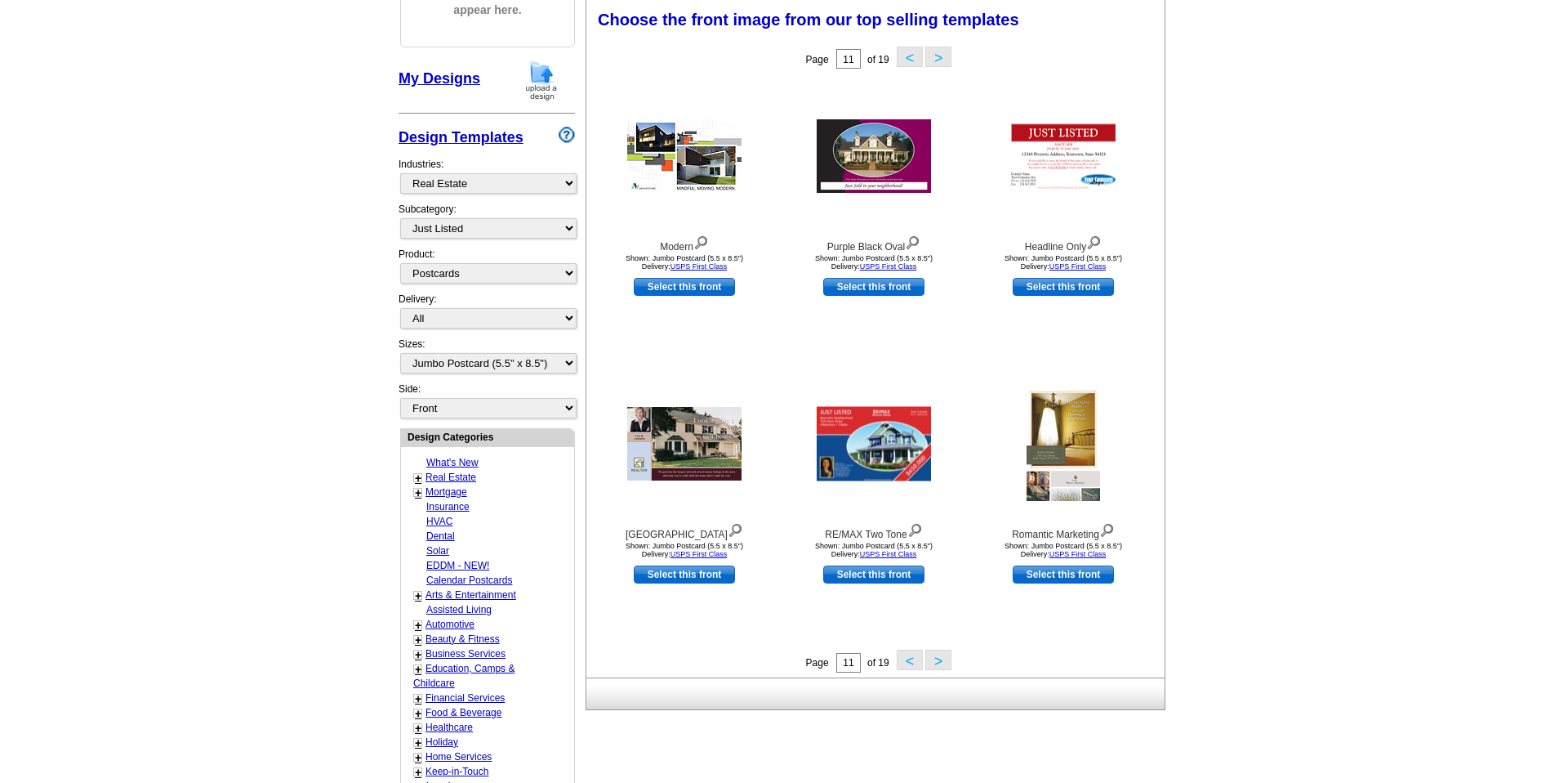
click at [909, 657] on button "<" at bounding box center [910, 660] width 27 height 21
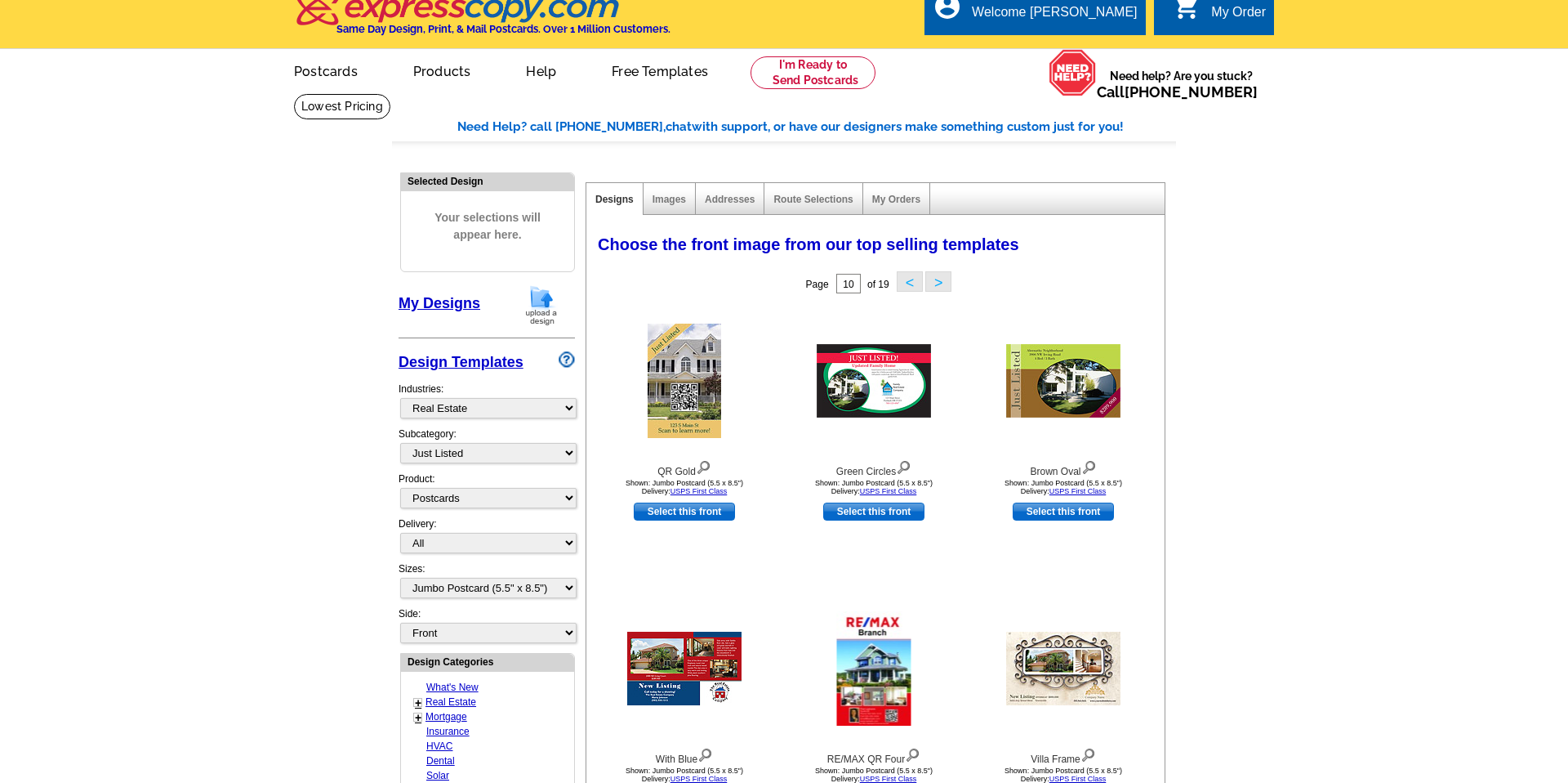
scroll to position [12, 0]
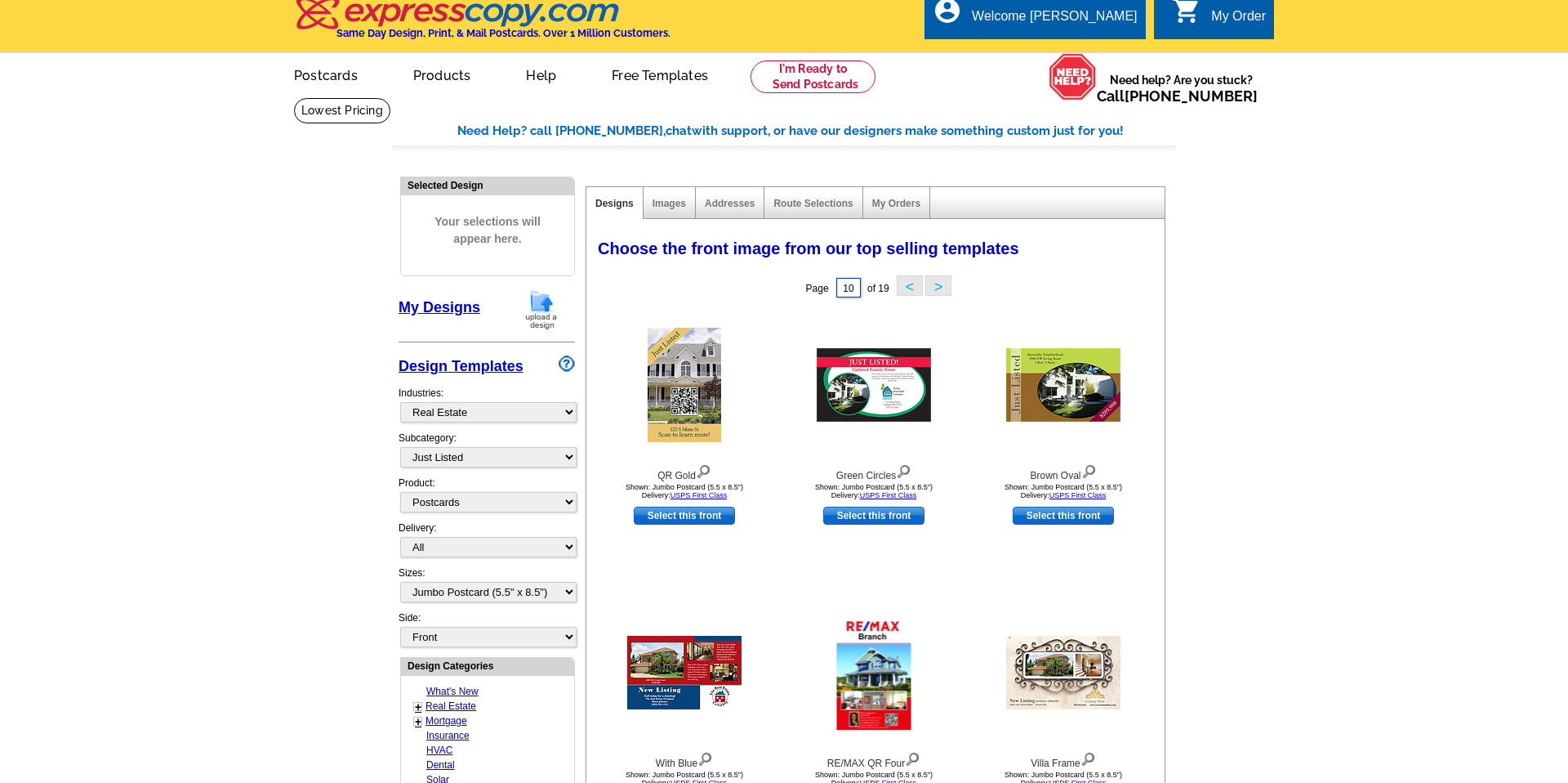
drag, startPoint x: 852, startPoint y: 288, endPoint x: 835, endPoint y: 290, distance: 17.1
click at [837, 290] on input "10" at bounding box center [849, 288] width 25 height 20
type input "1"
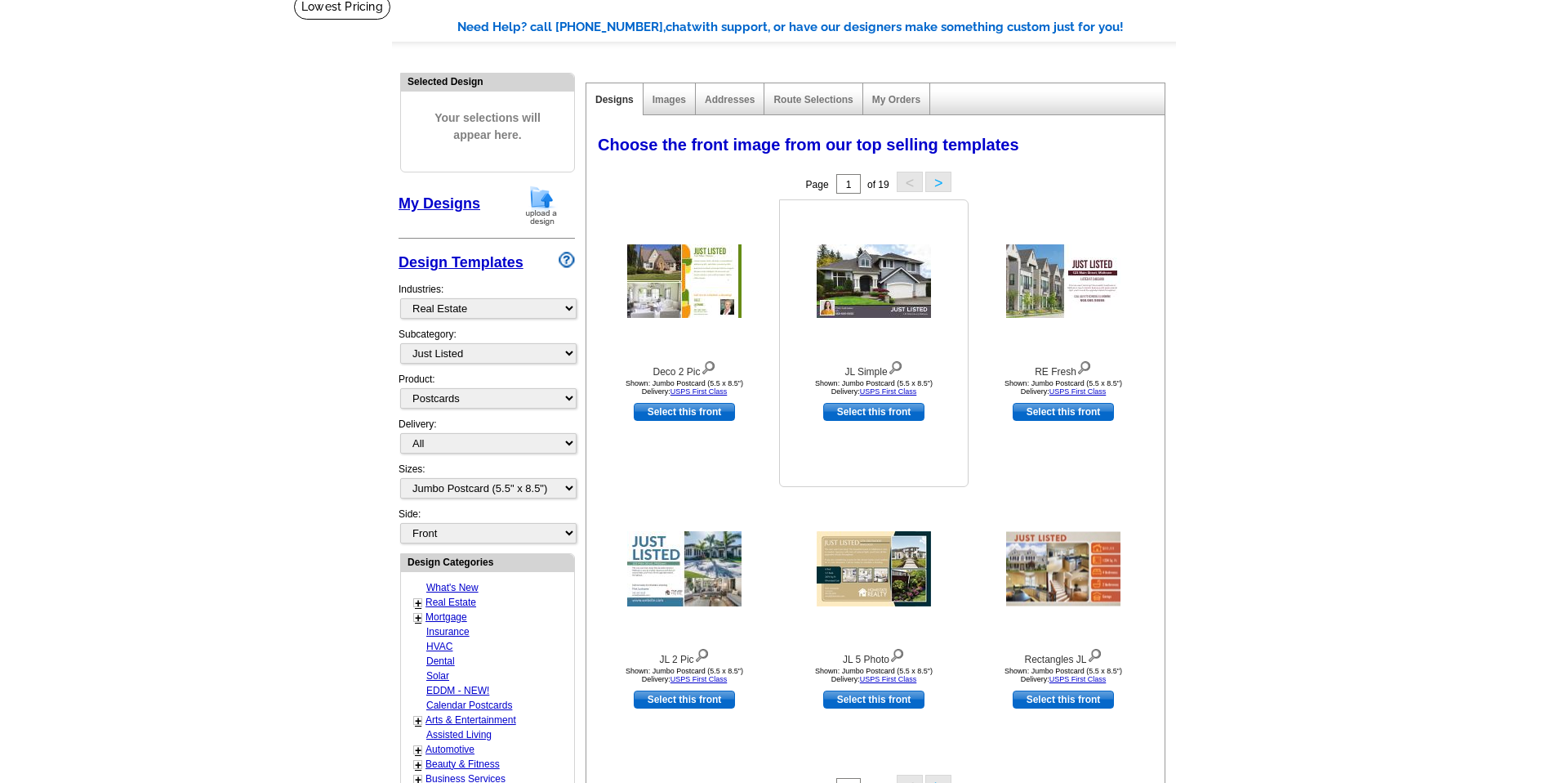
scroll to position [122, 0]
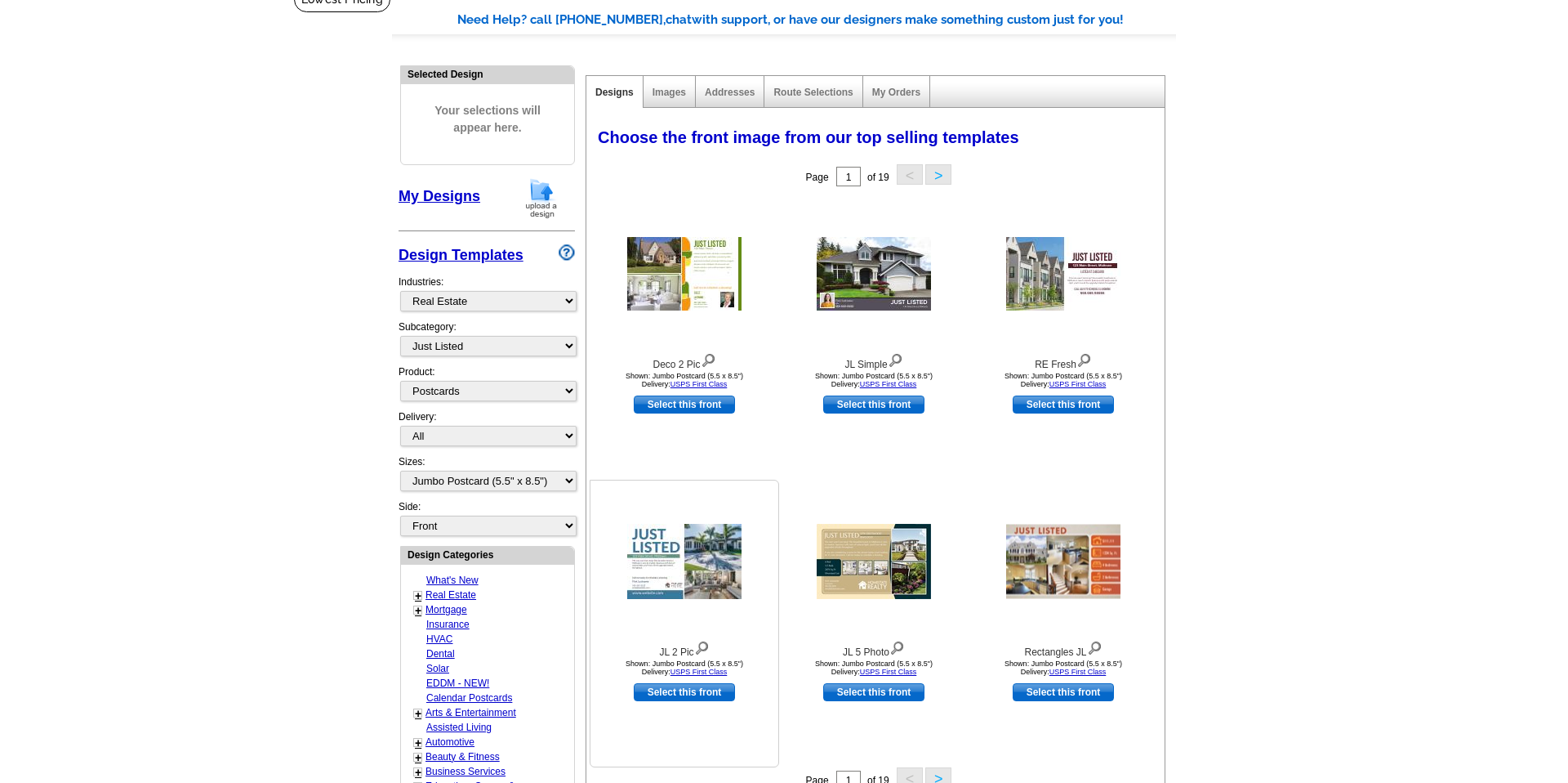
click at [673, 694] on link "Select this front" at bounding box center [684, 692] width 102 height 18
select select "back"
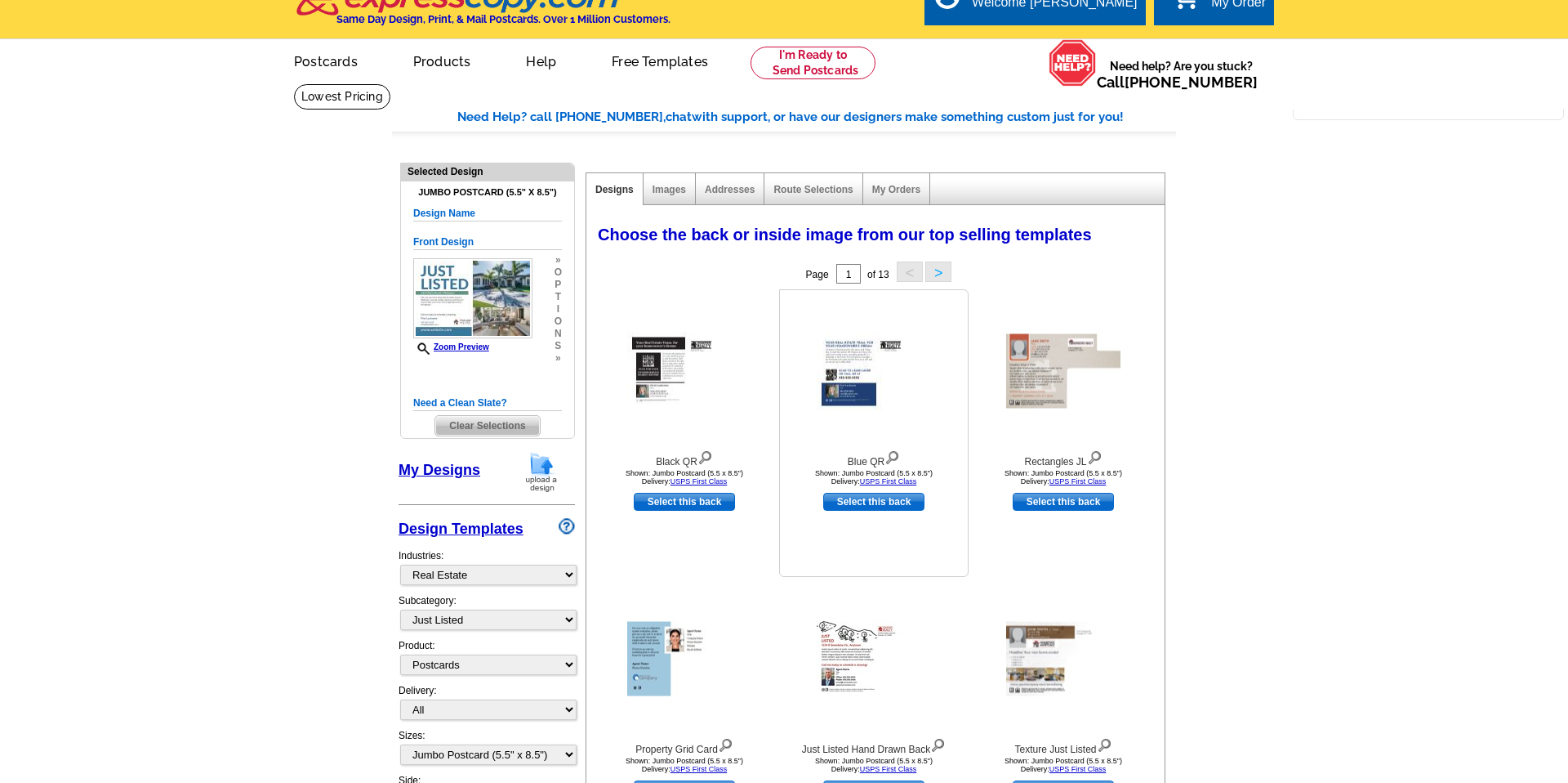
scroll to position [28, 0]
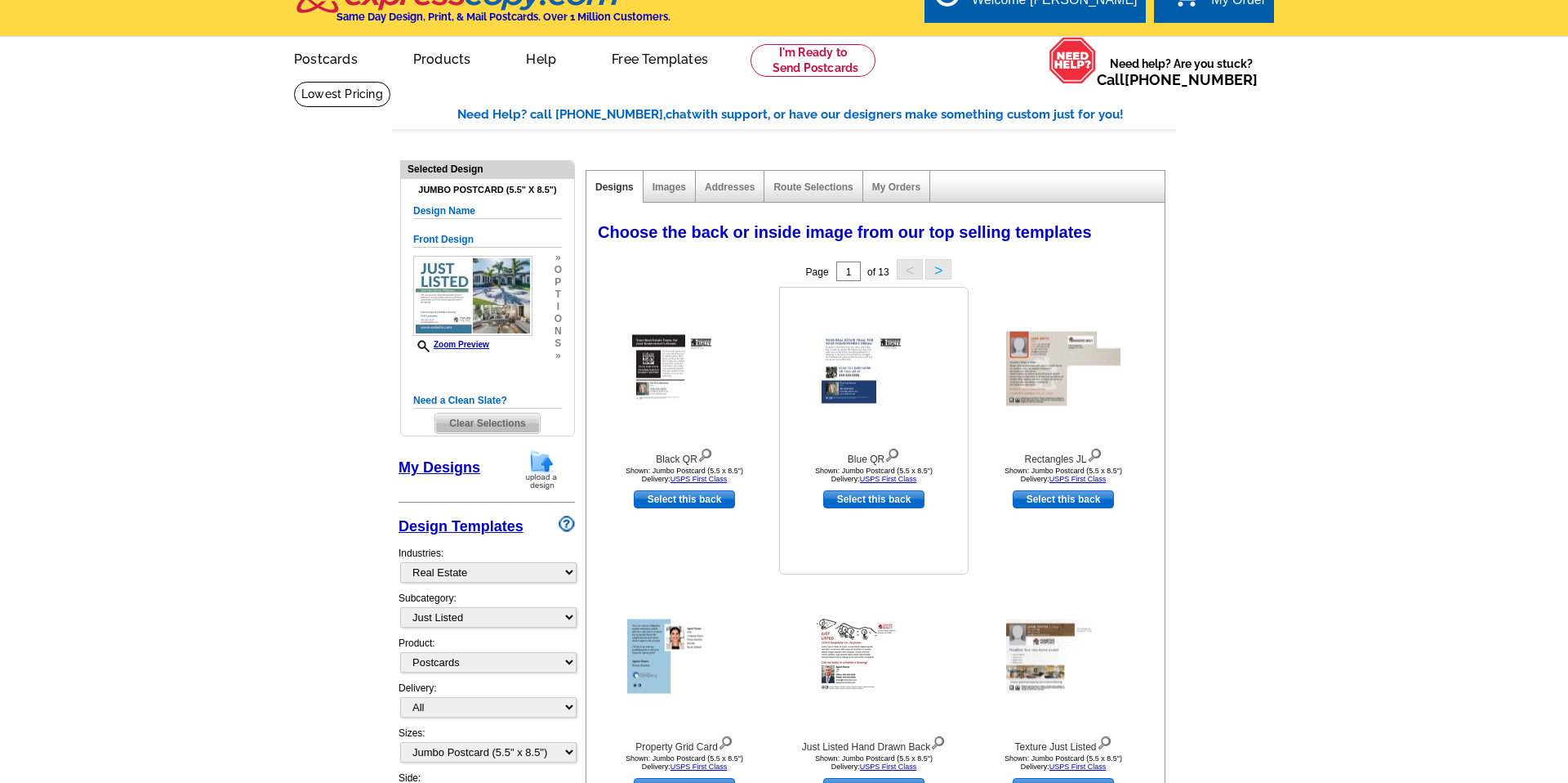
click at [851, 387] on img at bounding box center [874, 369] width 114 height 78
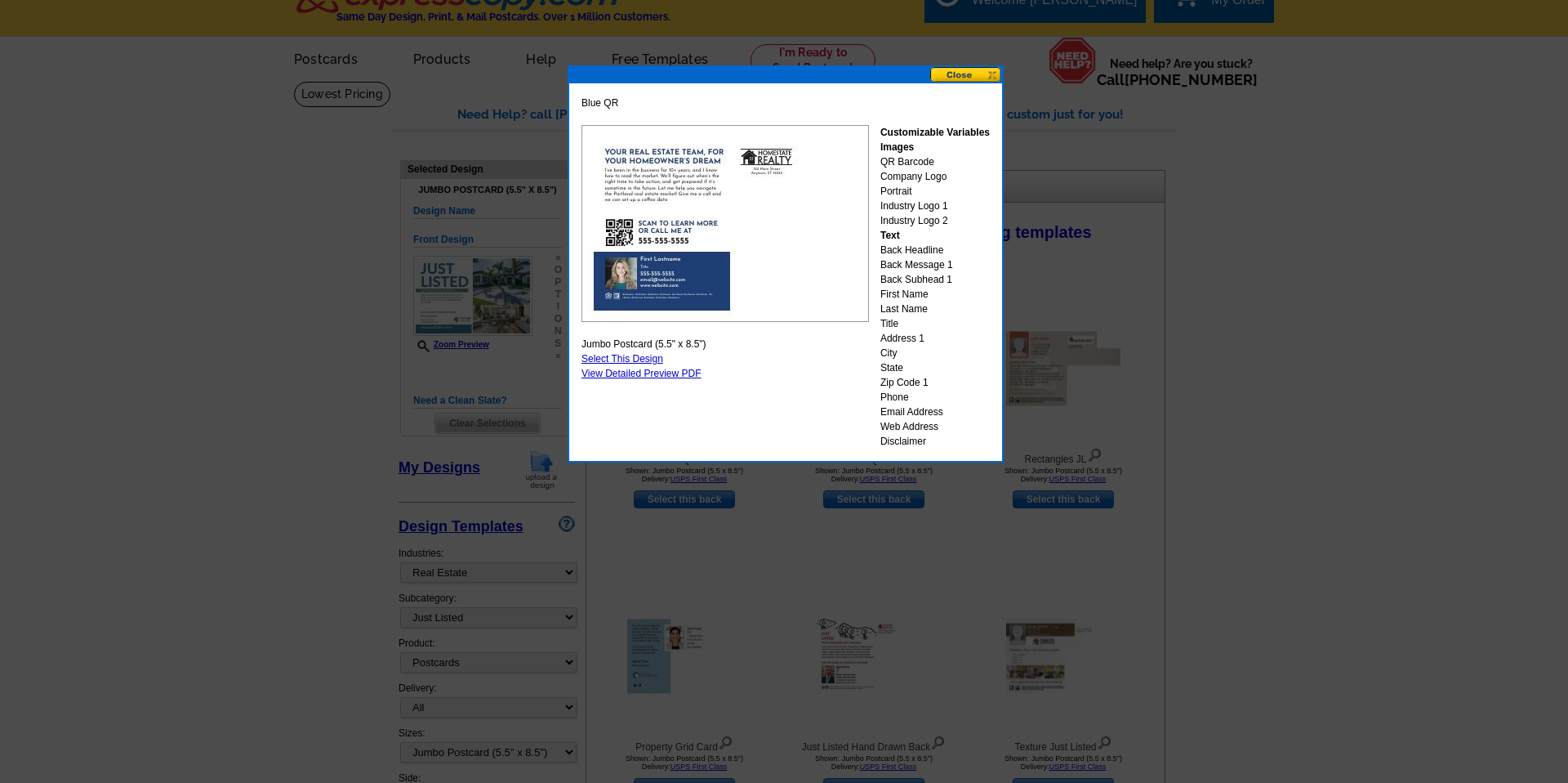
click at [957, 79] on button at bounding box center [966, 75] width 72 height 16
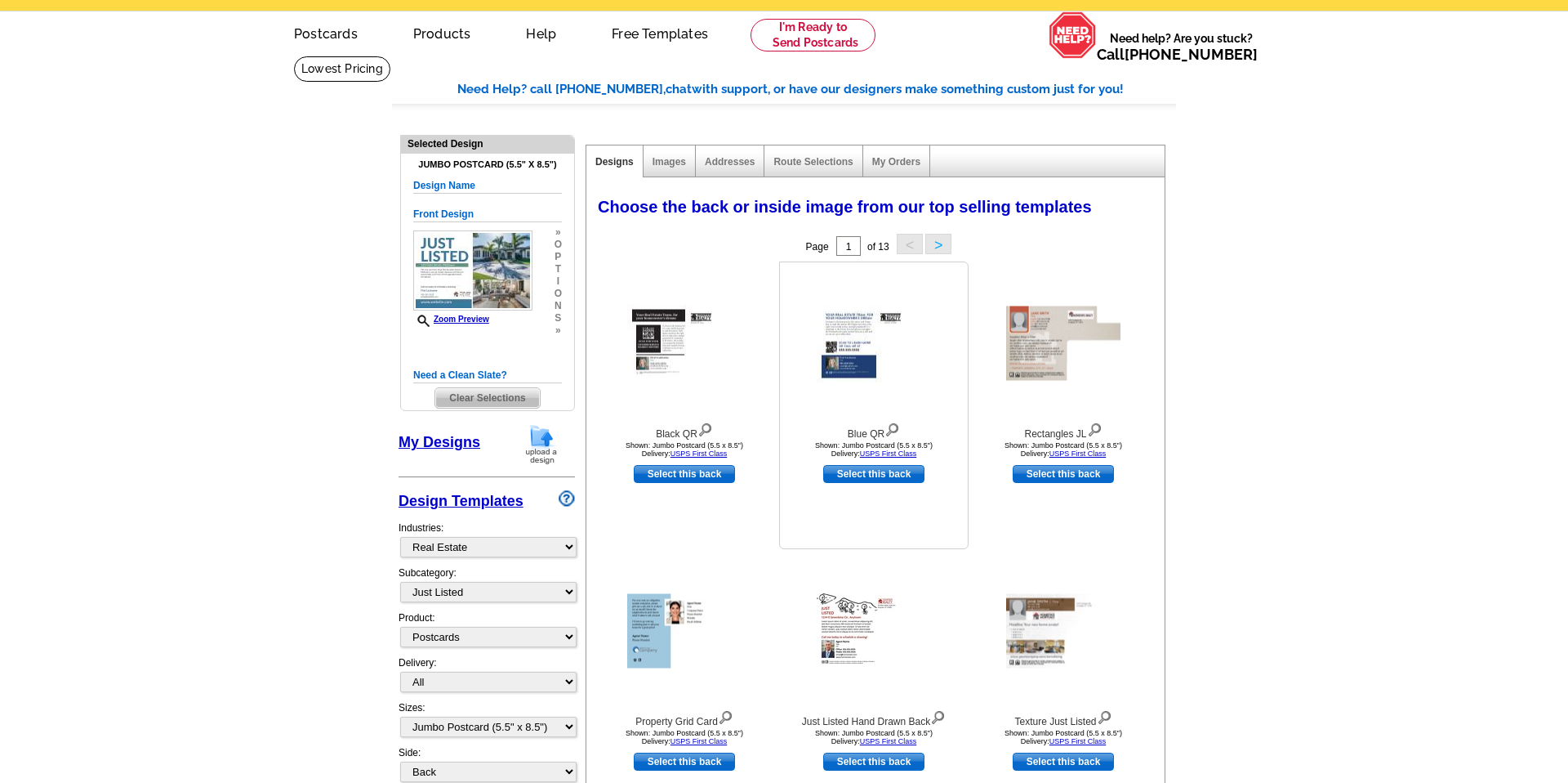
scroll to position [36, 0]
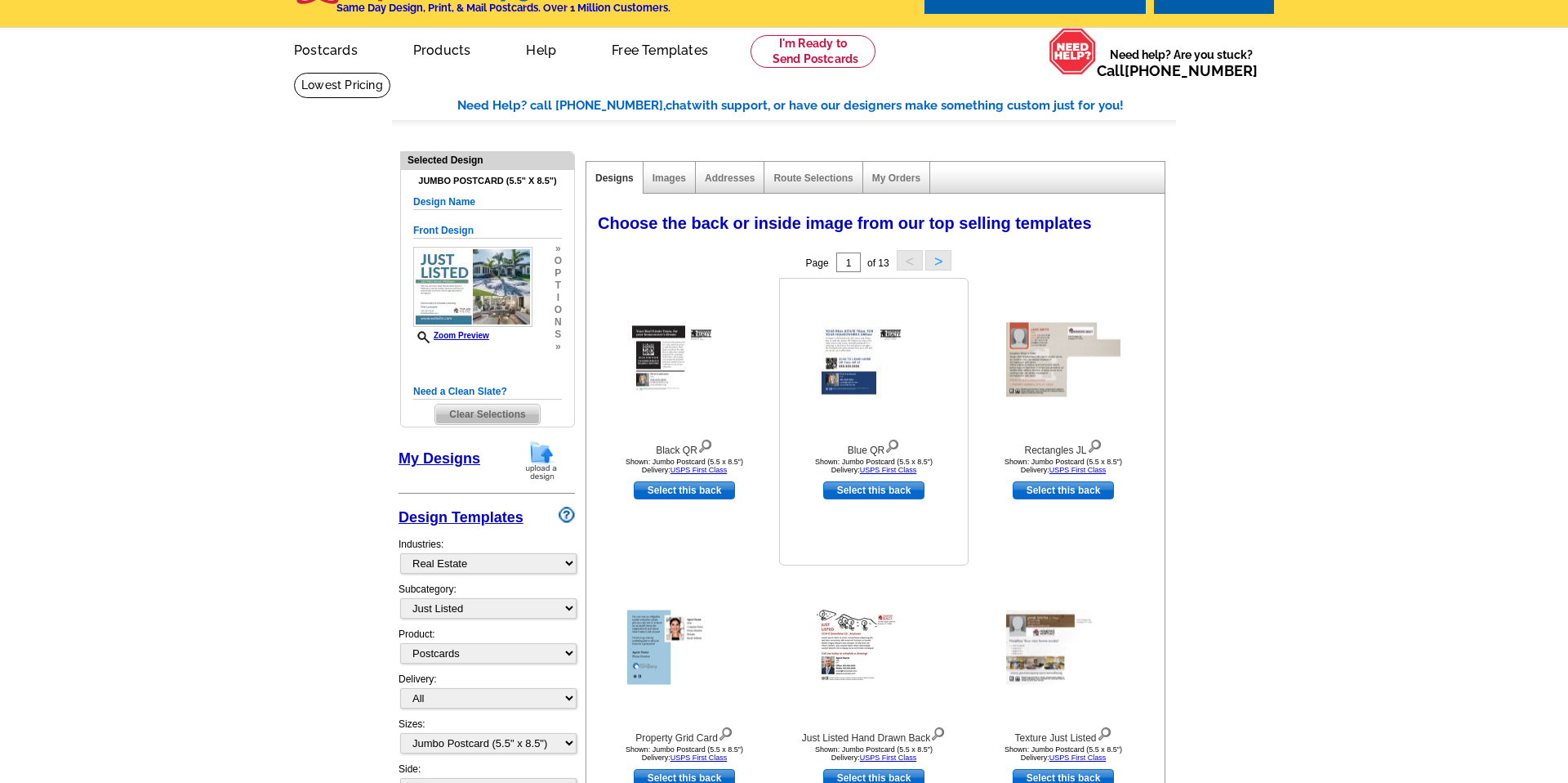
click at [871, 367] on img at bounding box center [874, 360] width 114 height 78
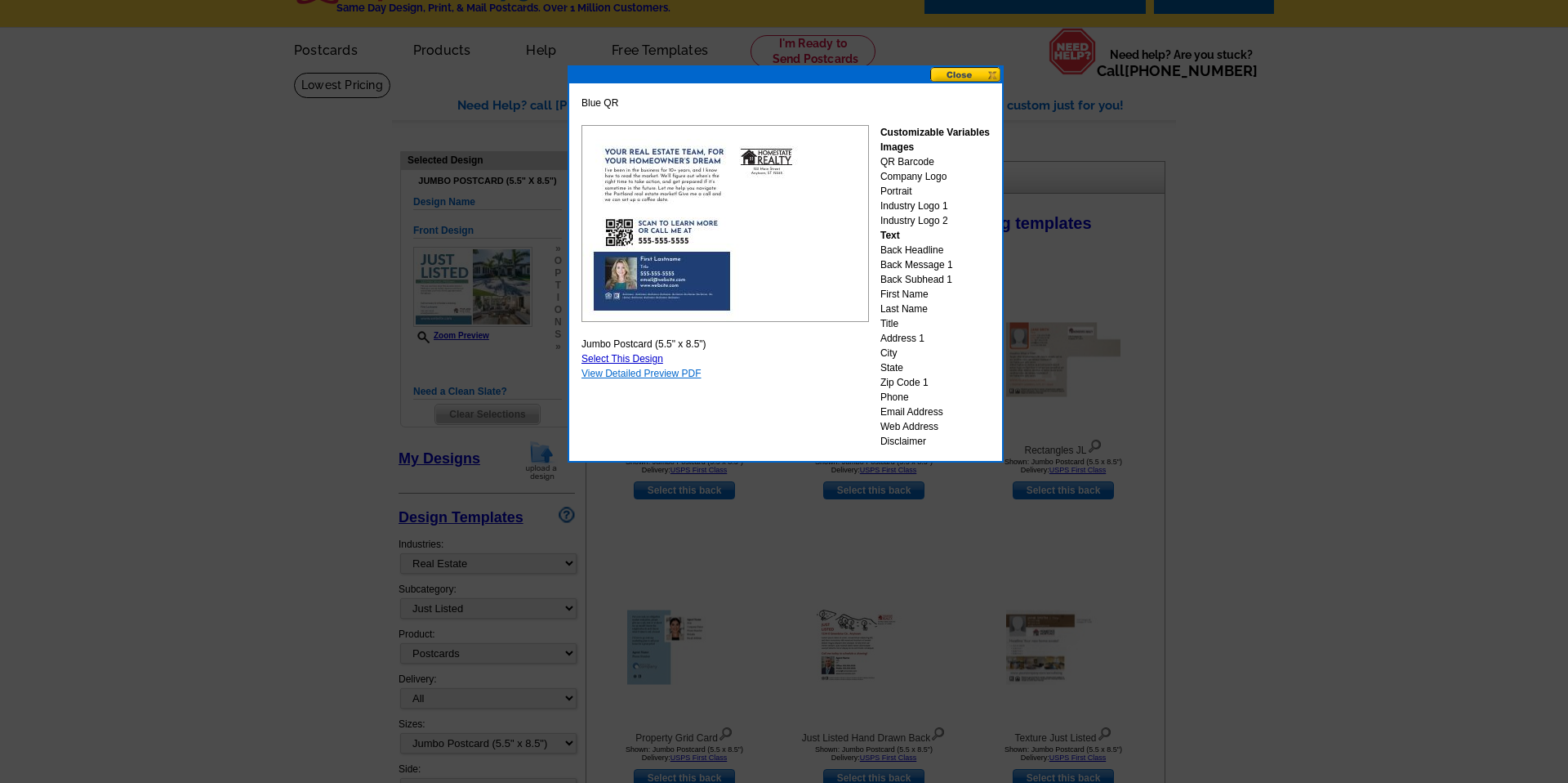
click at [680, 370] on link "View Detailed Preview PDF" at bounding box center [642, 374] width 120 height 12
click at [690, 373] on link "View Detailed Preview PDF" at bounding box center [642, 374] width 120 height 12
